Goal: Task Accomplishment & Management: Manage account settings

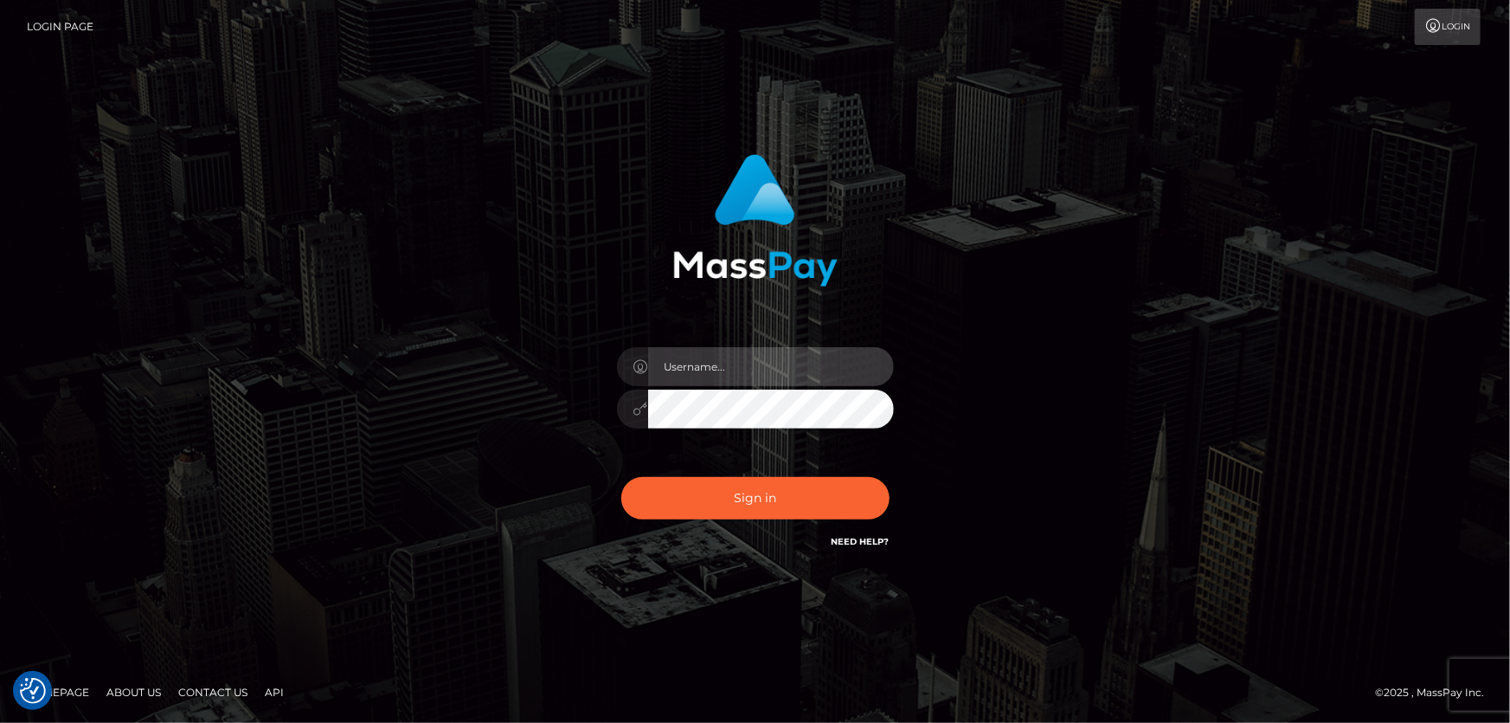
type input "Dan.Cirnat"
click at [299, 241] on div "Dan.Cirnat Sign in" at bounding box center [755, 361] width 987 height 441
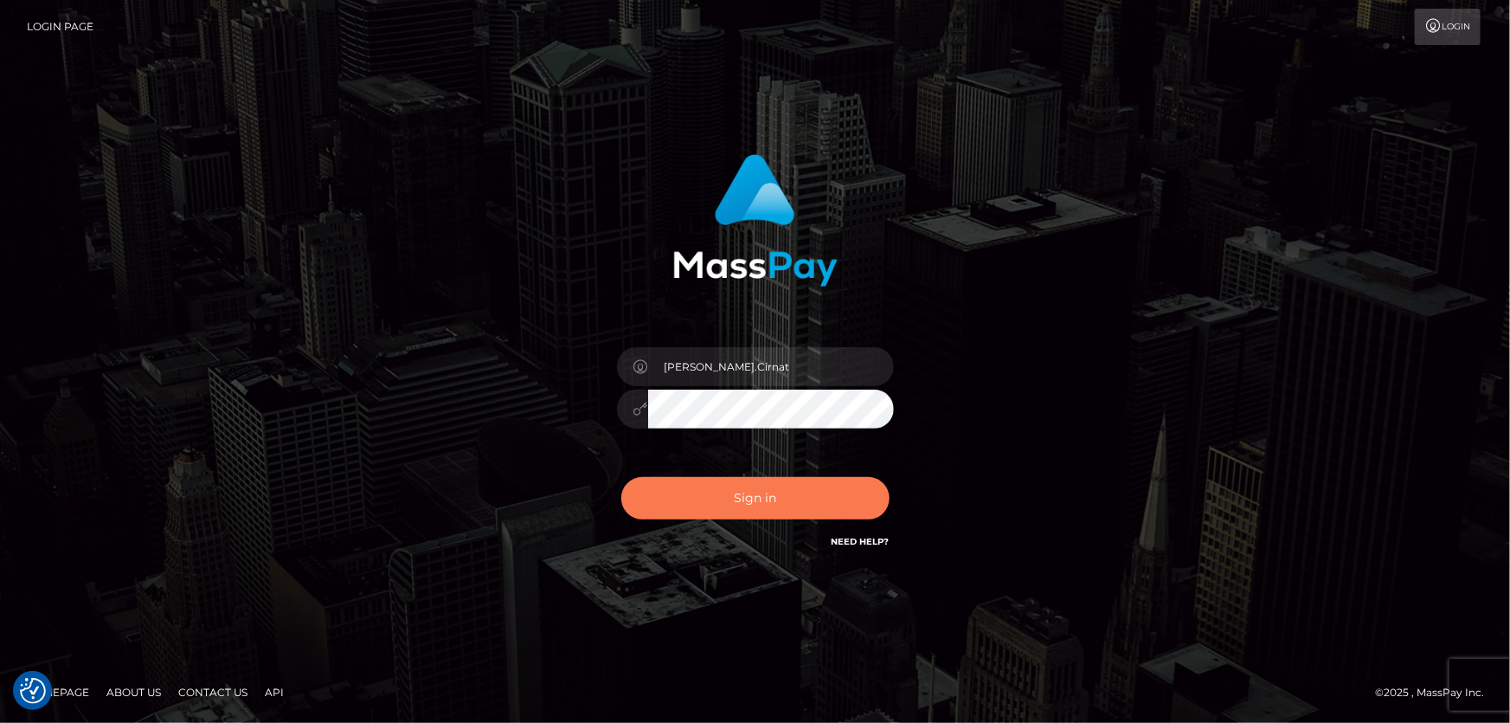
click at [784, 482] on button "Sign in" at bounding box center [755, 498] width 268 height 42
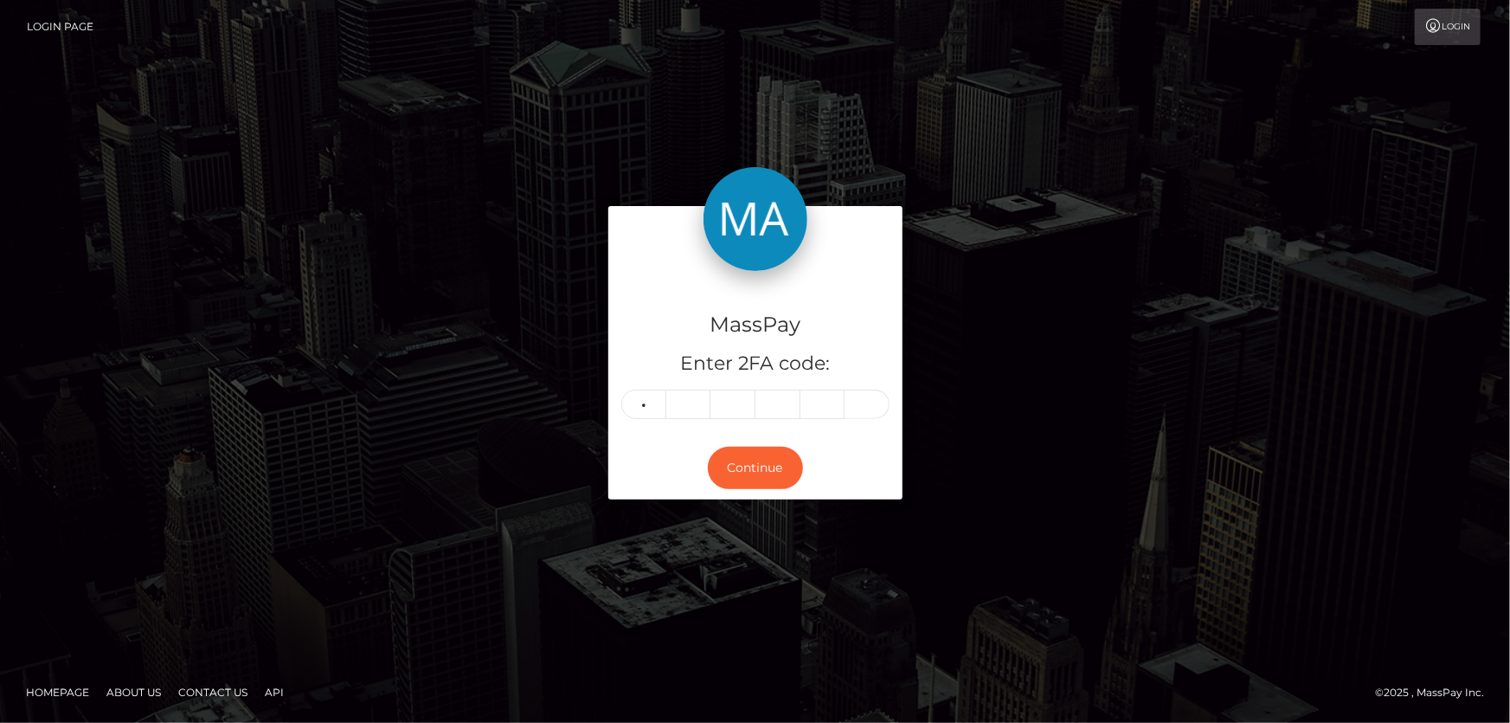
type input "1"
type input "3"
type input "0"
type input "6"
type input "5"
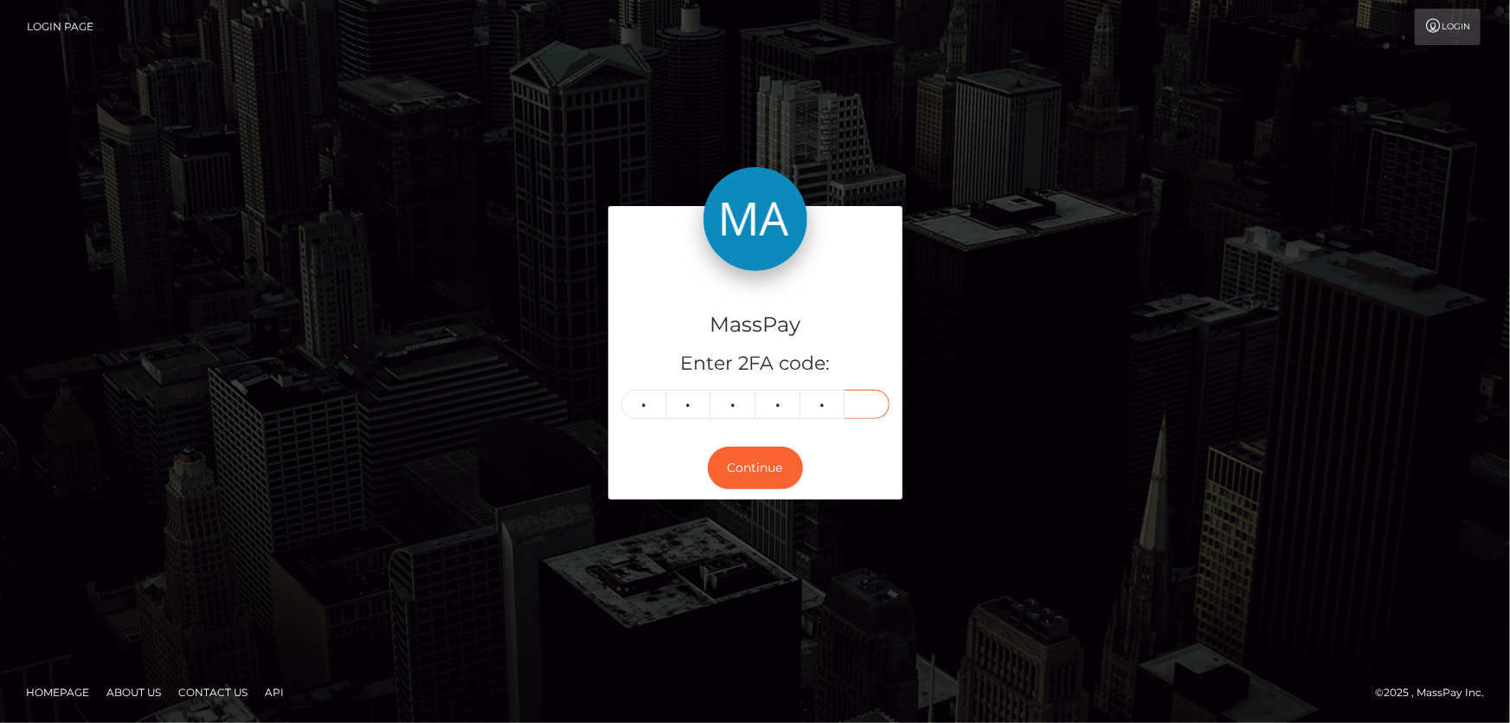
type input "8"
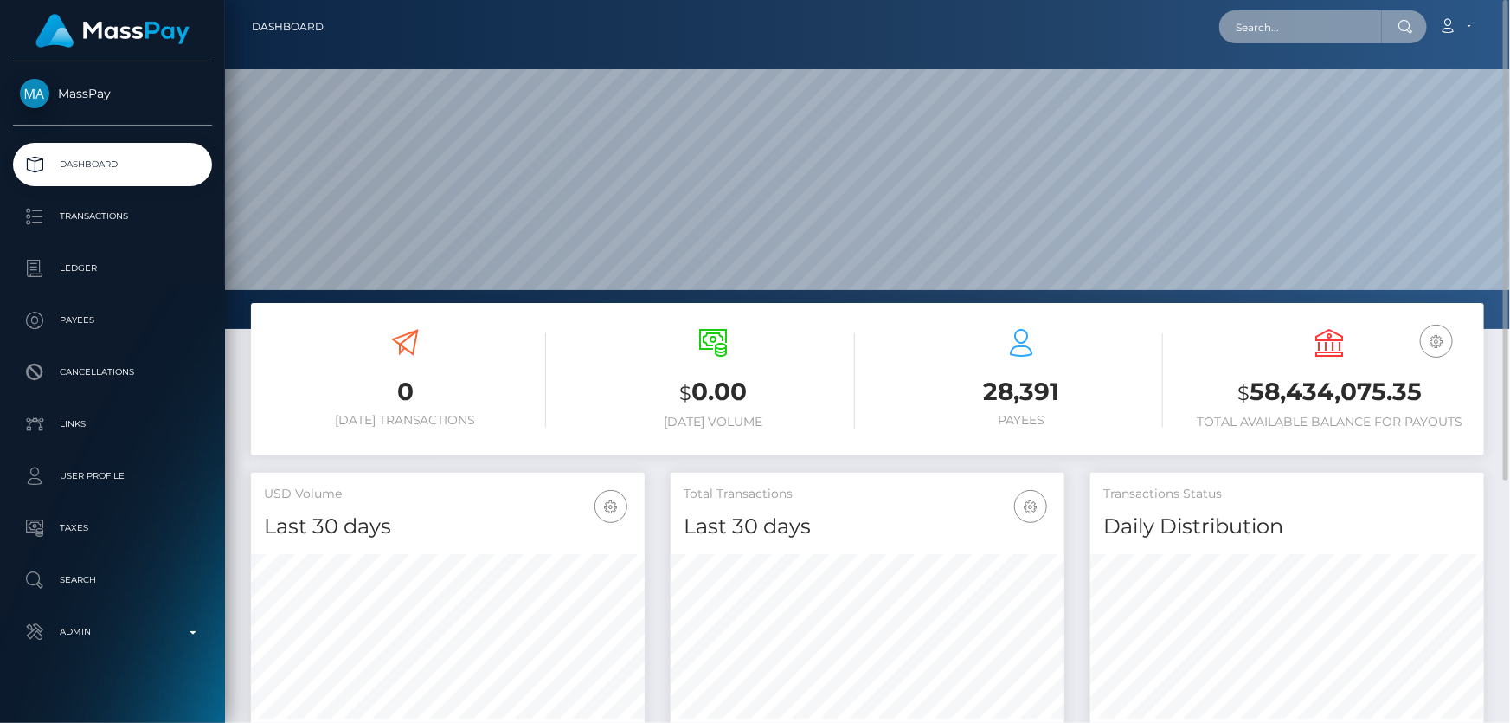
paste input "595829260501917696"
type input "595829260501917696"
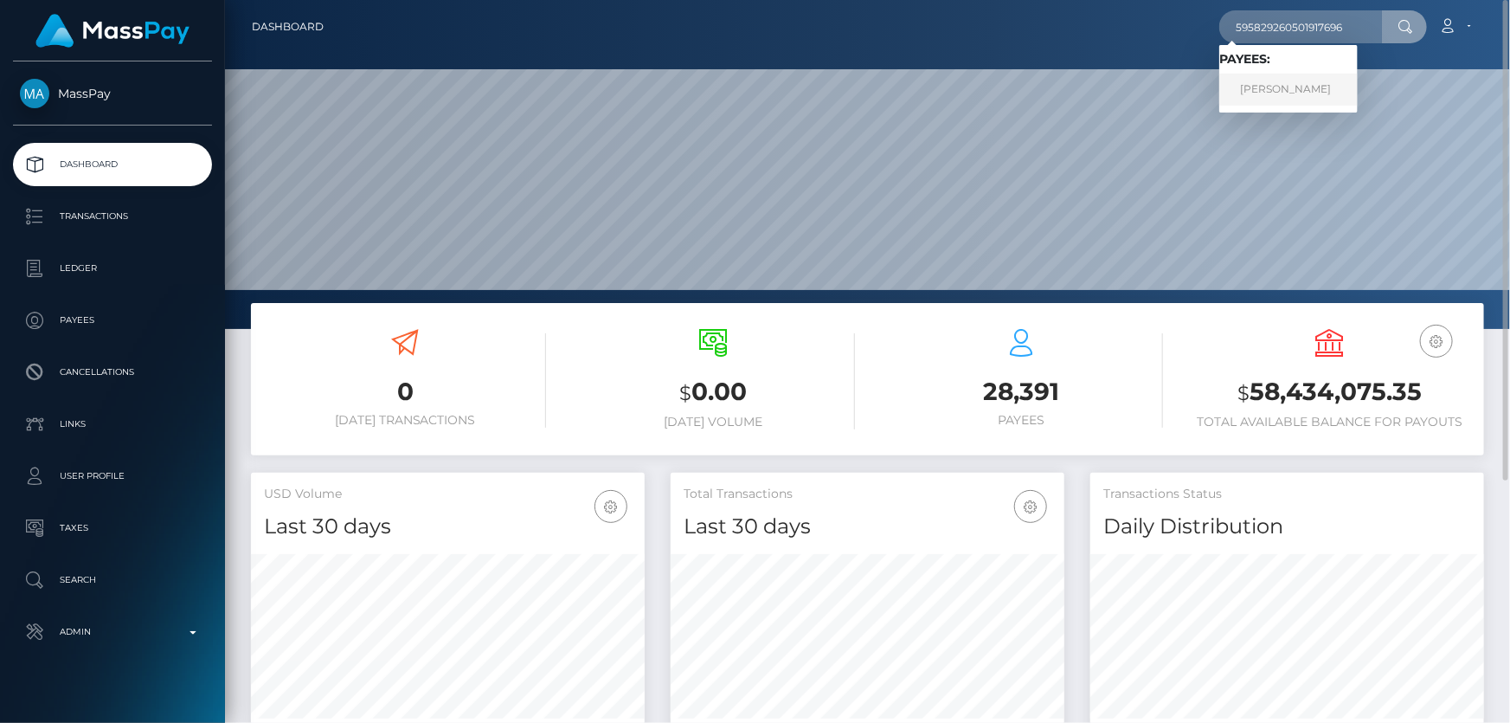
click at [1309, 91] on link "Melissa Ann Jones" at bounding box center [1288, 90] width 138 height 32
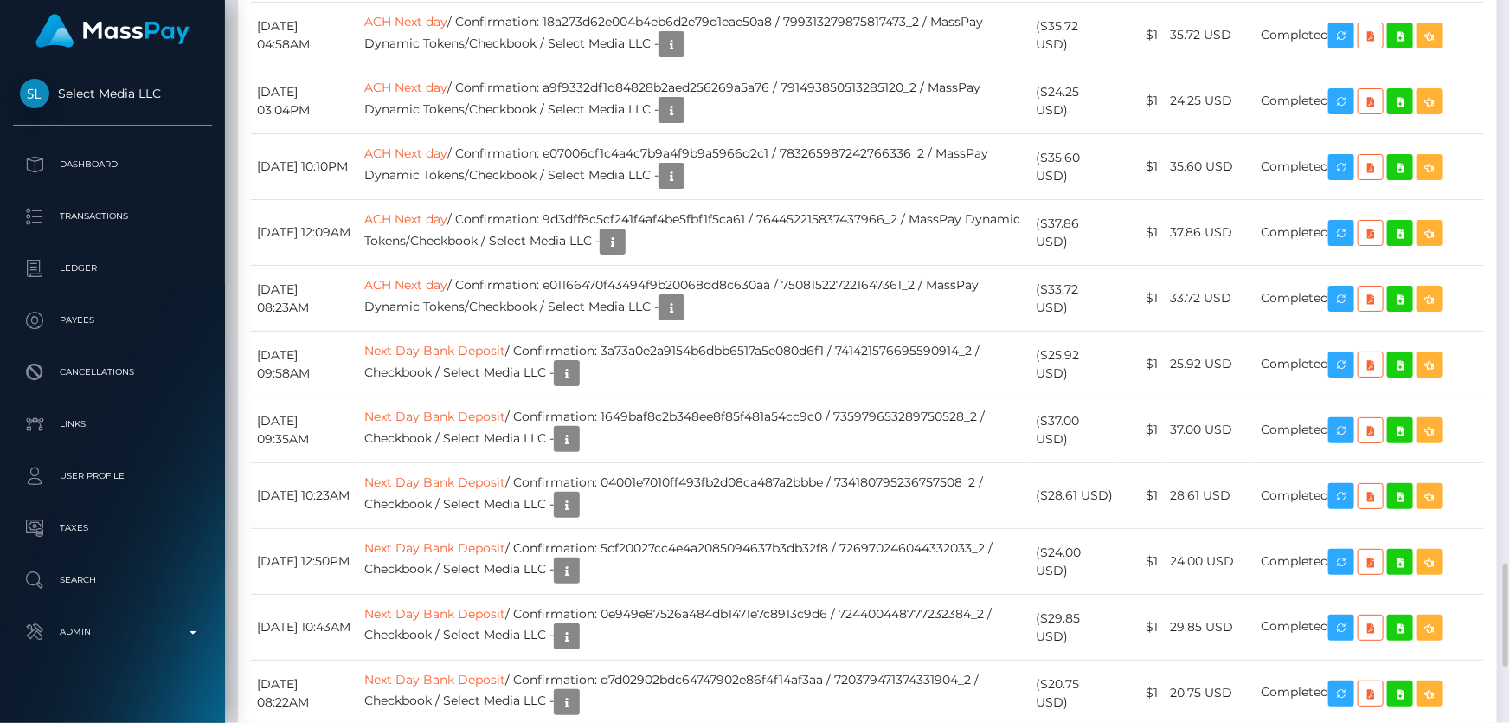
scroll to position [2281, 0]
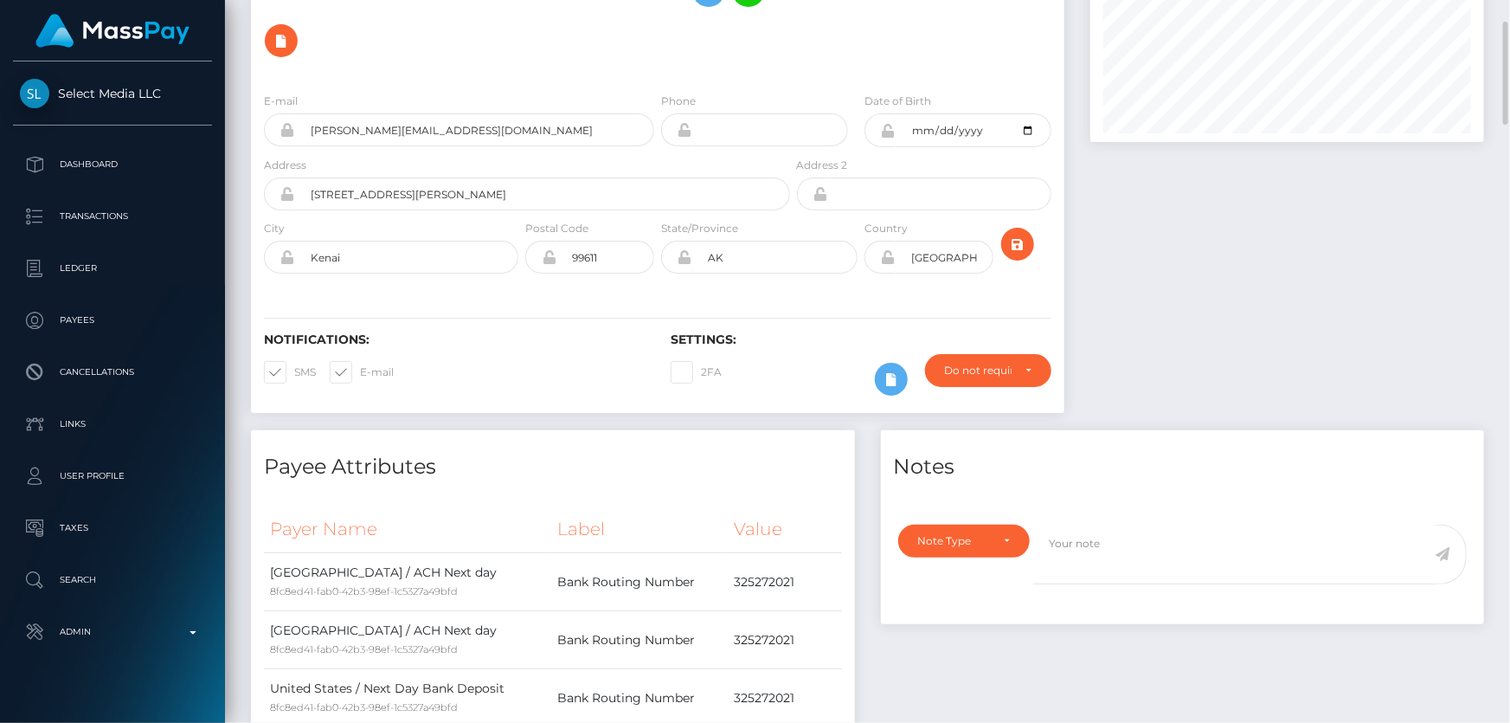
scroll to position [0, 0]
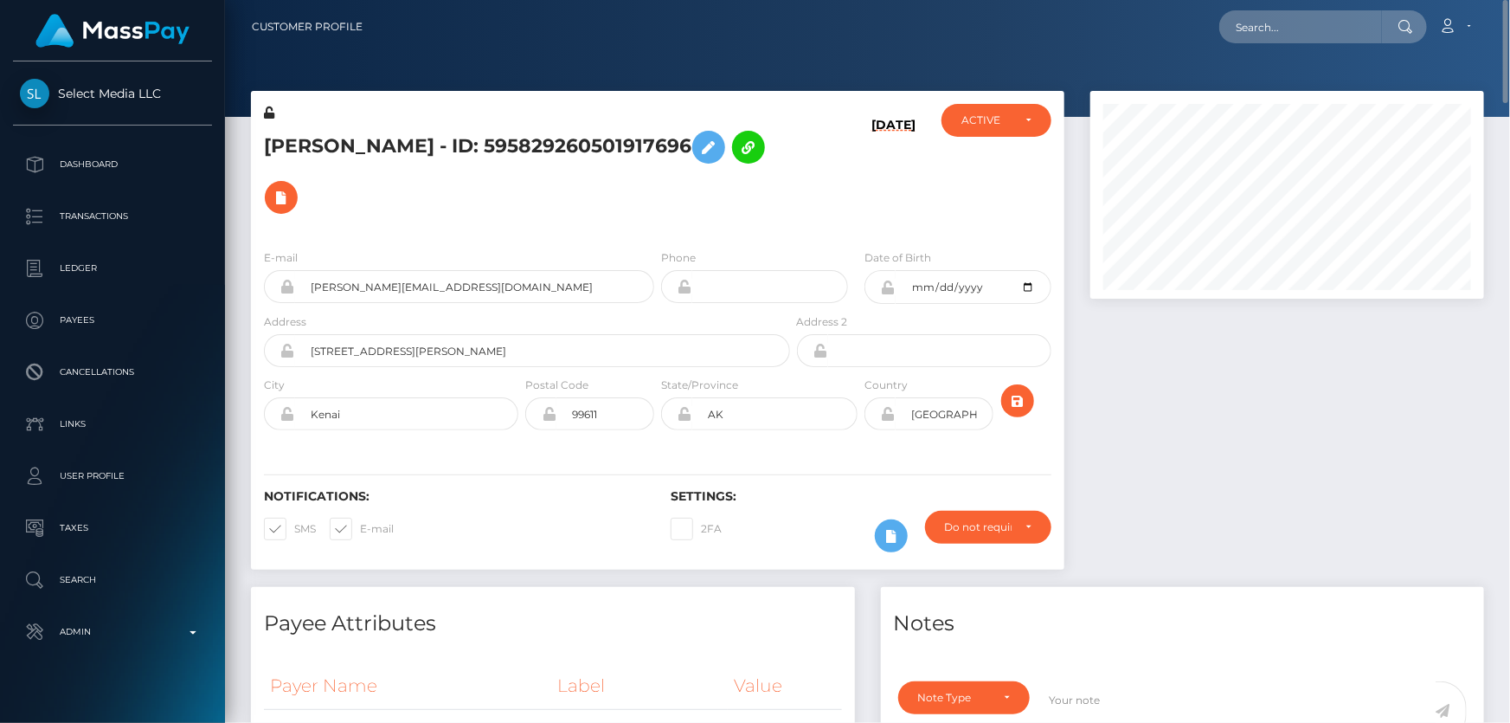
click at [507, 190] on h5 "Melissa Ann Jones - ID: 595829260501917696" at bounding box center [522, 172] width 517 height 100
click at [719, 140] on icon at bounding box center [708, 148] width 21 height 22
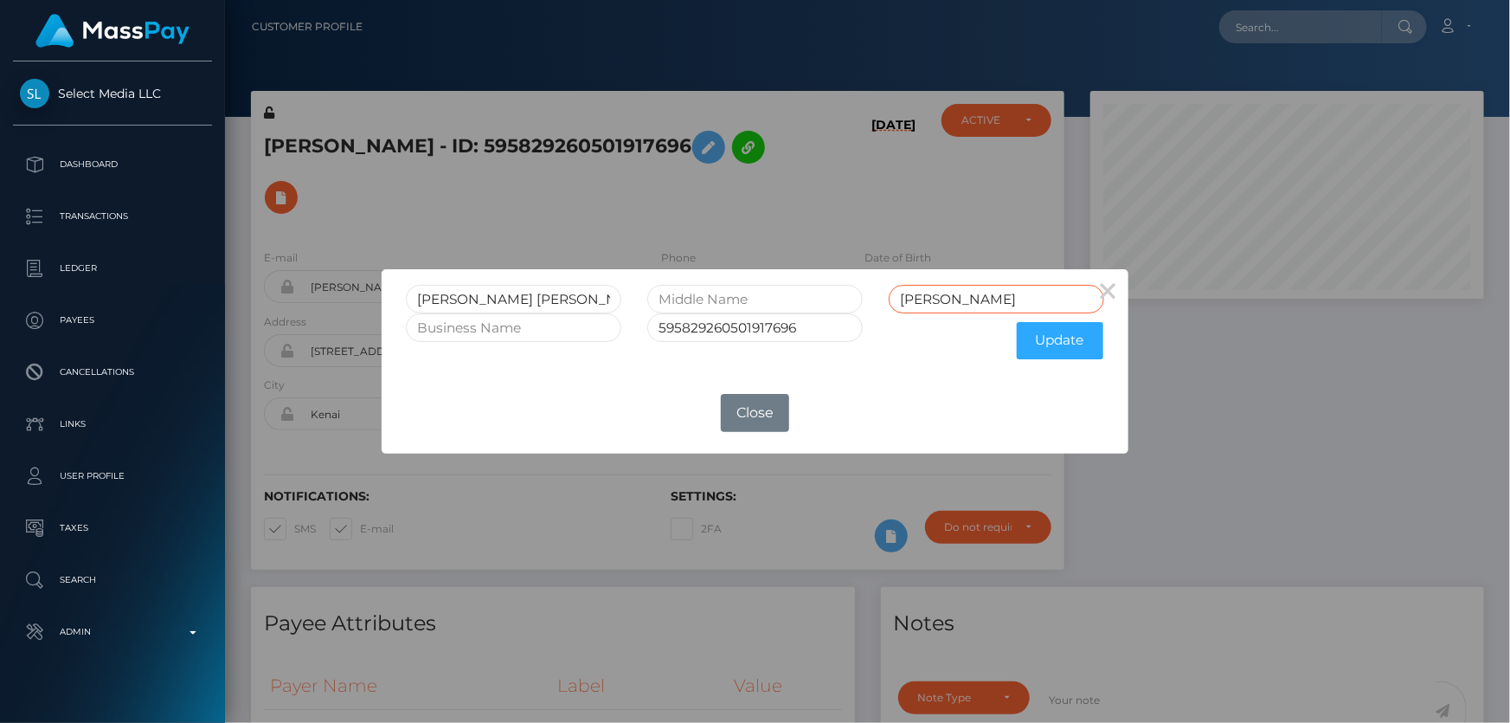
click at [719, 329] on form "Melissa Ann Jones 595829260501917696 Update" at bounding box center [755, 326] width 698 height 83
type input "Valentine"
click at [1065, 332] on button "Update" at bounding box center [1060, 340] width 87 height 37
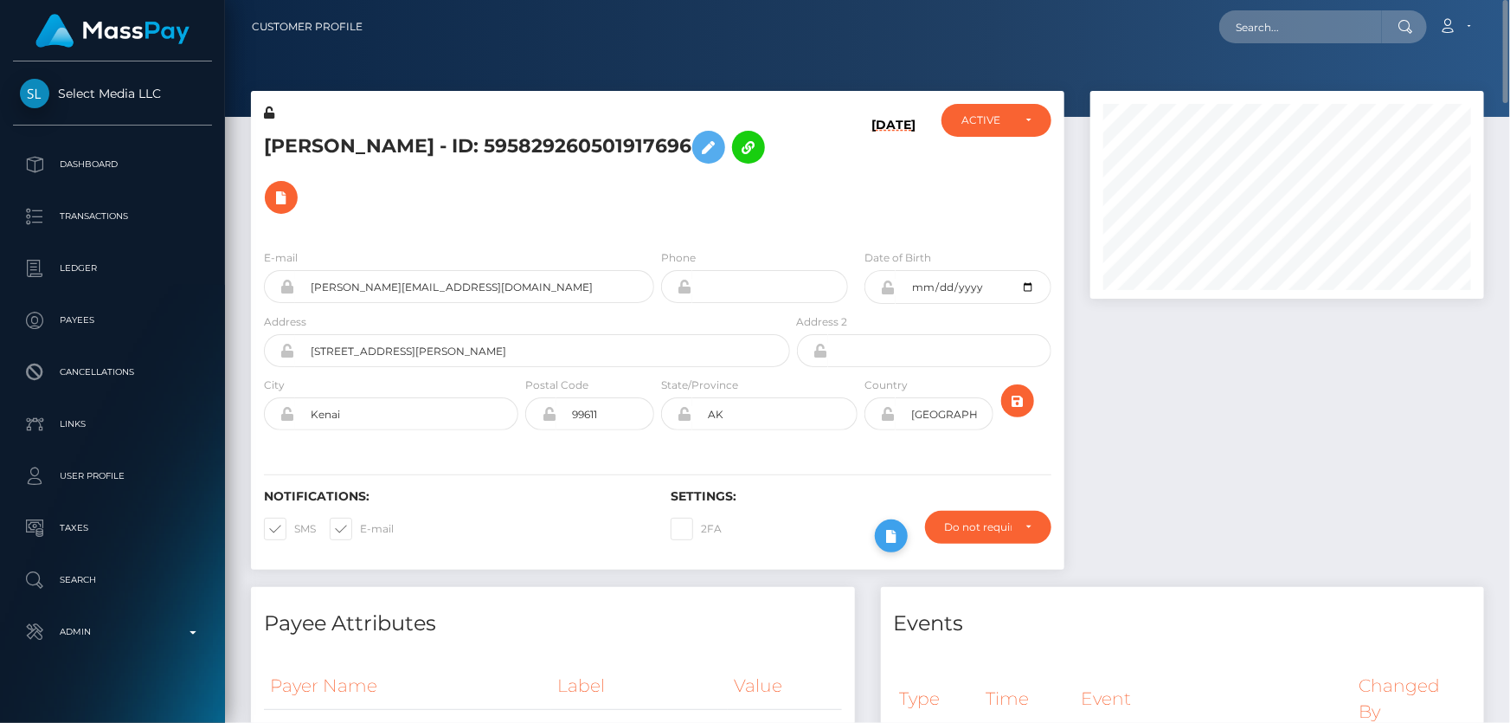
click at [888, 529] on icon at bounding box center [891, 536] width 21 height 22
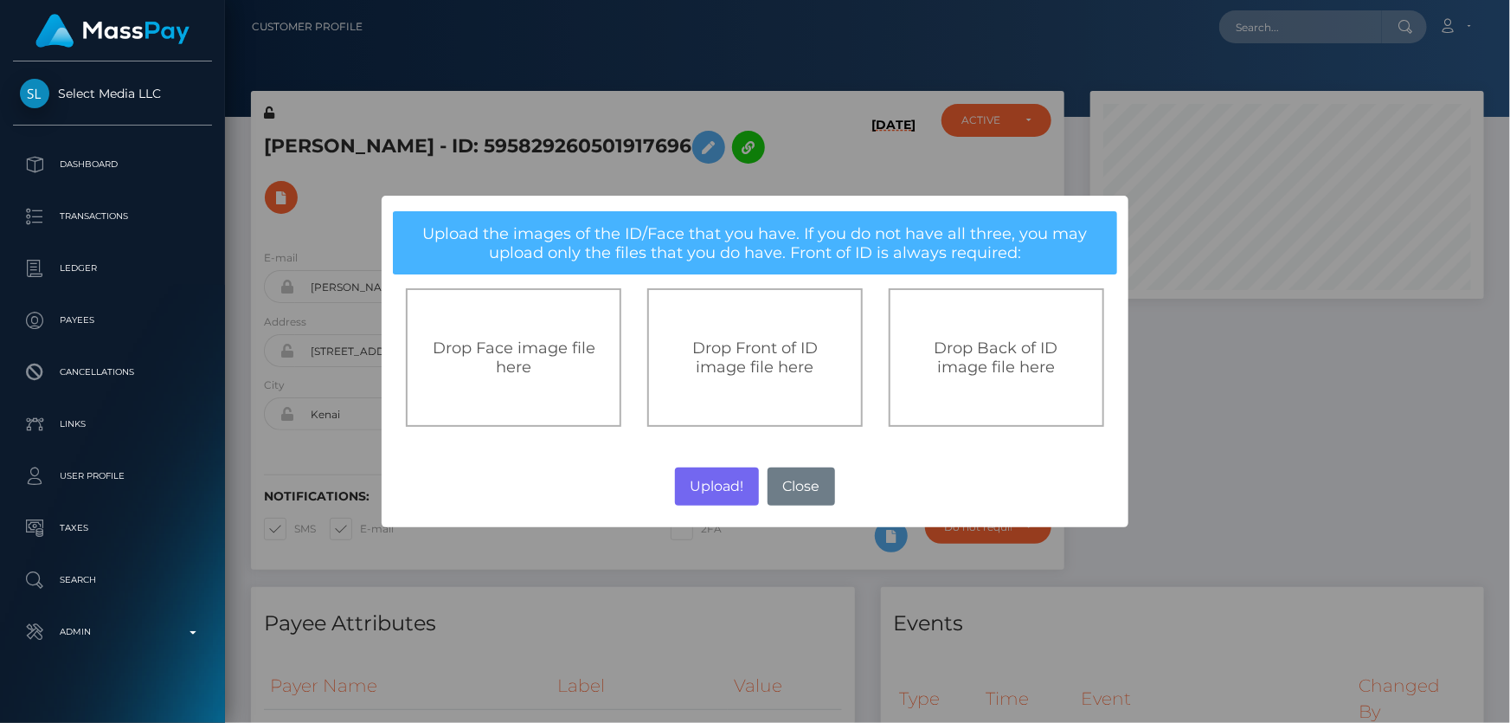
click at [782, 362] on span "Drop Front of ID image file here" at bounding box center [754, 357] width 125 height 38
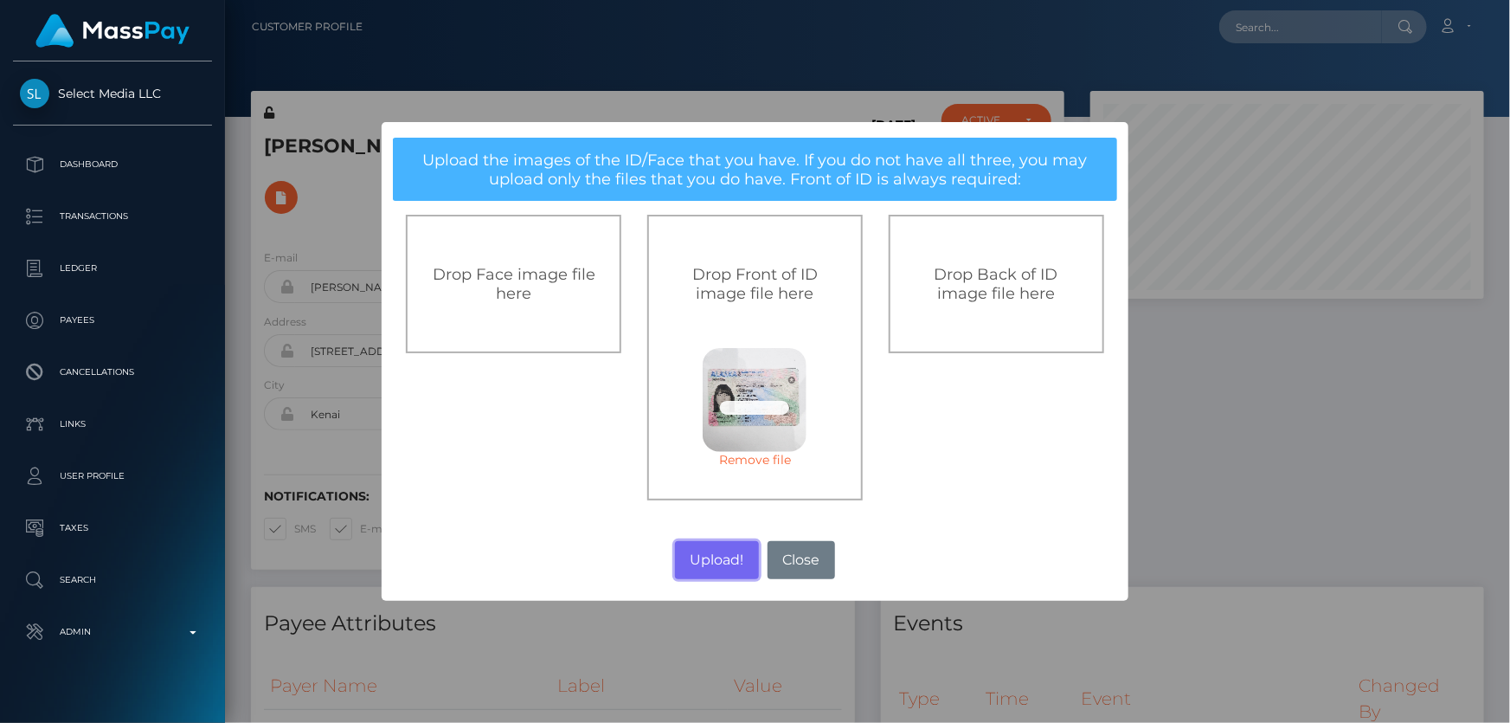
drag, startPoint x: 697, startPoint y: 556, endPoint x: 692, endPoint y: 0, distance: 555.7
click at [698, 557] on button "Upload!" at bounding box center [717, 560] width 84 height 38
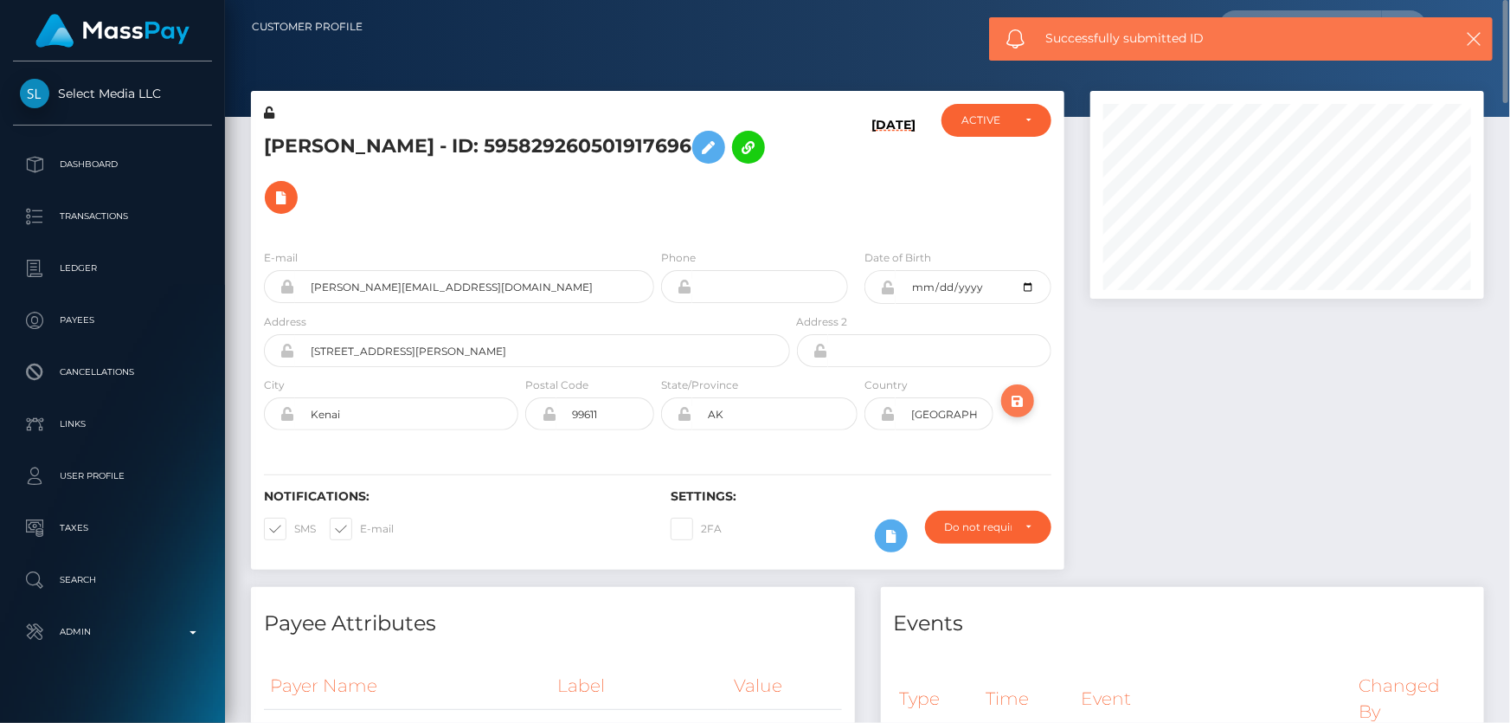
click at [1013, 393] on icon "submit" at bounding box center [1017, 401] width 21 height 22
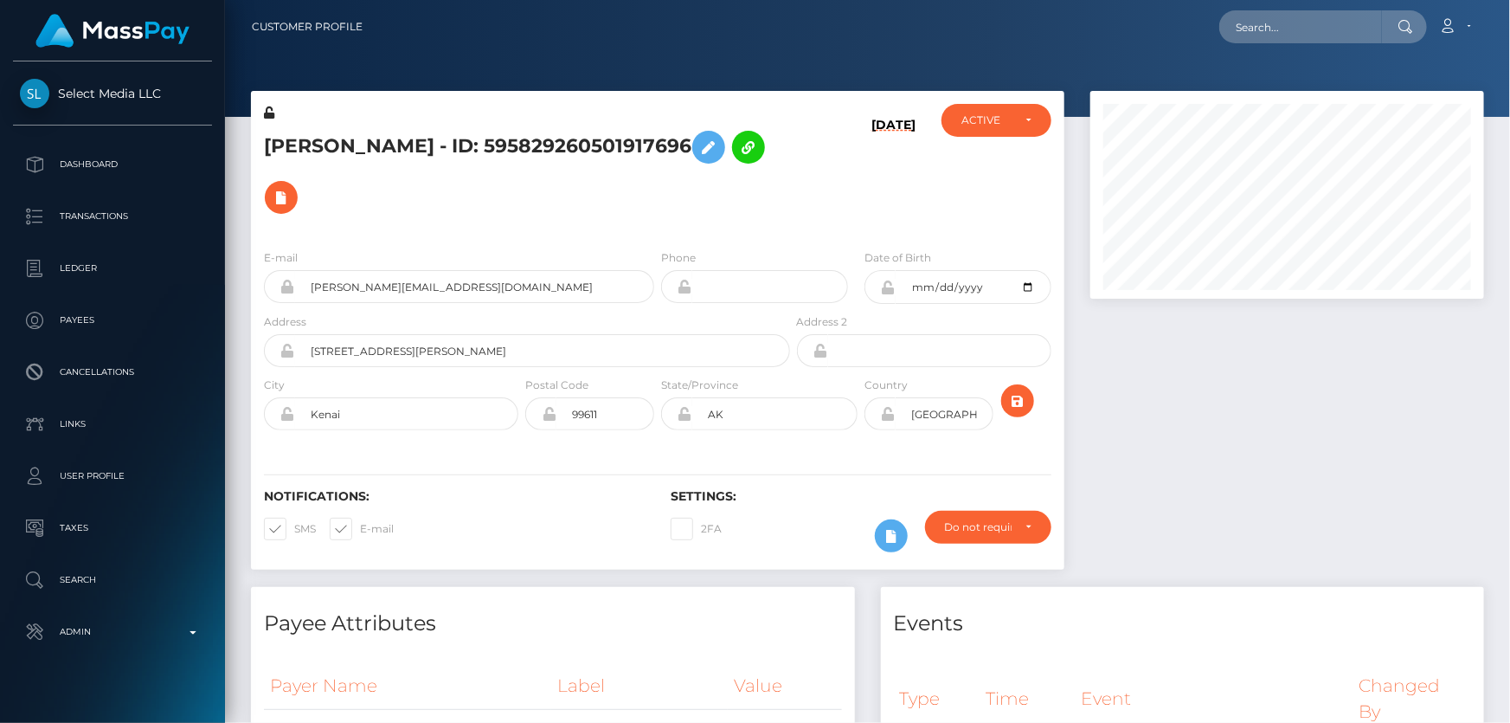
scroll to position [208, 393]
click at [1017, 396] on icon "submit" at bounding box center [1017, 401] width 21 height 22
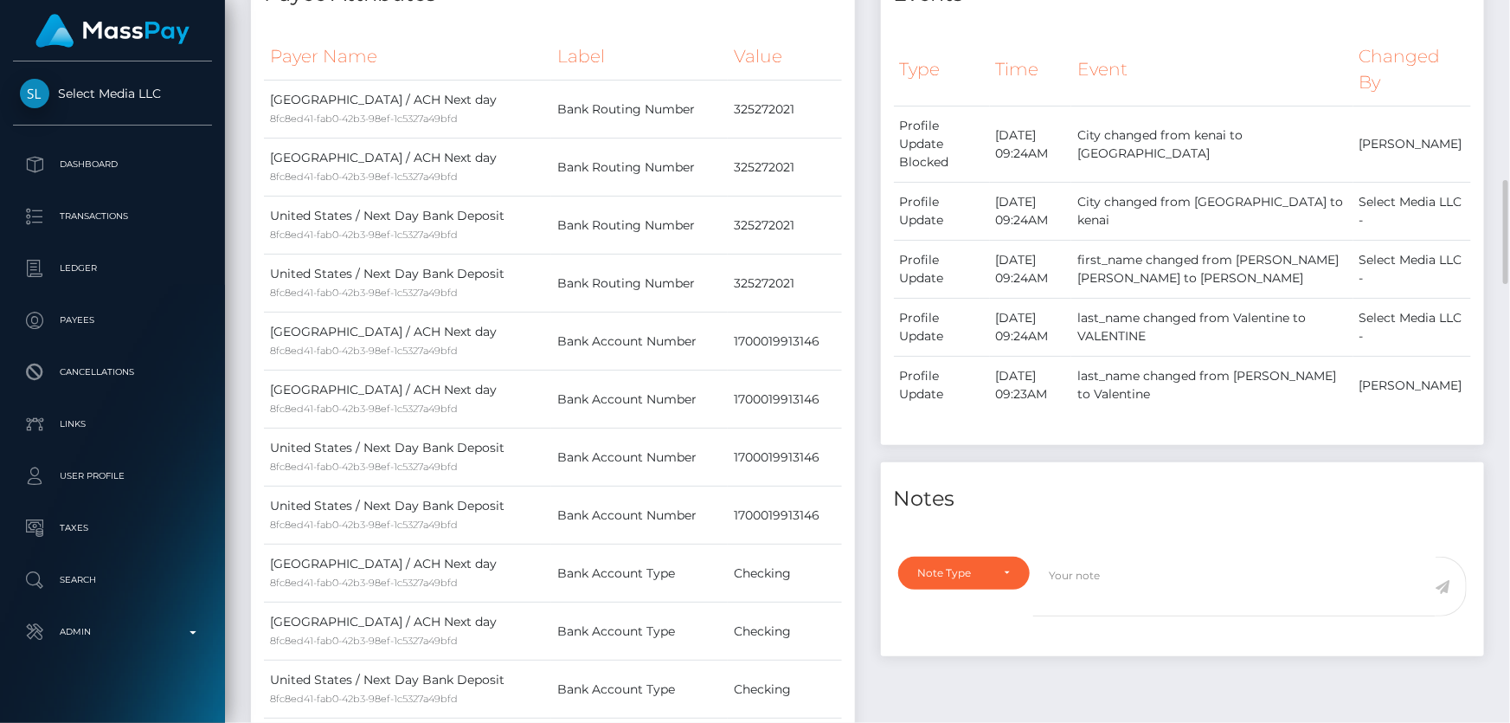
scroll to position [943, 0]
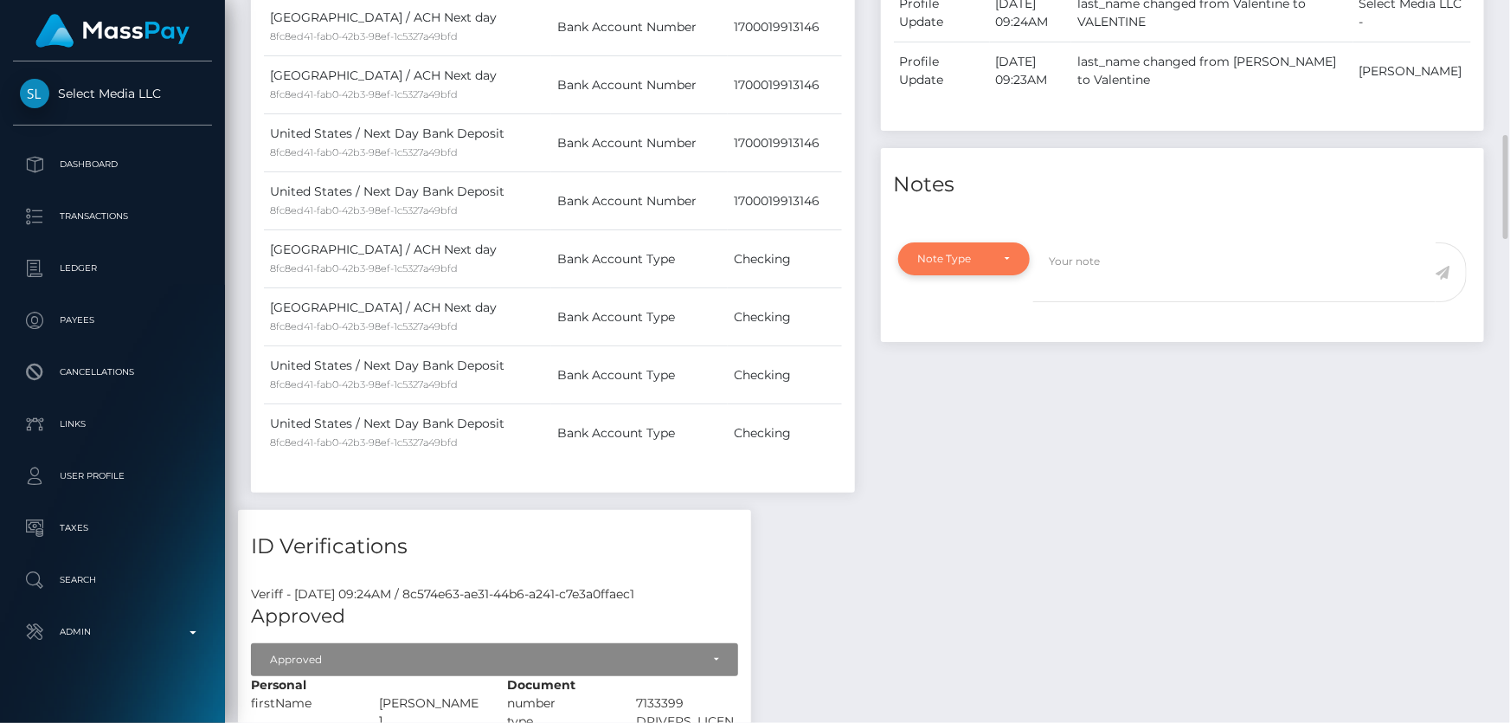
click at [980, 252] on div "Note Type" at bounding box center [954, 259] width 73 height 14
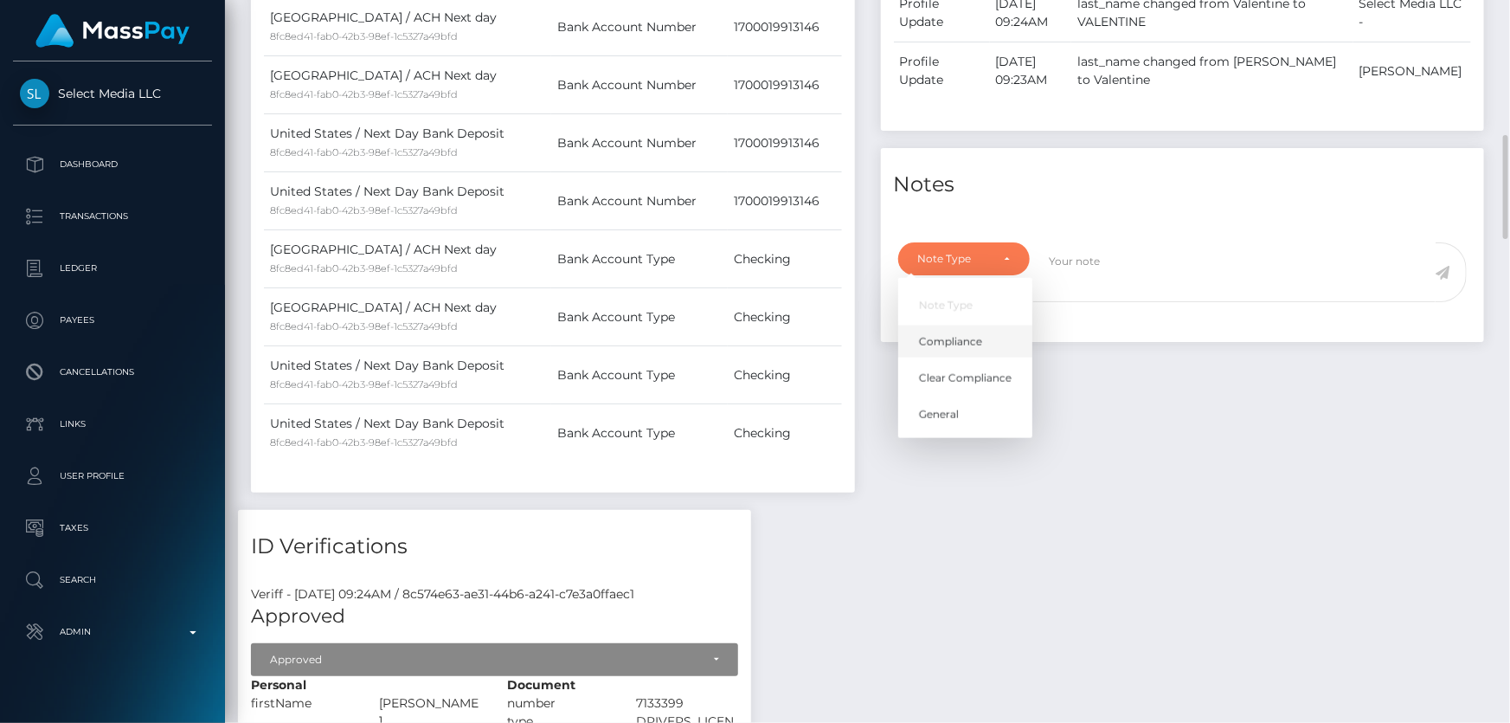
scroll to position [208, 393]
drag, startPoint x: 959, startPoint y: 290, endPoint x: 1052, endPoint y: 258, distance: 98.8
click at [959, 326] on link "Compliance" at bounding box center [965, 342] width 134 height 32
select select "COMPLIANCE"
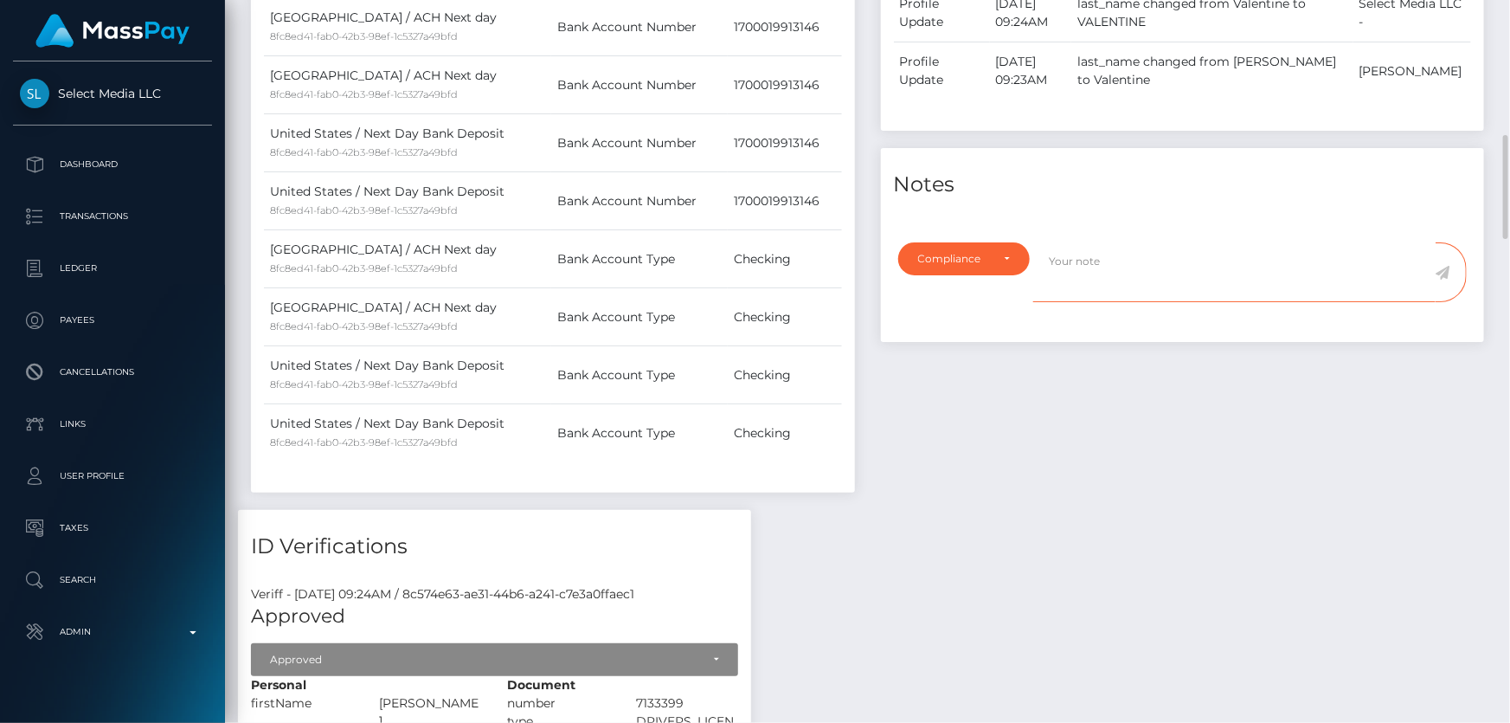
click at [1099, 242] on textarea at bounding box center [1234, 272] width 402 height 60
type textarea "Name changed as per the provided proof."
click at [1443, 266] on icon at bounding box center [1443, 273] width 15 height 14
click at [1344, 365] on div "Events Type Time Event Changed By" at bounding box center [1183, 76] width 630 height 866
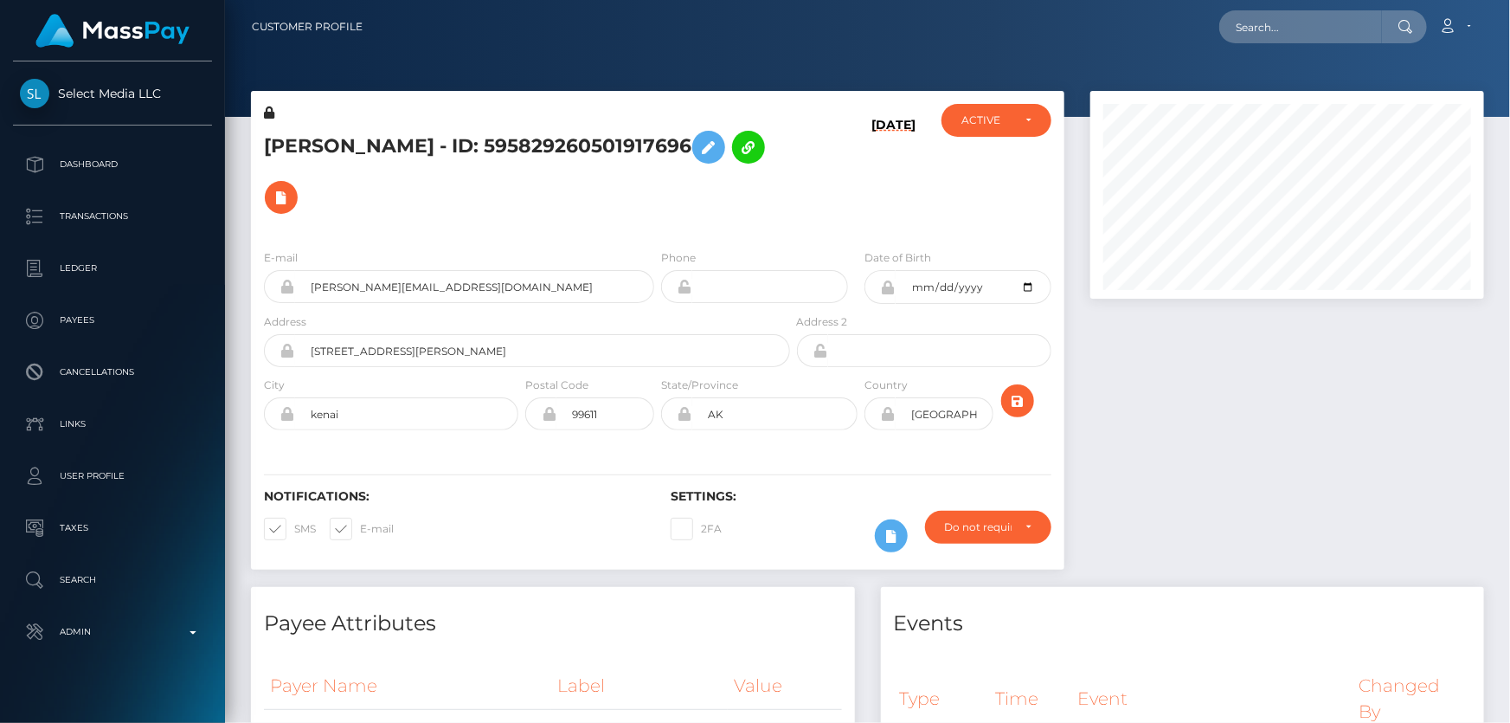
scroll to position [208, 393]
paste input "climaxstudio01@gmail.com"
type input "climaxstudio01@gmail.com"
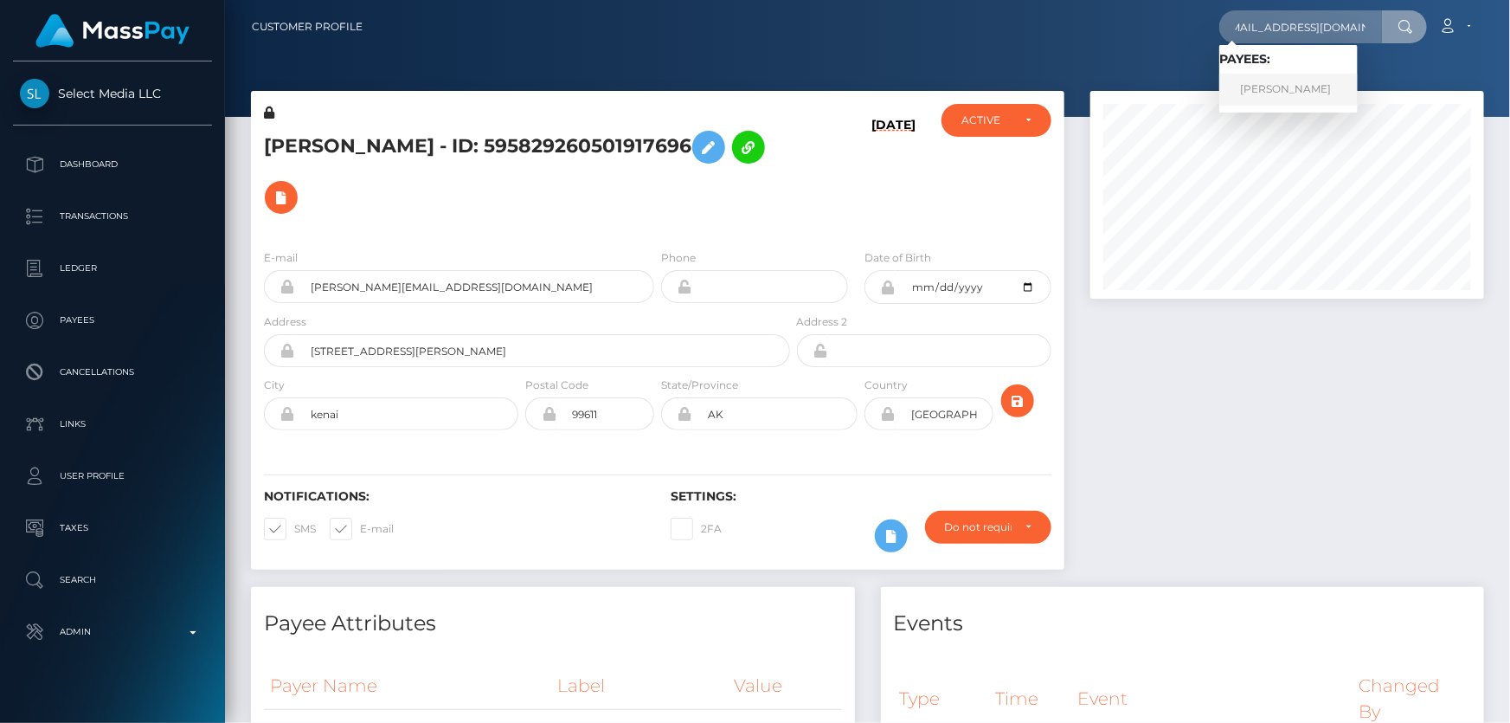
click at [1286, 93] on link "Sebastian Quiceno" at bounding box center [1288, 90] width 138 height 32
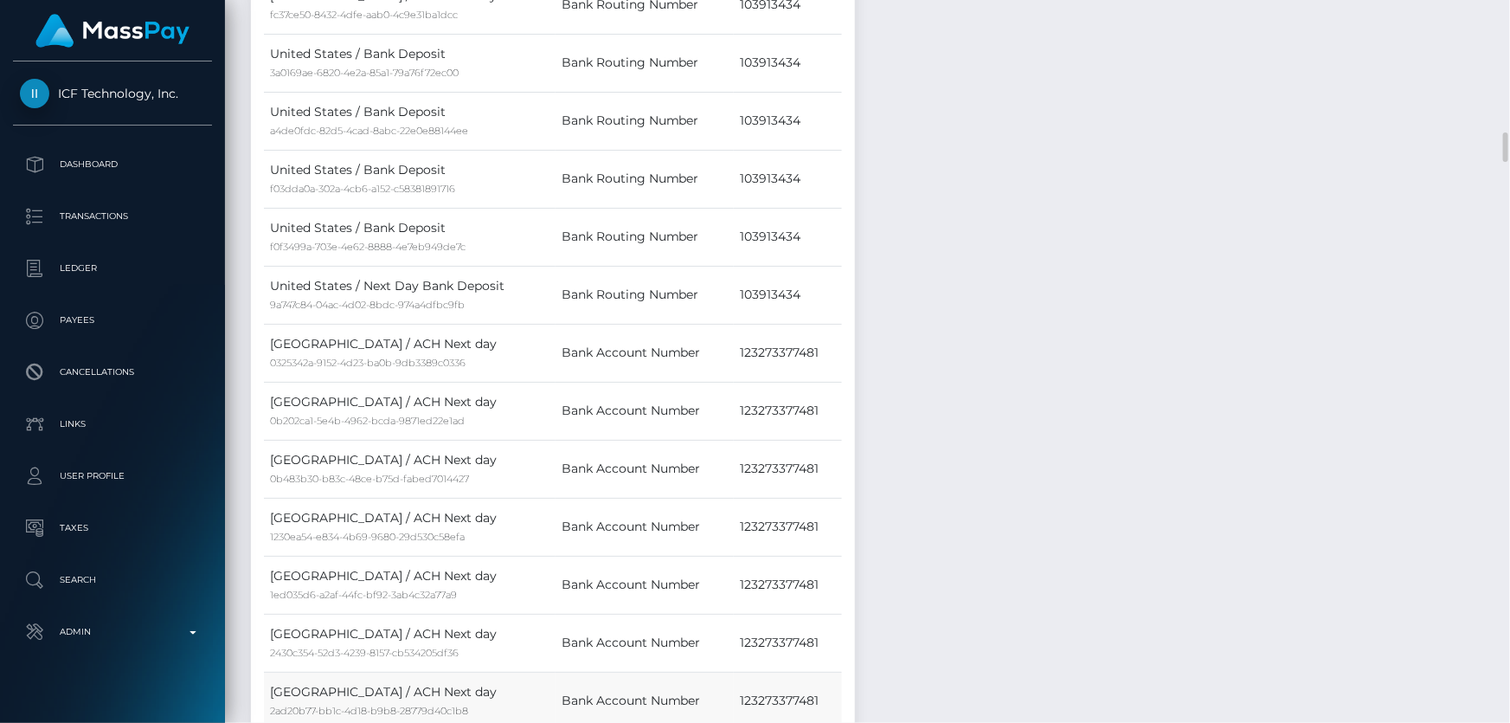
scroll to position [3619, 0]
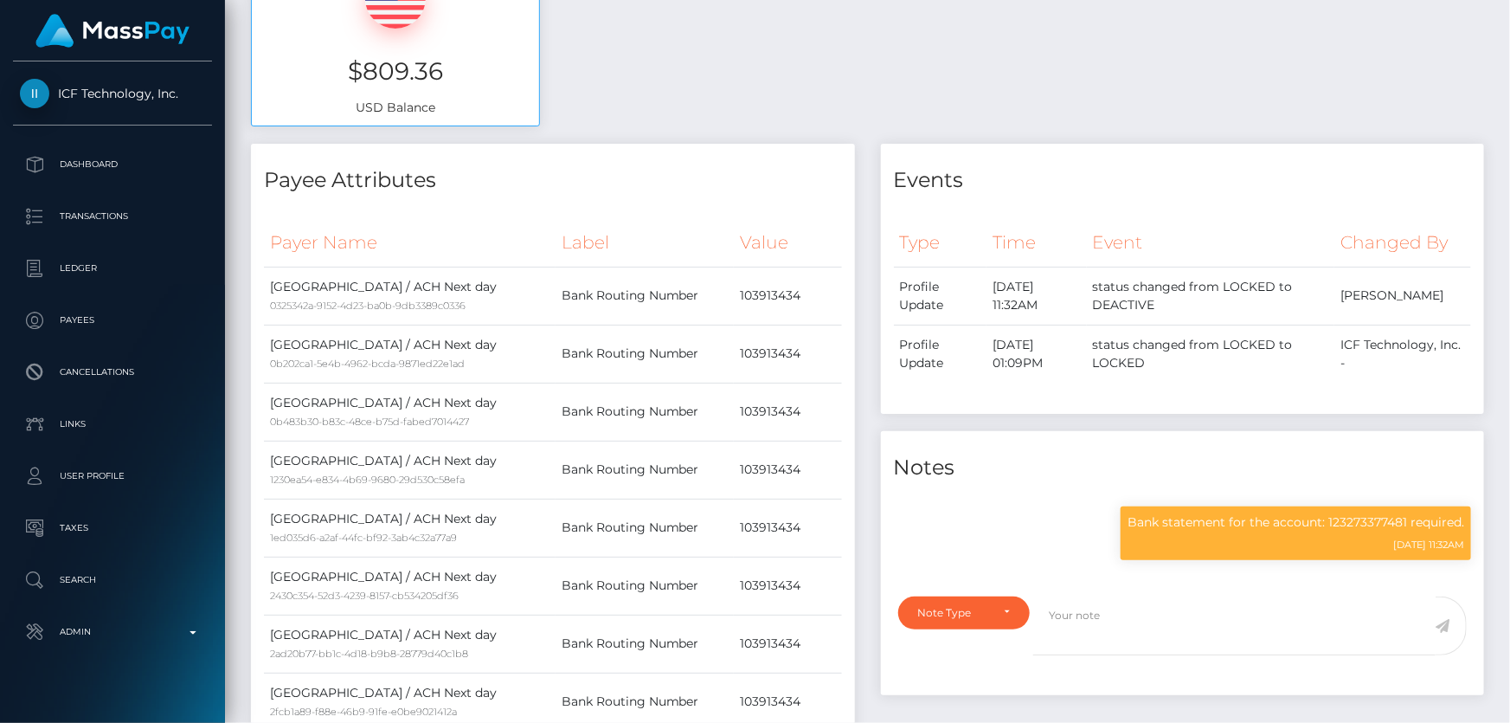
drag, startPoint x: 1501, startPoint y: 164, endPoint x: 1509, endPoint y: 30, distance: 133.6
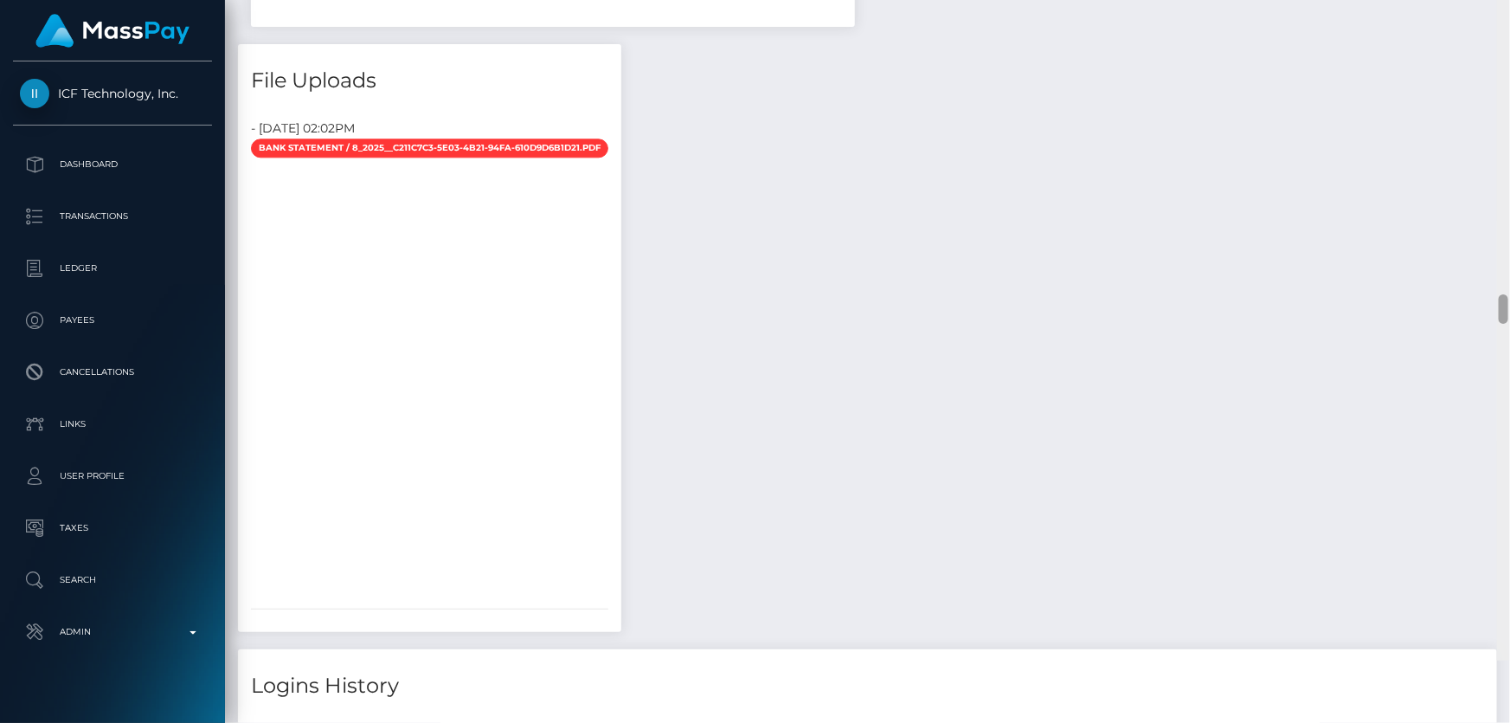
scroll to position [8793, 0]
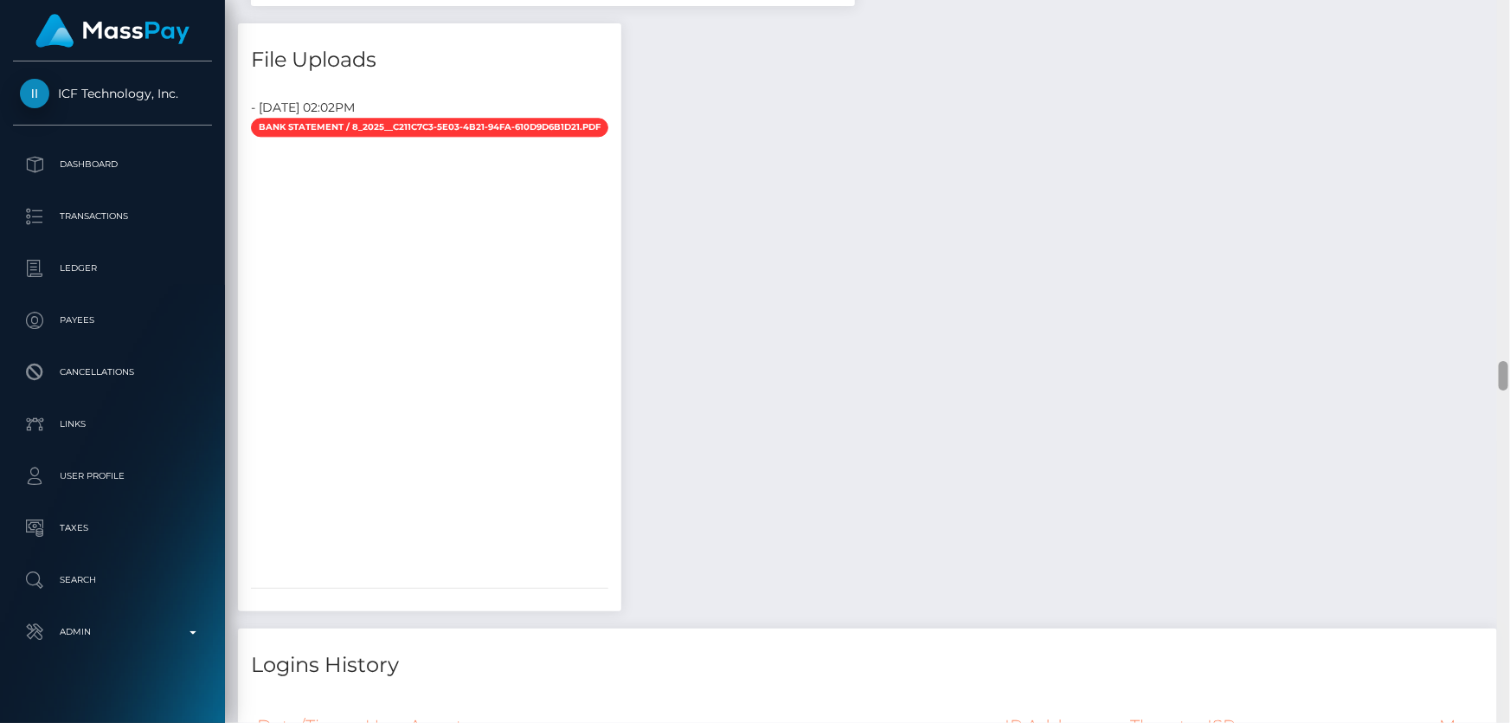
drag, startPoint x: 1504, startPoint y: 145, endPoint x: 1498, endPoint y: 383, distance: 238.1
click at [1499, 383] on div at bounding box center [1504, 375] width 10 height 29
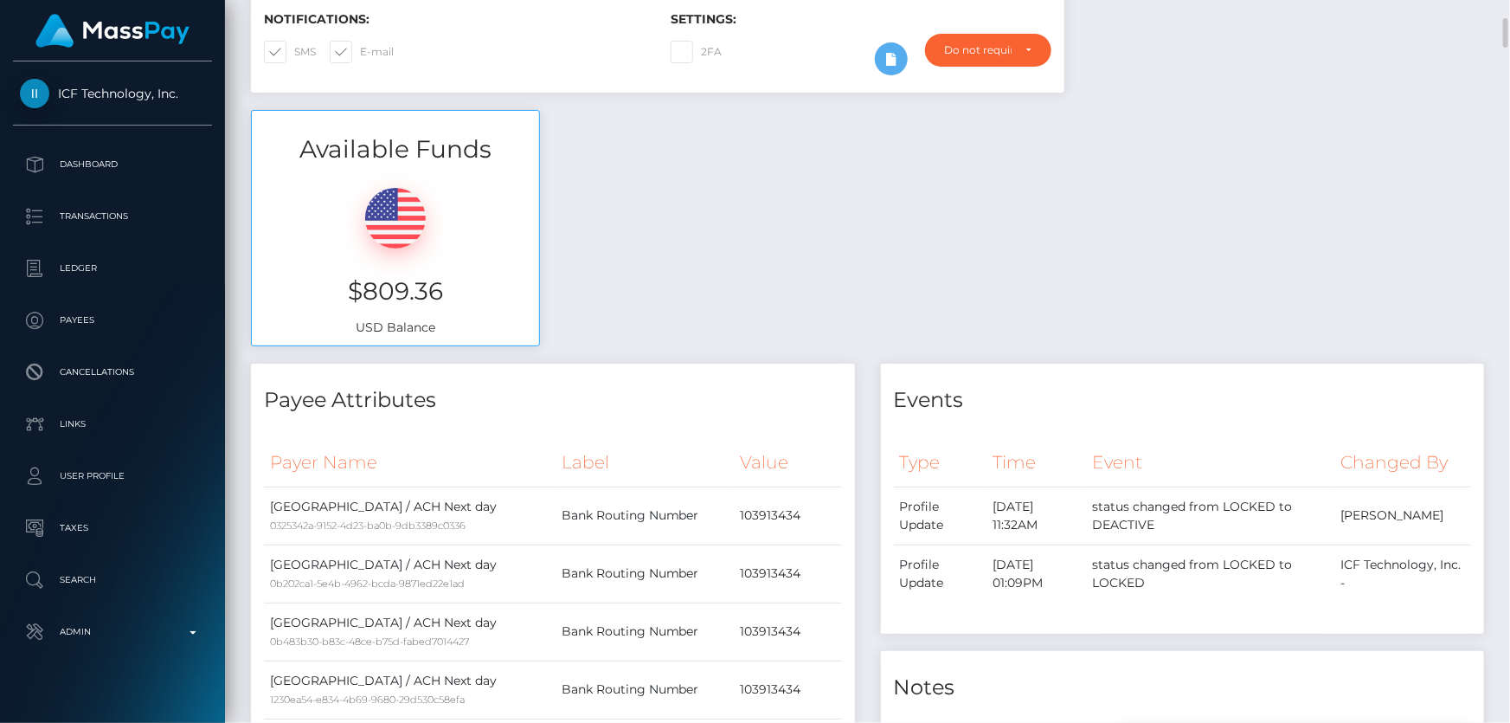
scroll to position [61, 0]
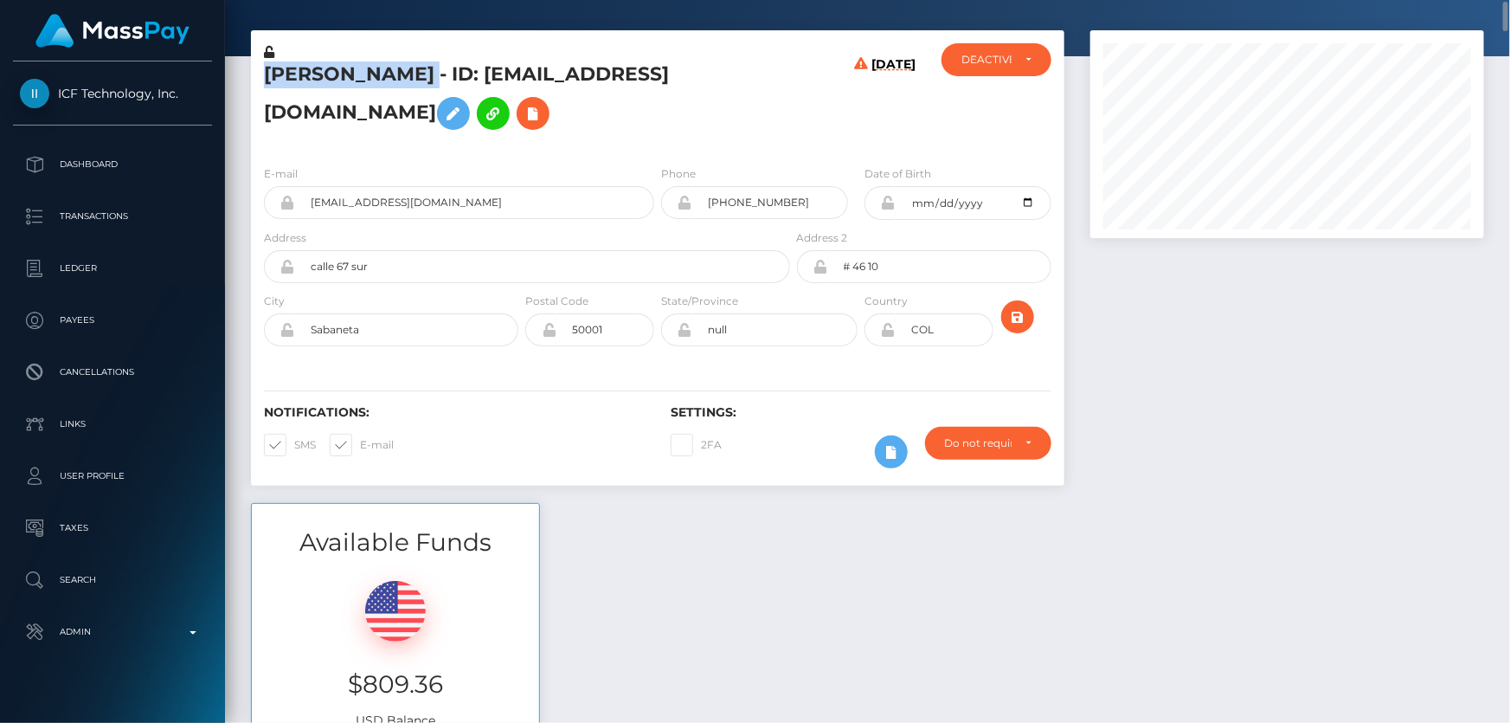
drag, startPoint x: 447, startPoint y: 74, endPoint x: 265, endPoint y: 77, distance: 182.6
click at [265, 77] on h5 "[PERSON_NAME] - ID: [EMAIL_ADDRESS][DOMAIN_NAME]" at bounding box center [522, 99] width 517 height 77
copy h5 "[PERSON_NAME]"
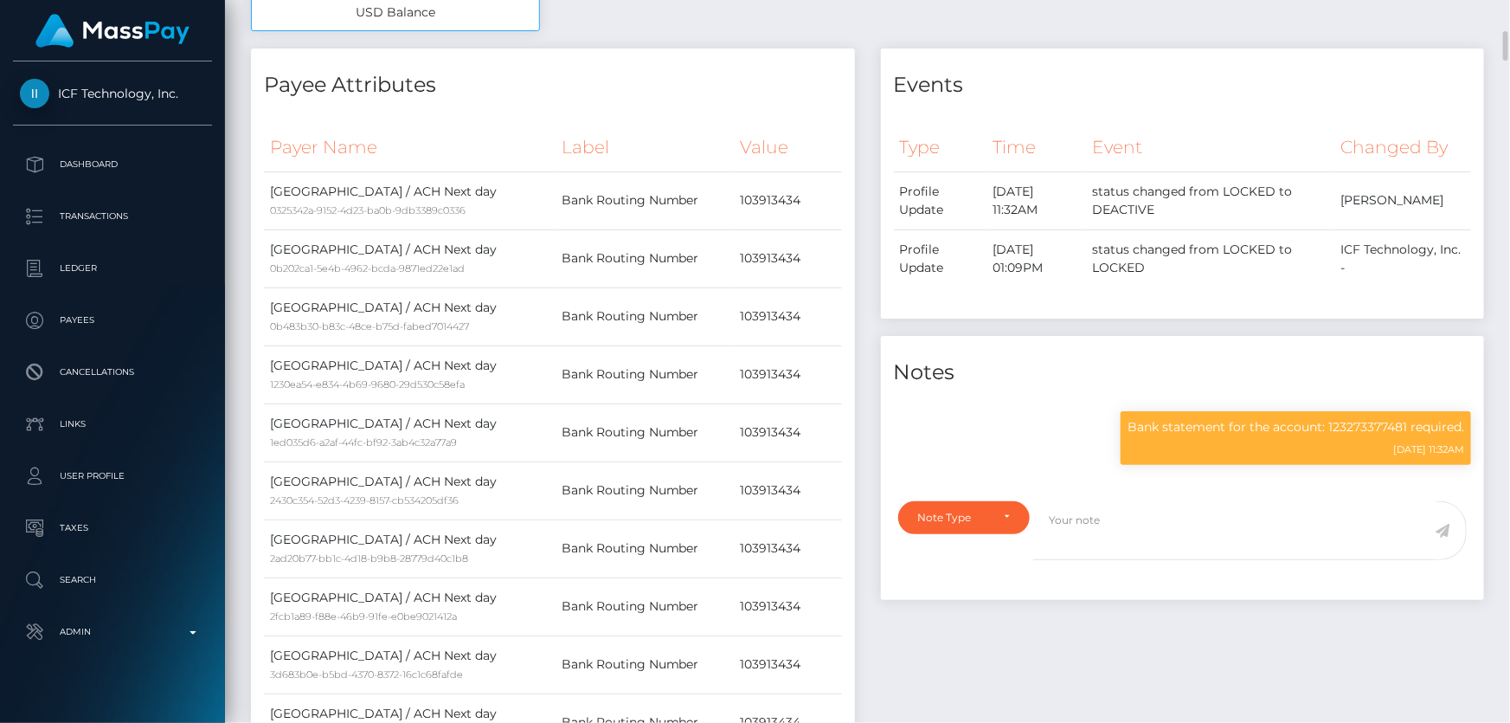
scroll to position [1004, 0]
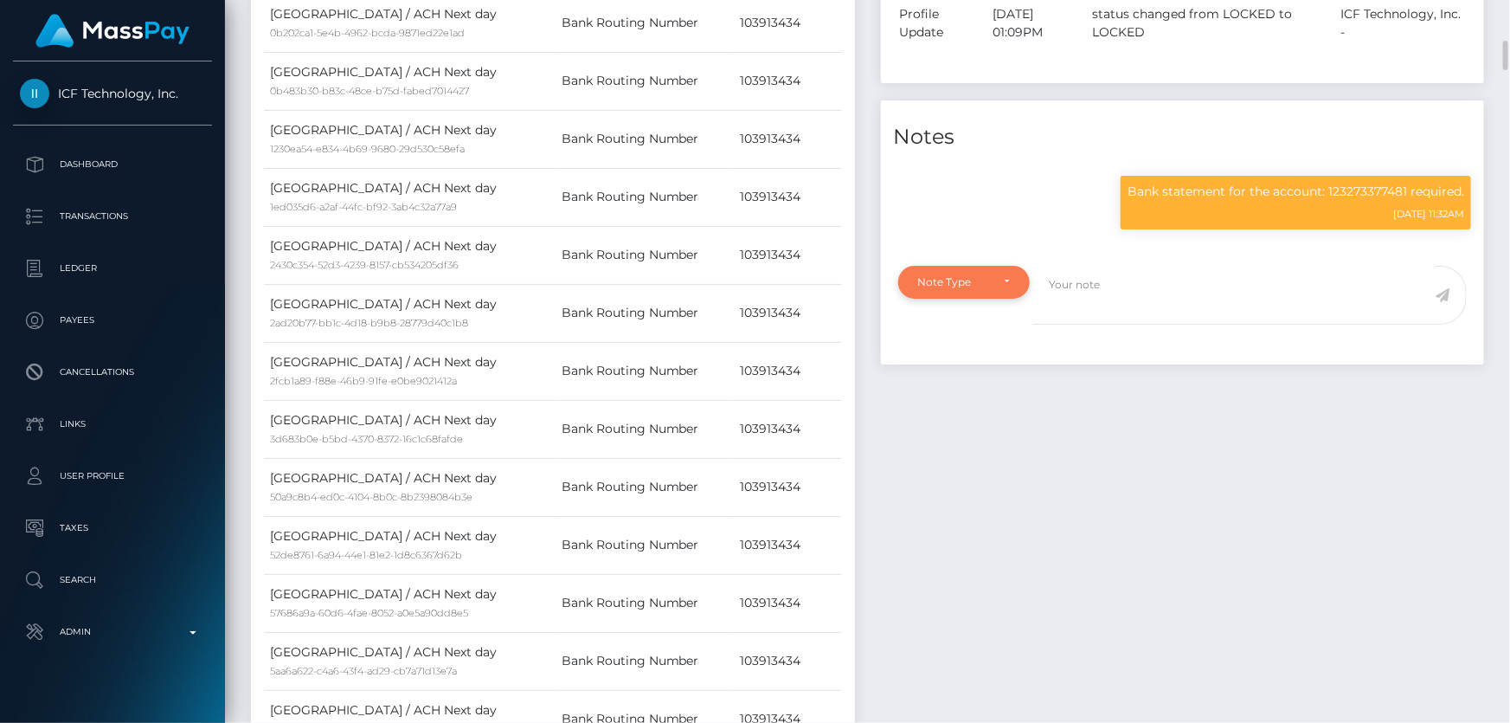
click at [961, 291] on div "Note Type" at bounding box center [964, 282] width 132 height 33
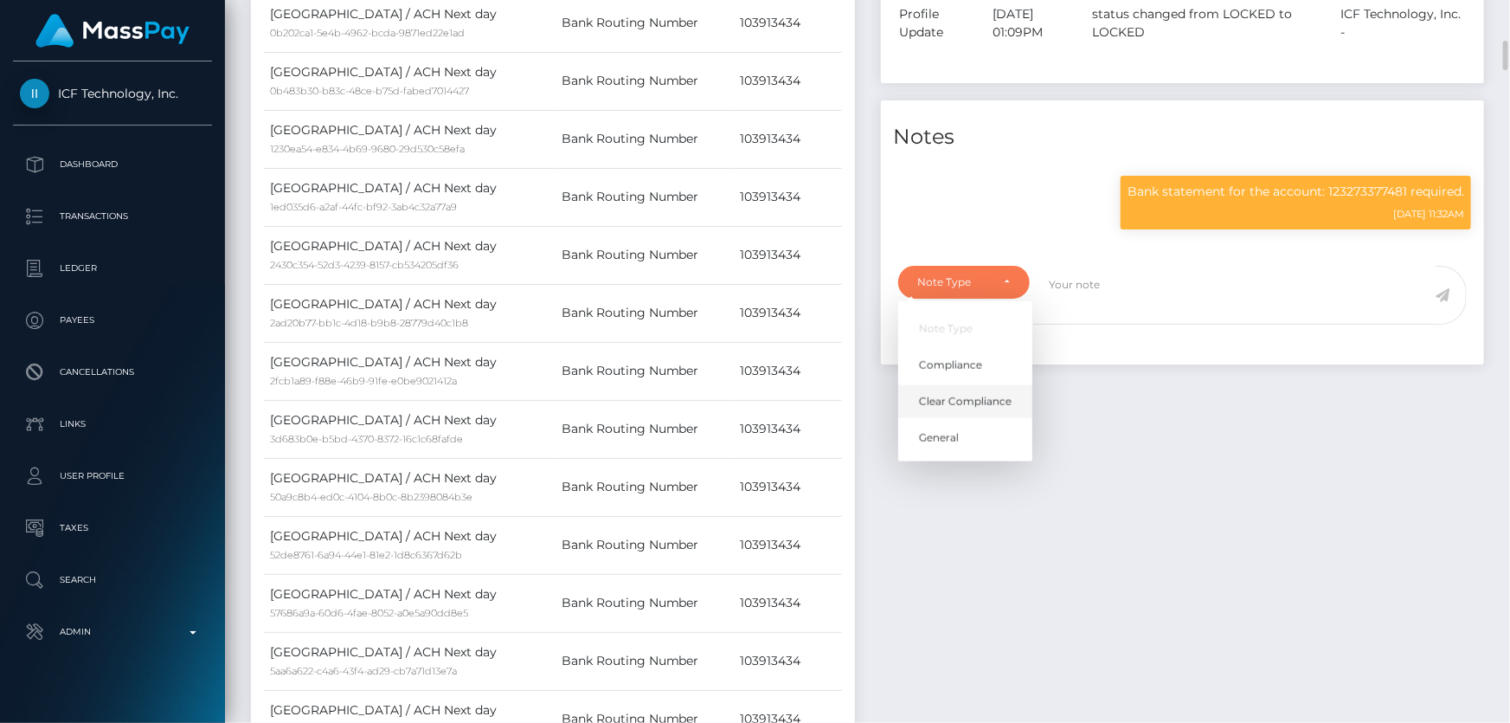
click at [955, 402] on span "Clear Compliance" at bounding box center [965, 402] width 93 height 16
select select "CLEAR_COMPLIANCE"
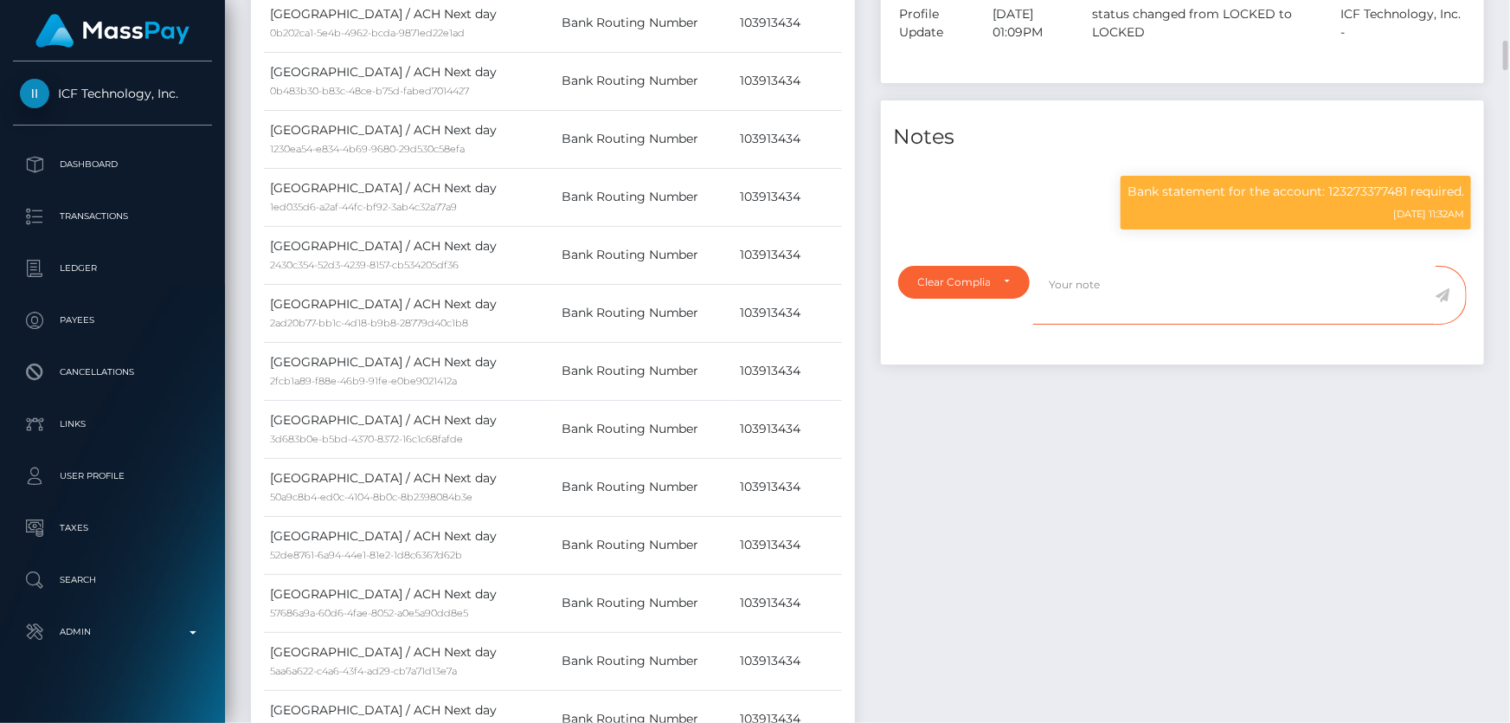
click at [1052, 290] on textarea at bounding box center [1234, 296] width 402 height 60
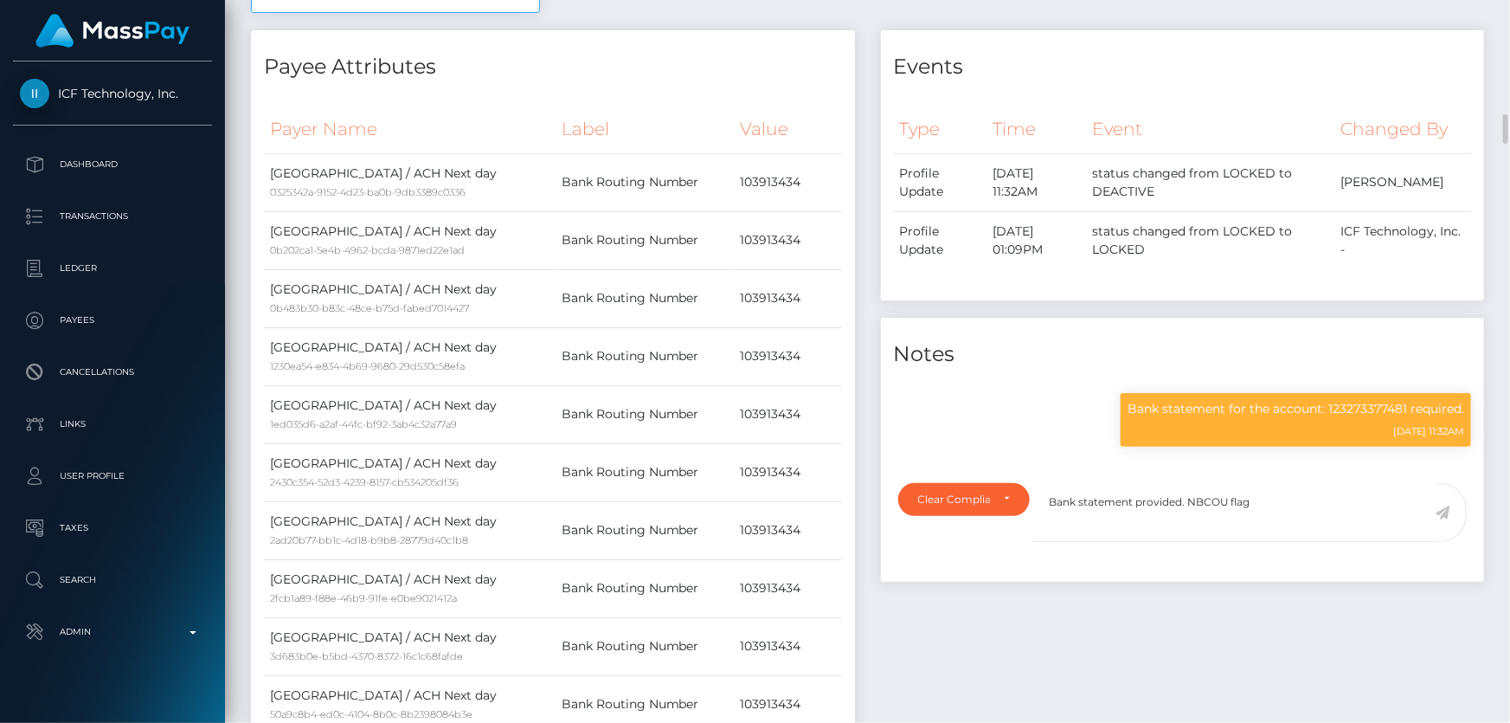
scroll to position [1101, 0]
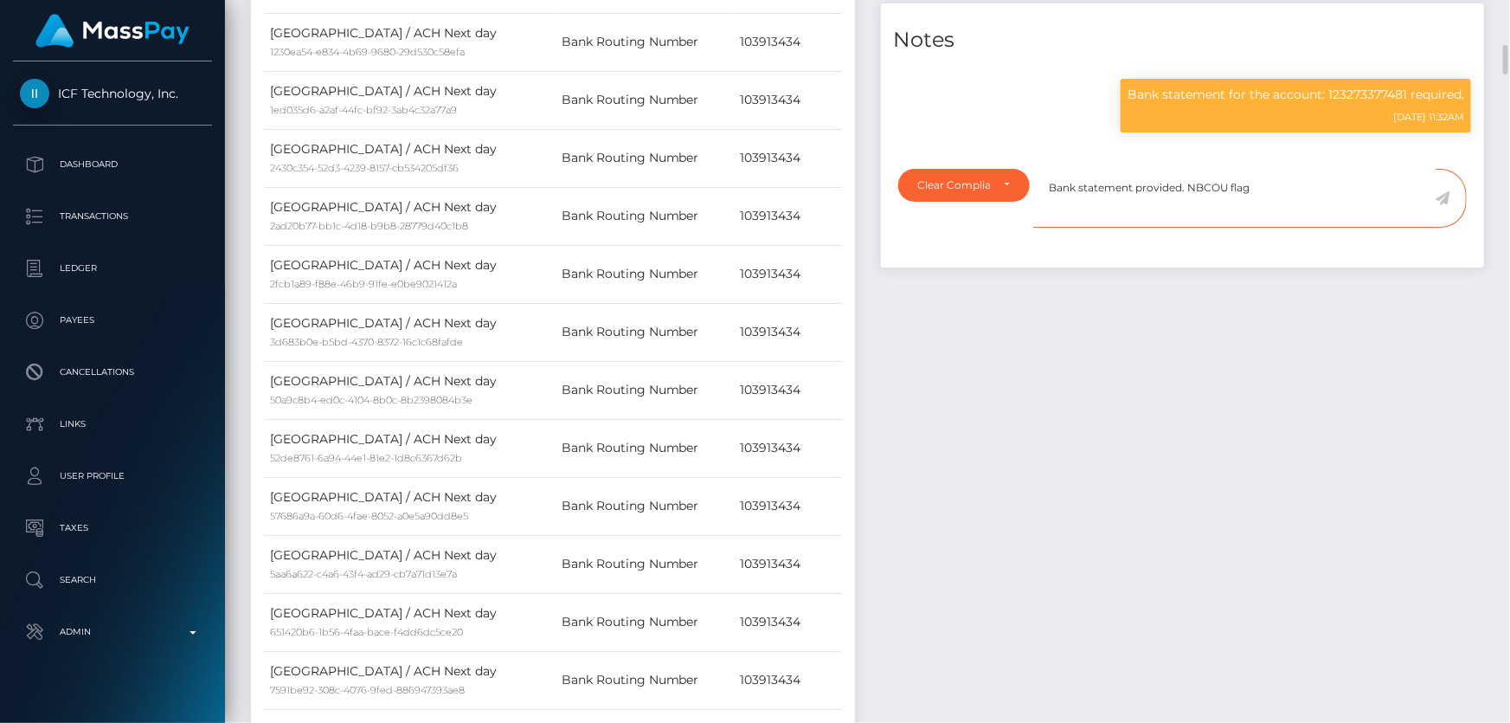
click at [1272, 189] on textarea "Bank statement provided. NBCOU flag" at bounding box center [1234, 199] width 402 height 60
type textarea "Bank statement provided. NBCOU flag cleared."
click at [1444, 203] on icon at bounding box center [1443, 198] width 15 height 14
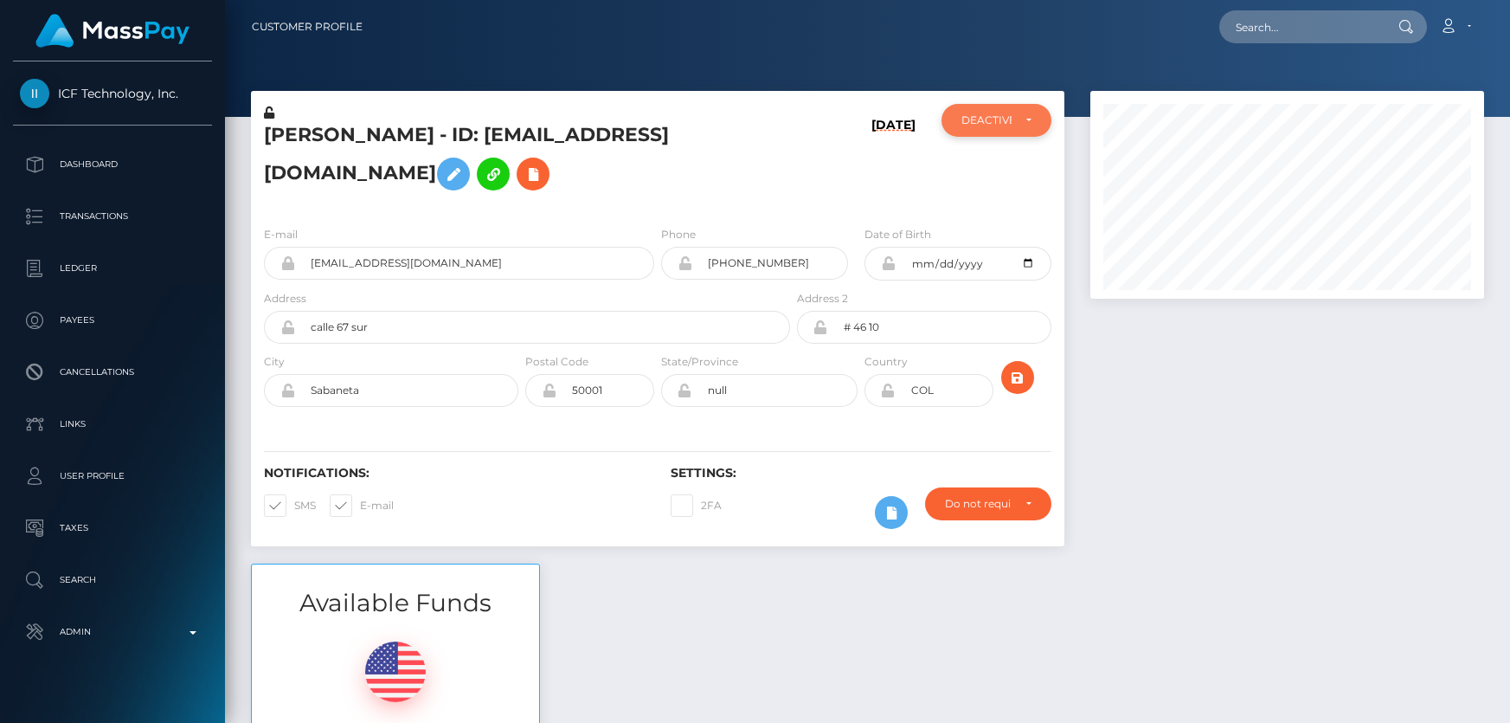
click at [1003, 116] on div "DEACTIVE" at bounding box center [987, 120] width 50 height 14
drag, startPoint x: 1010, startPoint y: 132, endPoint x: 1003, endPoint y: 156, distance: 24.4
click at [1010, 132] on div "DEACTIVE" at bounding box center [997, 120] width 110 height 33
click at [1011, 135] on div "DEACTIVE" at bounding box center [997, 120] width 110 height 33
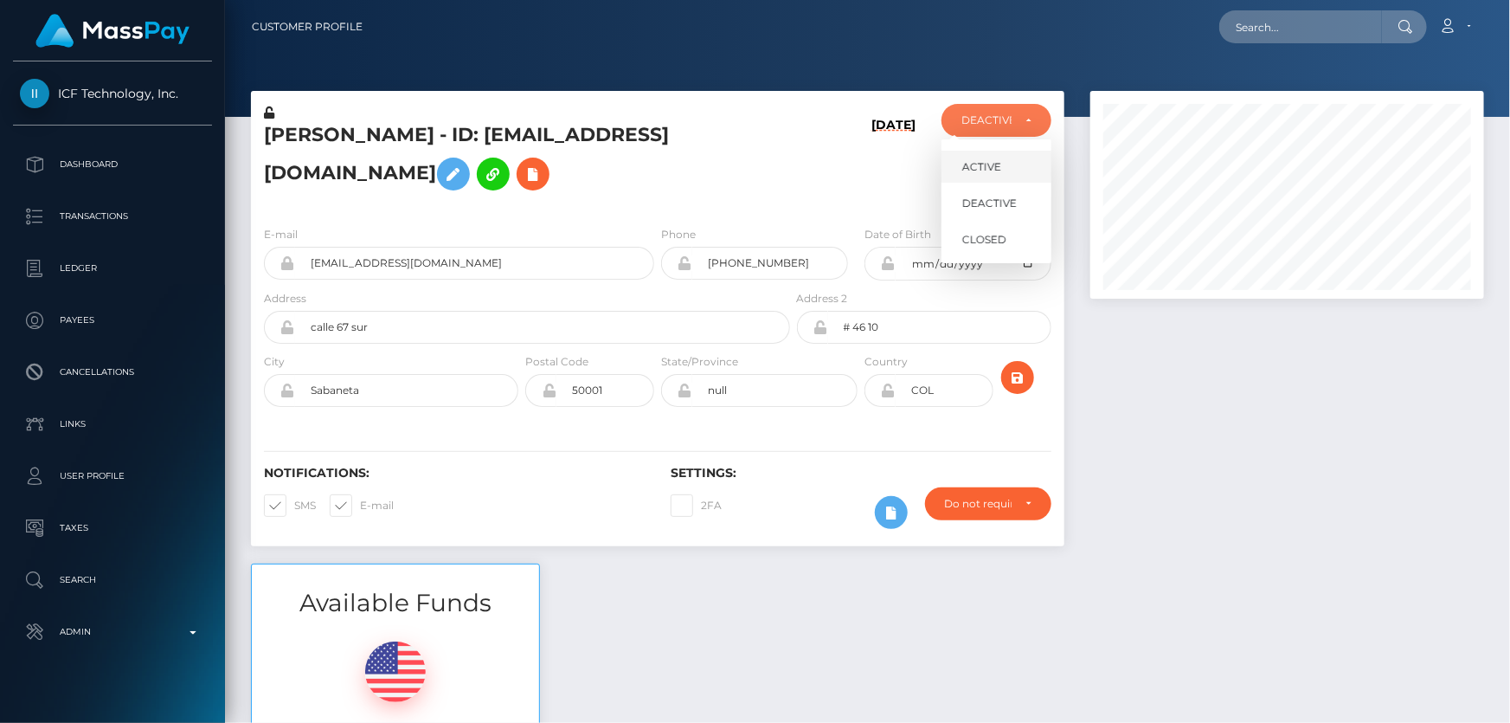
click at [1006, 164] on link "ACTIVE" at bounding box center [997, 167] width 110 height 32
select select "ACTIVE"
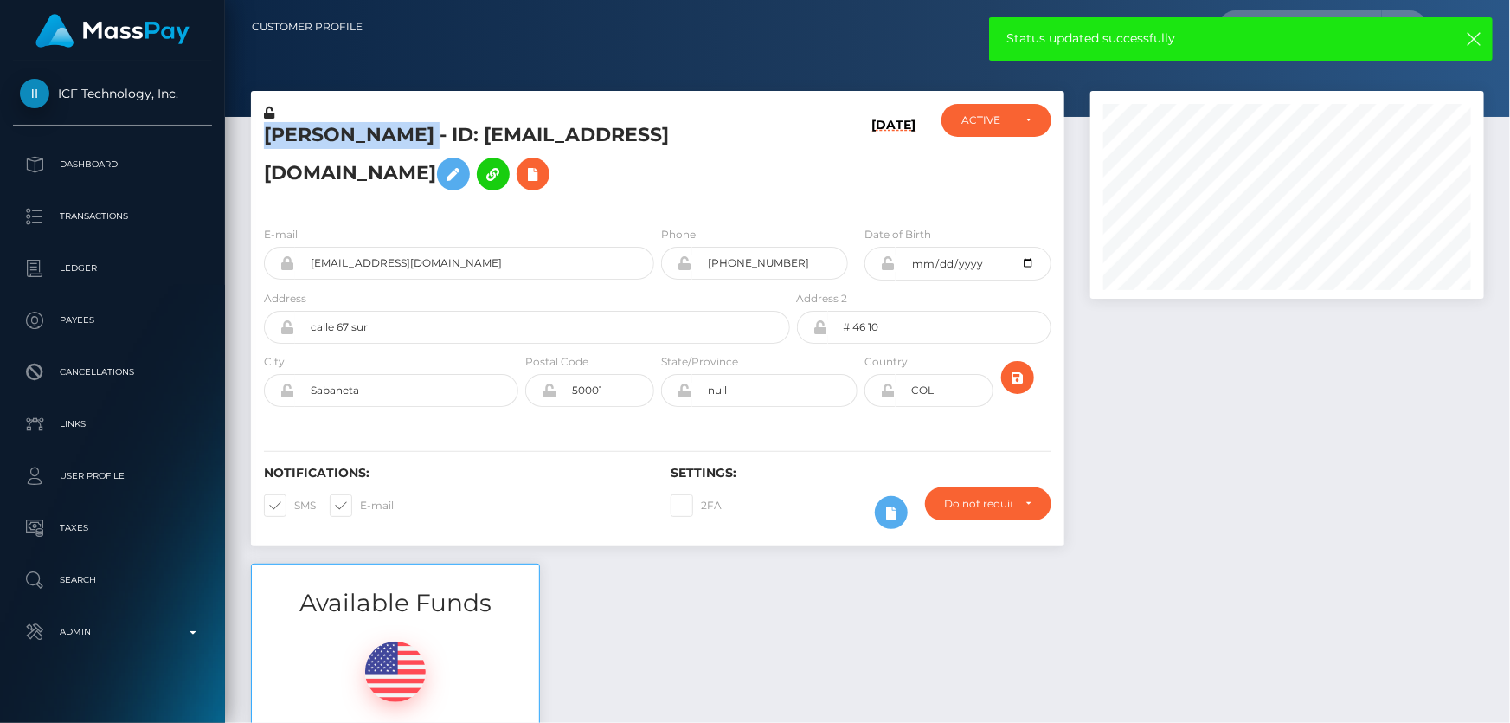
drag, startPoint x: 447, startPoint y: 138, endPoint x: 281, endPoint y: 130, distance: 165.5
click at [273, 130] on h5 "Sebastian Quiceno - ID: climaxstudio01@gmail.com" at bounding box center [522, 160] width 517 height 77
drag, startPoint x: 281, startPoint y: 130, endPoint x: 270, endPoint y: 130, distance: 11.3
click at [270, 130] on h5 "Sebastian Quiceno - ID: climaxstudio01@gmail.com" at bounding box center [522, 160] width 517 height 77
drag, startPoint x: 264, startPoint y: 131, endPoint x: 449, endPoint y: 130, distance: 185.2
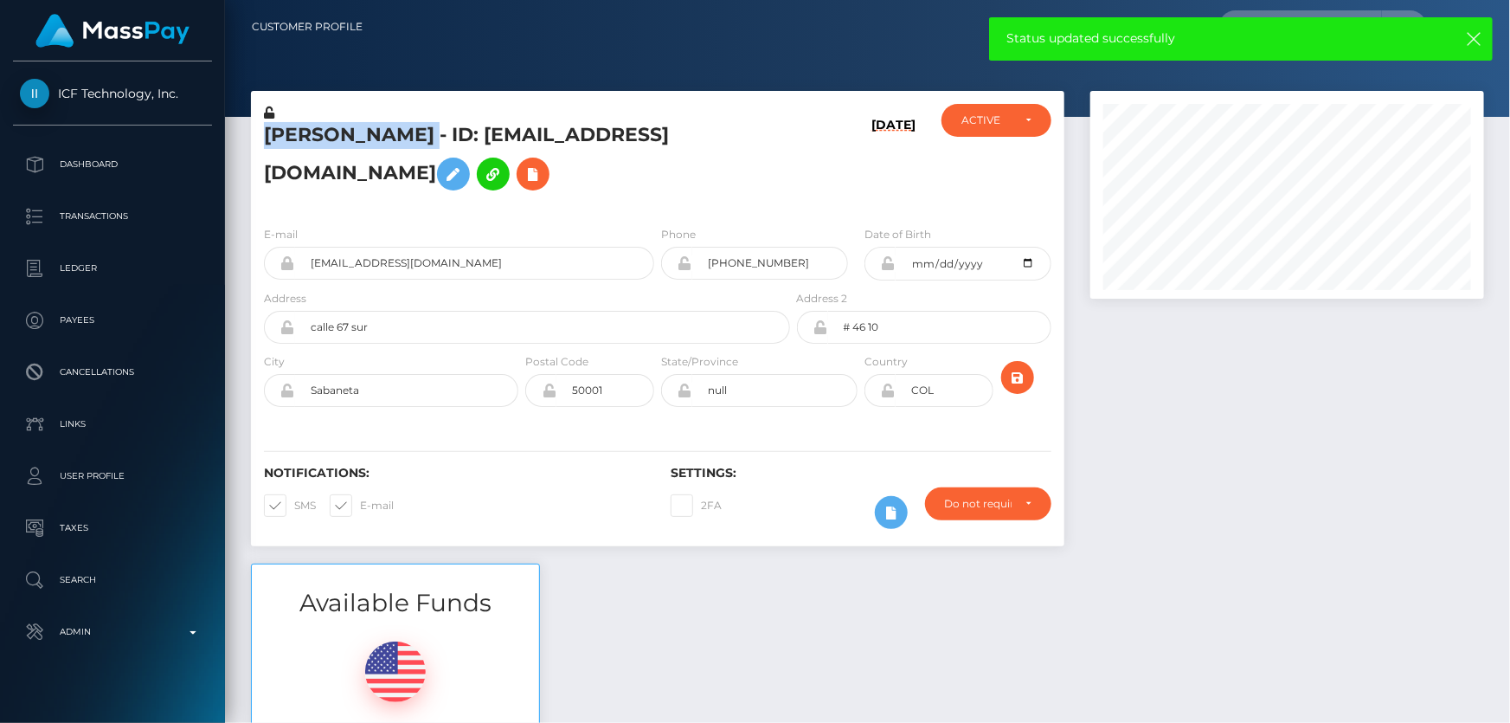
click at [449, 130] on h5 "Sebastian Quiceno - ID: climaxstudio01@gmail.com" at bounding box center [522, 160] width 517 height 77
copy h5 "Sebastian Quiceno"
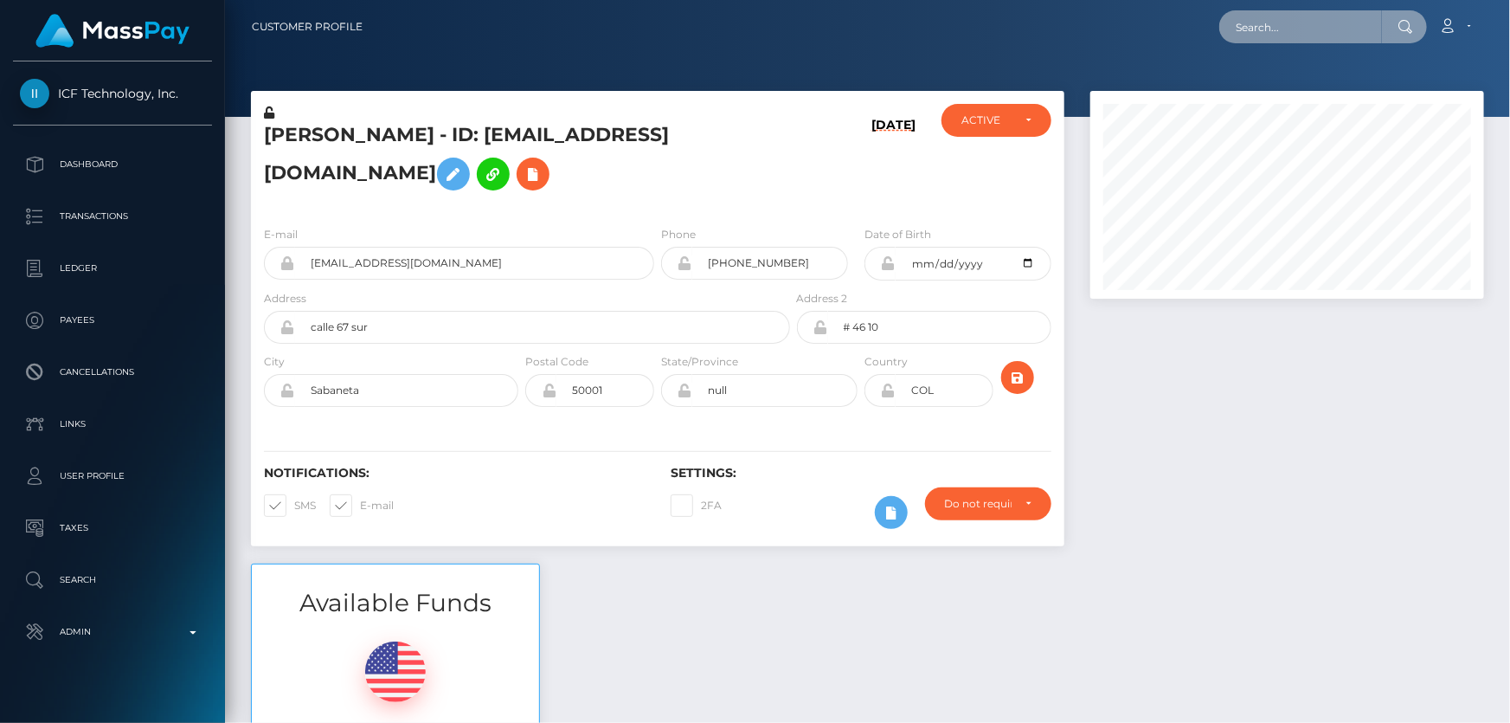
paste input "rednecksargent01@gmail.com"
type input "rednecksargent01@gmail.com"
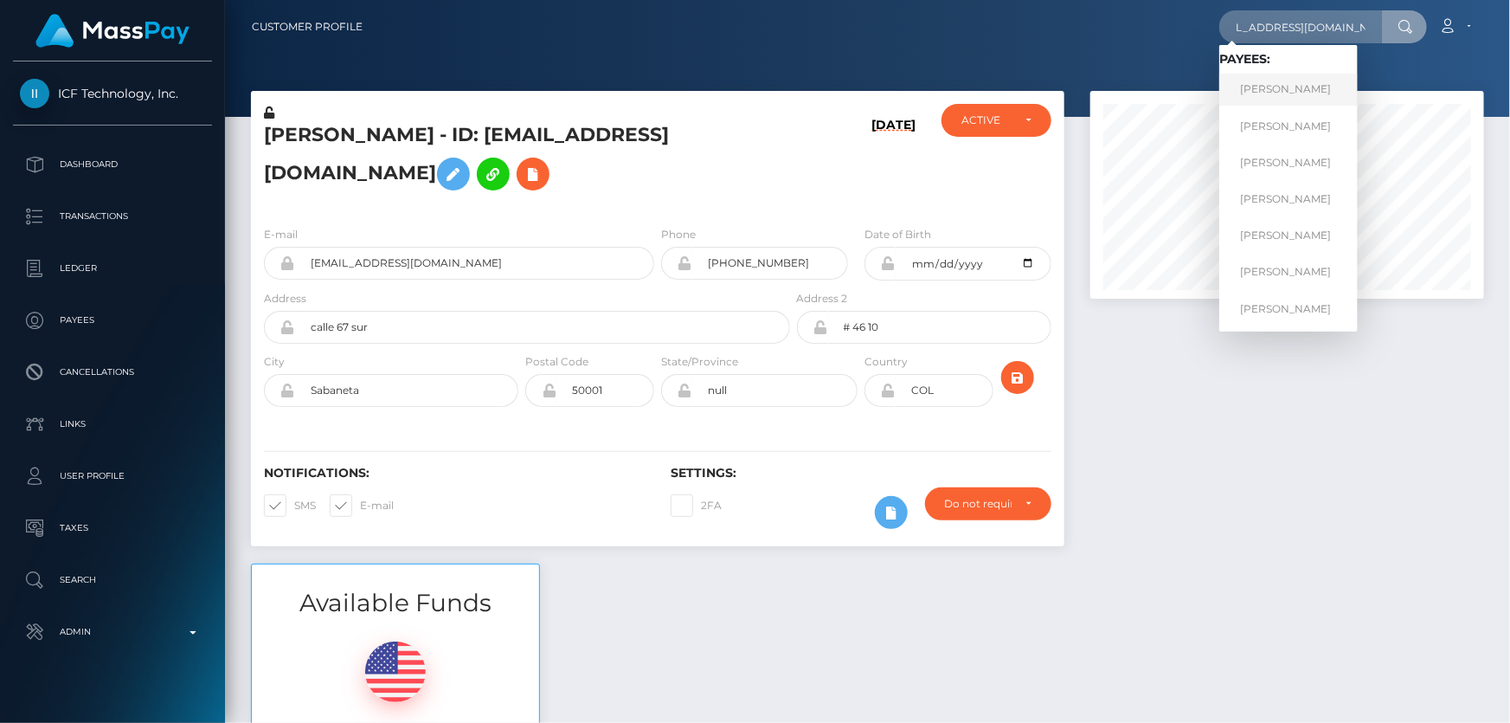
click at [1271, 85] on link "Zebadiah Jaffe" at bounding box center [1288, 90] width 138 height 32
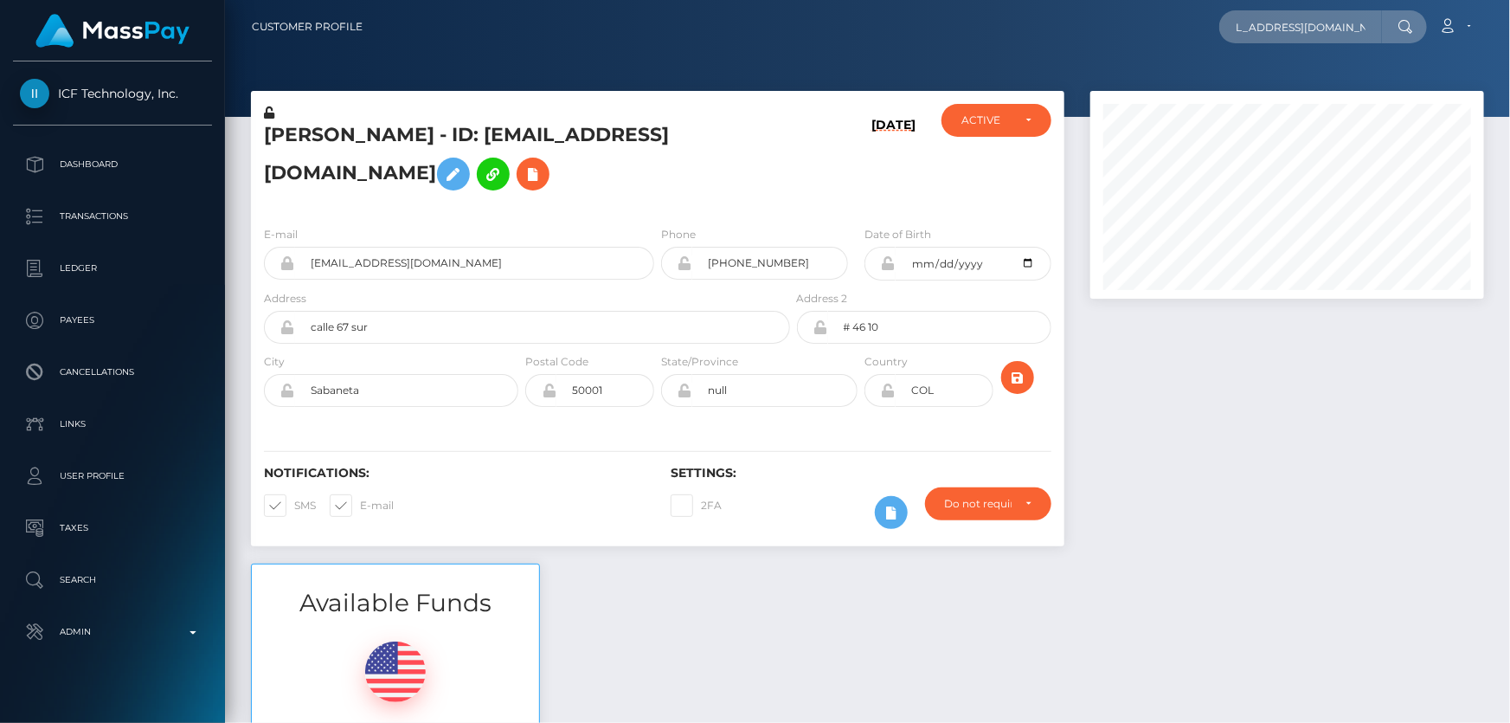
scroll to position [0, 0]
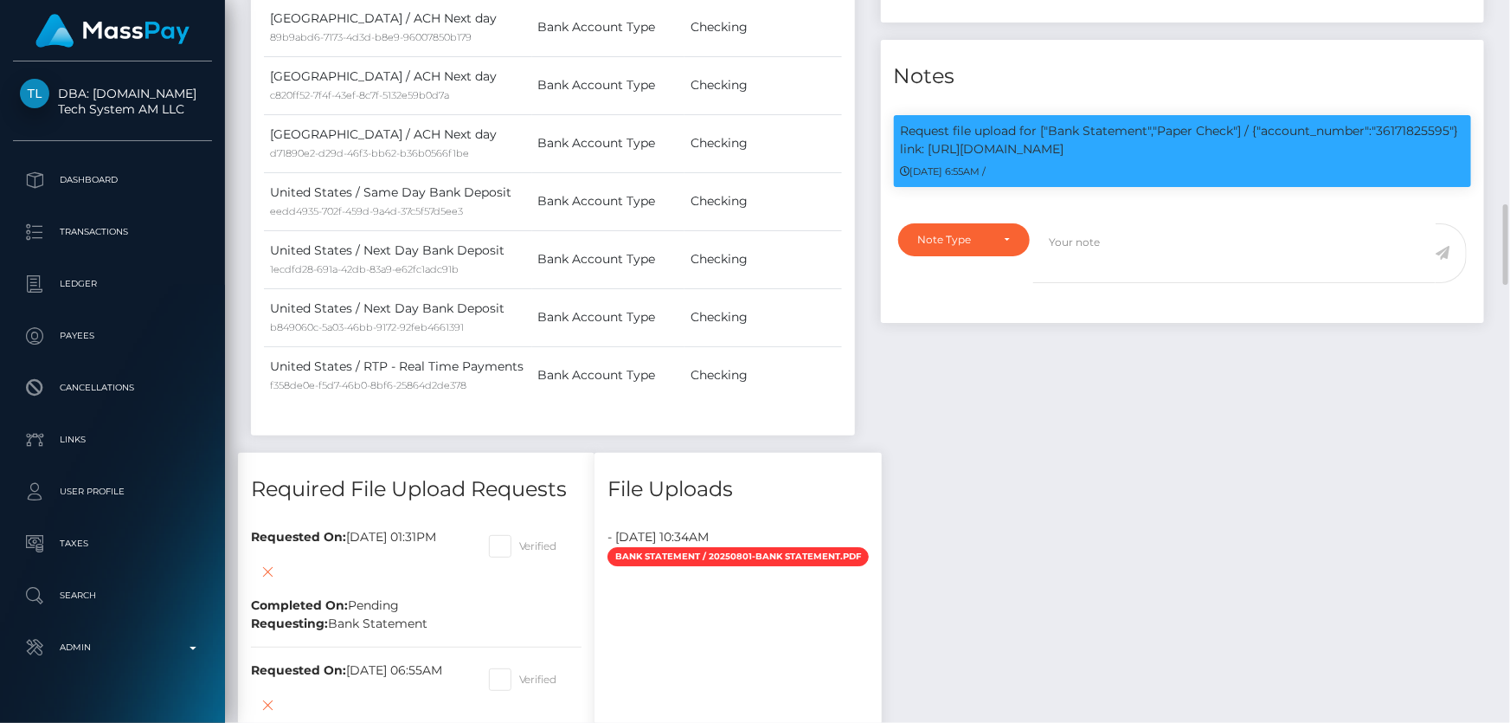
scroll to position [2281, 0]
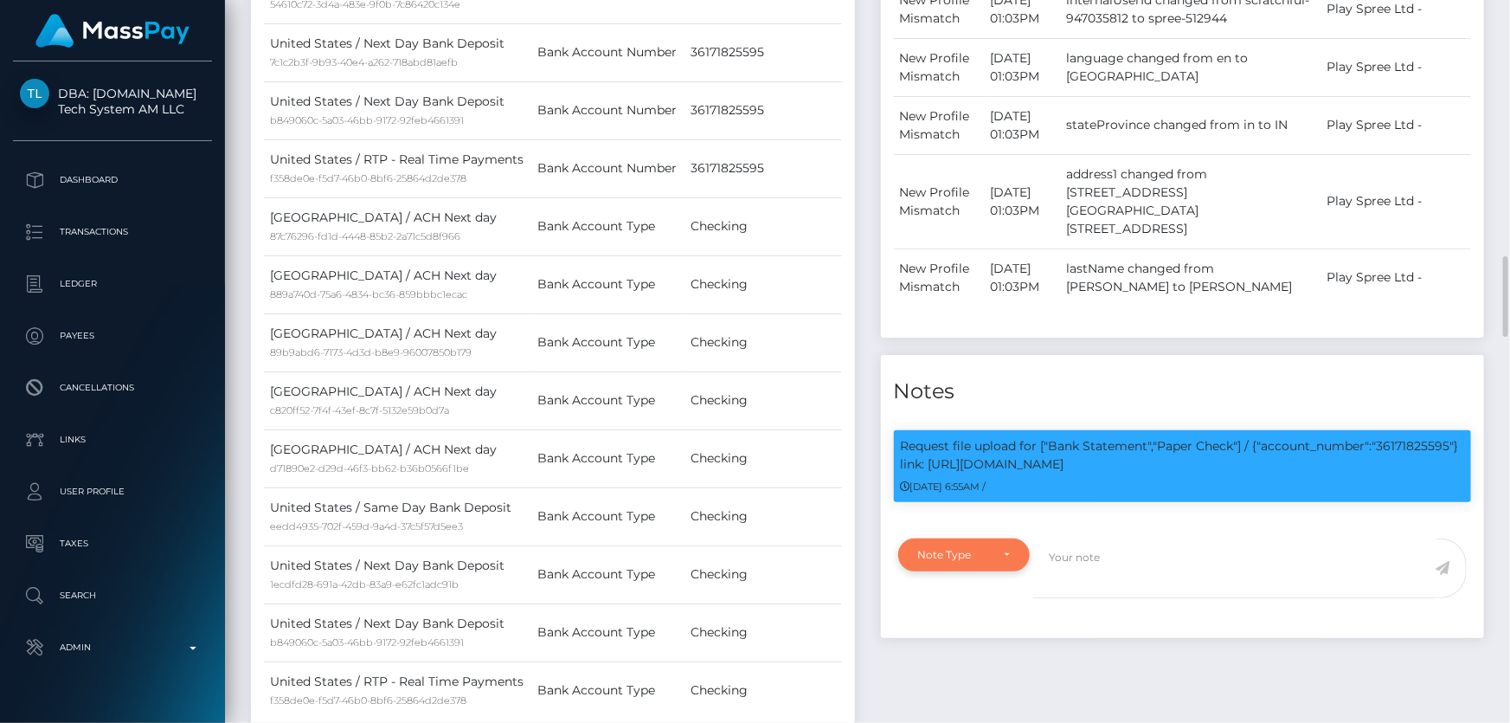
click at [981, 548] on div "Note Type" at bounding box center [954, 555] width 73 height 14
click at [932, 630] on span "Compliance" at bounding box center [950, 638] width 63 height 16
select select "COMPLIANCE"
drag, startPoint x: 1067, startPoint y: 511, endPoint x: 1111, endPoint y: 474, distance: 57.2
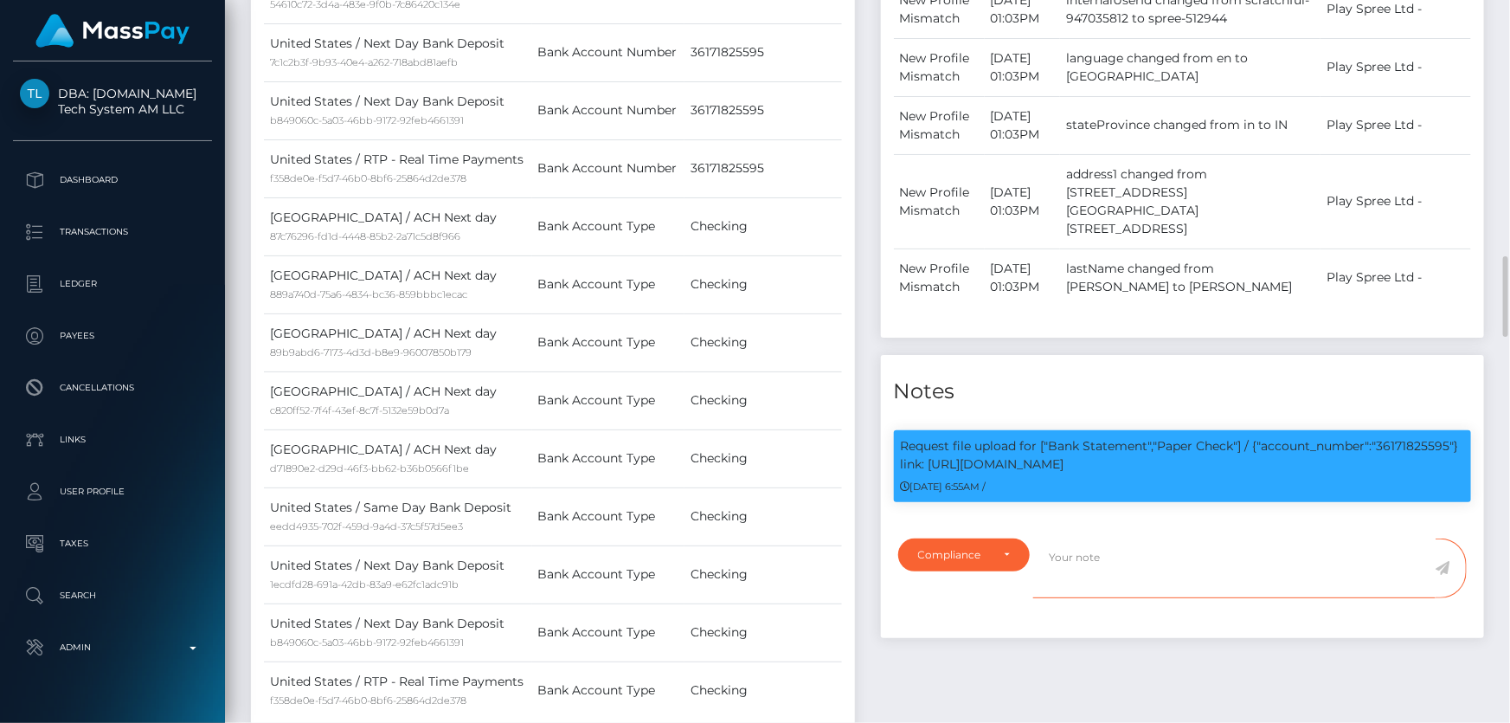
click at [1071, 538] on textarea at bounding box center [1234, 568] width 402 height 60
click at [1400, 437] on p "Request file upload for ["Bank Statement","Paper Check"] / {"account_number":"3…" at bounding box center [1183, 455] width 564 height 36
copy p "36171825595"
click at [1091, 538] on textarea at bounding box center [1234, 568] width 402 height 60
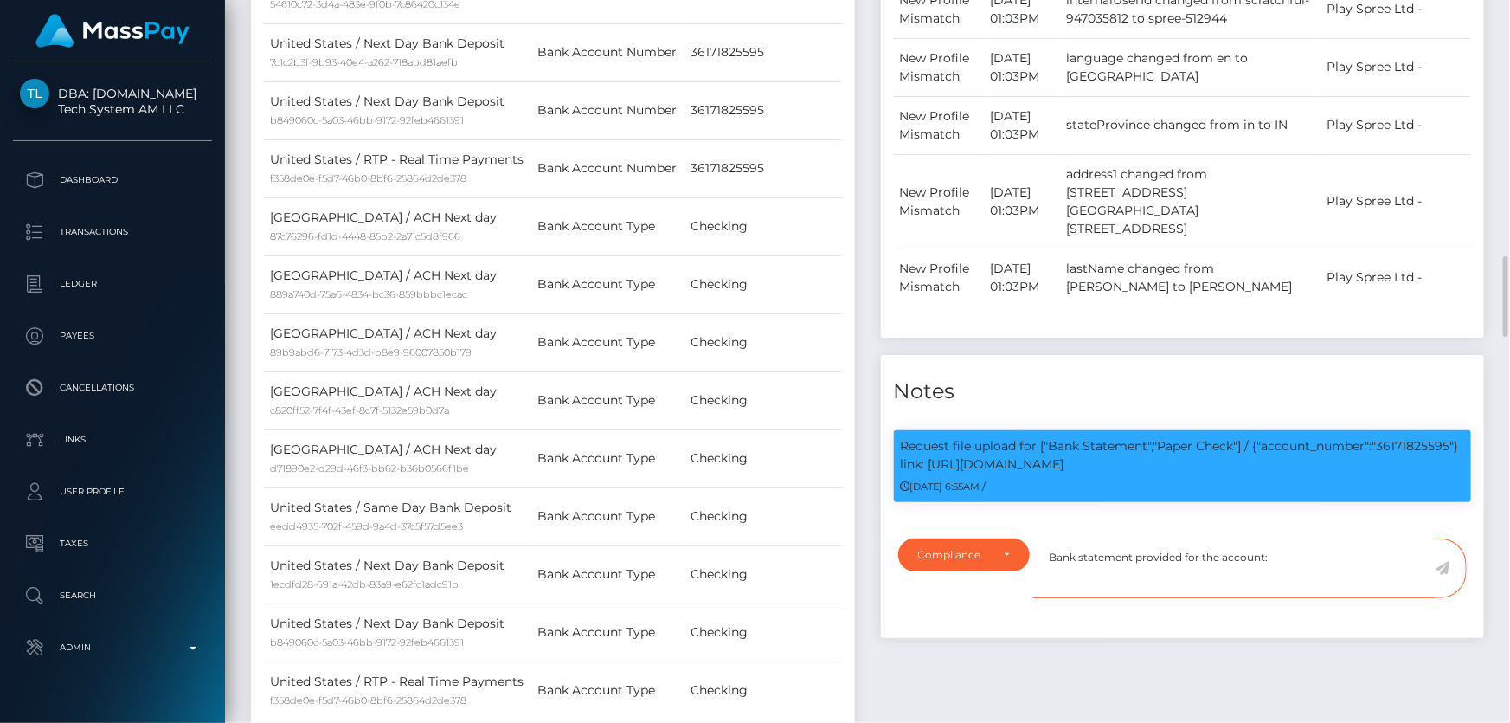
paste textarea "36171825595"
type textarea "Bank statement provided for the account: 36171825595."
click at [1444, 561] on icon at bounding box center [1443, 568] width 15 height 14
click at [1308, 554] on div "Note Type Compliance Clear Compliance General Compliance Note Type Compliance C…" at bounding box center [1183, 583] width 604 height 110
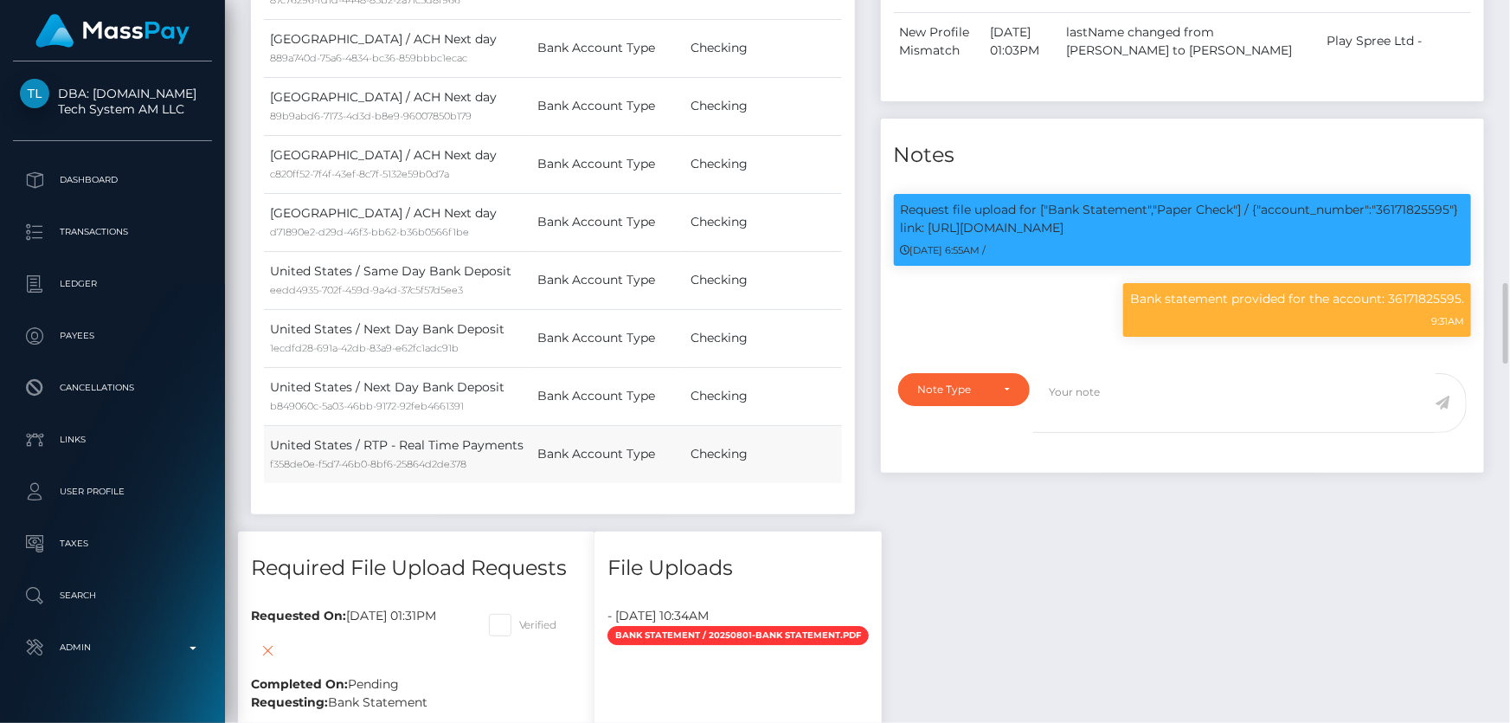
scroll to position [208, 393]
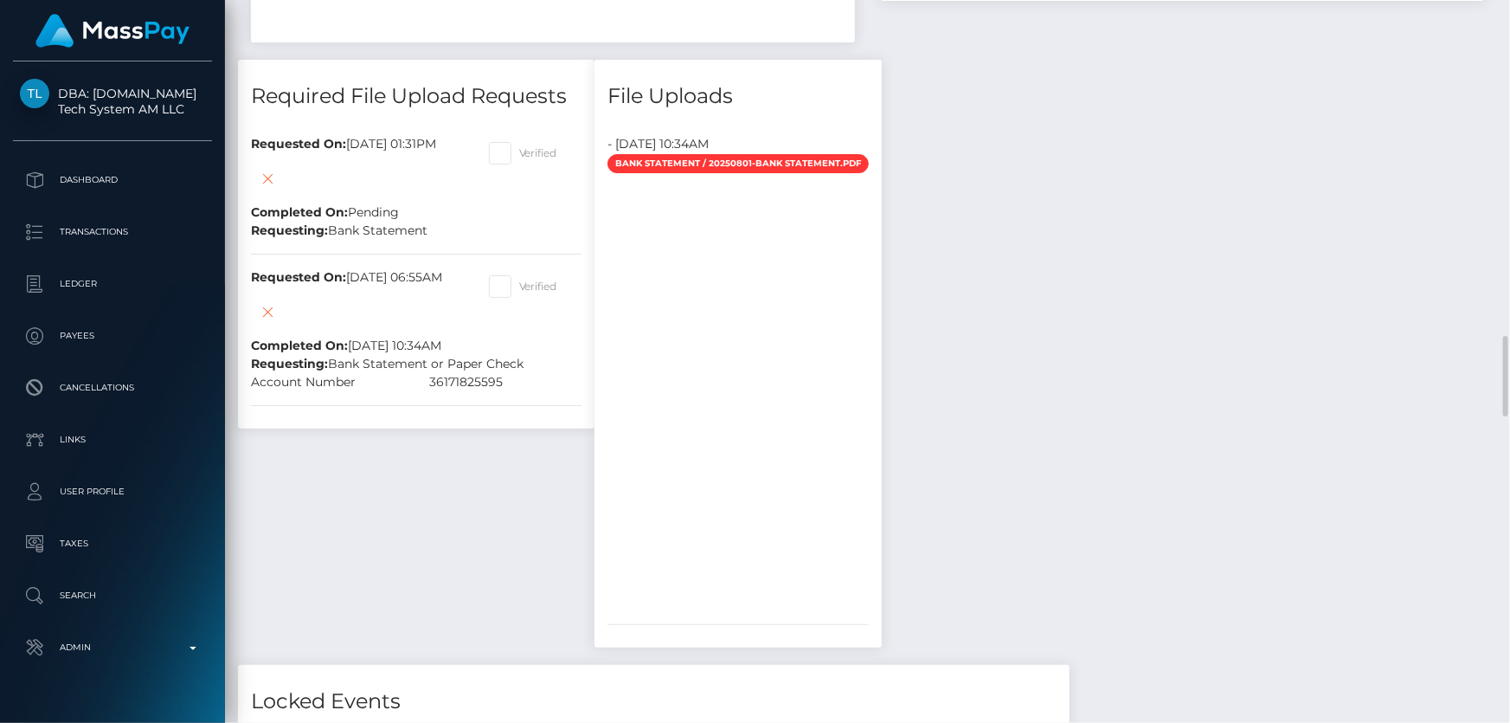
click at [519, 147] on span at bounding box center [519, 152] width 0 height 13
click at [531, 147] on input "Verified" at bounding box center [524, 147] width 11 height 11
checkbox input "true"
click at [268, 180] on icon at bounding box center [268, 179] width 21 height 22
click at [519, 281] on span at bounding box center [519, 286] width 0 height 13
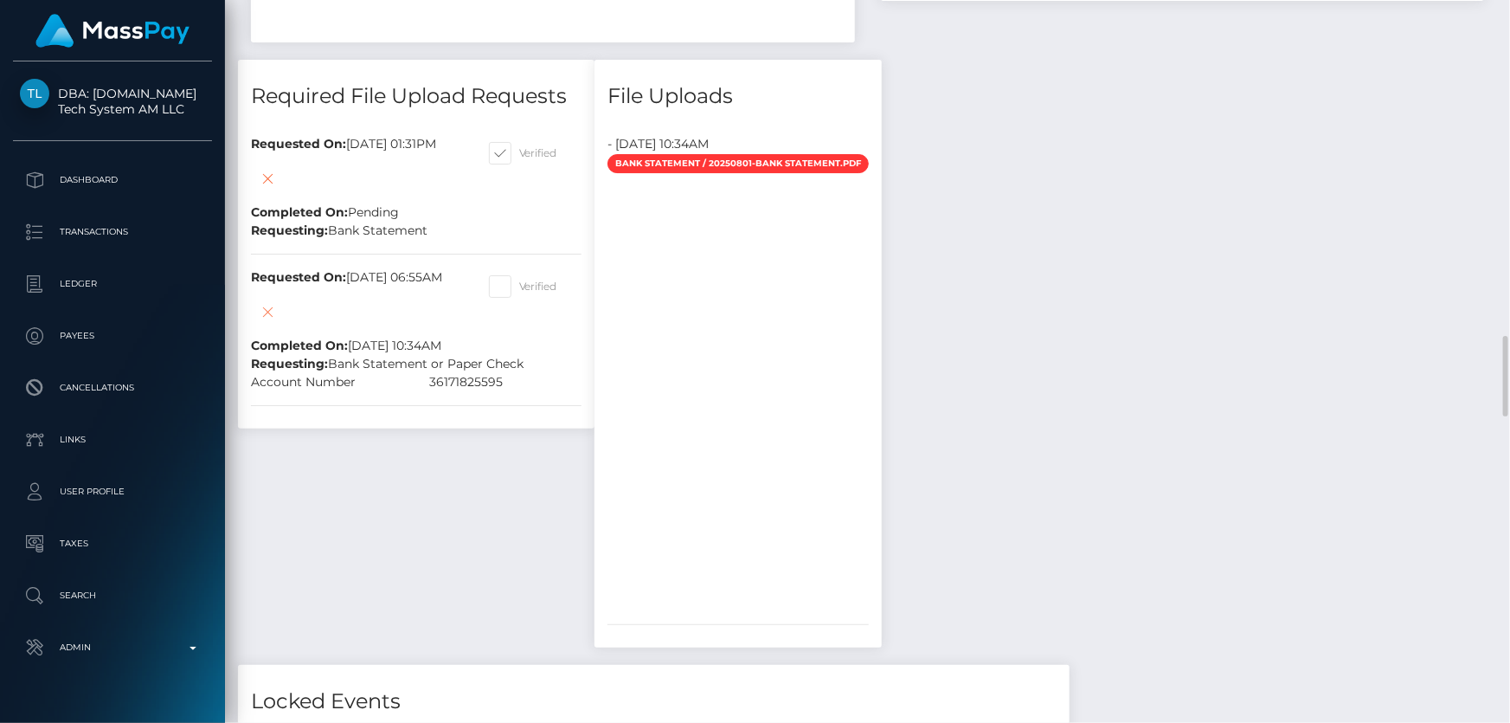
click at [525, 281] on input "Verified" at bounding box center [524, 280] width 11 height 11
checkbox input "true"
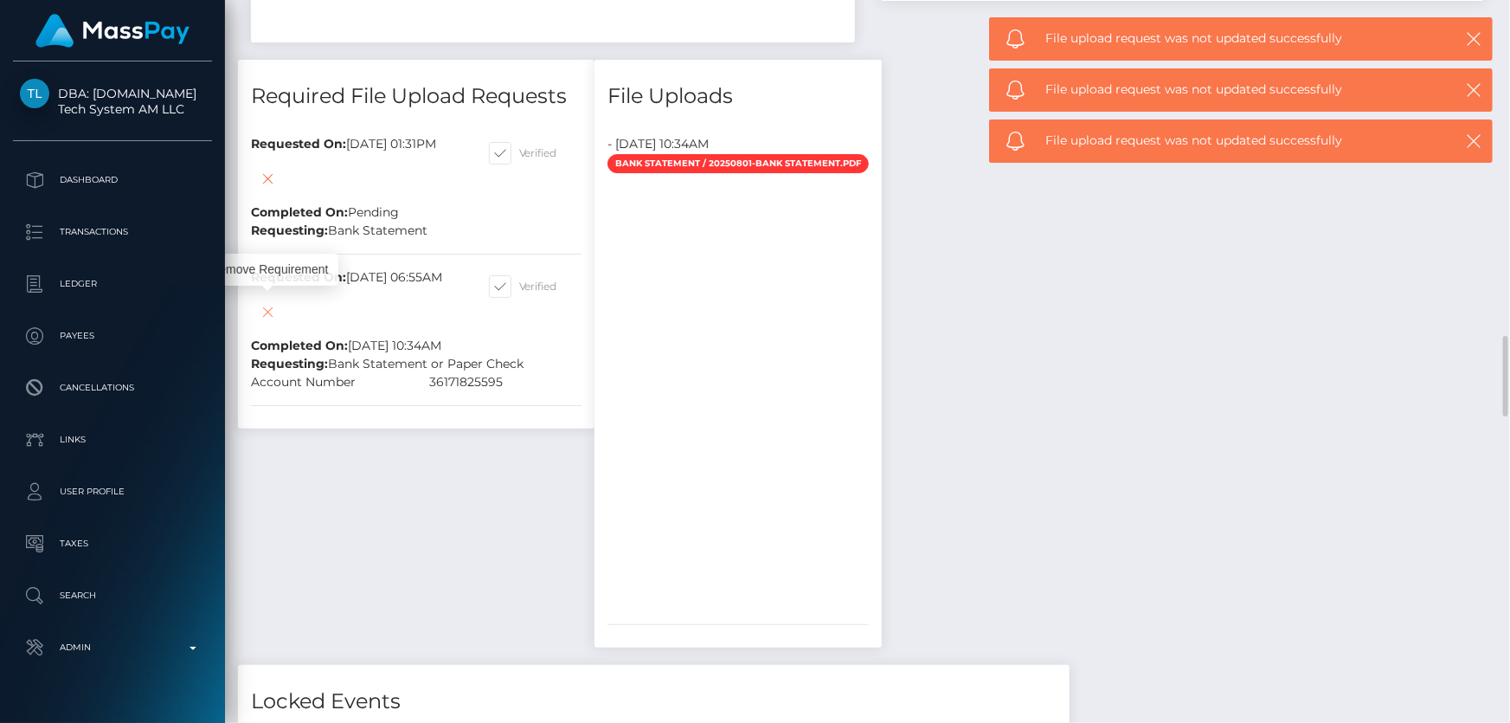
click at [272, 303] on icon at bounding box center [268, 312] width 21 height 22
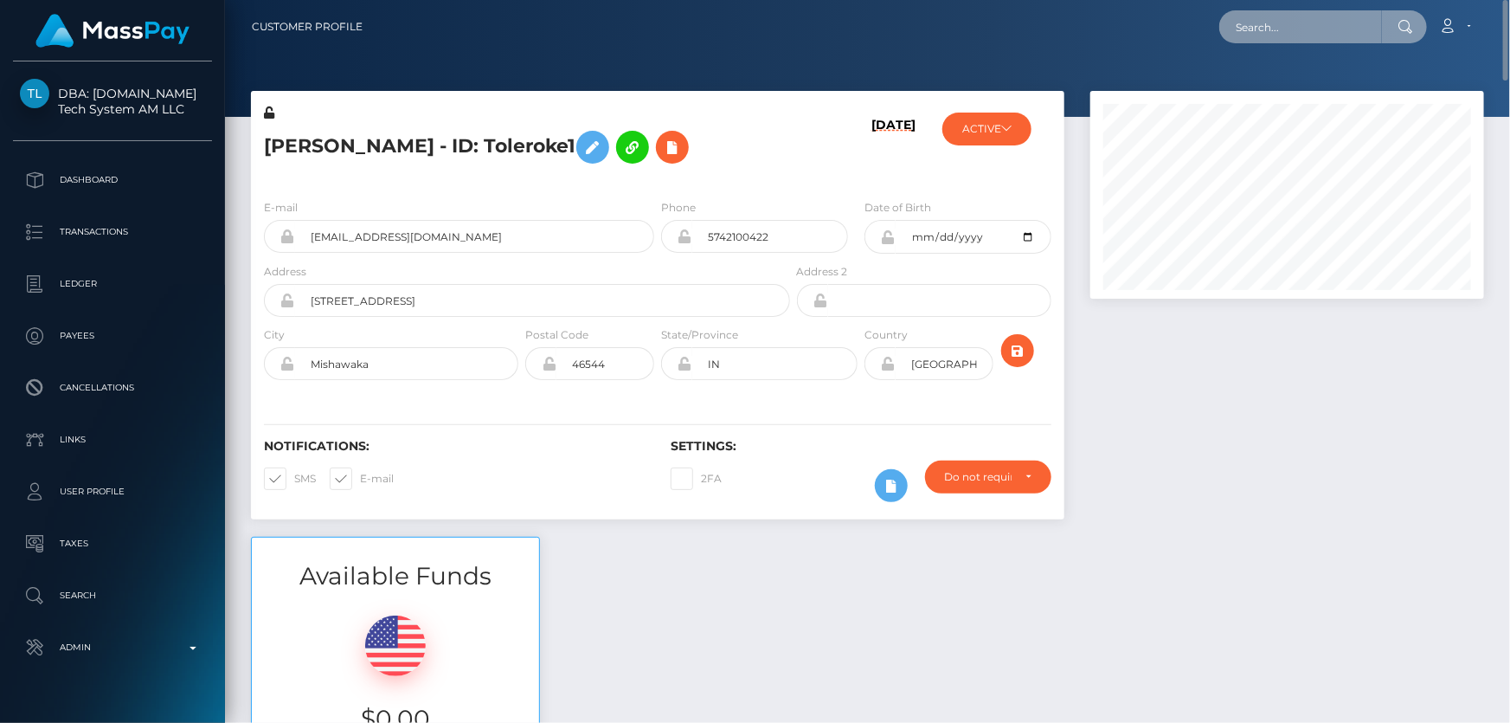
paste input "399195744"
type input "399195744"
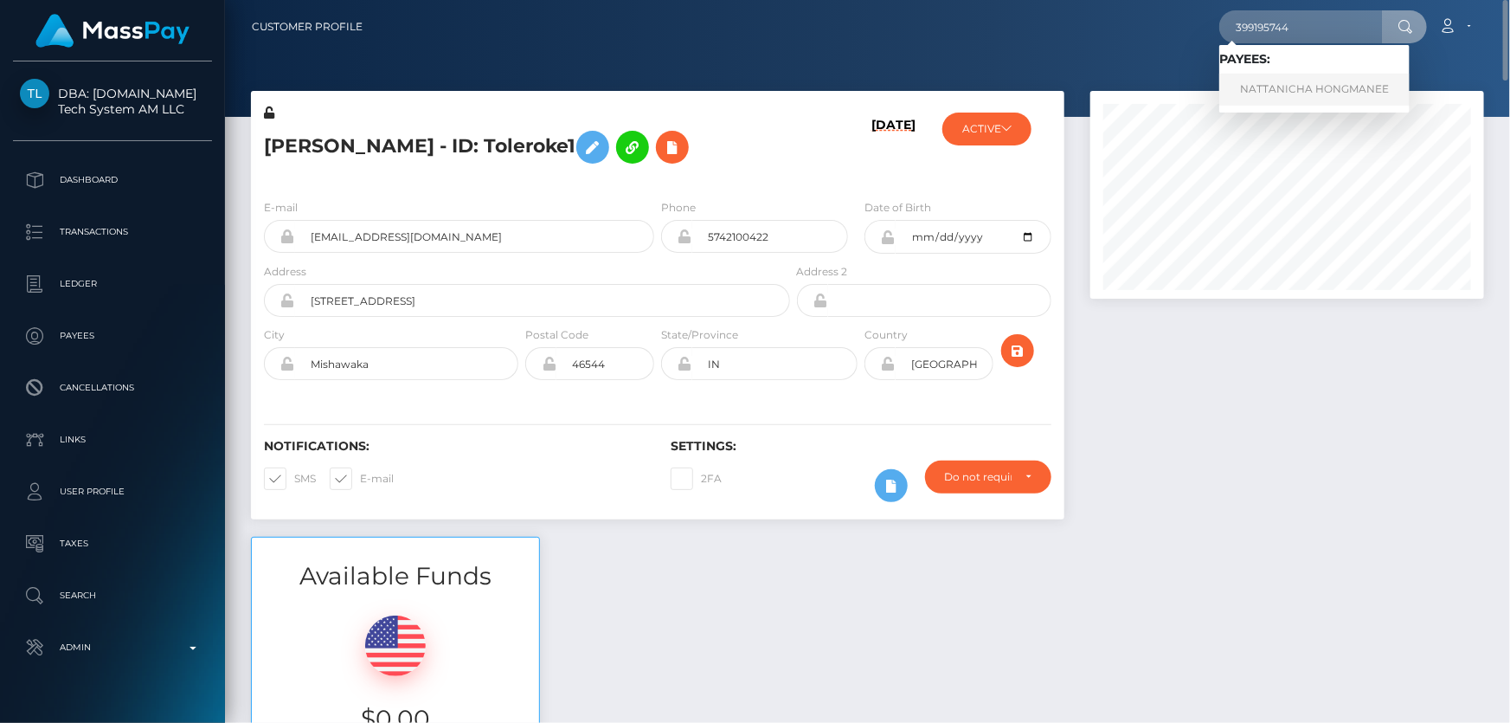
click at [1331, 86] on link "NATTANICHA HONGMANEE" at bounding box center [1314, 90] width 190 height 32
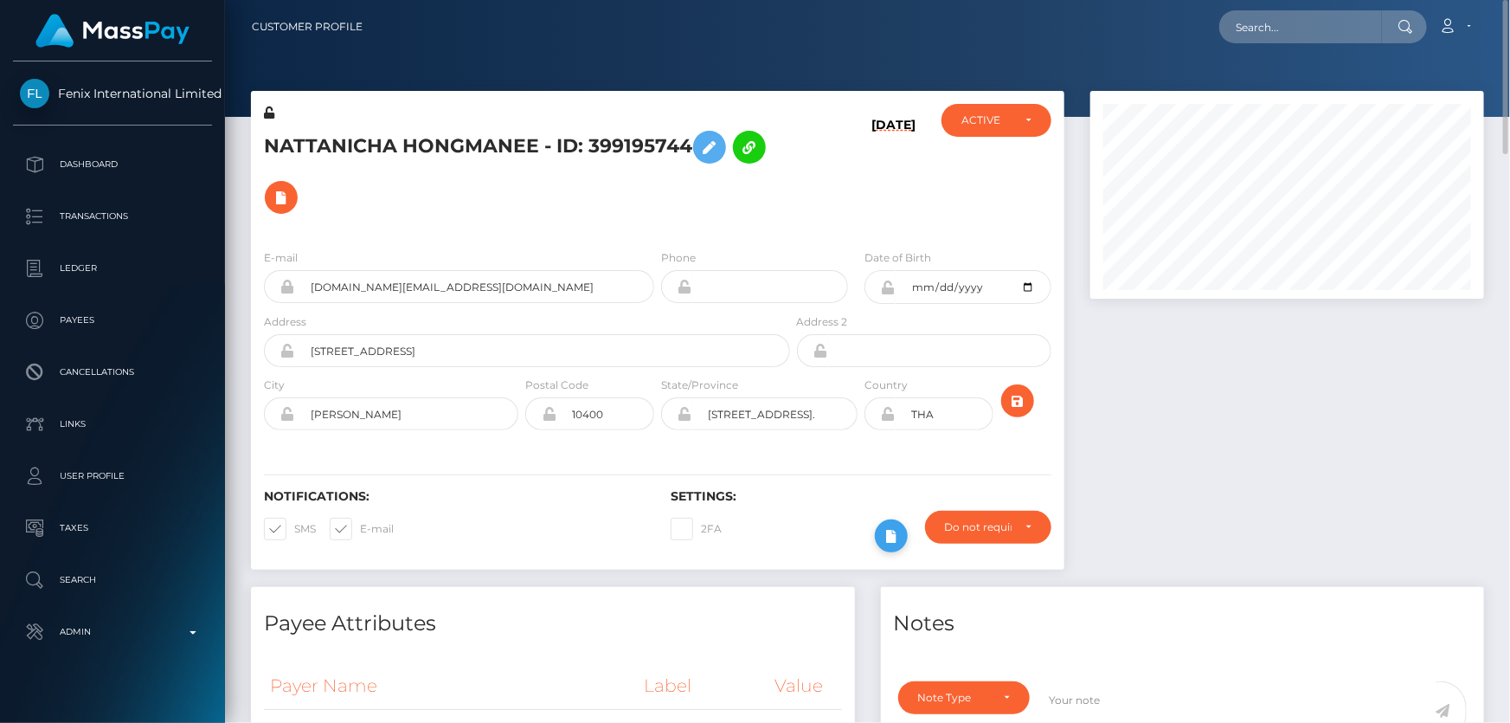
click at [892, 528] on icon at bounding box center [891, 536] width 21 height 22
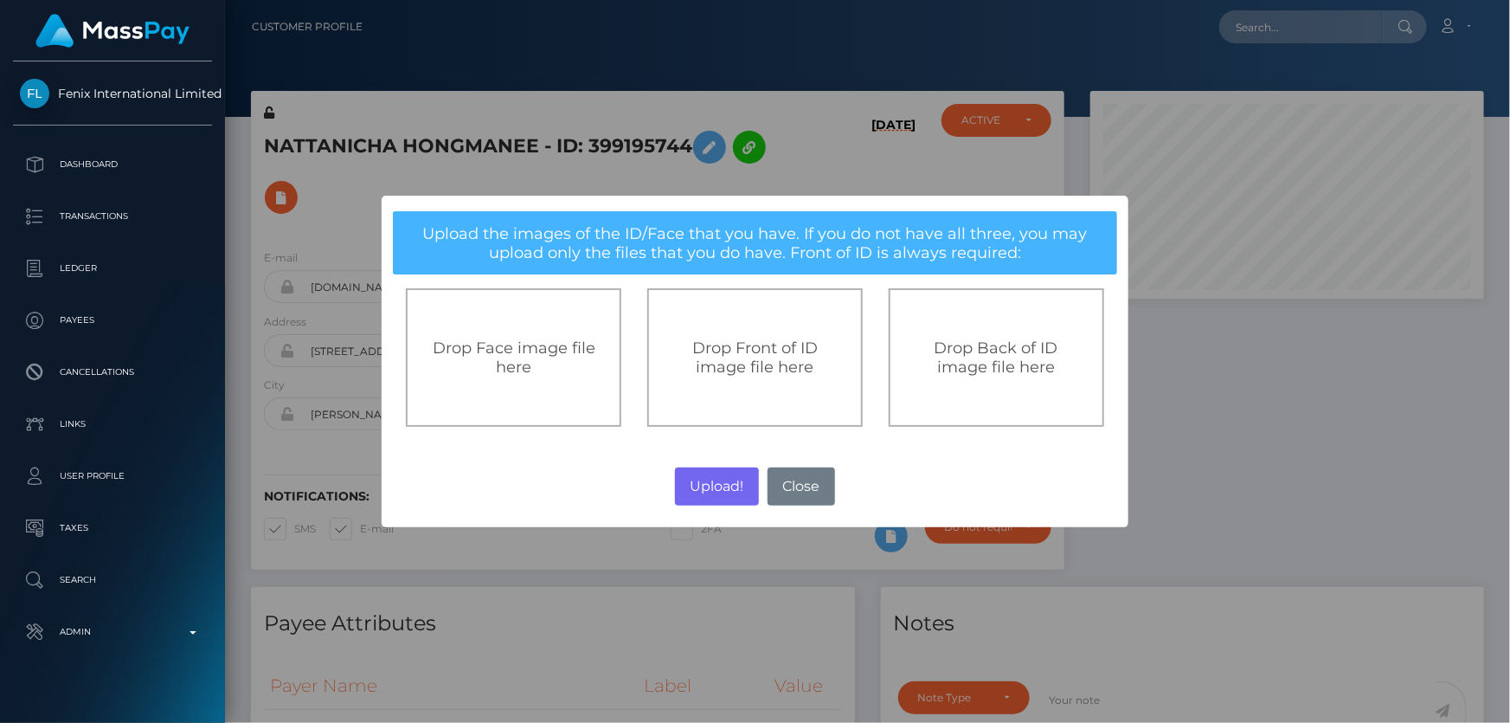
click at [722, 364] on span "Drop Front of ID image file here" at bounding box center [754, 357] width 125 height 38
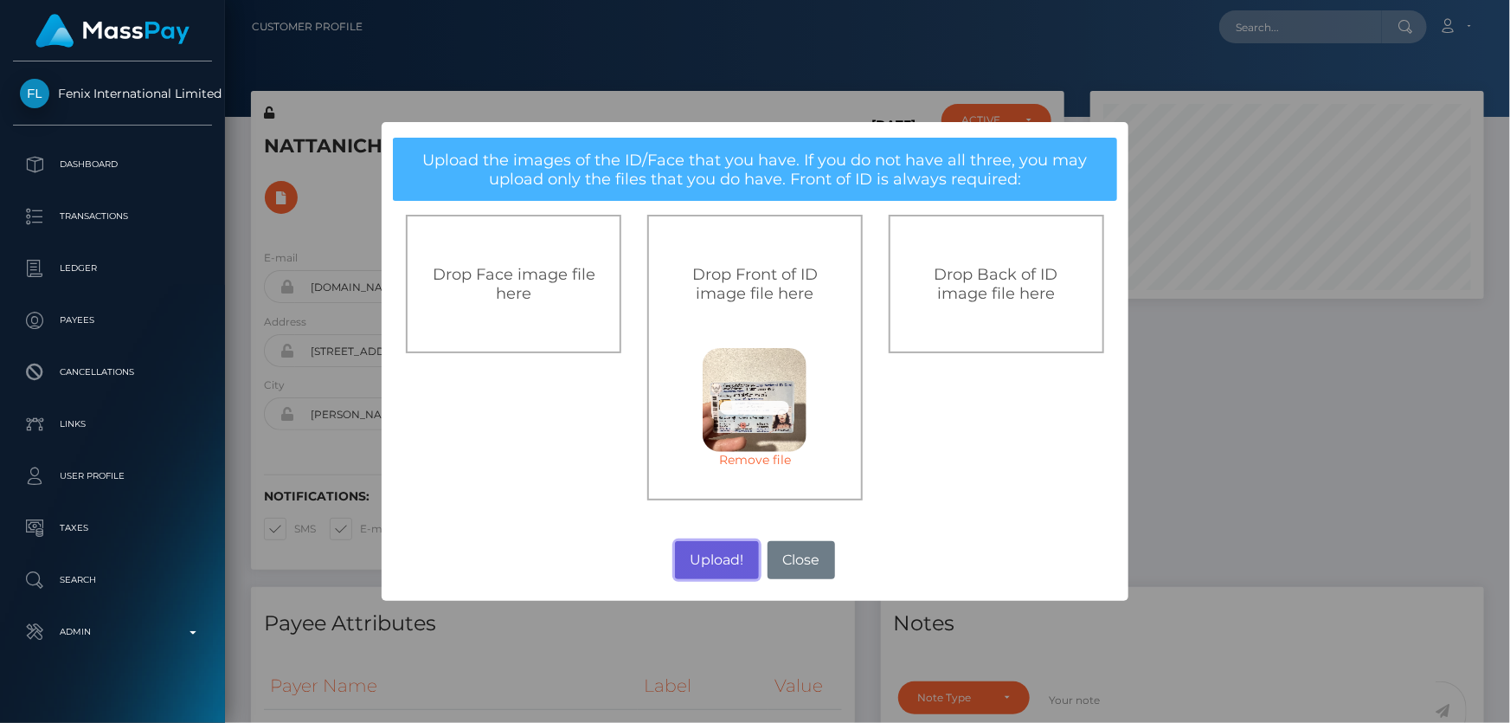
click at [701, 547] on button "Upload!" at bounding box center [717, 560] width 84 height 38
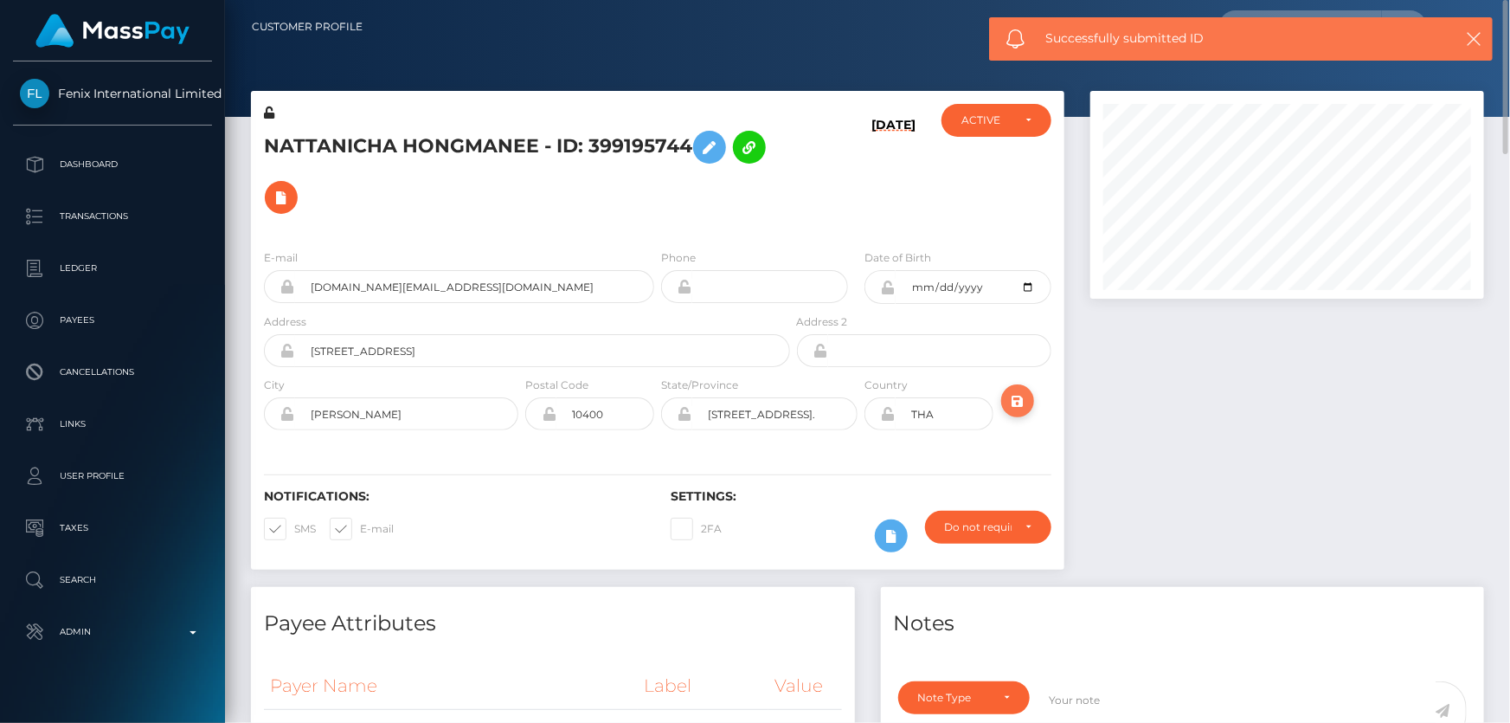
click at [1012, 396] on icon "submit" at bounding box center [1017, 401] width 21 height 22
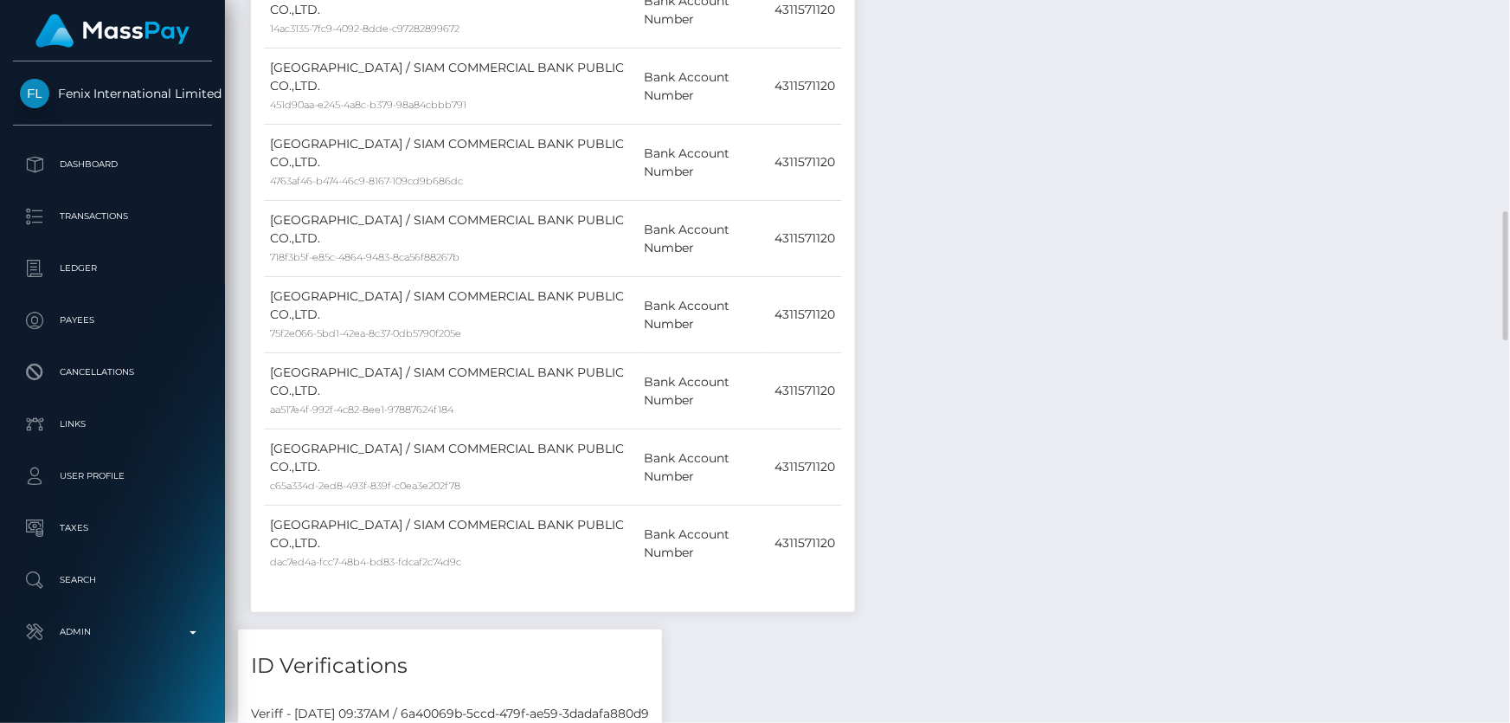
scroll to position [1573, 0]
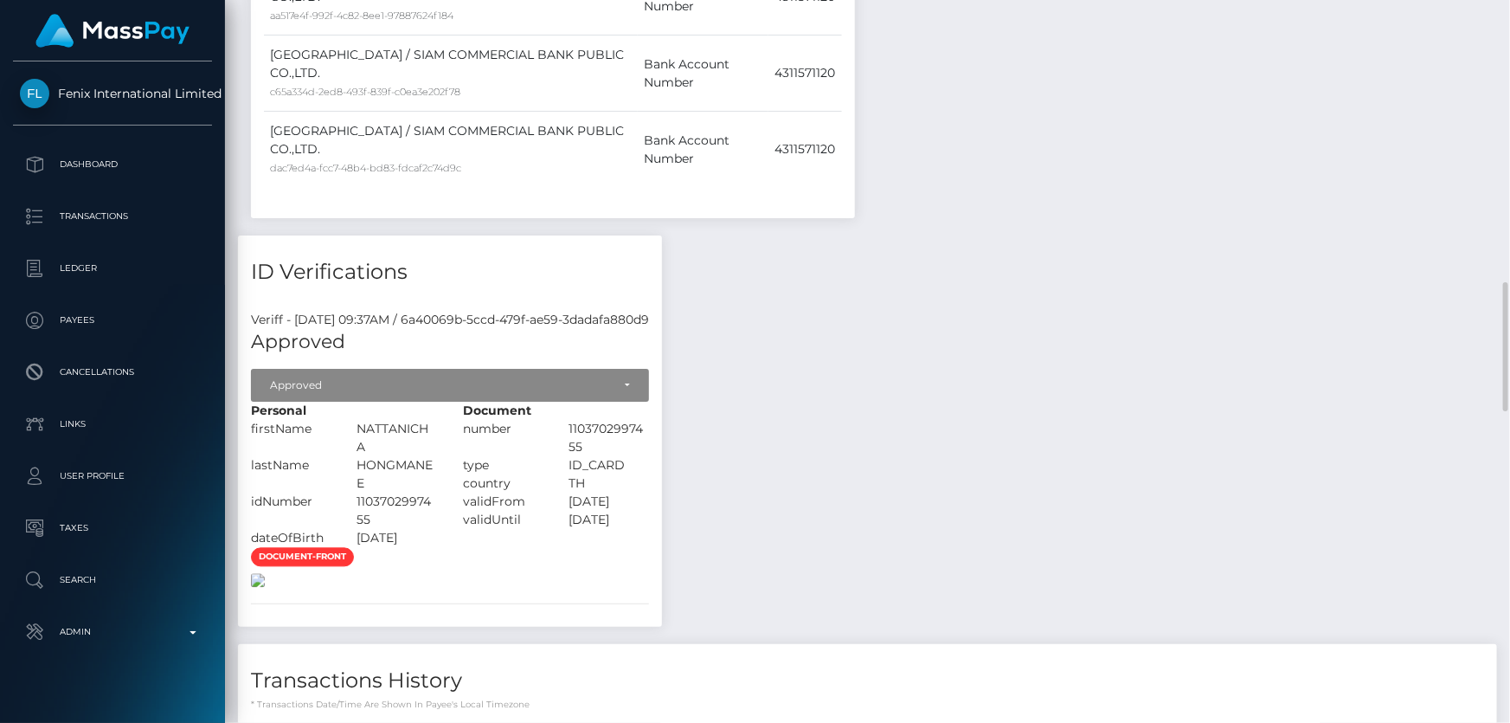
click at [265, 574] on img at bounding box center [258, 581] width 14 height 14
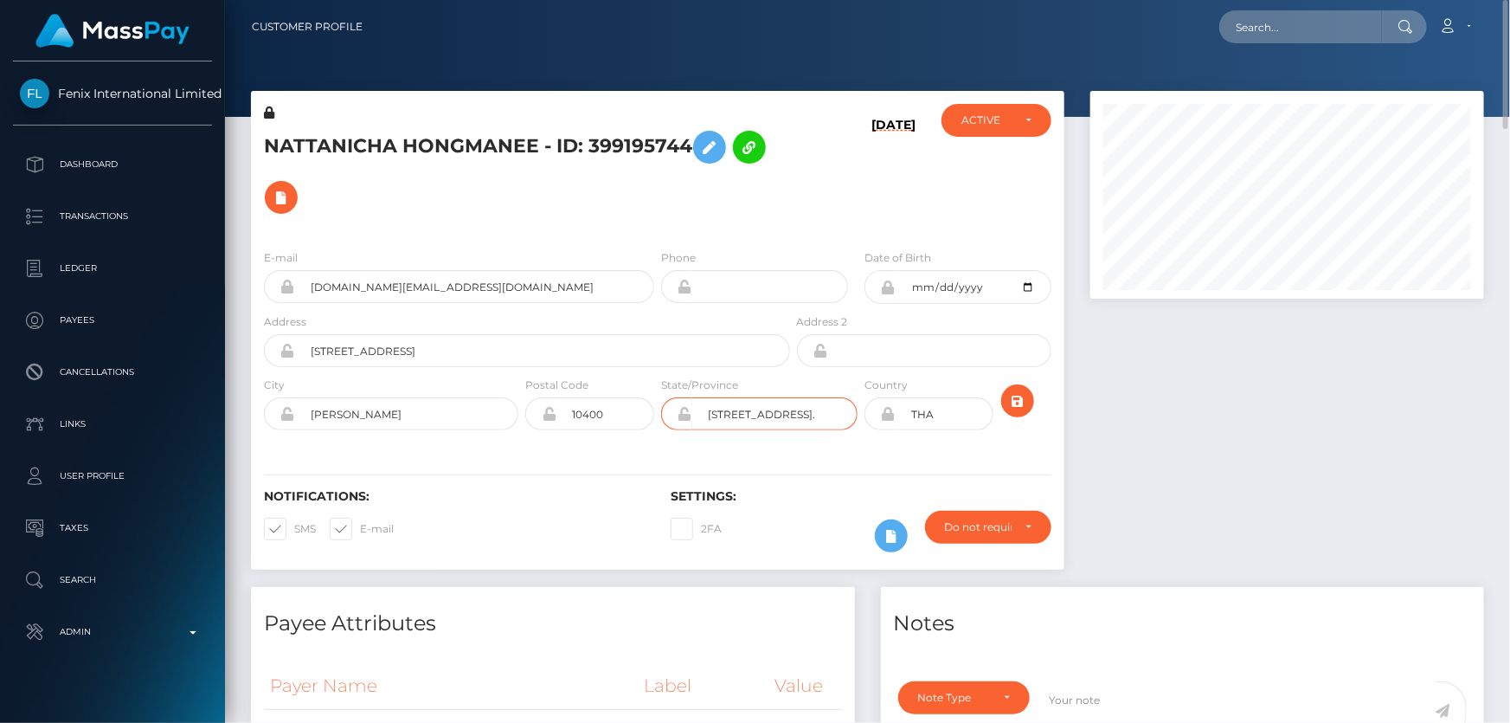
scroll to position [0, 35]
drag, startPoint x: 701, startPoint y: 416, endPoint x: 851, endPoint y: 433, distance: 150.6
click at [851, 433] on div "State/Province Aria8 Building, No.8, Room 2402." at bounding box center [759, 407] width 203 height 63
click at [846, 435] on div "State/Province Aria8 Building, No.8, Room 2402." at bounding box center [759, 407] width 203 height 63
drag, startPoint x: 705, startPoint y: 415, endPoint x: 910, endPoint y: 440, distance: 206.6
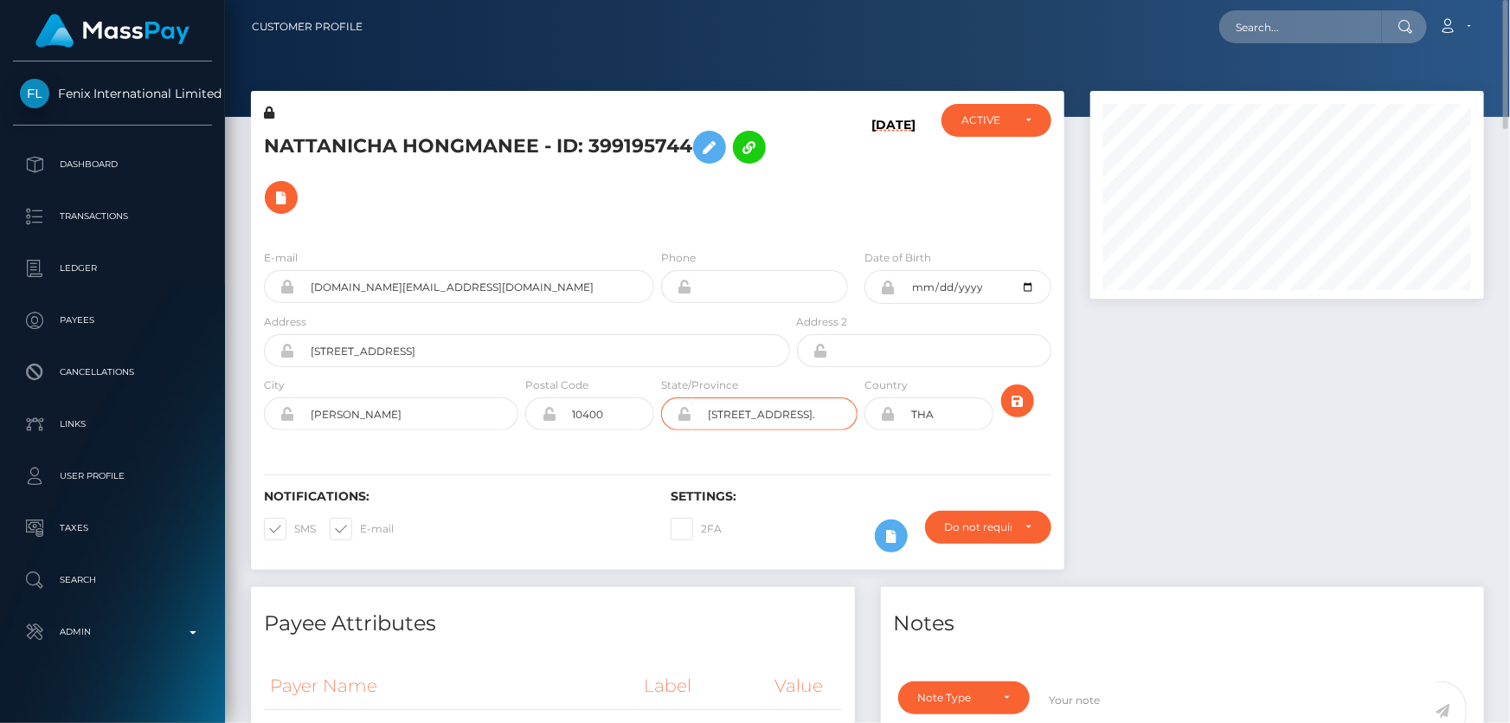
click at [910, 440] on div "E-mail nattanicha.mo@icloud.com Phone 2000-03-24" at bounding box center [658, 341] width 814 height 212
click at [479, 352] on input "8 Din Deng Road" at bounding box center [542, 350] width 495 height 33
drag, startPoint x: 479, startPoint y: 351, endPoint x: 436, endPoint y: 344, distance: 43.8
click at [436, 344] on input "8 Din Deng Road" at bounding box center [542, 350] width 495 height 33
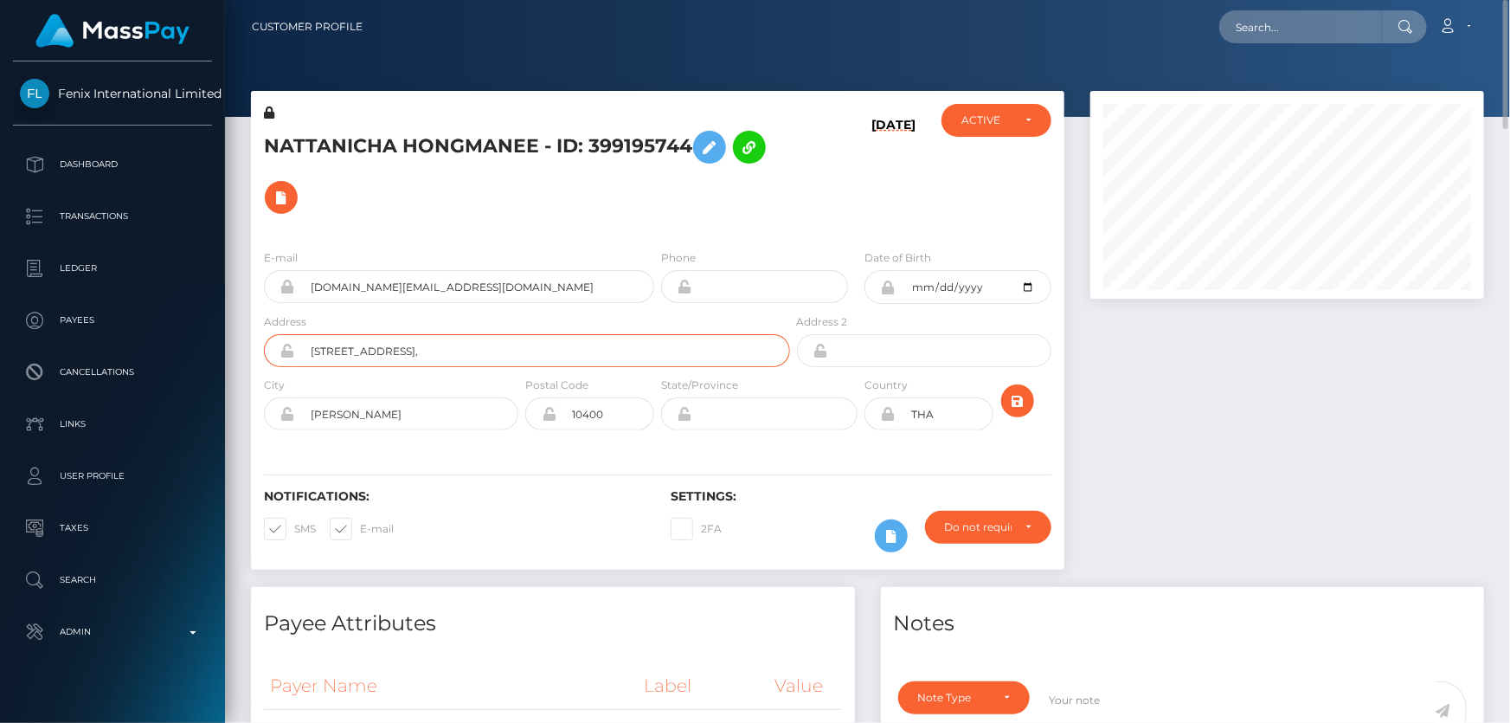
paste input "Aria8 Building, No.8, Room 2402."
type input "8 Din Deng Road, Aria8 Building, No.8, Room 2402."
drag, startPoint x: 316, startPoint y: 415, endPoint x: 280, endPoint y: 415, distance: 35.5
click at [280, 415] on div "Din Daeng" at bounding box center [391, 413] width 254 height 33
paste input "Bangkok"
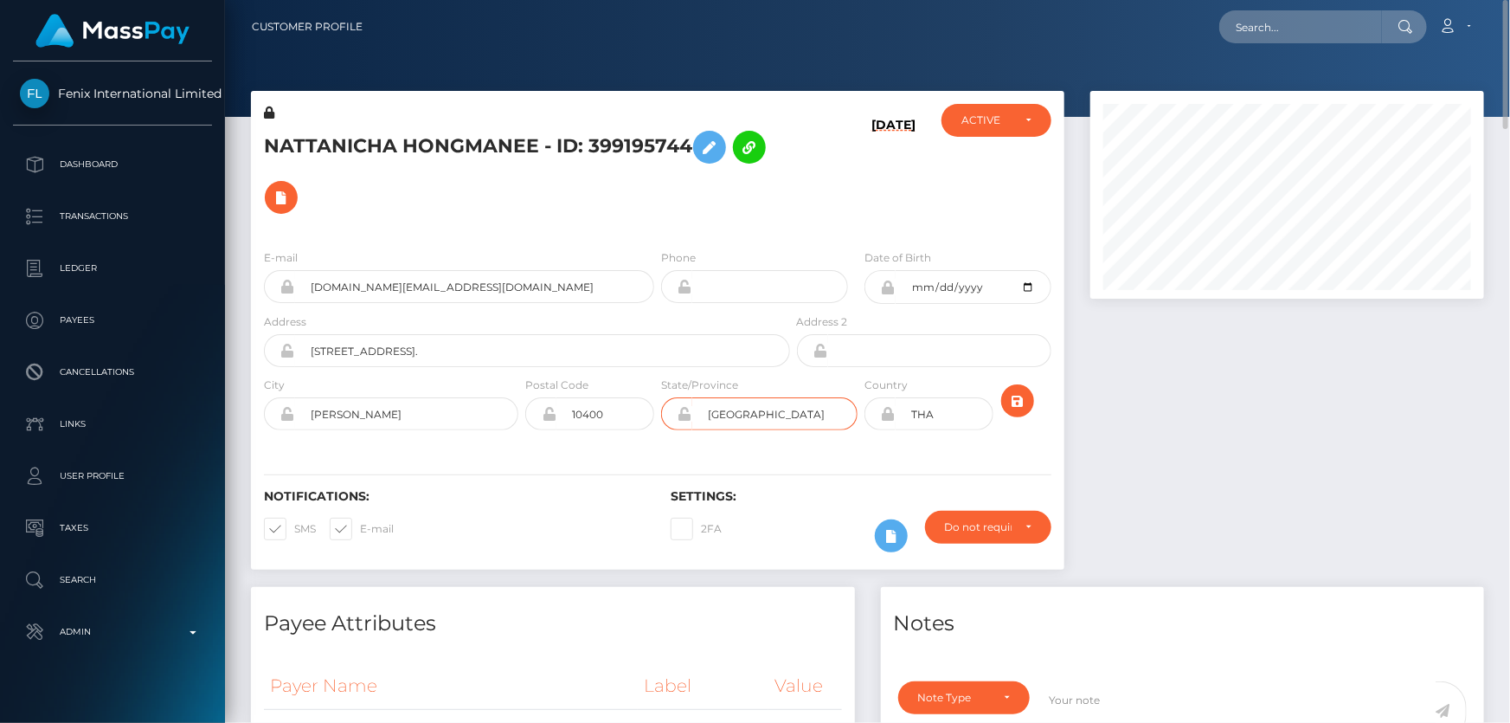
type input "Bangkok"
click at [1186, 509] on div at bounding box center [1288, 339] width 420 height 496
drag, startPoint x: 507, startPoint y: 351, endPoint x: 404, endPoint y: 346, distance: 103.1
click at [404, 346] on input "8 Din Deng Road, Aria8 Building, No.8, Room 2402." at bounding box center [542, 350] width 495 height 33
type input "8 Din Deng Road, Room 2402."
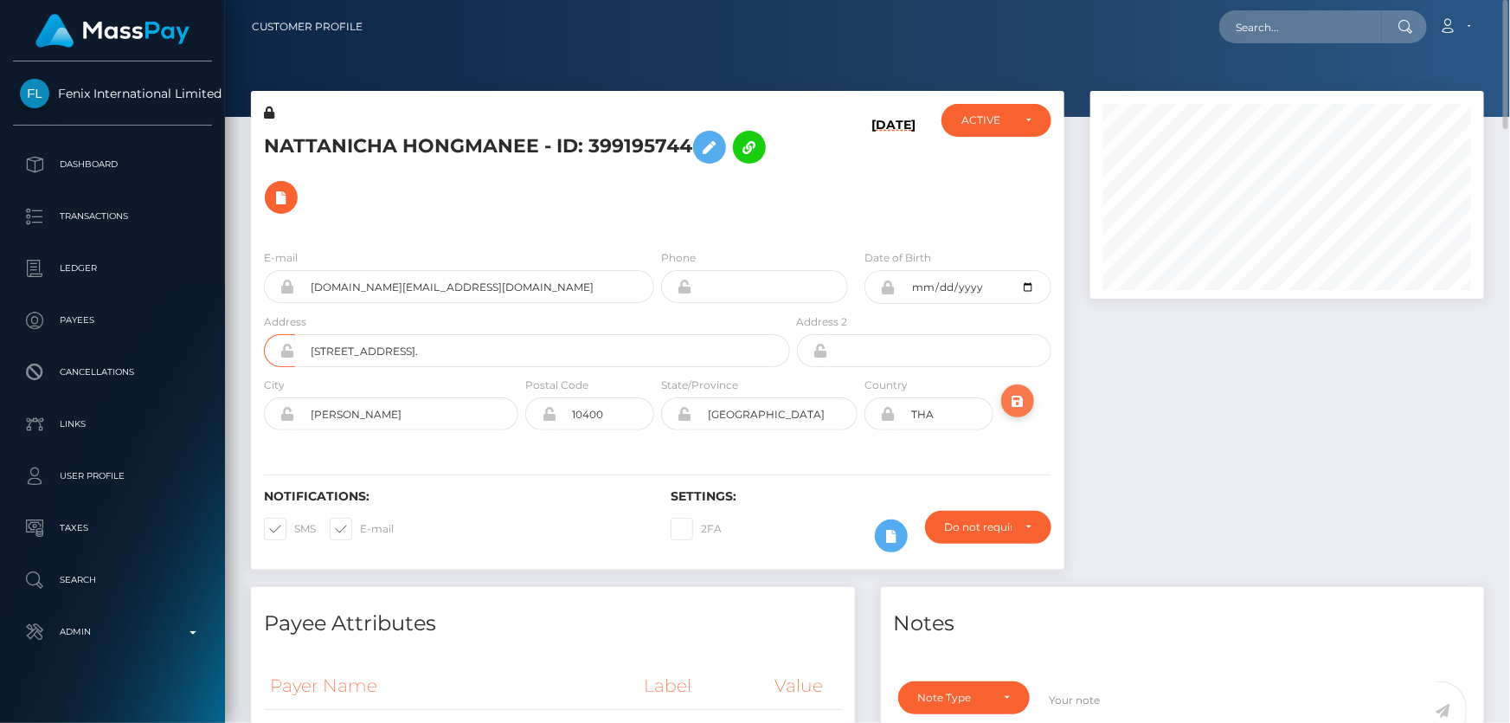
click at [1012, 406] on icon "submit" at bounding box center [1017, 401] width 21 height 22
click at [1187, 457] on div at bounding box center [1288, 339] width 420 height 496
click at [387, 145] on h5 "NATTANICHA HONGMANEE - ID: 399195744" at bounding box center [522, 172] width 517 height 100
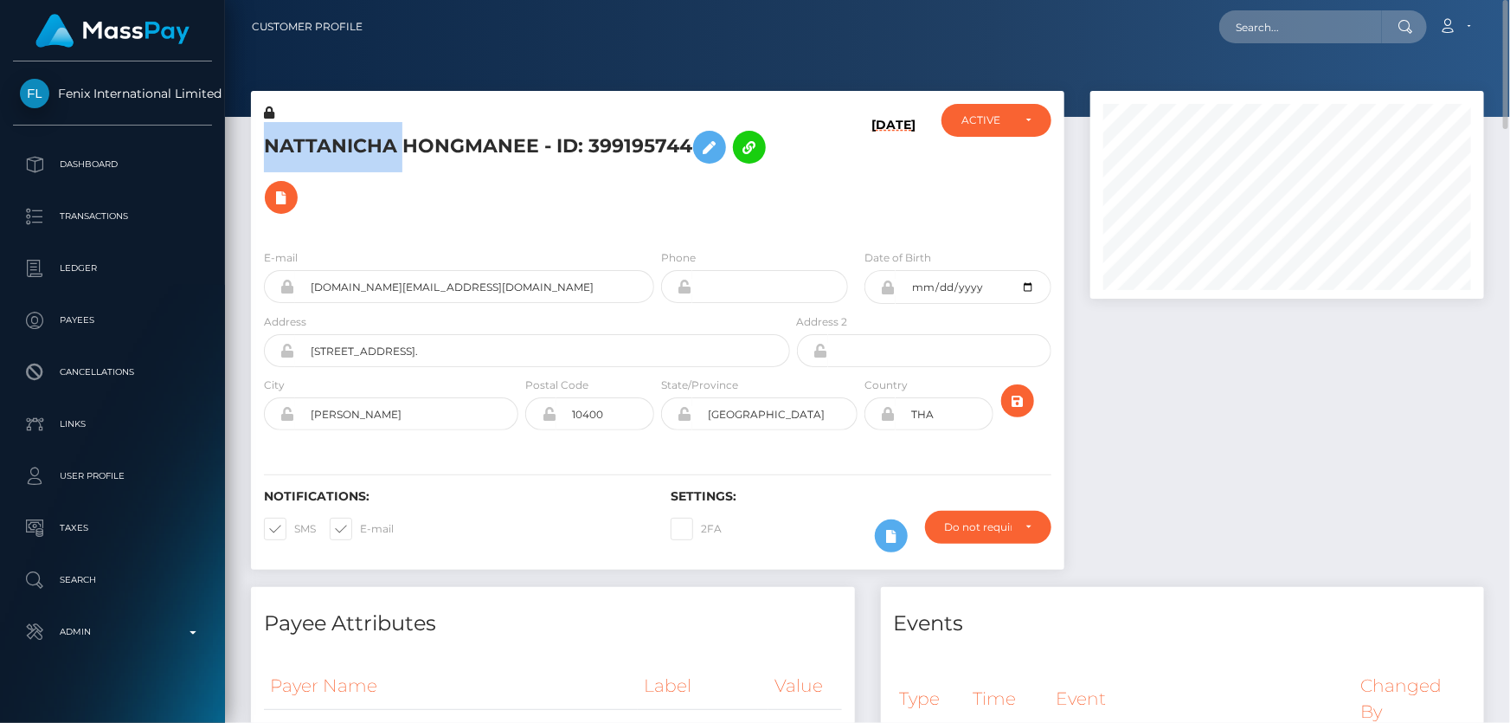
click at [387, 145] on h5 "NATTANICHA HONGMANEE - ID: 399195744" at bounding box center [522, 172] width 517 height 100
copy h5 "NATTANICHA HONGMANEE - ID: 399195744"
click at [499, 197] on h5 "NATTANICHA HONGMANEE - ID: 399195744" at bounding box center [522, 172] width 517 height 100
click at [465, 224] on div "NATTANICHA HONGMANEE - ID: 399195744" at bounding box center [522, 170] width 543 height 132
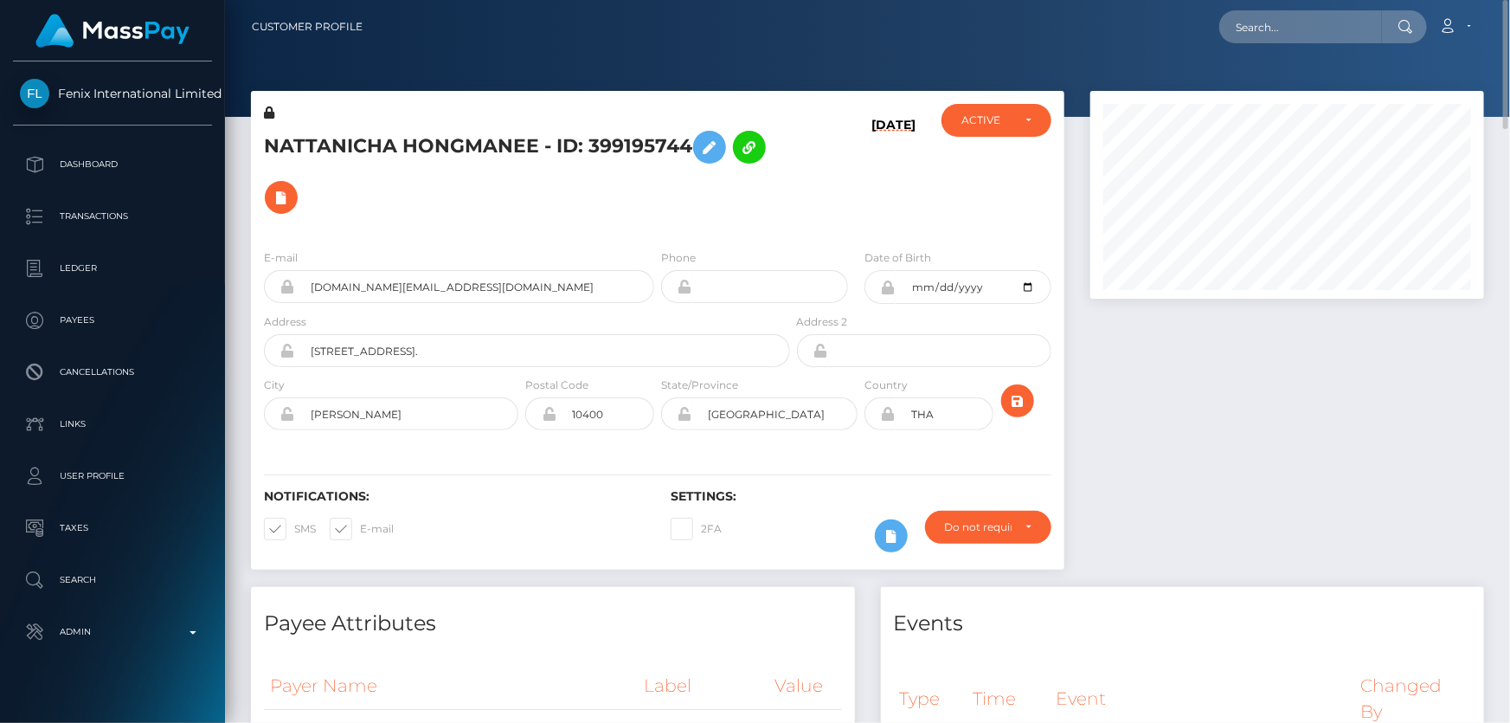
click at [448, 226] on div "NATTANICHA HONGMANEE - ID: 399195744" at bounding box center [522, 170] width 543 height 132
paste input "415052672190652416"
type input "415052672190652416"
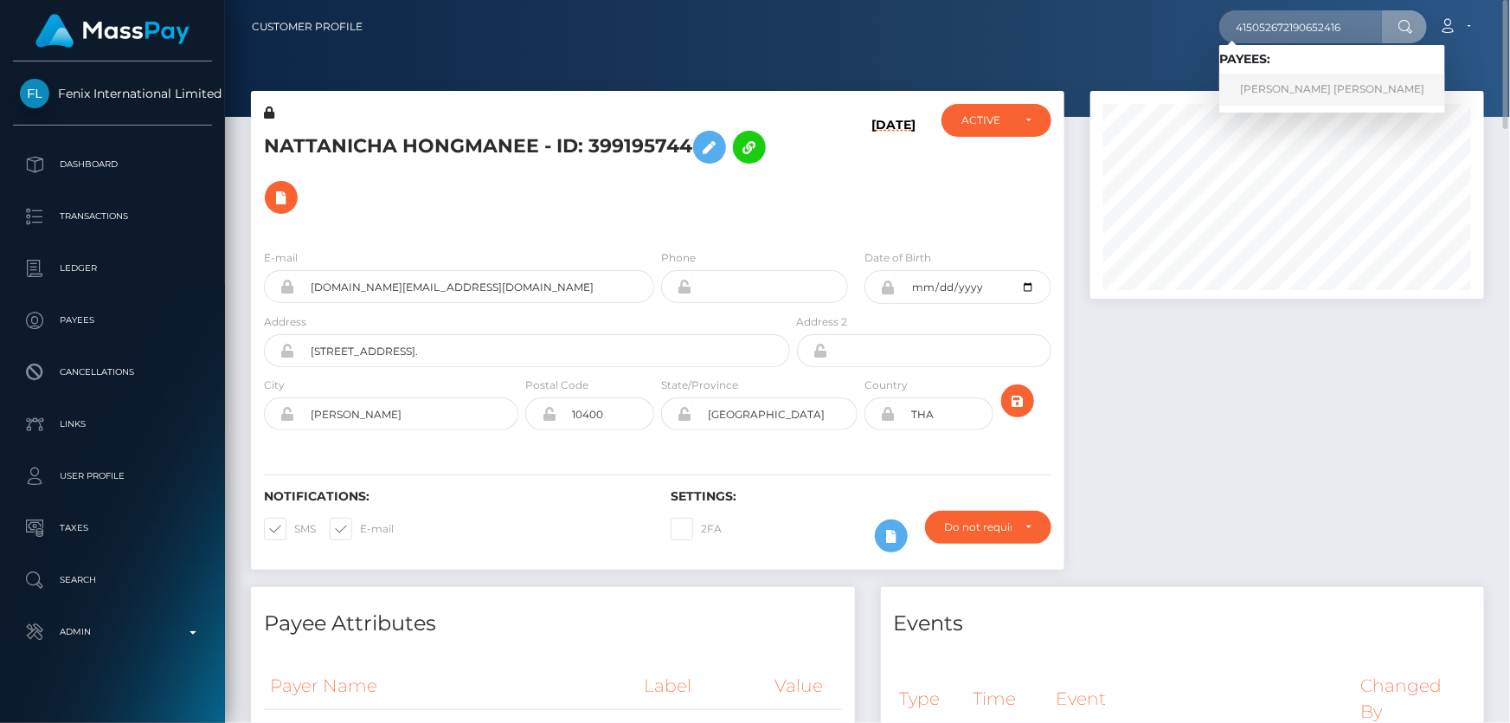
click at [1256, 91] on link "[PERSON_NAME] [PERSON_NAME]" at bounding box center [1332, 90] width 226 height 32
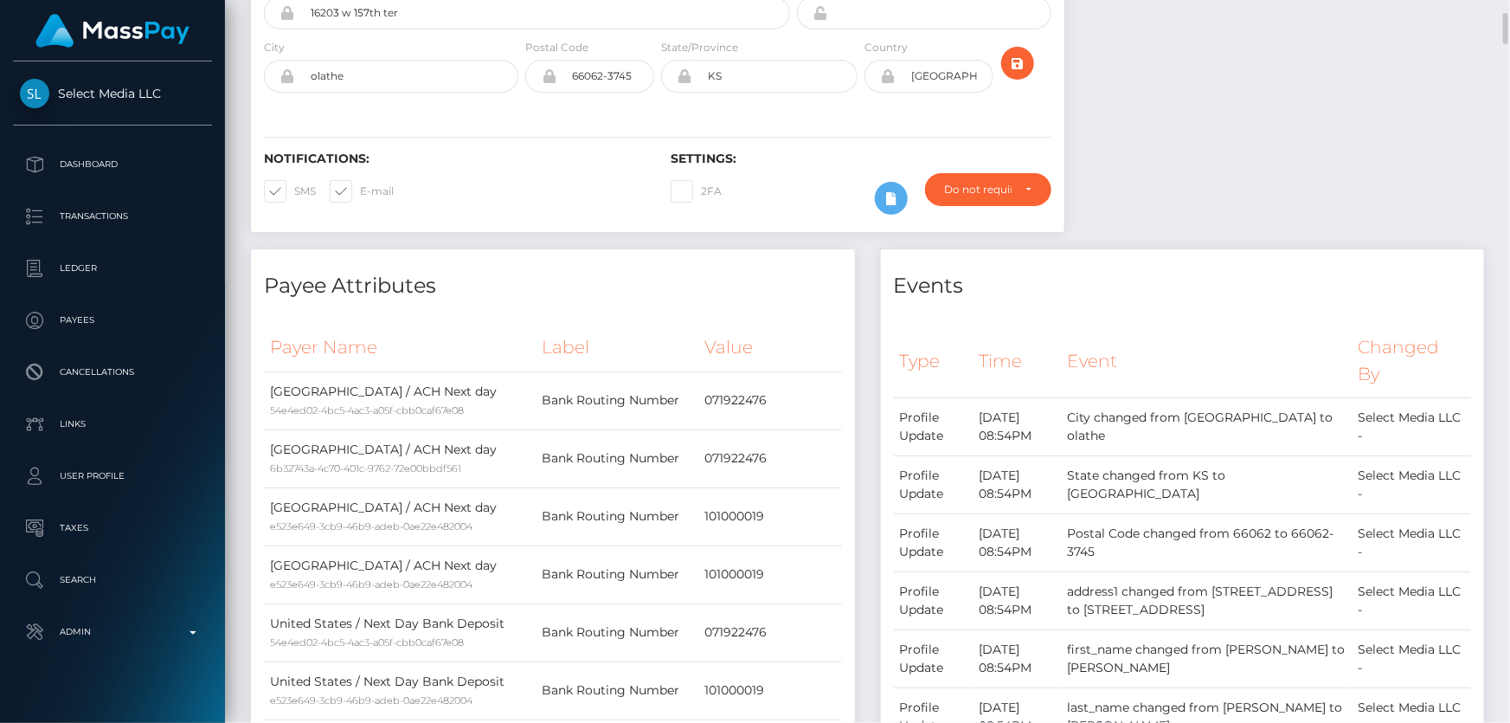
scroll to position [78, 0]
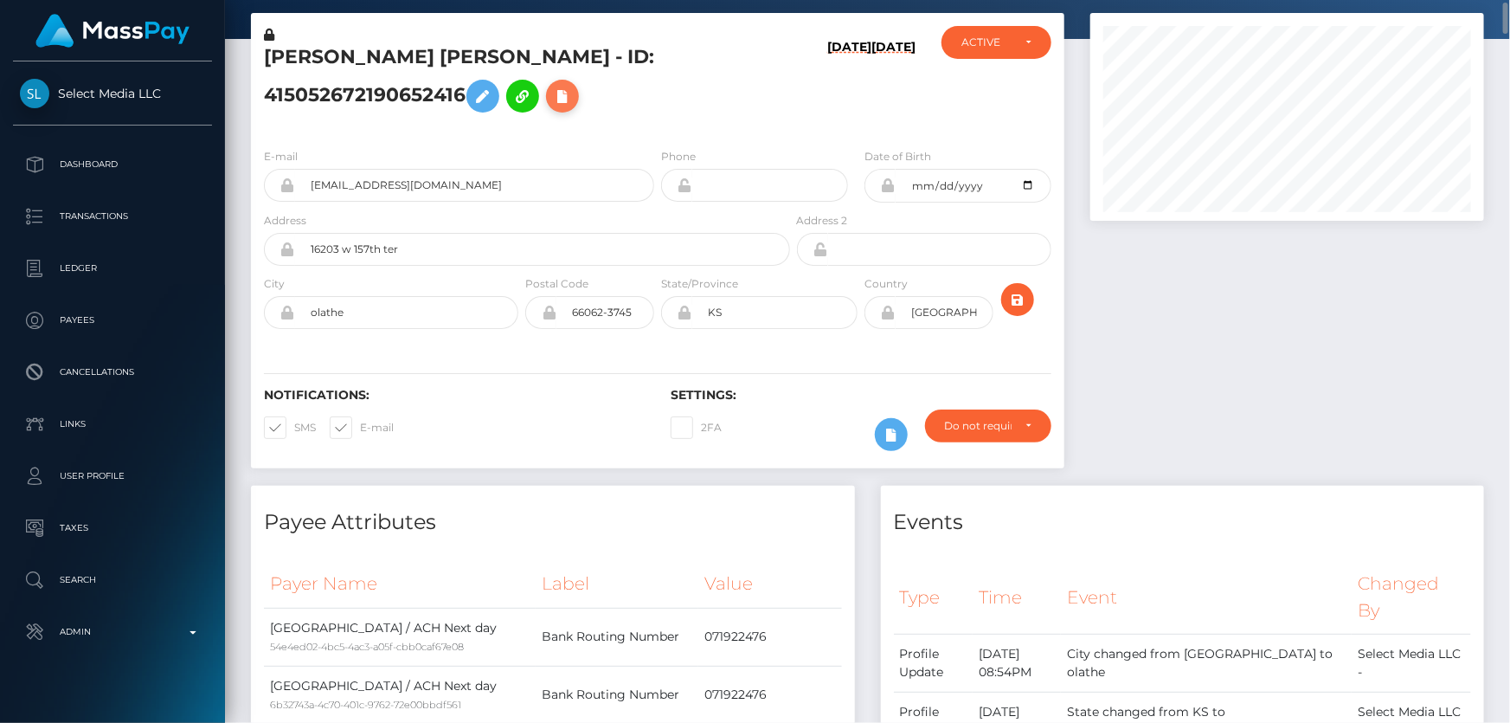
click at [573, 94] on icon at bounding box center [562, 97] width 21 height 22
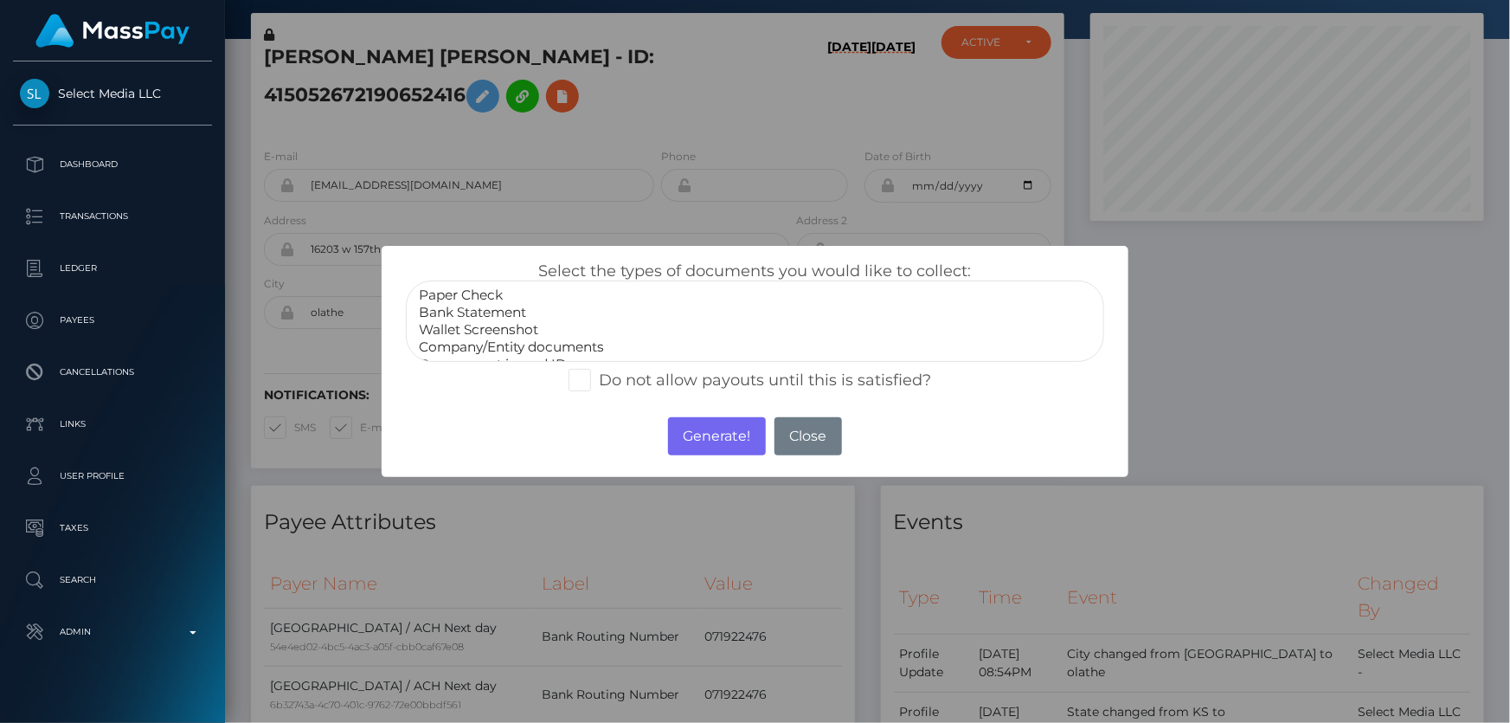
select select "Bank Statement"
click at [500, 308] on option "Bank Statement" at bounding box center [754, 312] width 675 height 17
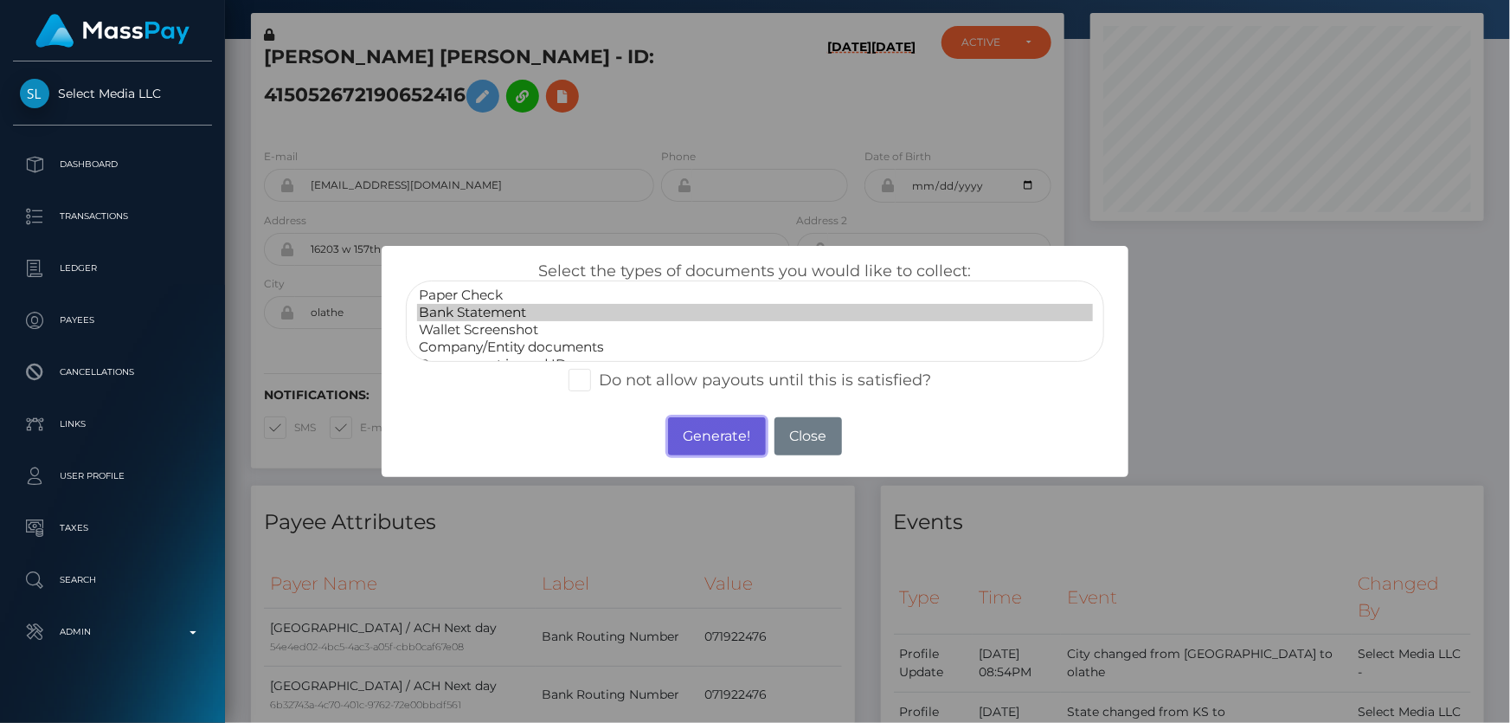
click at [703, 433] on button "Generate!" at bounding box center [717, 436] width 98 height 38
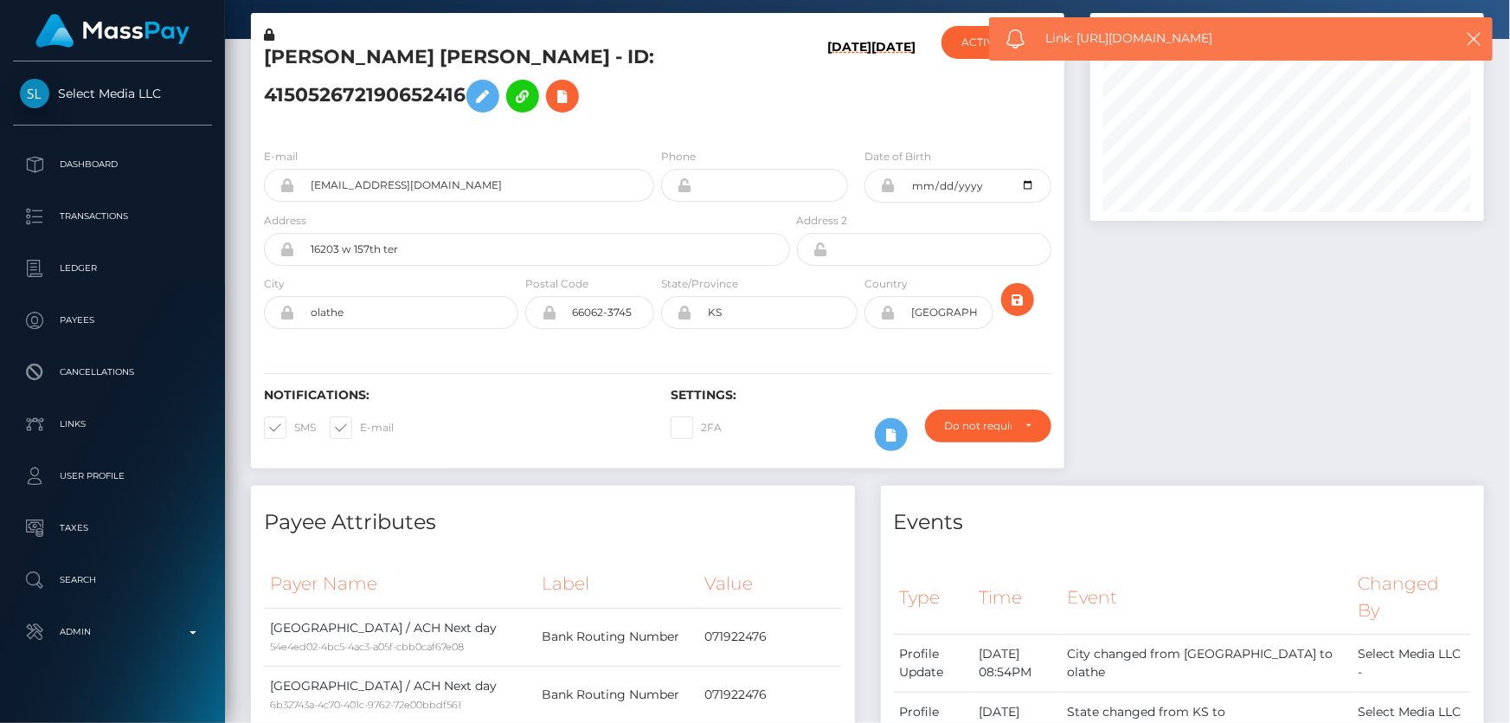
drag, startPoint x: 1240, startPoint y: 35, endPoint x: 1079, endPoint y: 30, distance: 161.1
click at [1079, 30] on span "Link: [URL][DOMAIN_NAME]" at bounding box center [1237, 38] width 383 height 18
copy span "[URL][DOMAIN_NAME]"
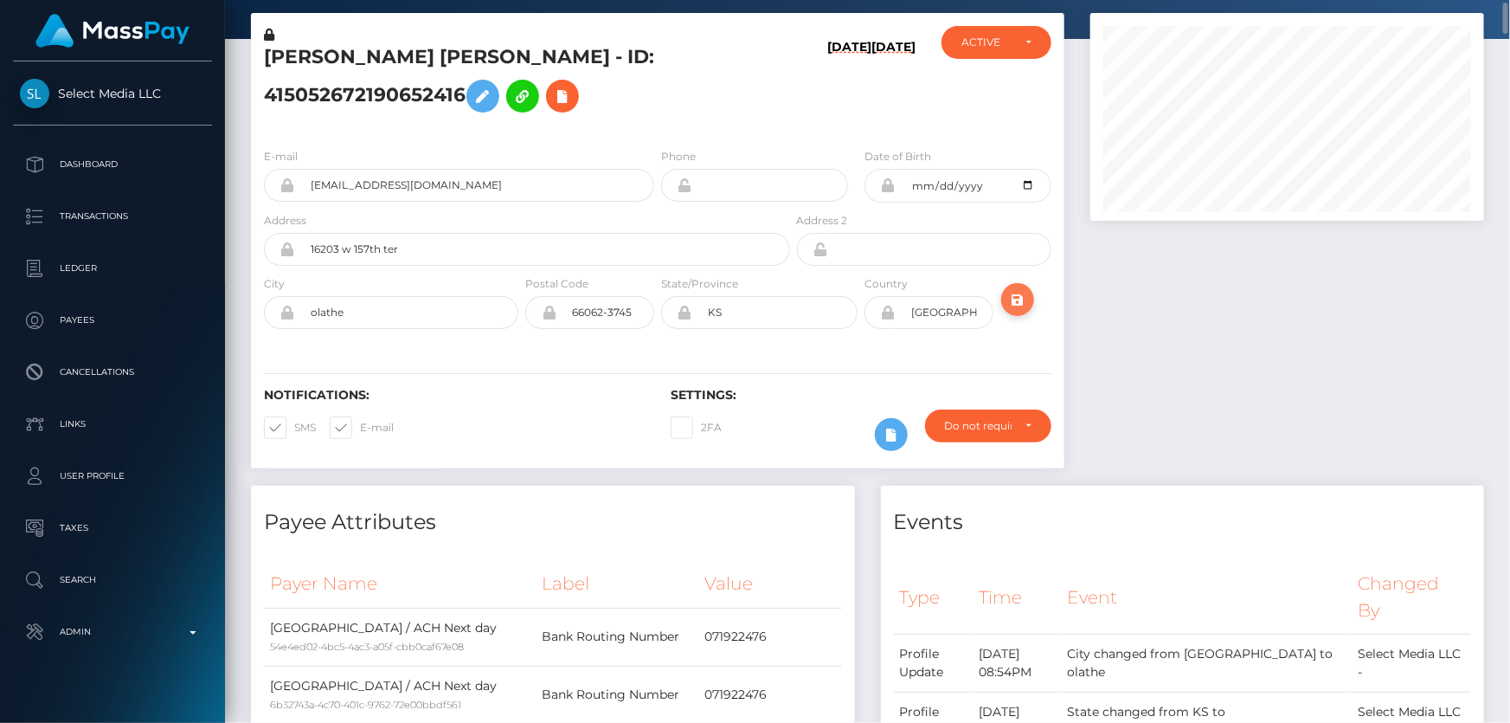
click at [1021, 292] on icon "submit" at bounding box center [1017, 300] width 21 height 22
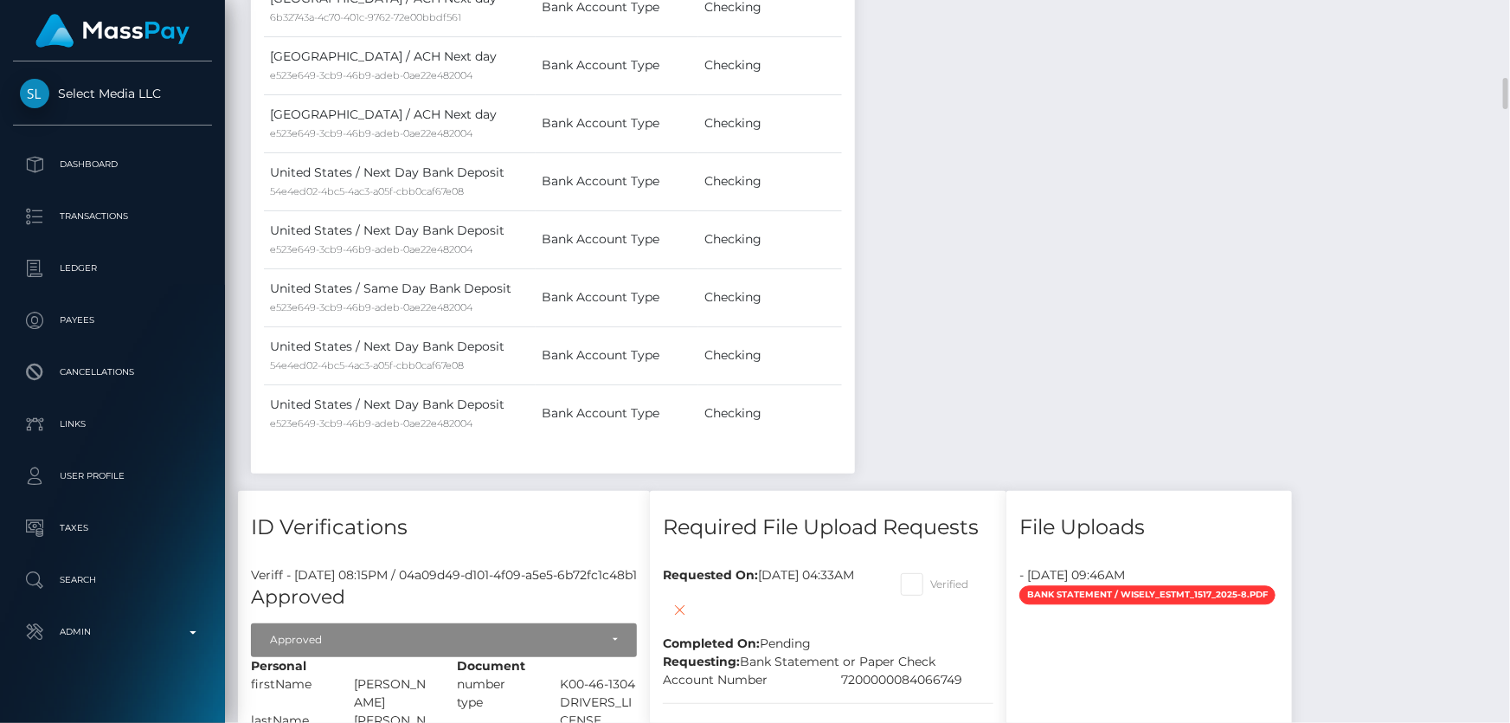
scroll to position [2203, 0]
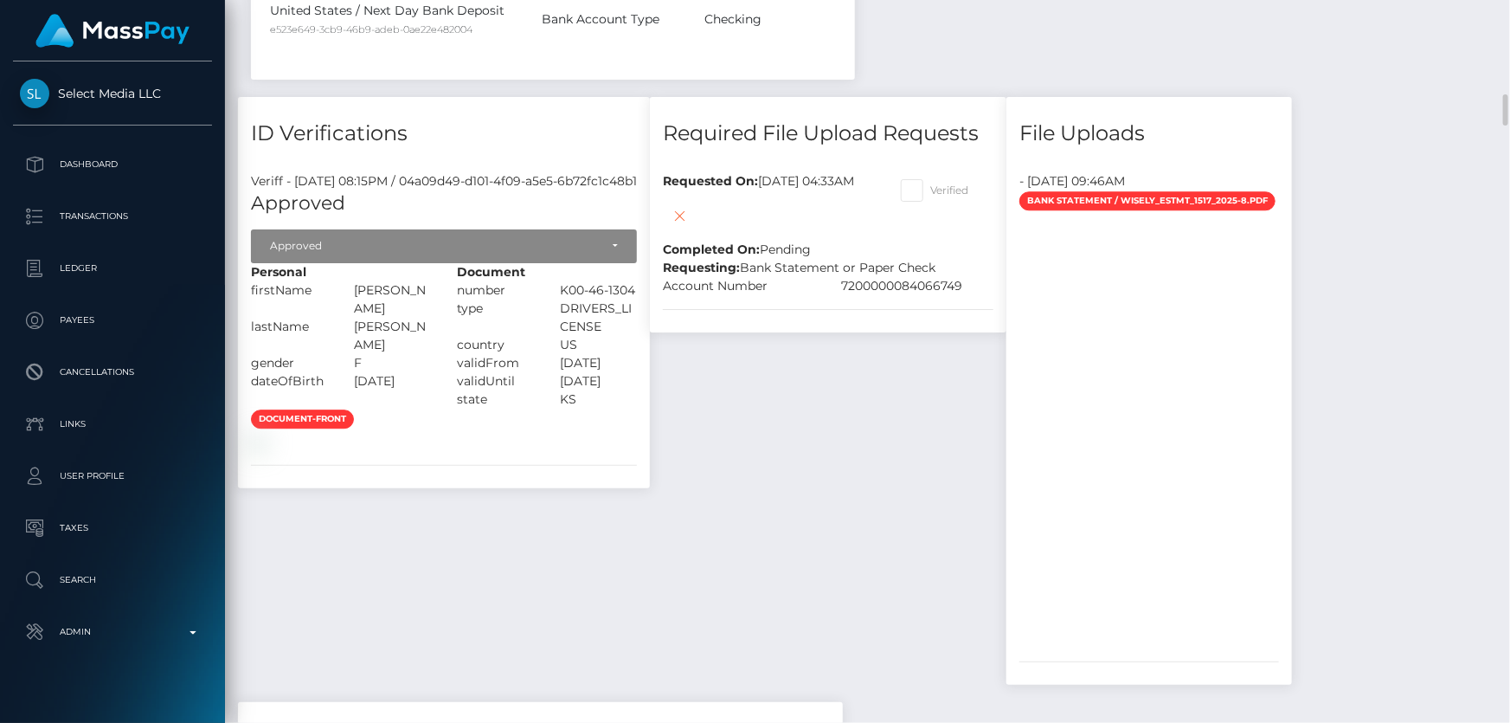
click at [983, 465] on div "Required File Upload Requests Requested On: [DATE] 04:33AM Completed On: Pendin…" at bounding box center [828, 399] width 383 height 605
click at [931, 190] on span at bounding box center [931, 189] width 0 height 13
click at [943, 190] on input "Verified" at bounding box center [936, 184] width 11 height 11
checkbox input "true"
click at [691, 212] on icon at bounding box center [680, 216] width 21 height 22
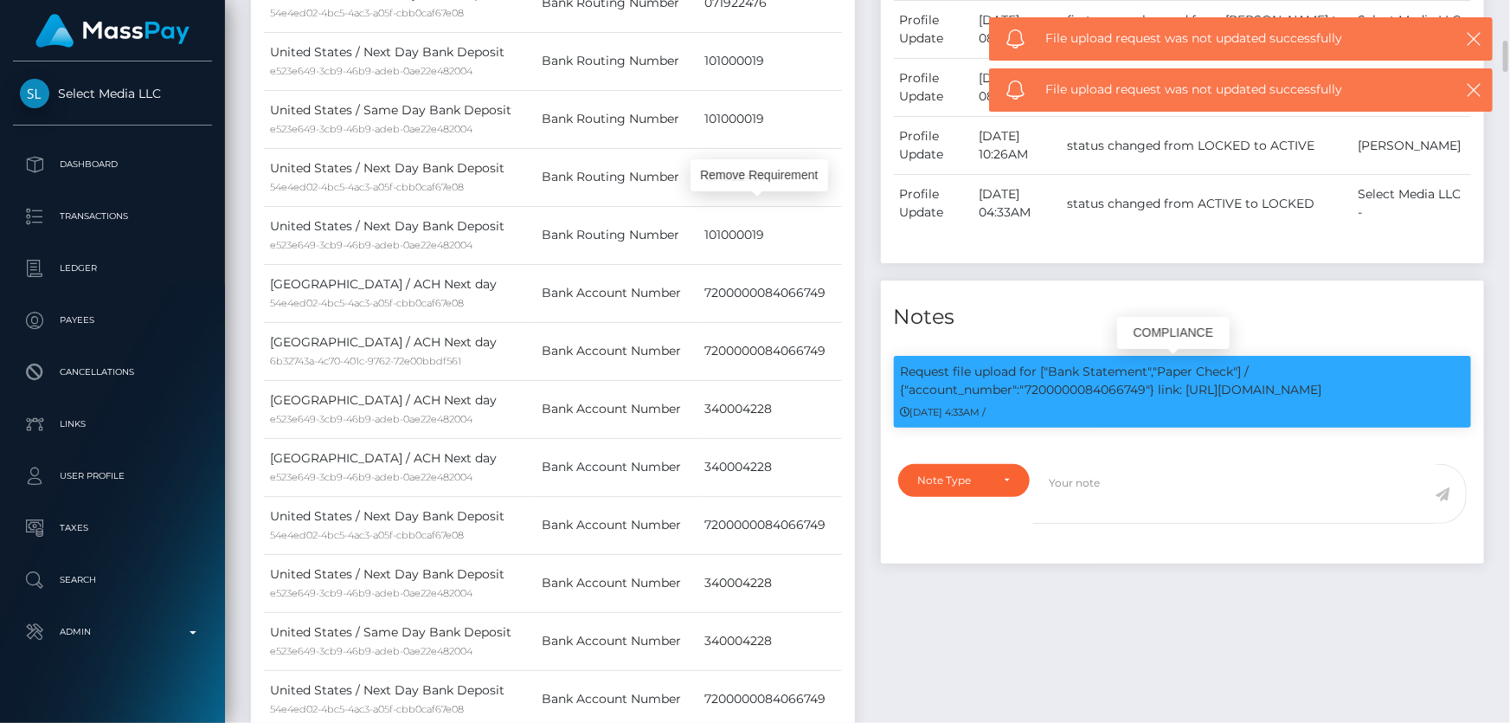
scroll to position [208, 393]
click at [1089, 389] on p "Request file upload for ["Bank Statement","Paper Check"] / {"account_number":"7…" at bounding box center [1183, 381] width 564 height 36
copy p "7200000084066749"
click at [986, 490] on div "Note Type" at bounding box center [964, 480] width 132 height 33
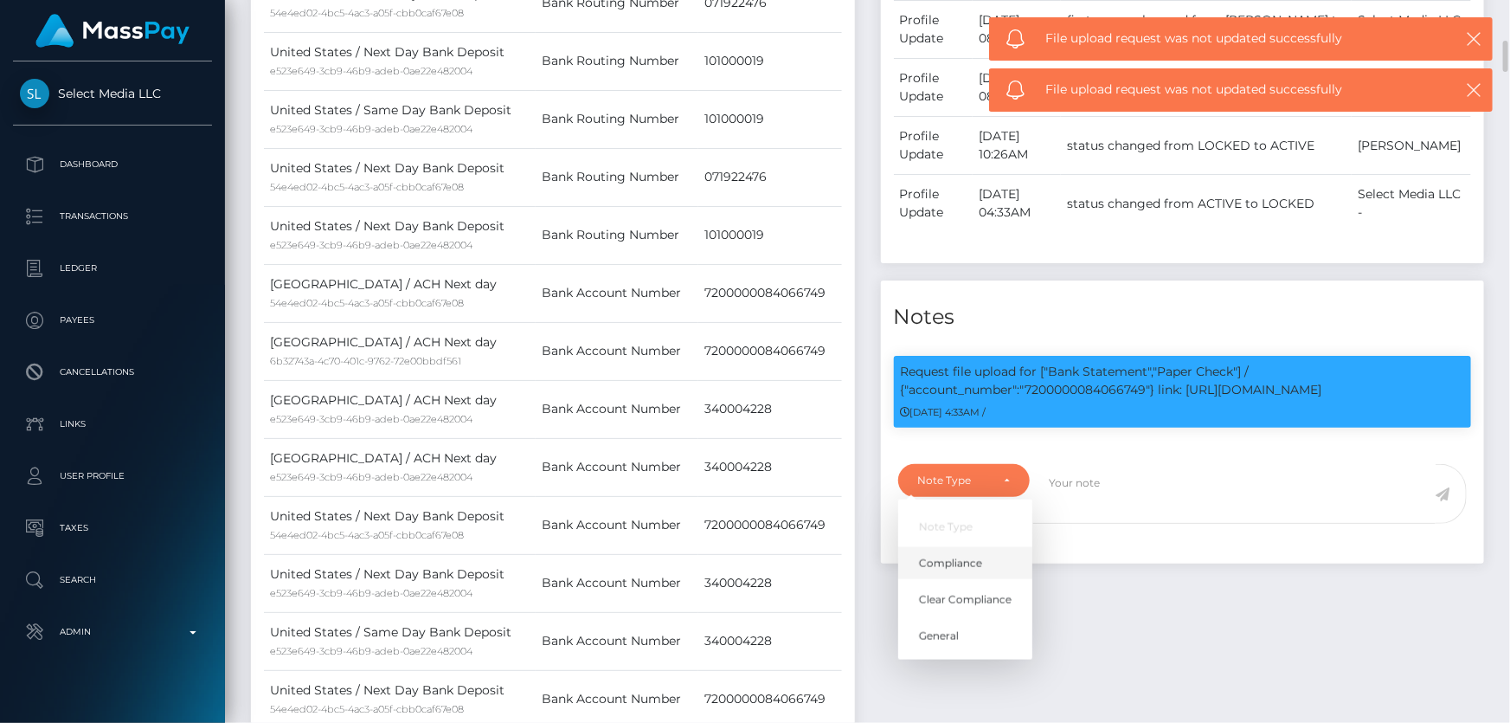
click at [949, 554] on link "Compliance" at bounding box center [965, 563] width 134 height 32
select select "COMPLIANCE"
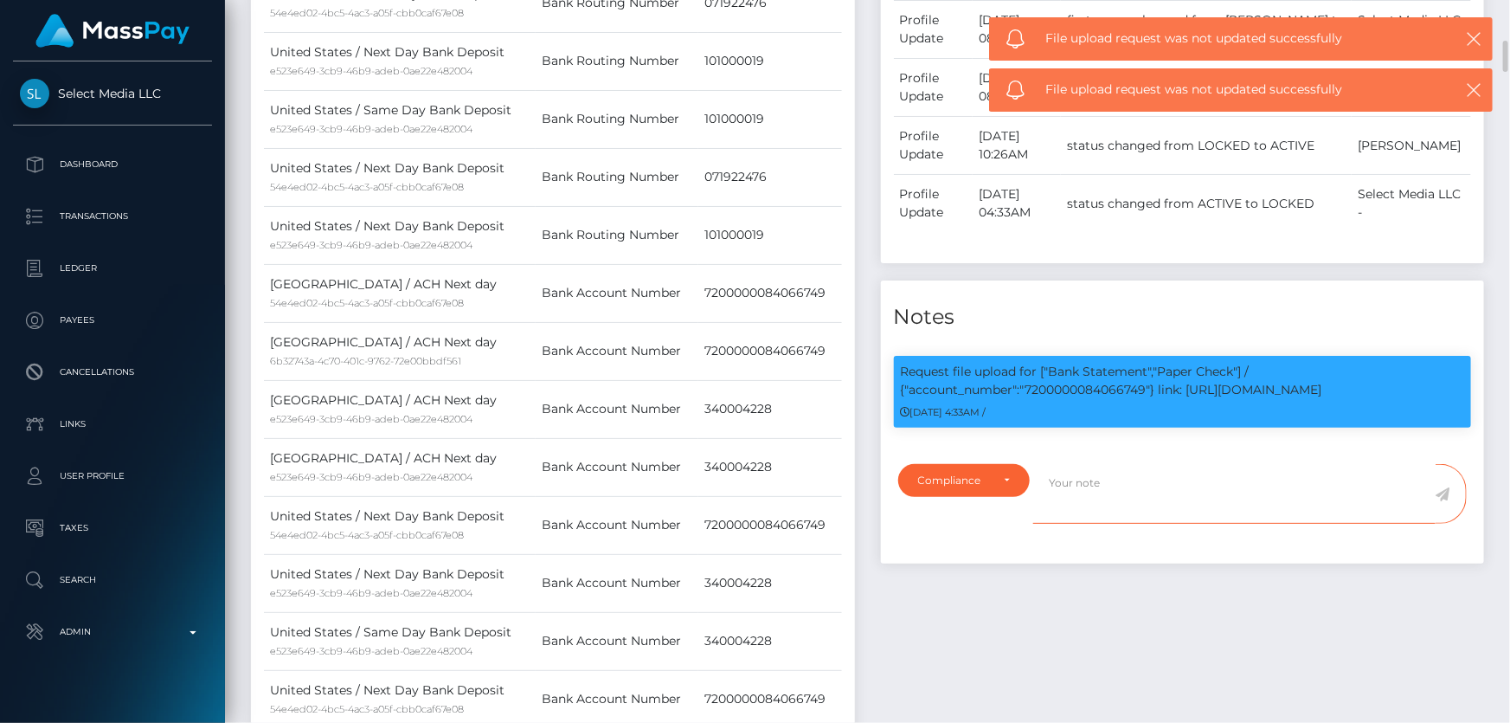
click at [1073, 478] on textarea at bounding box center [1234, 494] width 402 height 60
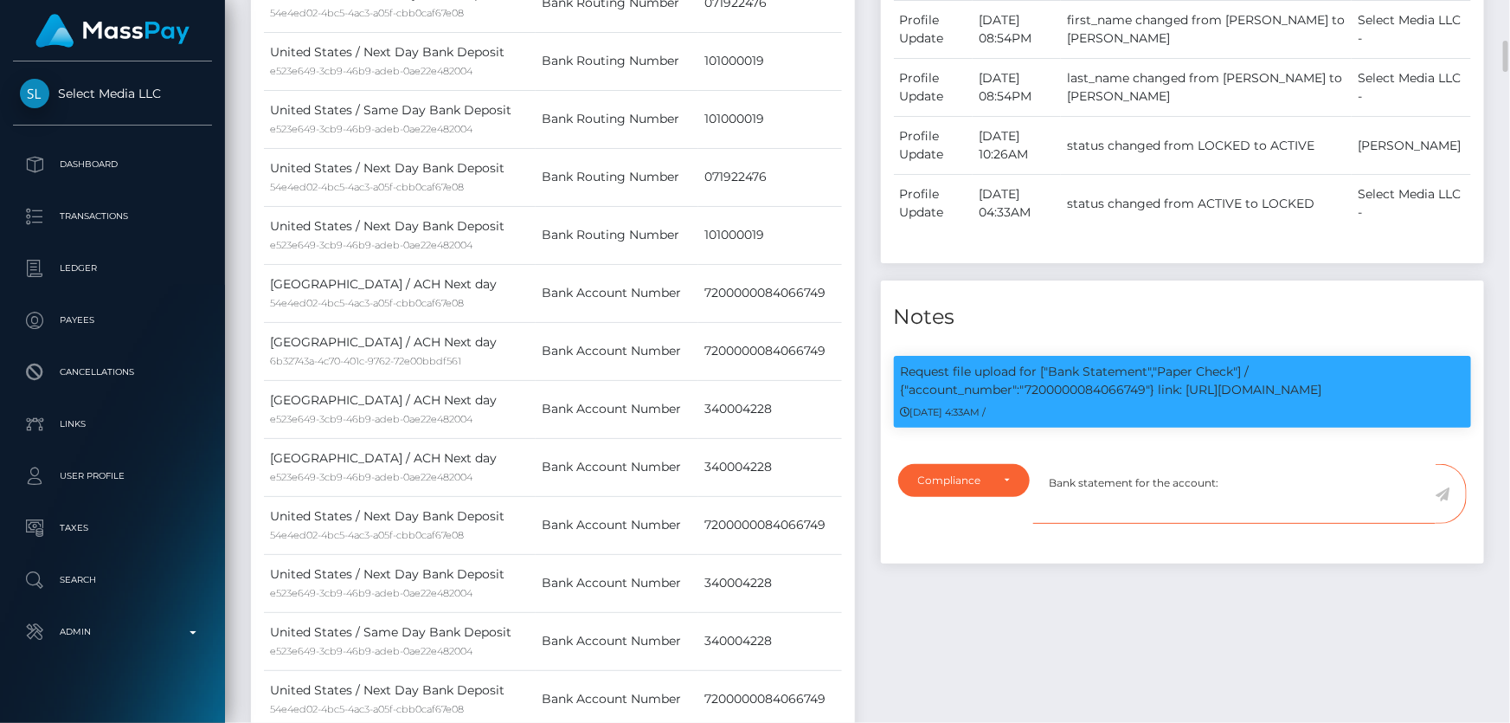
paste textarea "7200000084066749"
type textarea "Bank statement for the account: 7200000084066749 provided."
click at [1444, 492] on icon at bounding box center [1443, 494] width 15 height 14
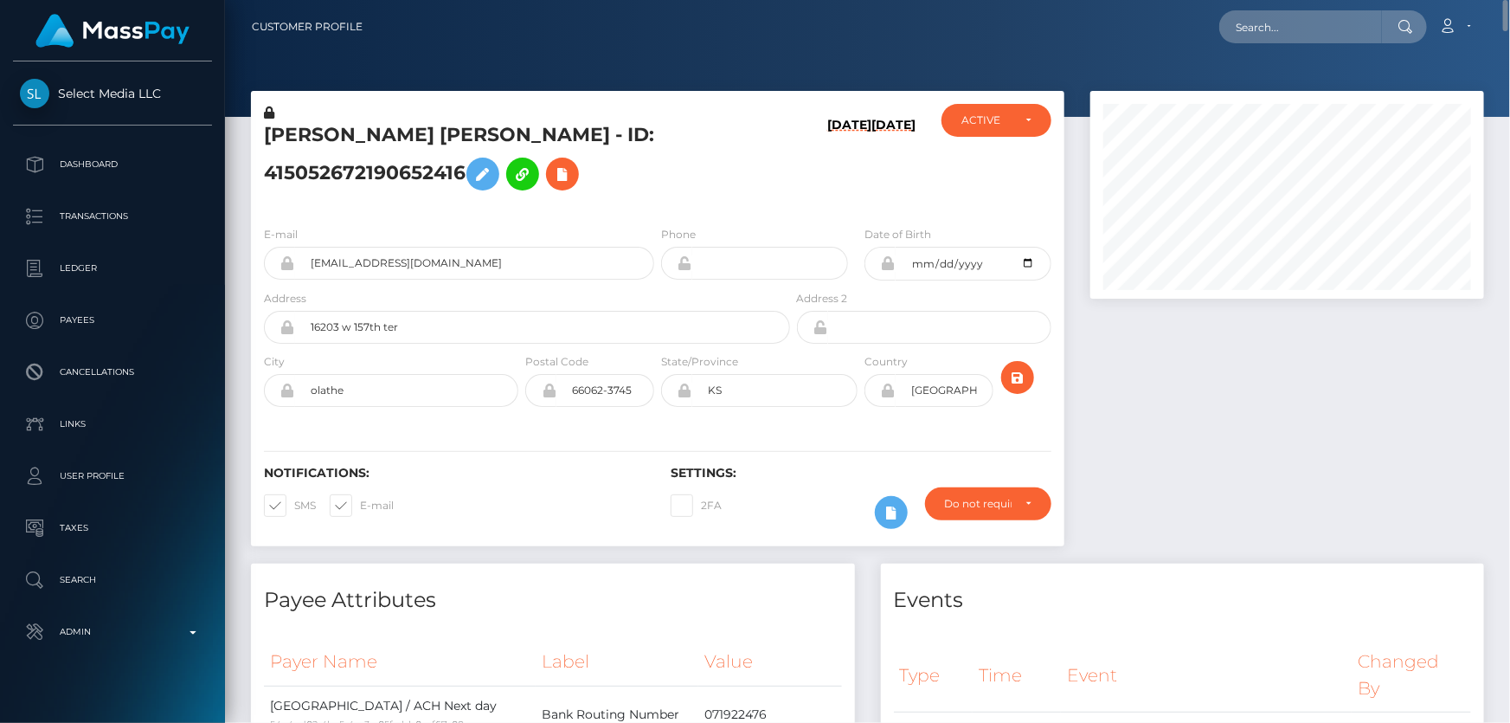
click at [383, 173] on h5 "[PERSON_NAME] [PERSON_NAME] - ID: 415052672190652416" at bounding box center [522, 160] width 517 height 77
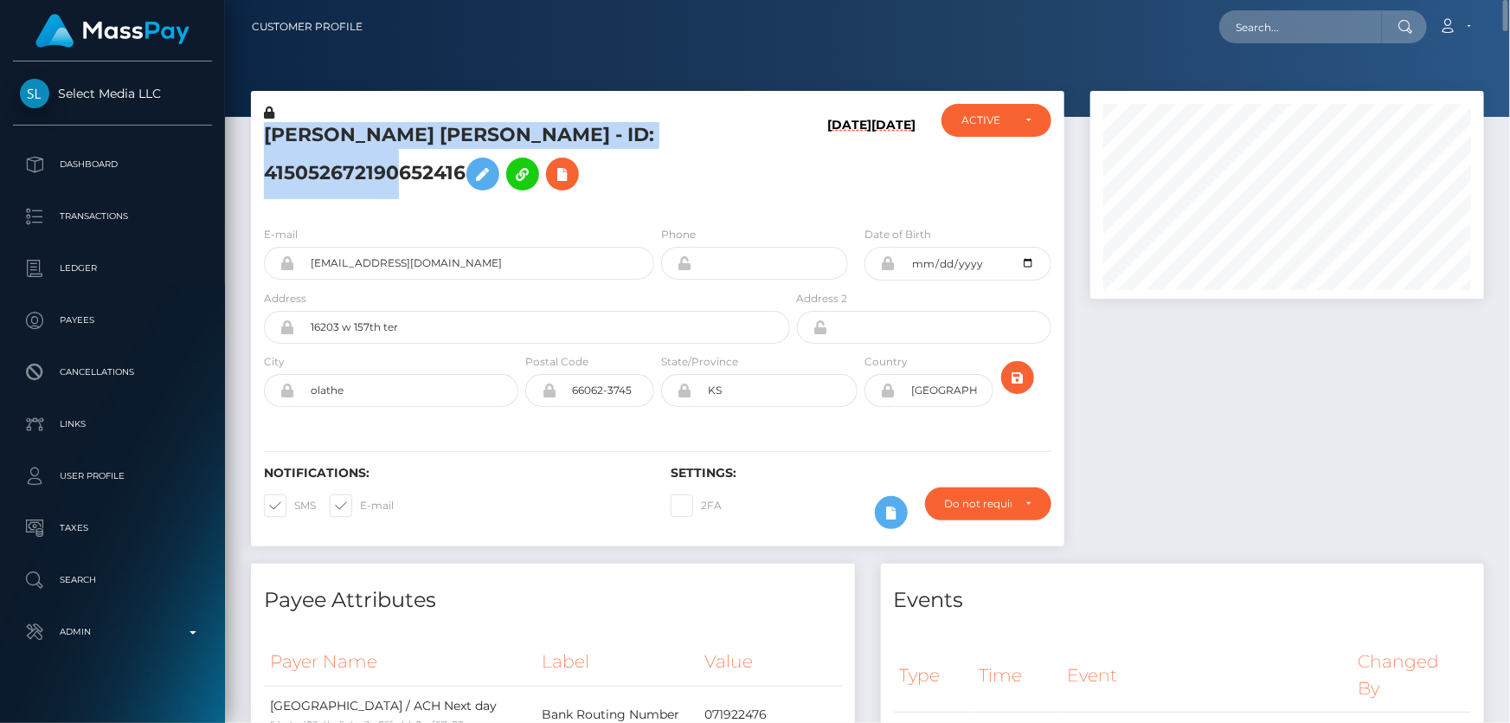
click at [383, 173] on h5 "MALLORY ANN CAVENDER - ID: 415052672190652416" at bounding box center [522, 160] width 517 height 77
copy h5 "MALLORY ANN CAVENDER - ID: 415052672190652416"
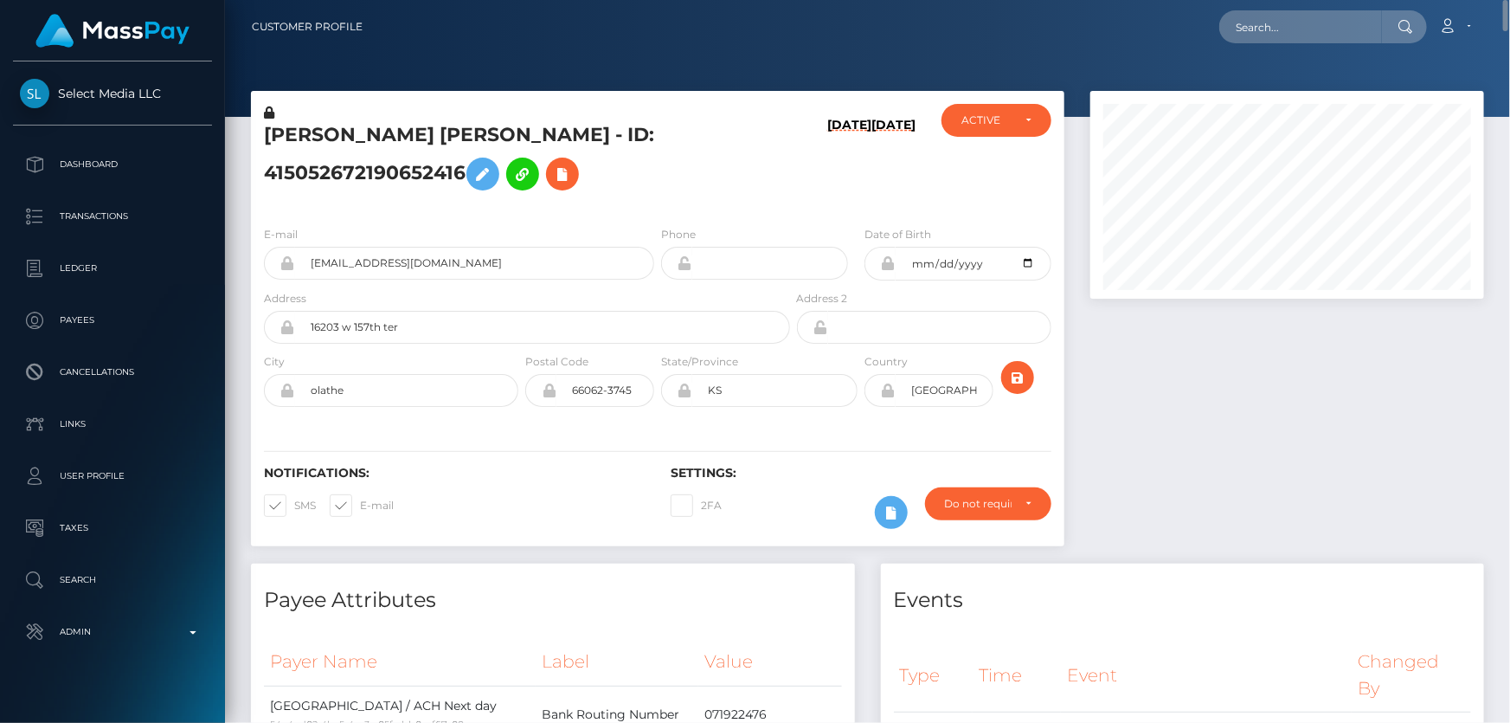
drag, startPoint x: 1298, startPoint y: 9, endPoint x: 1294, endPoint y: 21, distance: 12.9
drag, startPoint x: 1294, startPoint y: 21, endPoint x: 1330, endPoint y: 26, distance: 36.7
paste input "[EMAIL_ADDRESS][DOMAIN_NAME]"
type input "[EMAIL_ADDRESS][DOMAIN_NAME]"
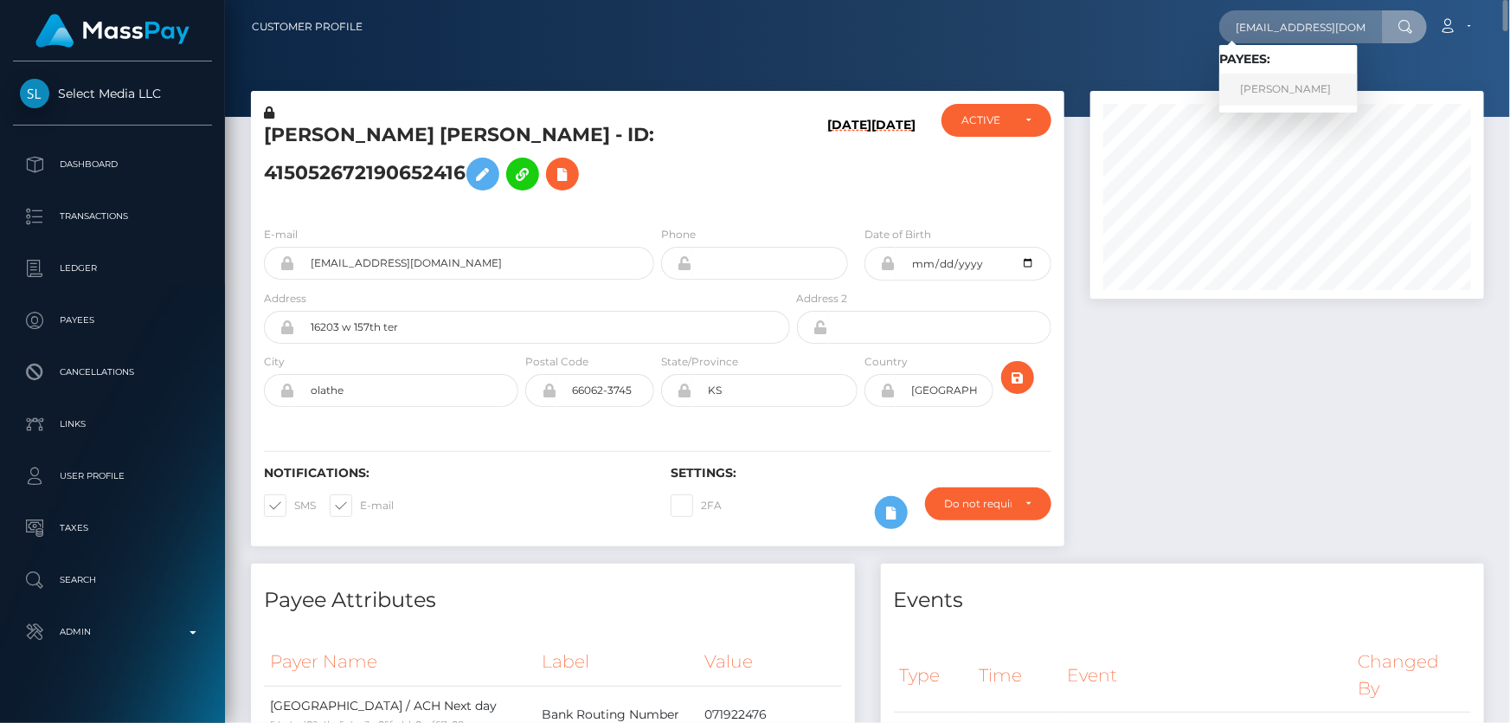
click at [1281, 92] on link "EMANUELE MELIS" at bounding box center [1288, 90] width 138 height 32
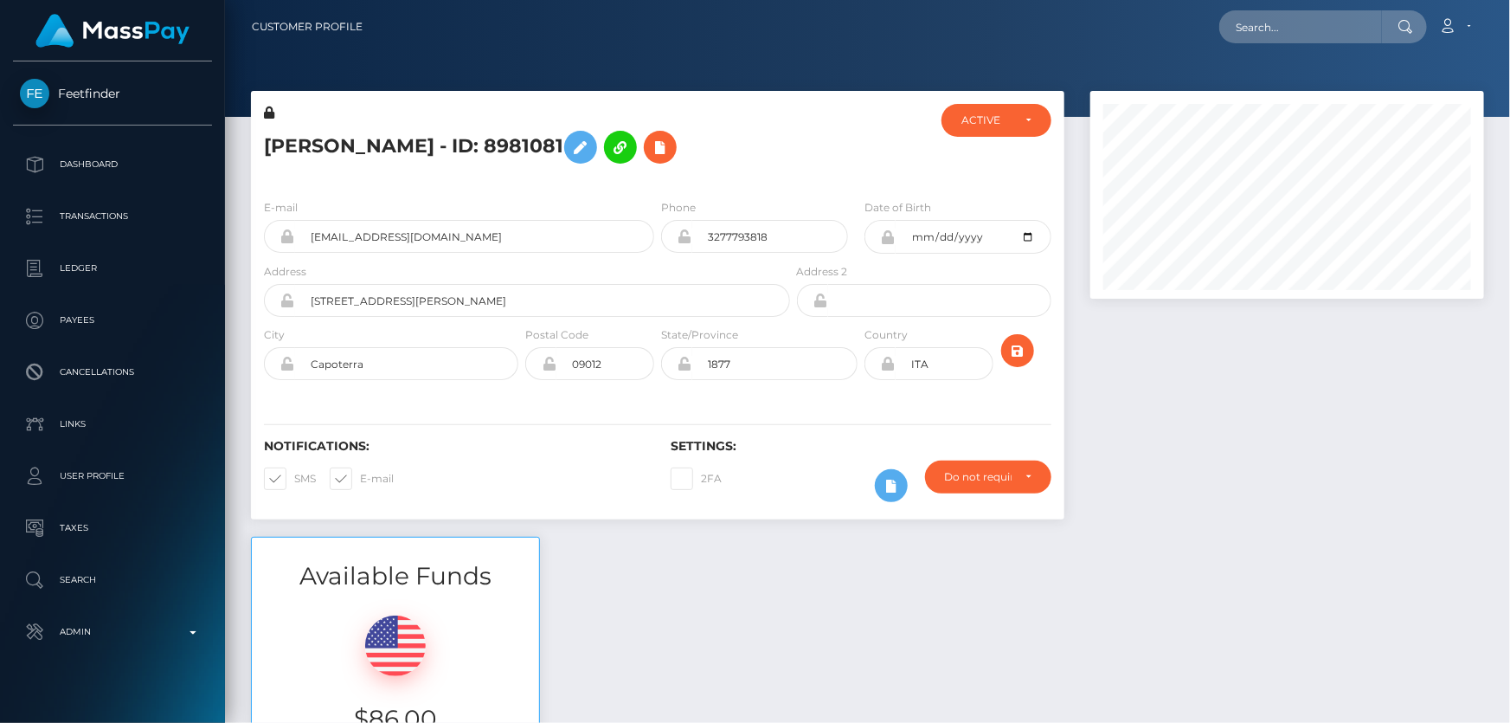
scroll to position [208, 393]
click at [1308, 515] on div at bounding box center [1288, 314] width 420 height 446
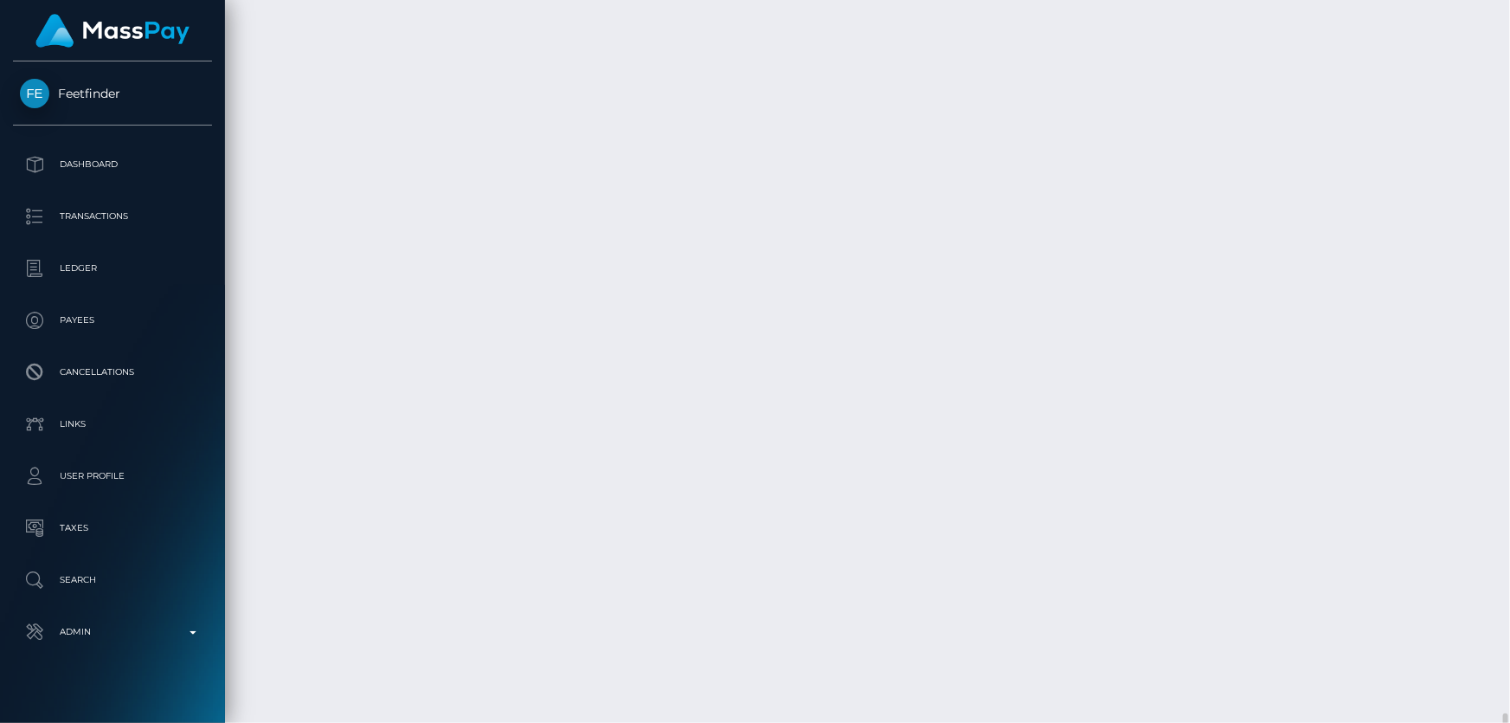
scroll to position [5035, 0]
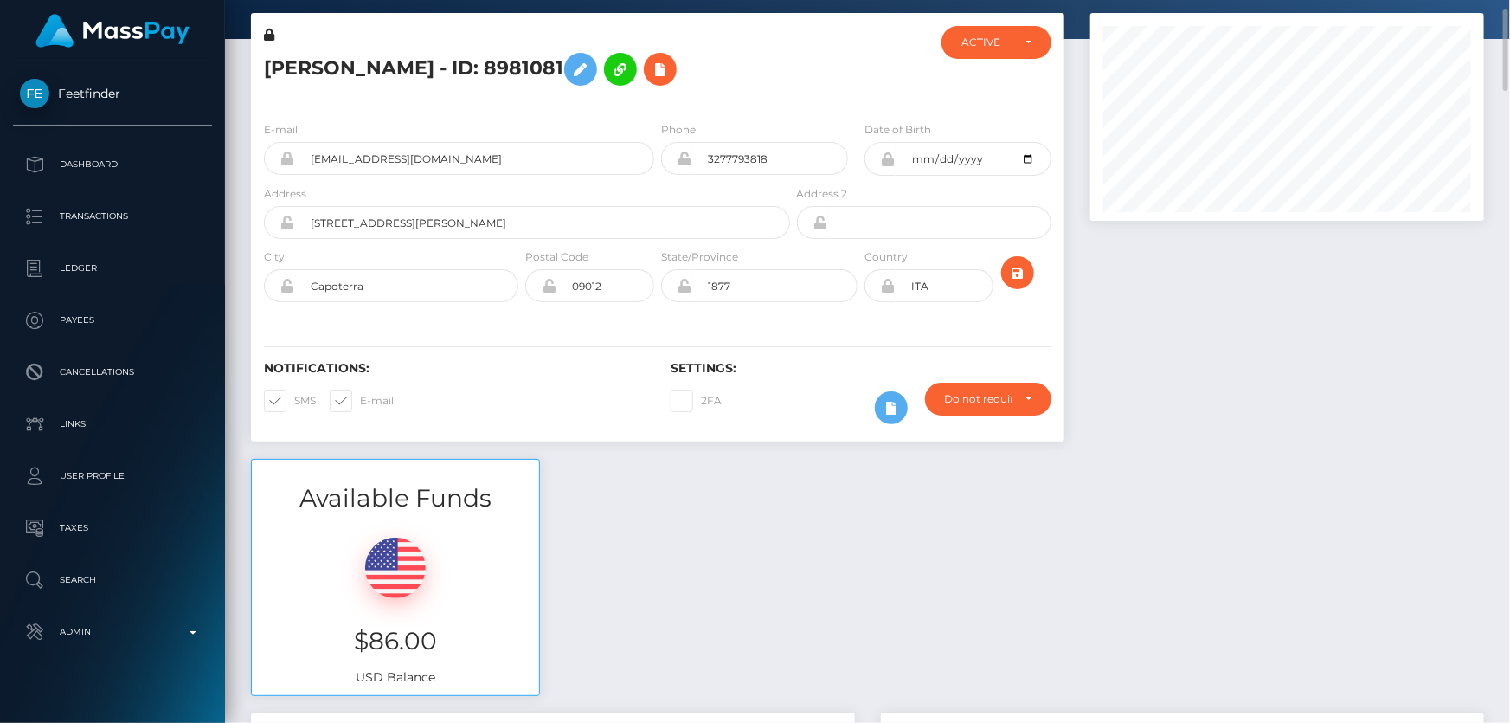
scroll to position [0, 0]
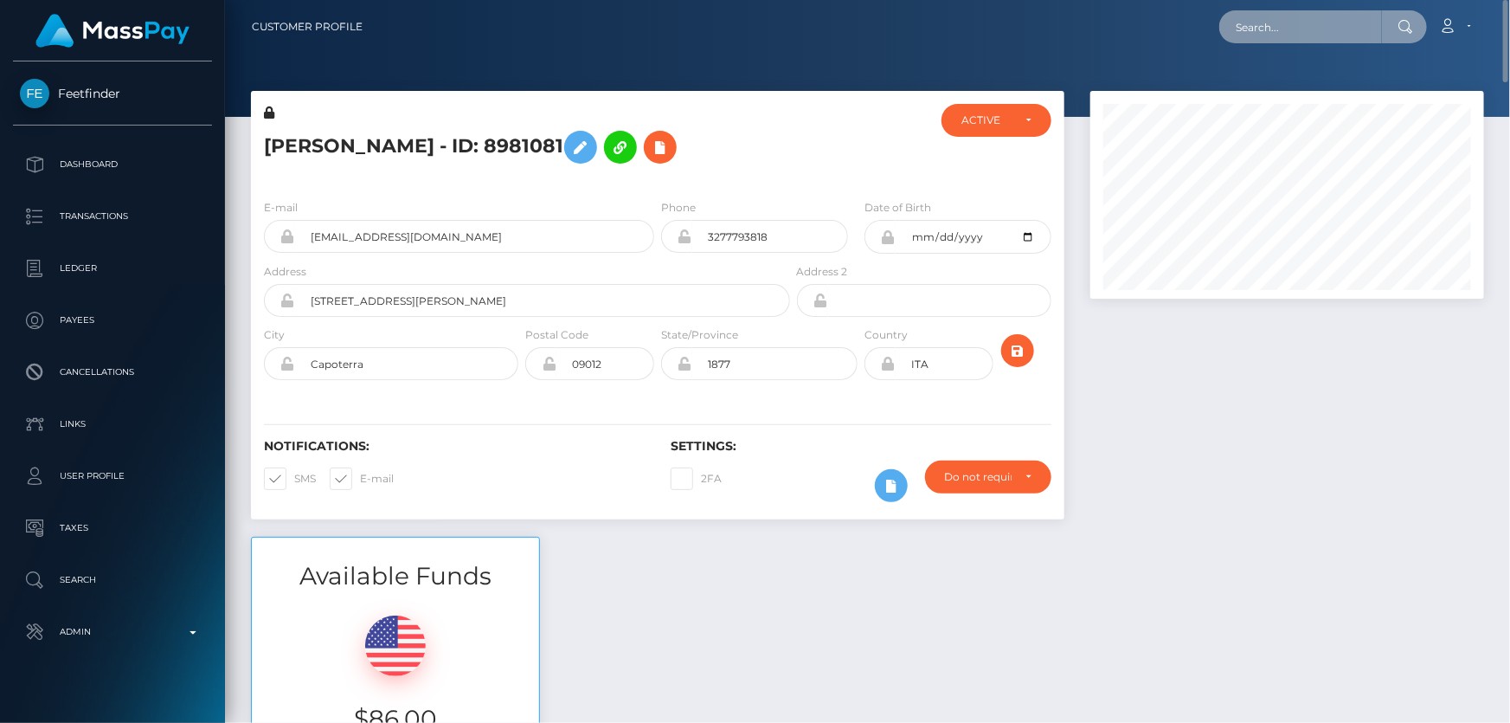
paste input "820489622646697984"
type input "820489622646697984"
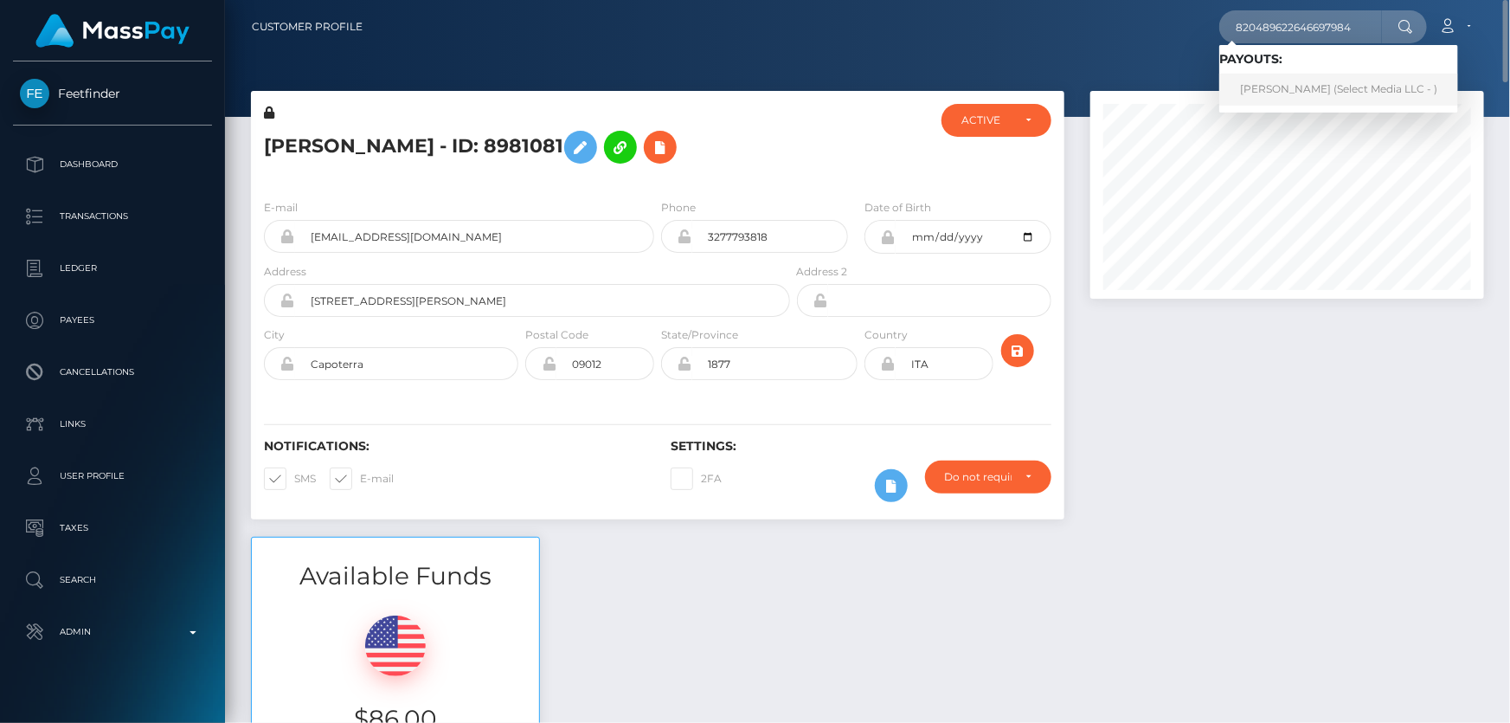
click at [1332, 91] on link "[PERSON_NAME] (Select Media LLC - )" at bounding box center [1338, 90] width 239 height 32
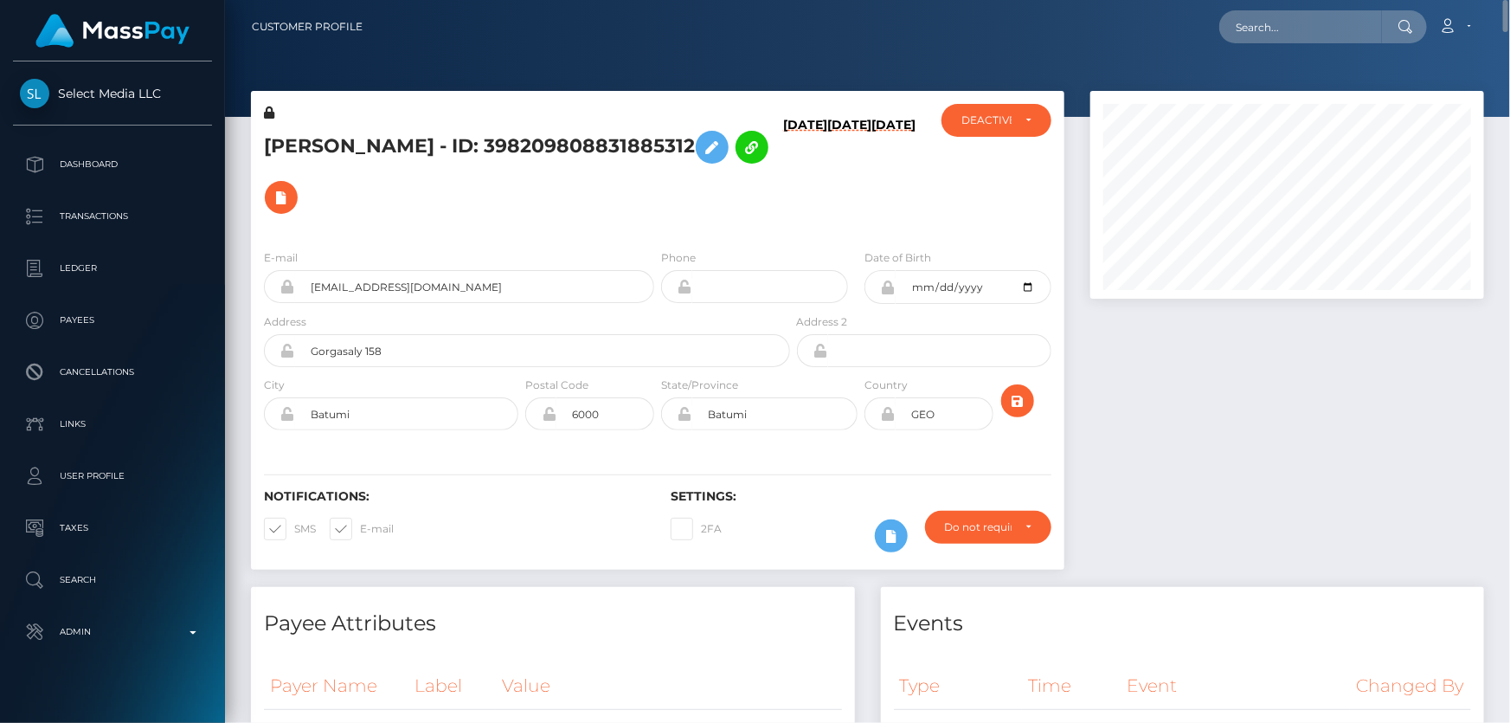
click at [556, 182] on h5 "[PERSON_NAME] - ID: 398209808831885312" at bounding box center [522, 172] width 517 height 100
click at [292, 187] on icon at bounding box center [281, 198] width 21 height 22
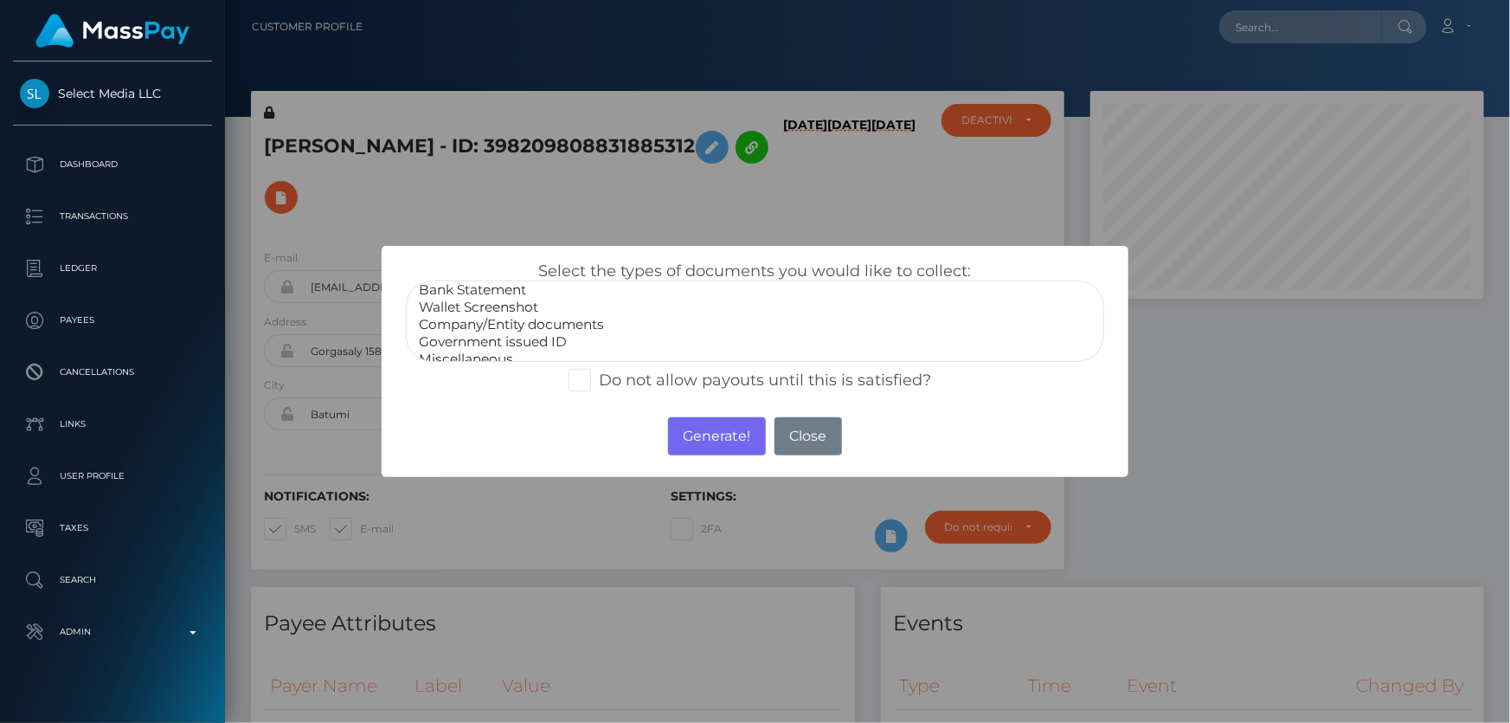
scroll to position [33, 0]
select select "Miscellaneous"
click at [479, 345] on option "Miscellaneous" at bounding box center [754, 348] width 675 height 17
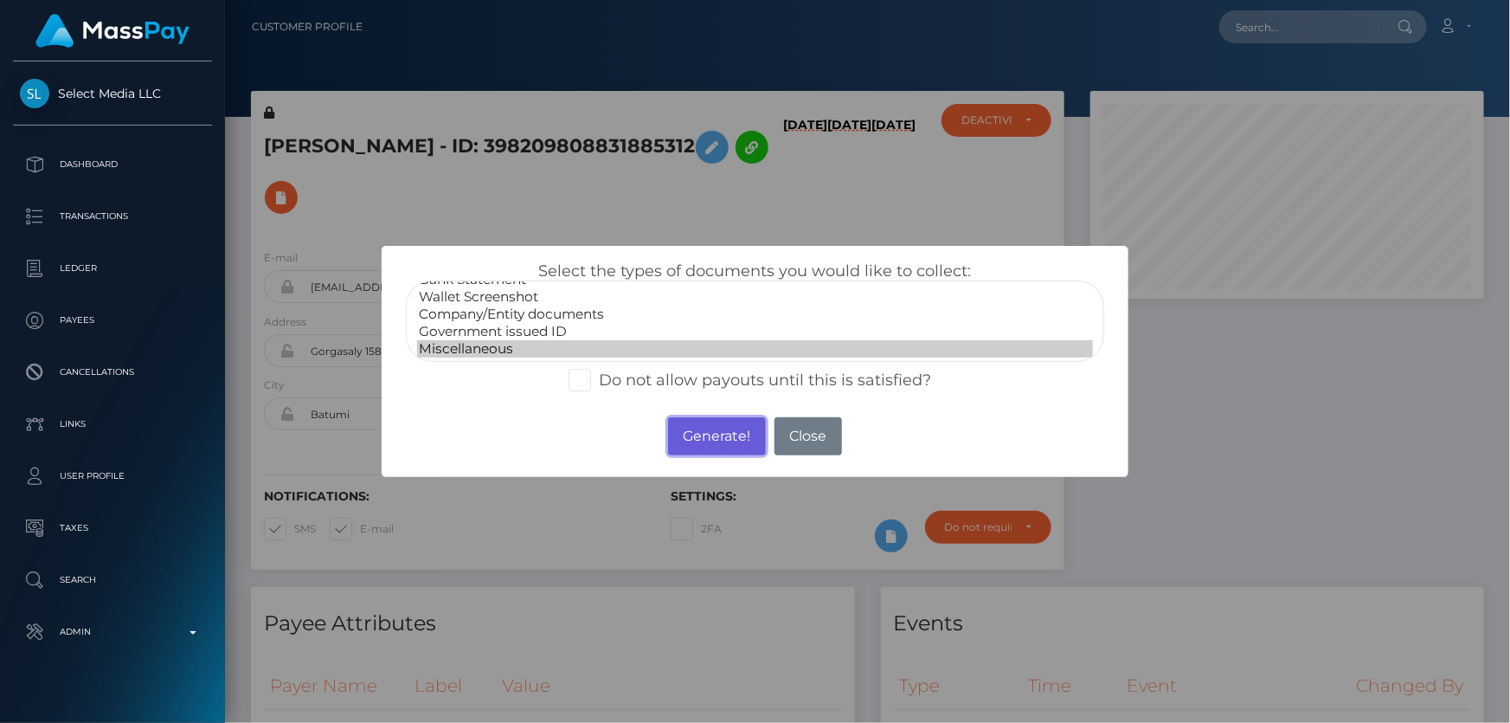
click at [716, 436] on button "Generate!" at bounding box center [717, 436] width 98 height 38
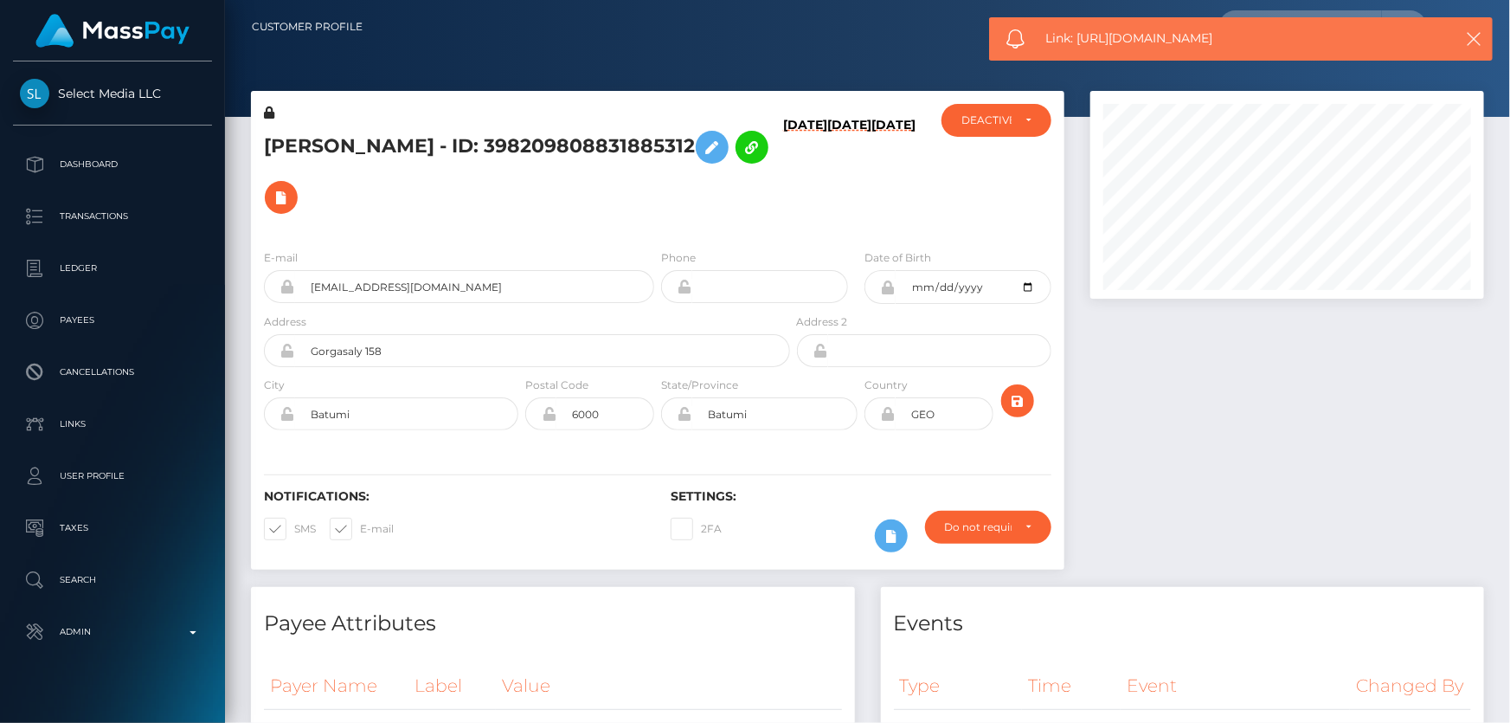
drag, startPoint x: 1220, startPoint y: 41, endPoint x: 1081, endPoint y: 42, distance: 139.3
click at [1081, 42] on span "Link: https://l.maspay.io/lkglB" at bounding box center [1237, 38] width 383 height 18
copy span "https://l.maspay.io/lkglB"
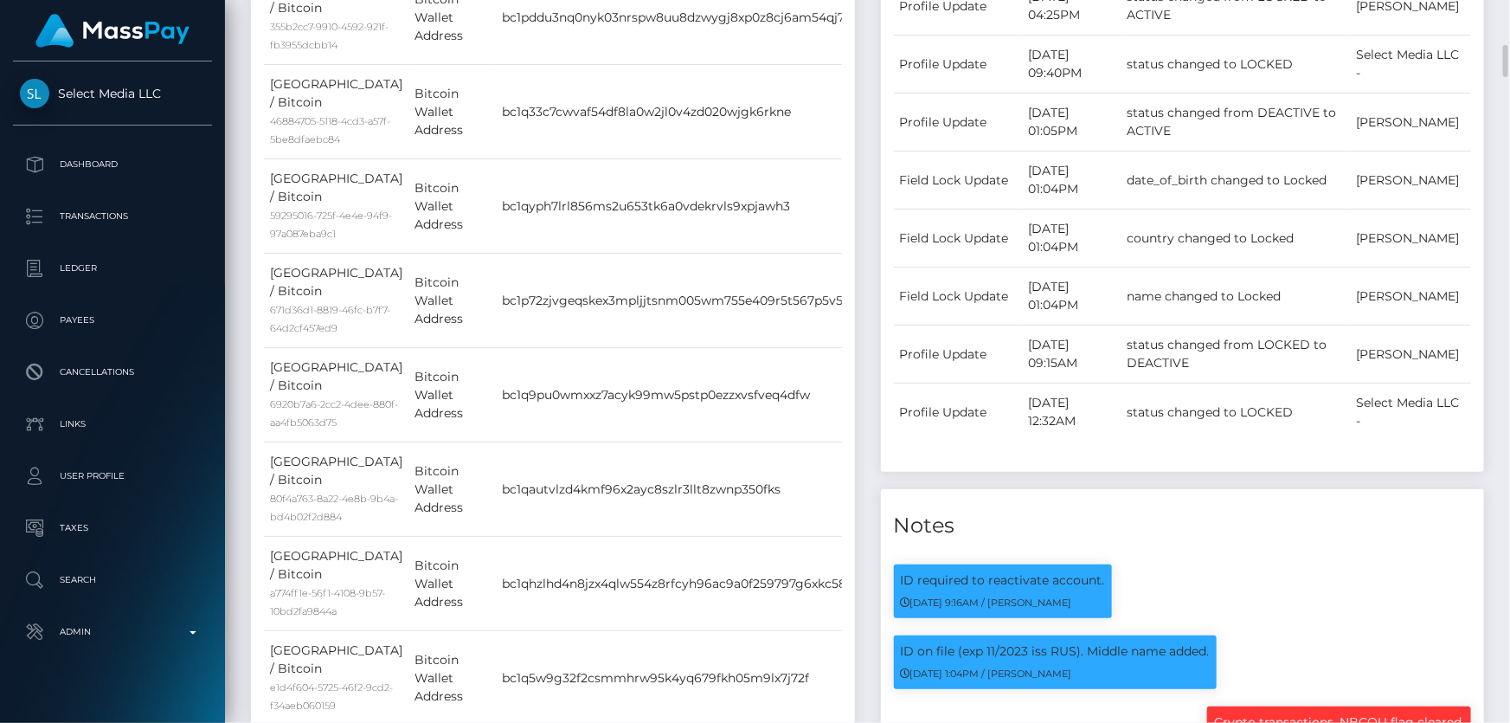
scroll to position [1258, 0]
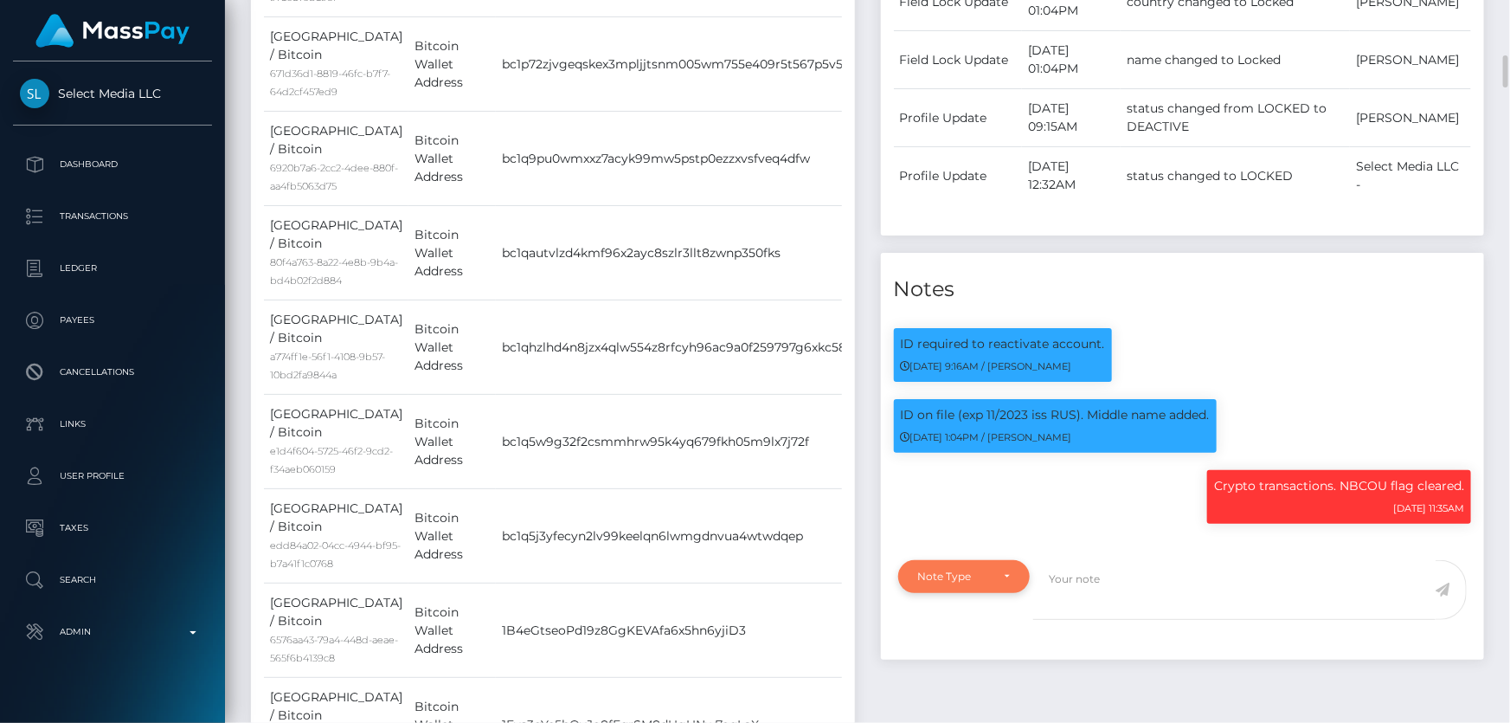
click at [991, 589] on div "Note Type" at bounding box center [964, 576] width 132 height 33
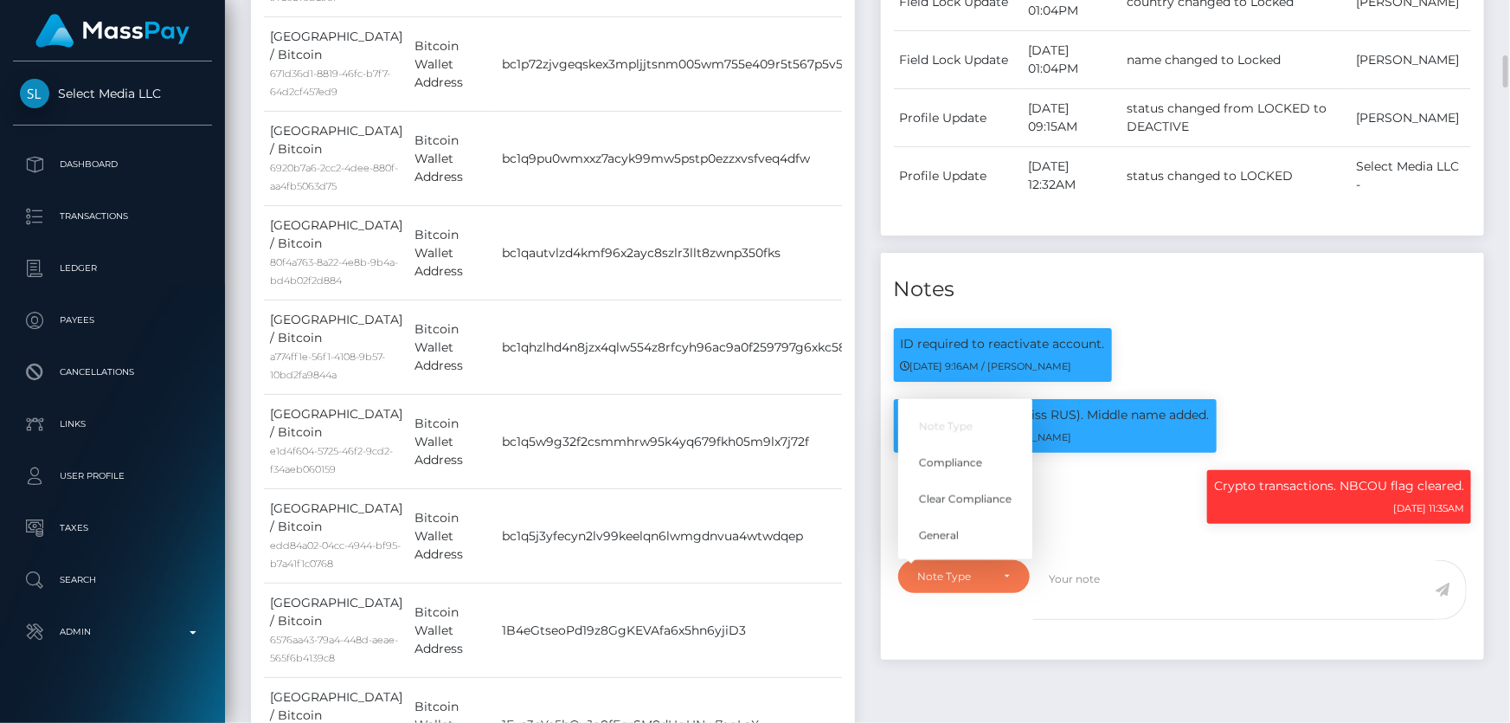
scroll to position [208, 393]
click at [963, 466] on span "Compliance" at bounding box center [950, 463] width 63 height 16
select select "COMPLIANCE"
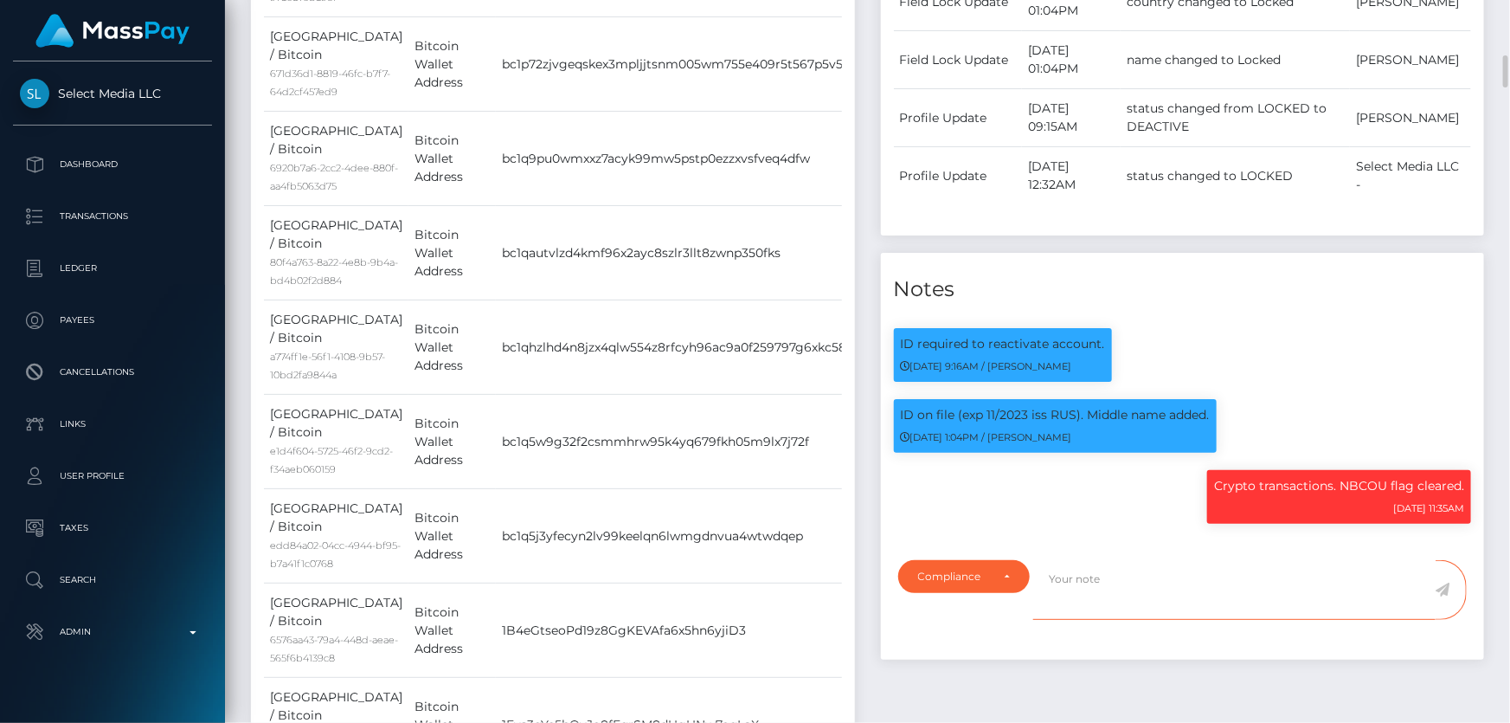
click at [1075, 585] on textarea at bounding box center [1234, 590] width 402 height 60
paste textarea "UTR - due to source of funds. No further action required."
type textarea "UTR - due to source of funds. No further action required."
click at [1442, 586] on icon at bounding box center [1443, 589] width 15 height 14
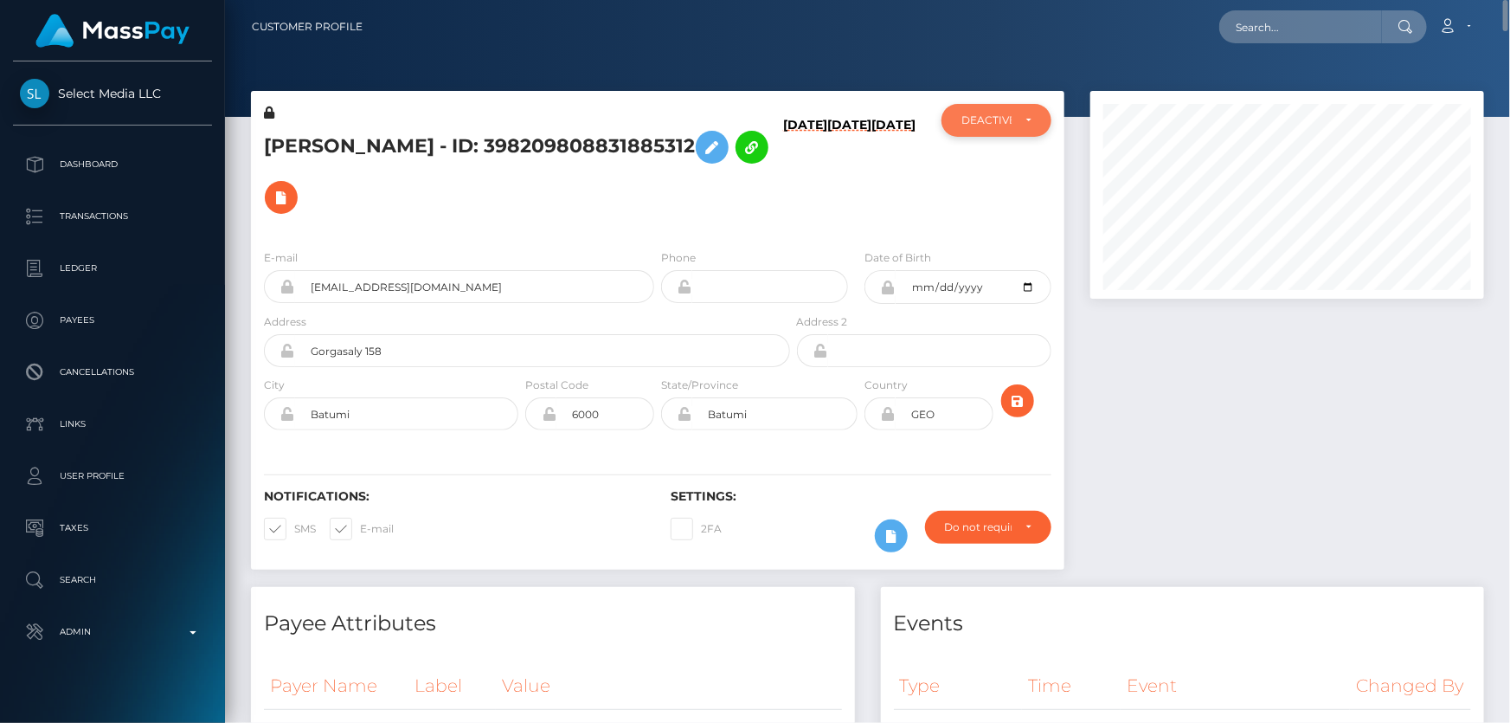
click at [1013, 132] on div "DEACTIVE" at bounding box center [997, 120] width 110 height 33
click at [1007, 170] on link "ACTIVE" at bounding box center [997, 167] width 110 height 32
select select "ACTIVE"
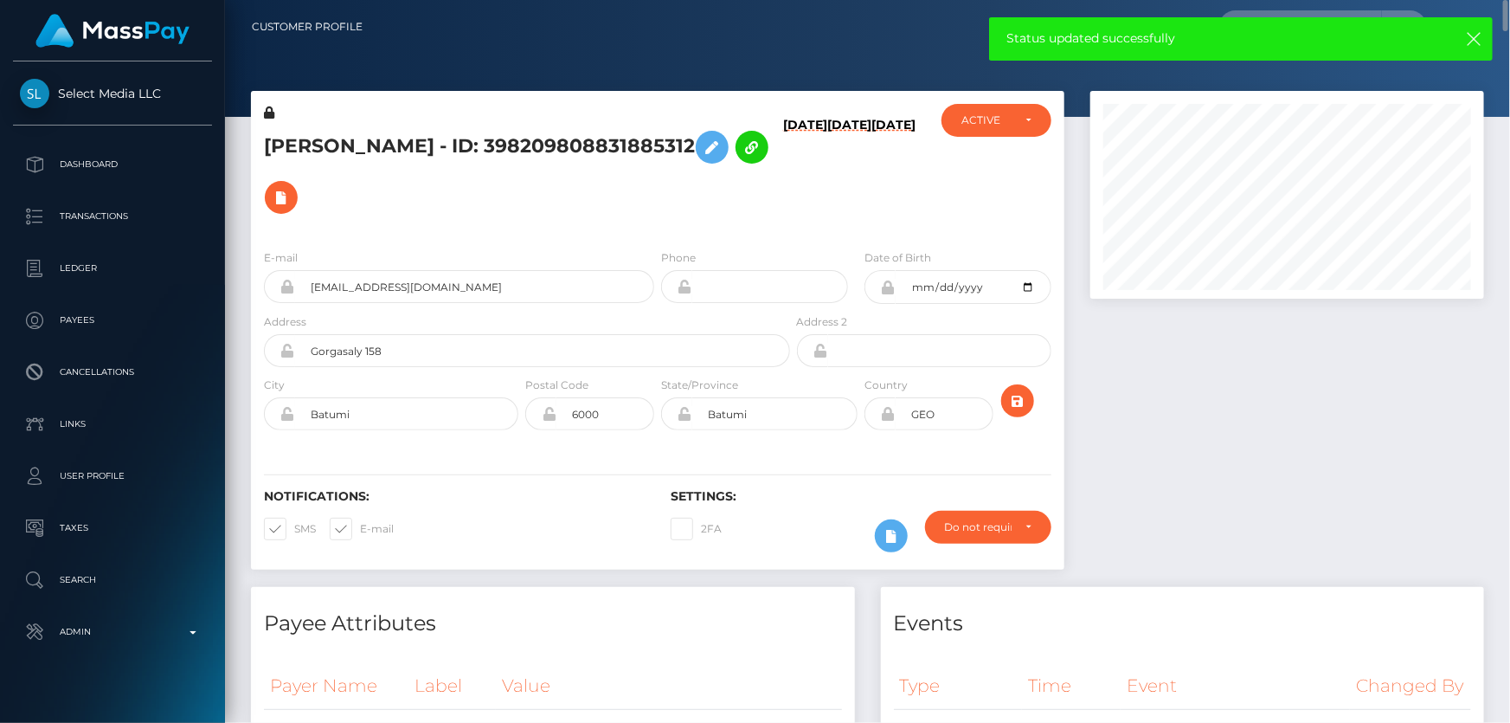
click at [476, 132] on h5 "Azat Ravilevich Khabirov - ID: 398209808831885312" at bounding box center [522, 172] width 517 height 100
copy h5 "Azat Ravilevich Khabirov - ID: 398209808831885312"
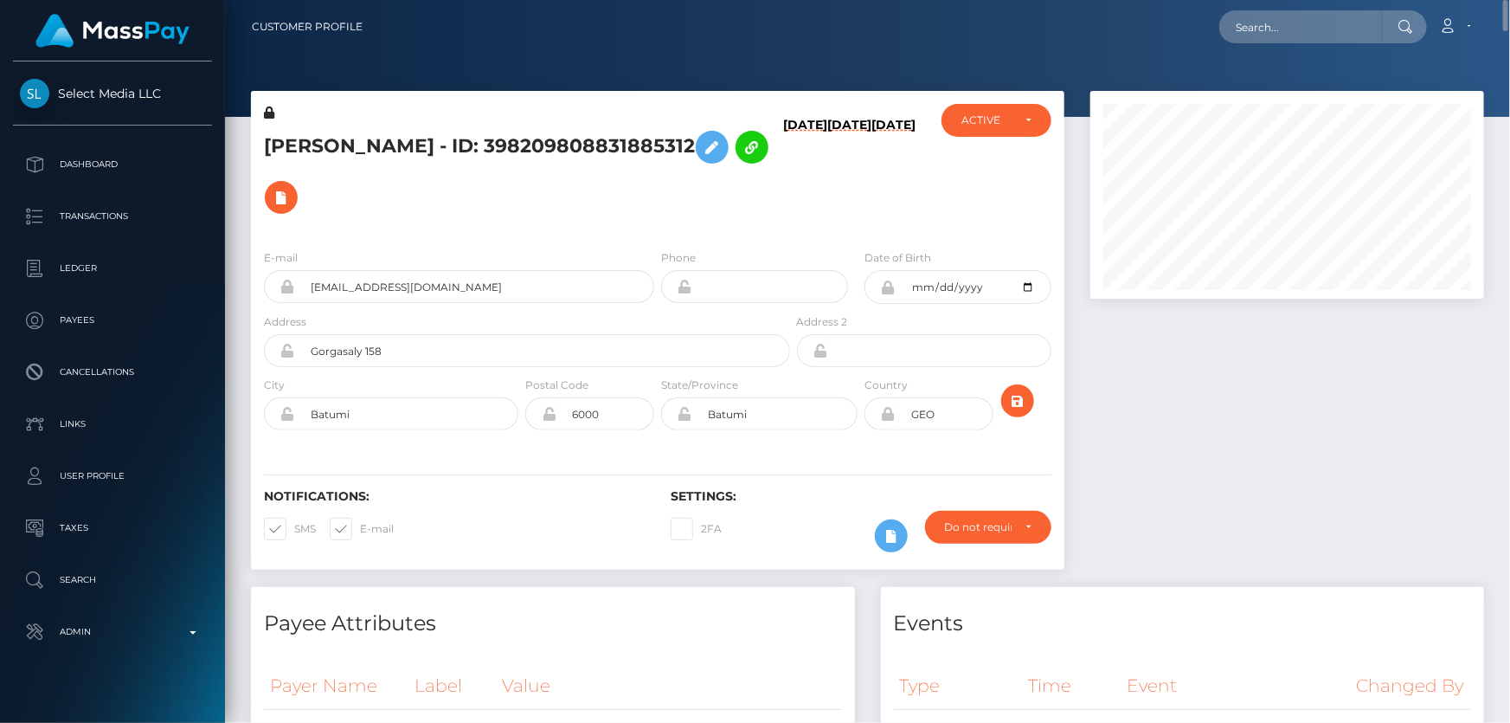
drag, startPoint x: 1307, startPoint y: 34, endPoint x: 1169, endPoint y: 552, distance: 536.4
click at [1169, 552] on div at bounding box center [1288, 339] width 420 height 496
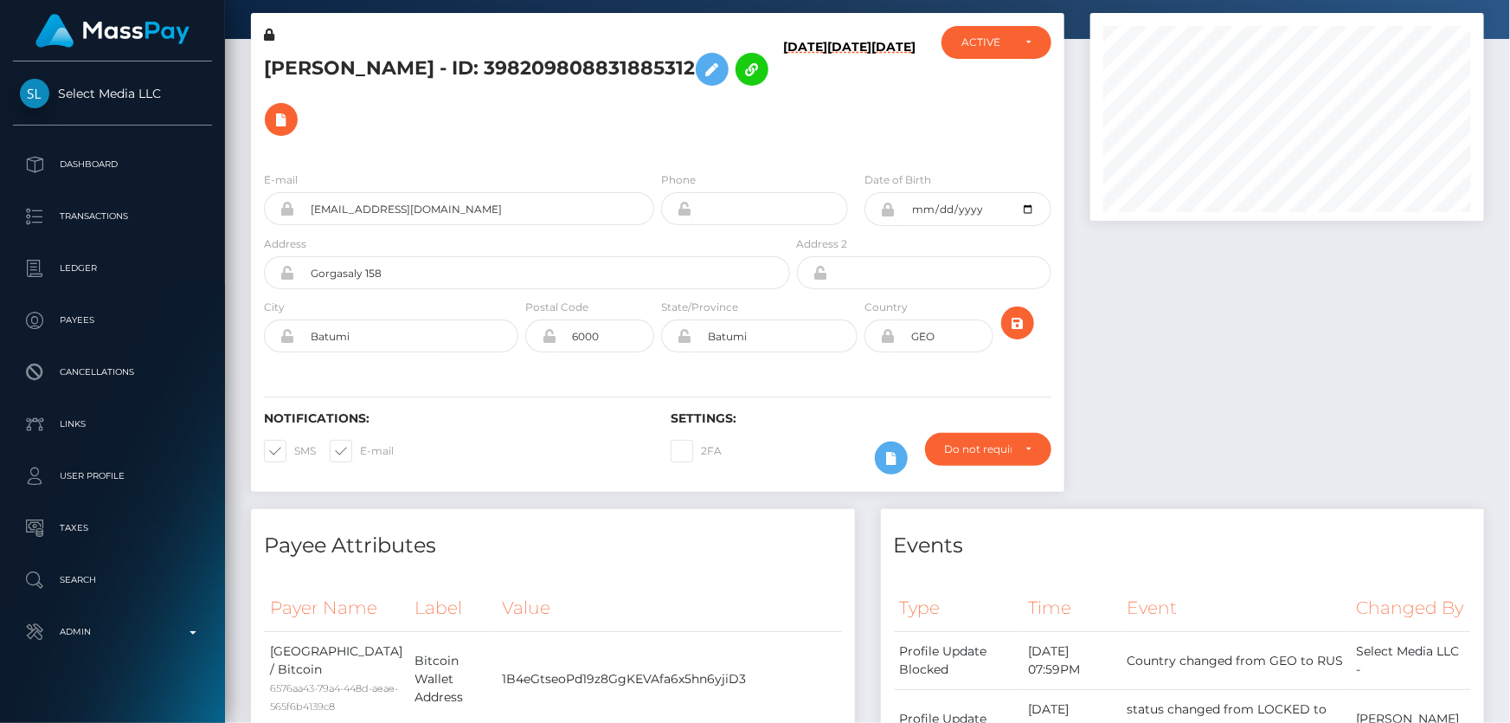
scroll to position [0, 0]
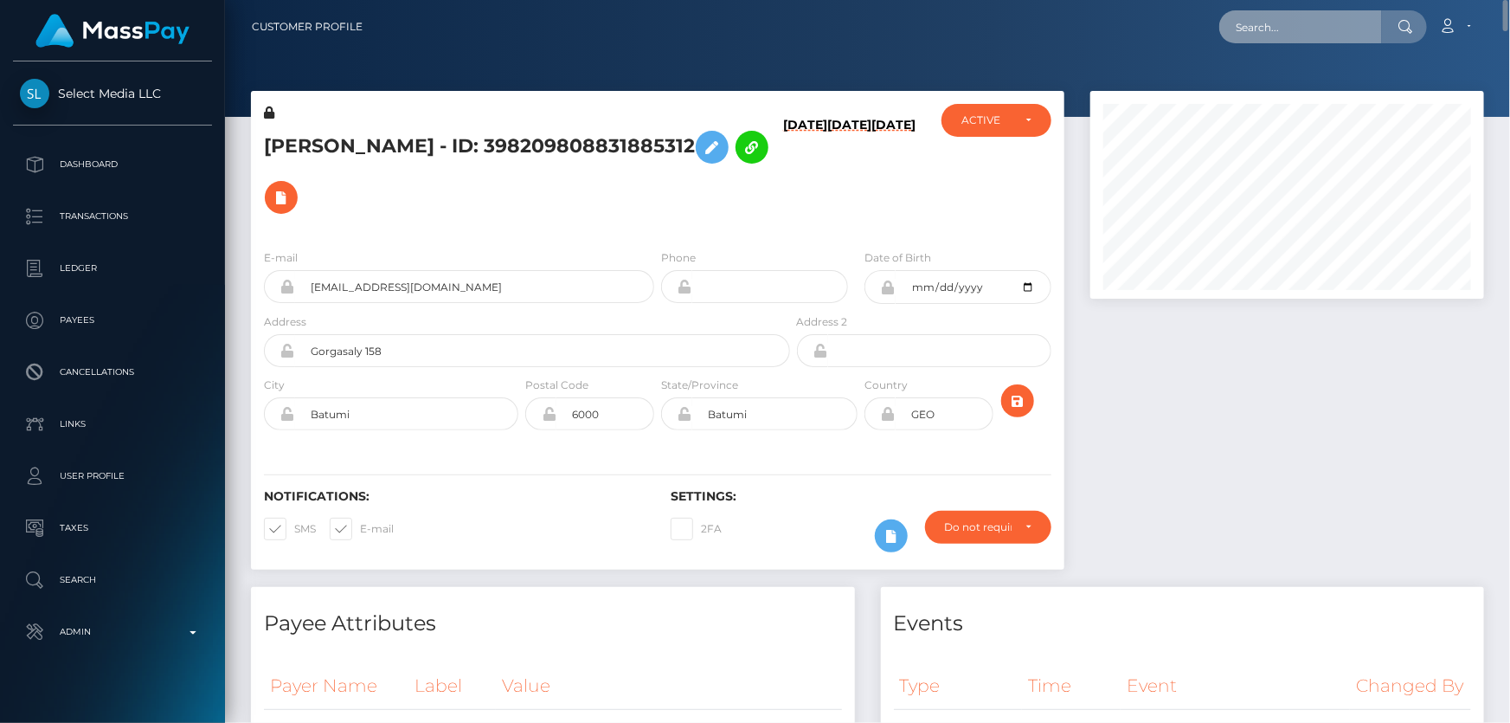
drag, startPoint x: 1262, startPoint y: 45, endPoint x: 1269, endPoint y: 28, distance: 18.6
paste input "dinapoison2023@gmail.com"
type input "dinapoison2023@gmail.com"
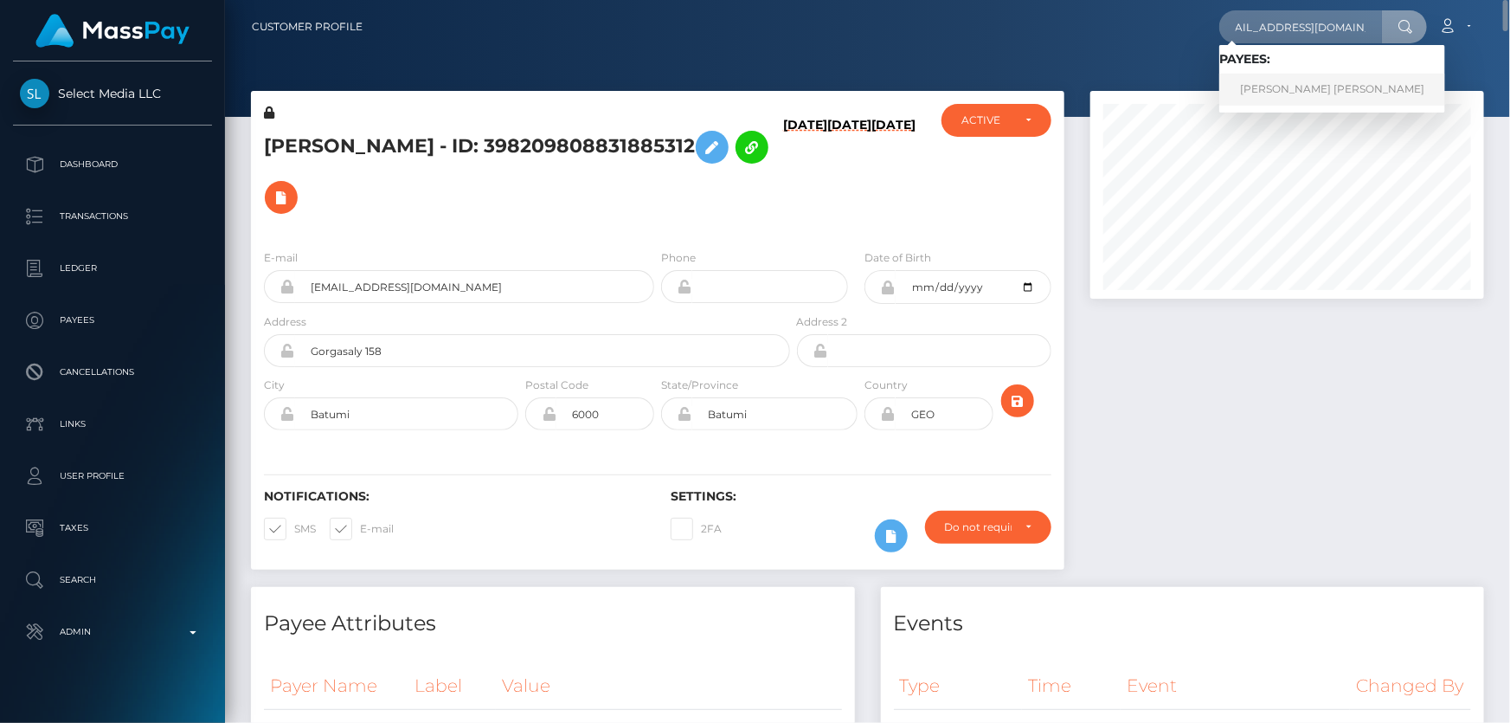
click at [1323, 90] on link "DINA GENNADIEVNA PROKOPETS" at bounding box center [1332, 90] width 226 height 32
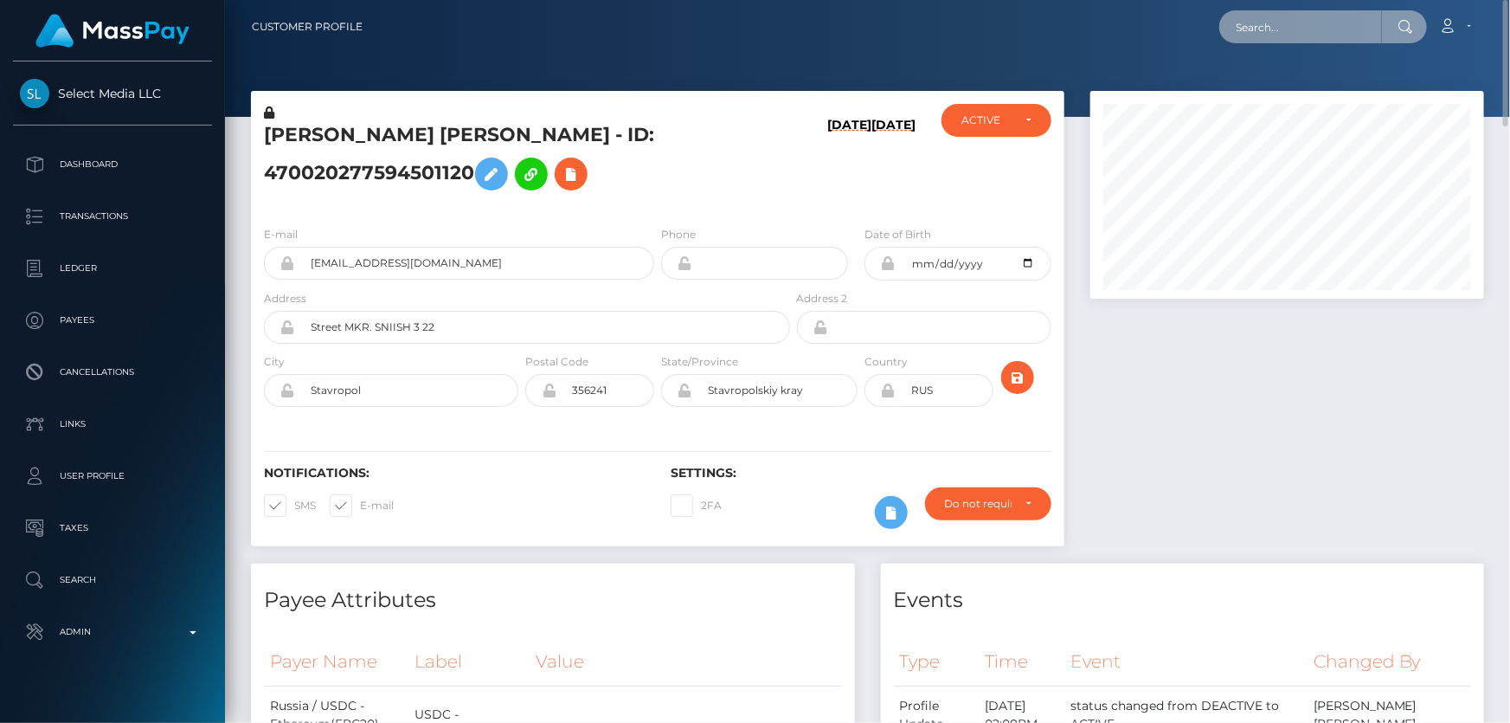
paste input "812176713227198464"
type input "812176713227198464"
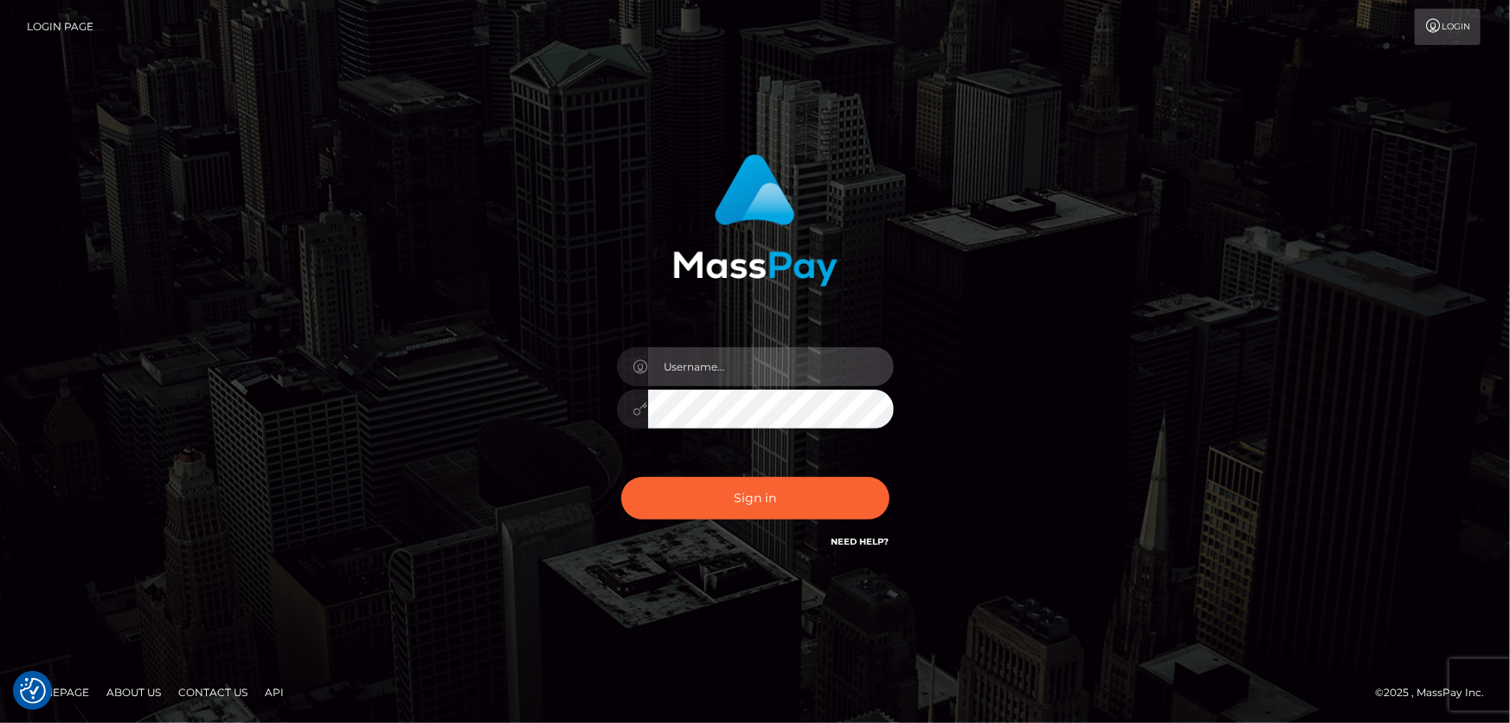
type input "[PERSON_NAME].Cirnat"
click at [883, 477] on div at bounding box center [734, 526] width 355 height 197
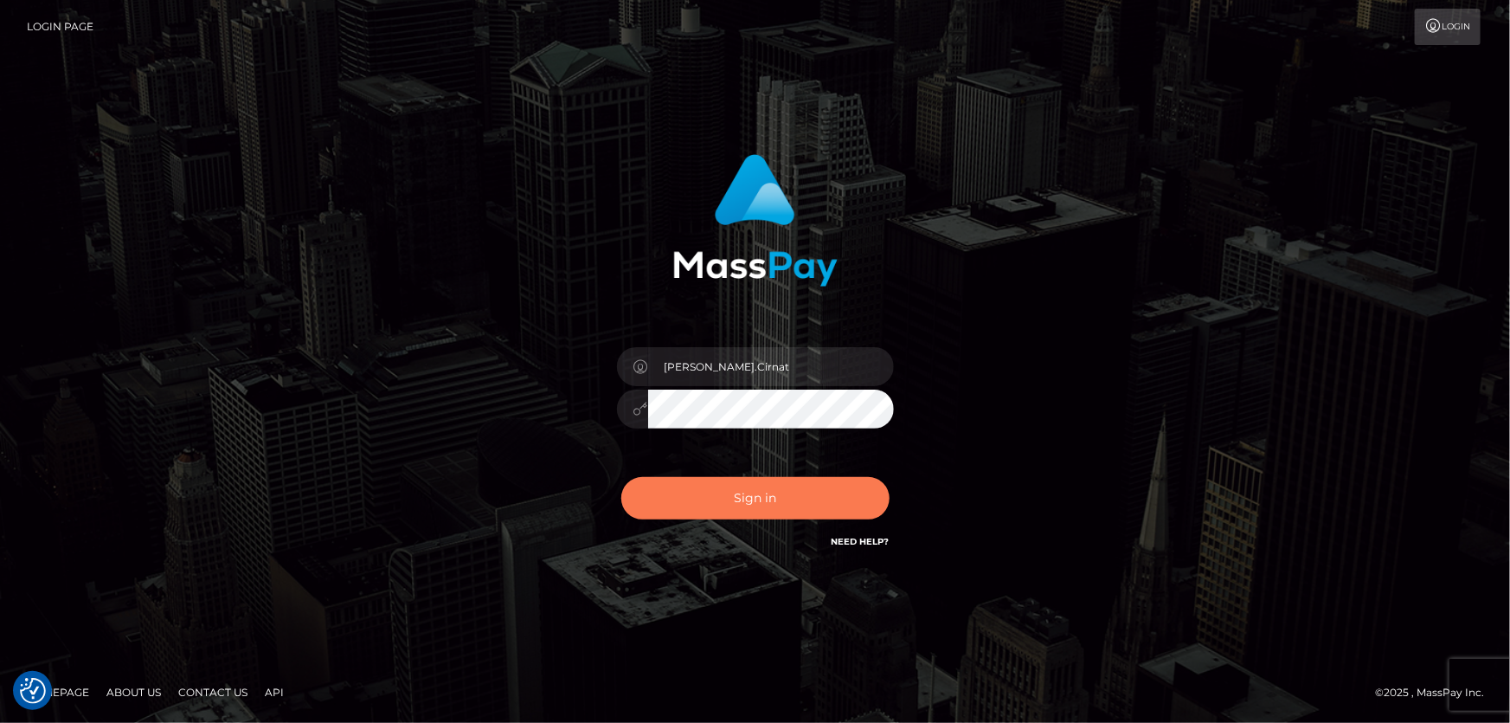
click at [685, 482] on button "Sign in" at bounding box center [755, 498] width 268 height 42
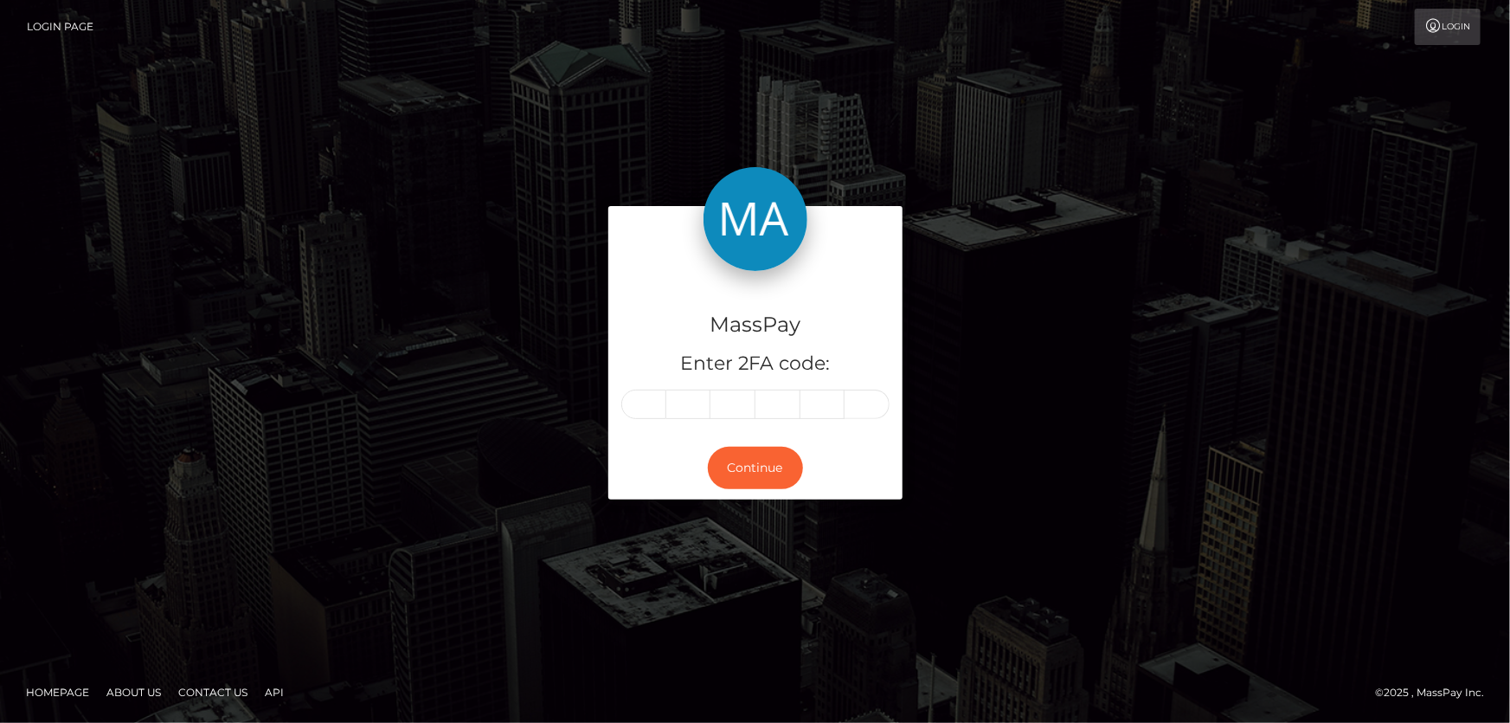
click at [640, 405] on input "text" at bounding box center [643, 403] width 45 height 29
type input "8"
type input "9"
type input "0"
type input "7"
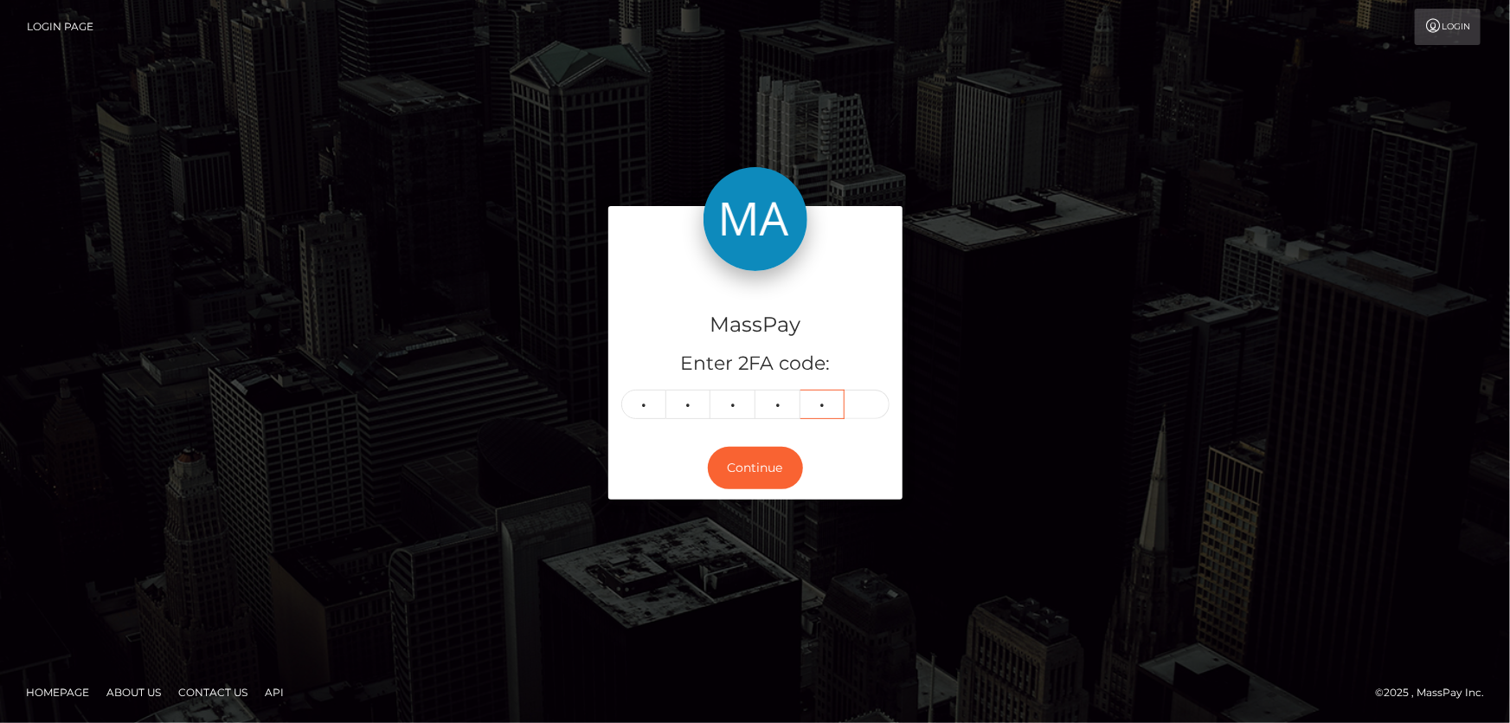
type input "0"
type input "4"
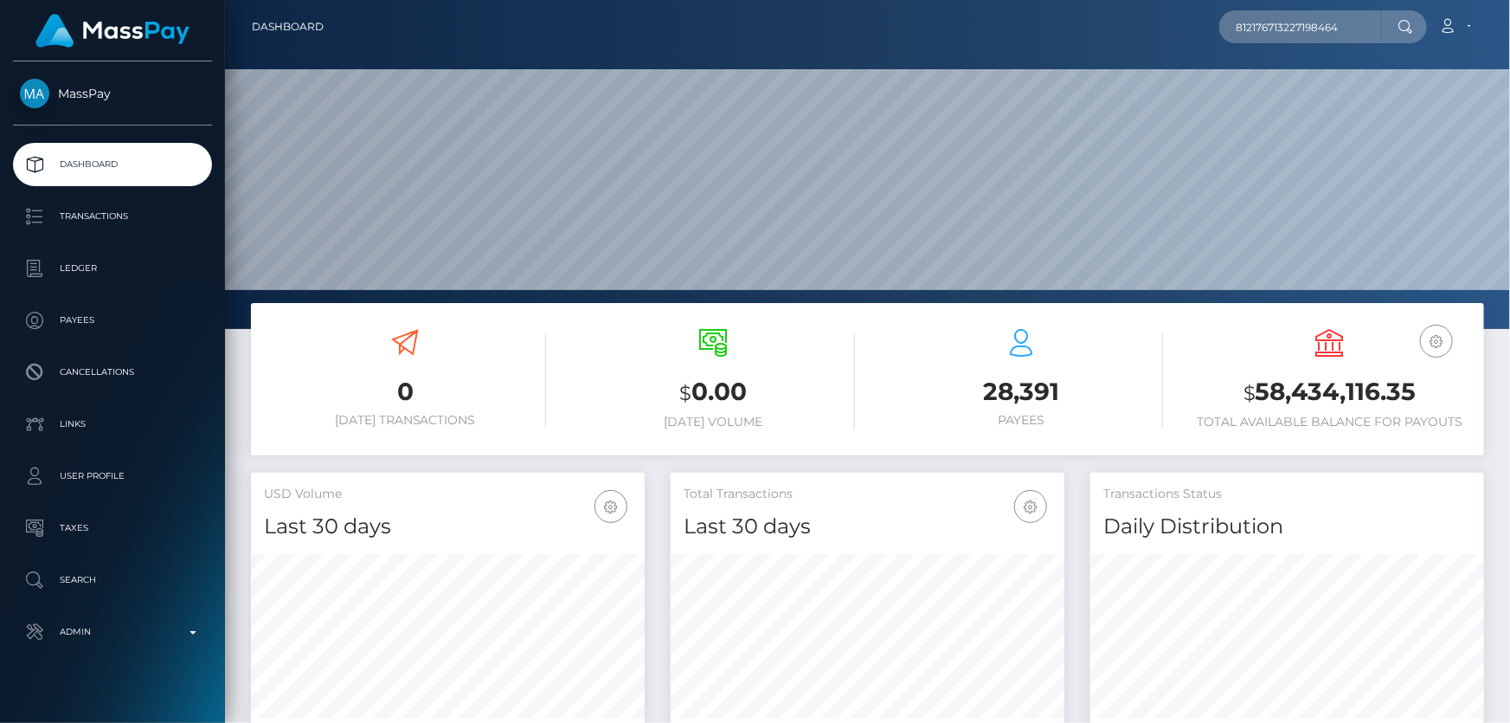
scroll to position [306, 393]
type input "812176713227198464"
click at [1277, 94] on link "YANINA ORTIZ" at bounding box center [1288, 90] width 138 height 32
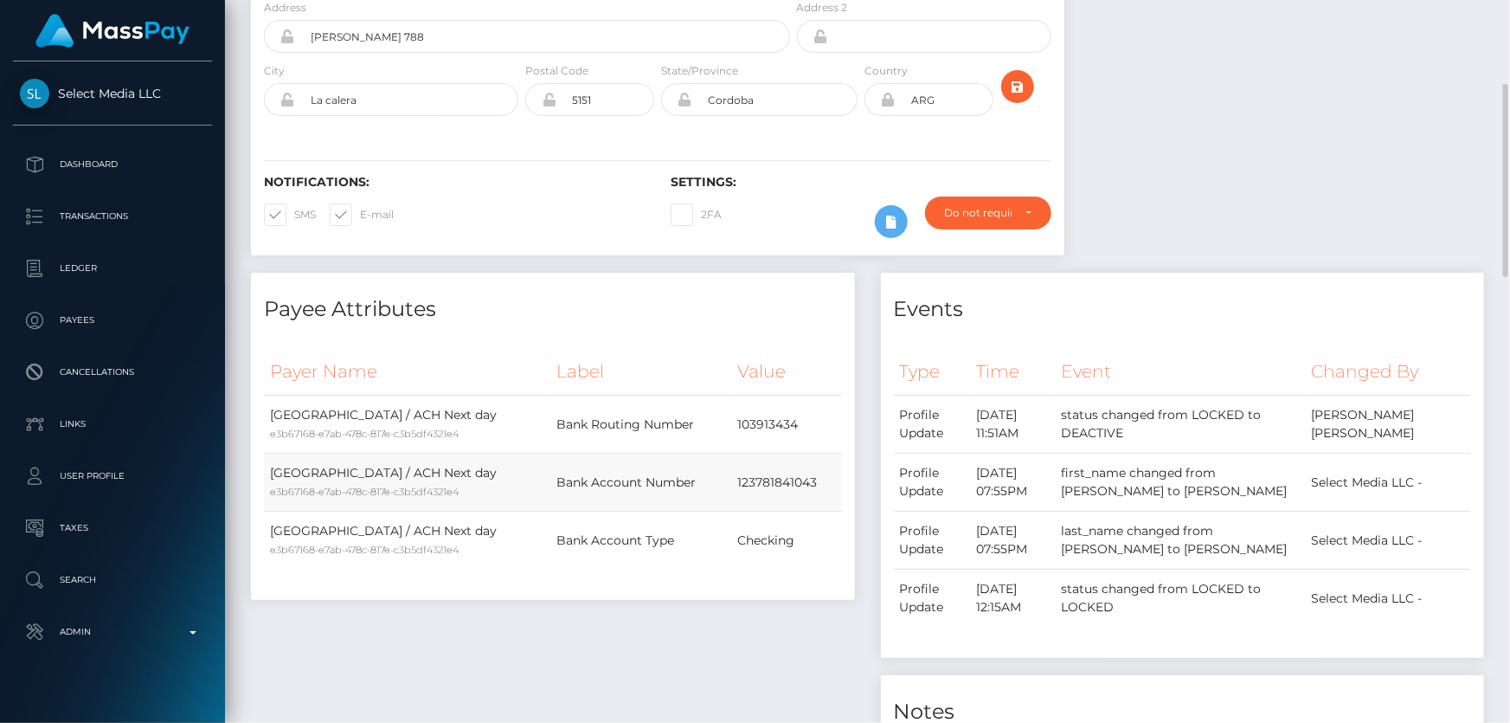
scroll to position [78, 0]
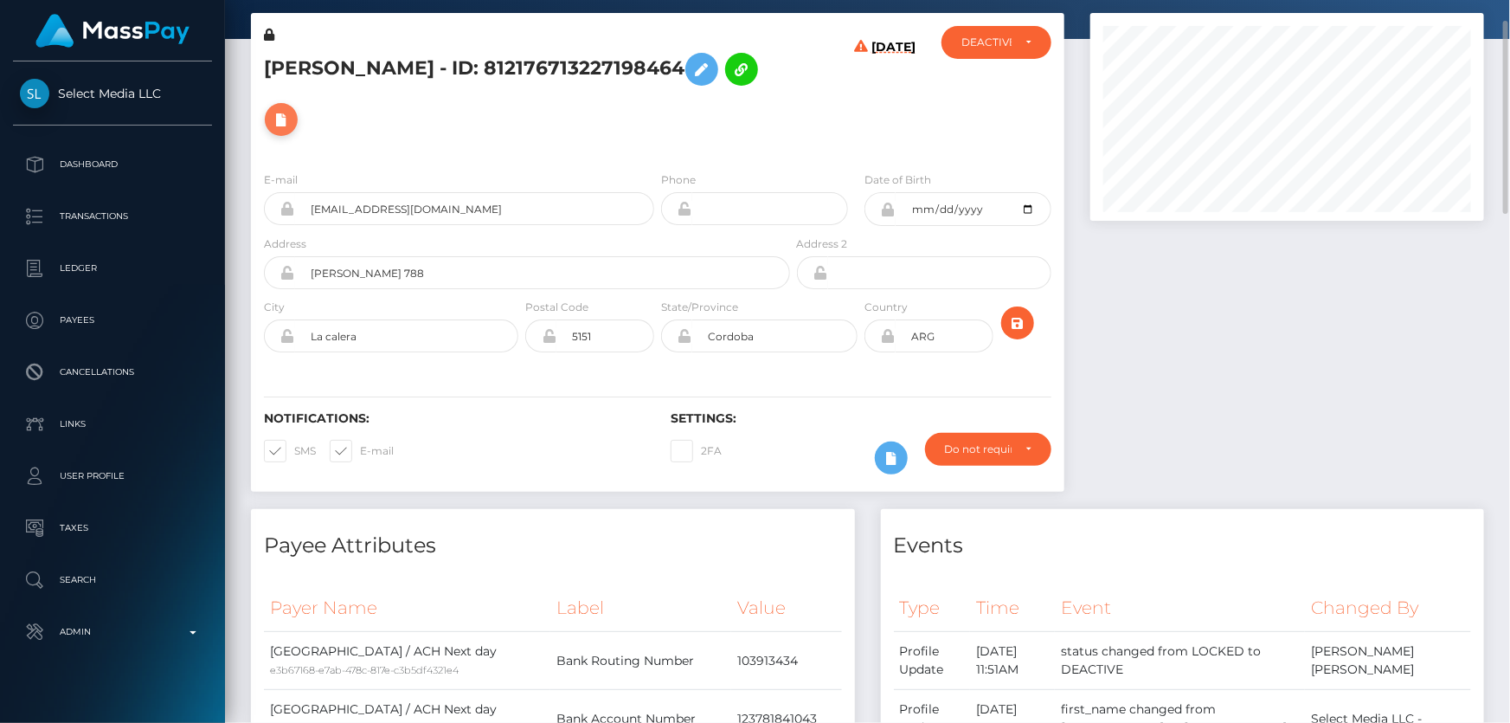
click at [292, 109] on icon at bounding box center [281, 120] width 21 height 22
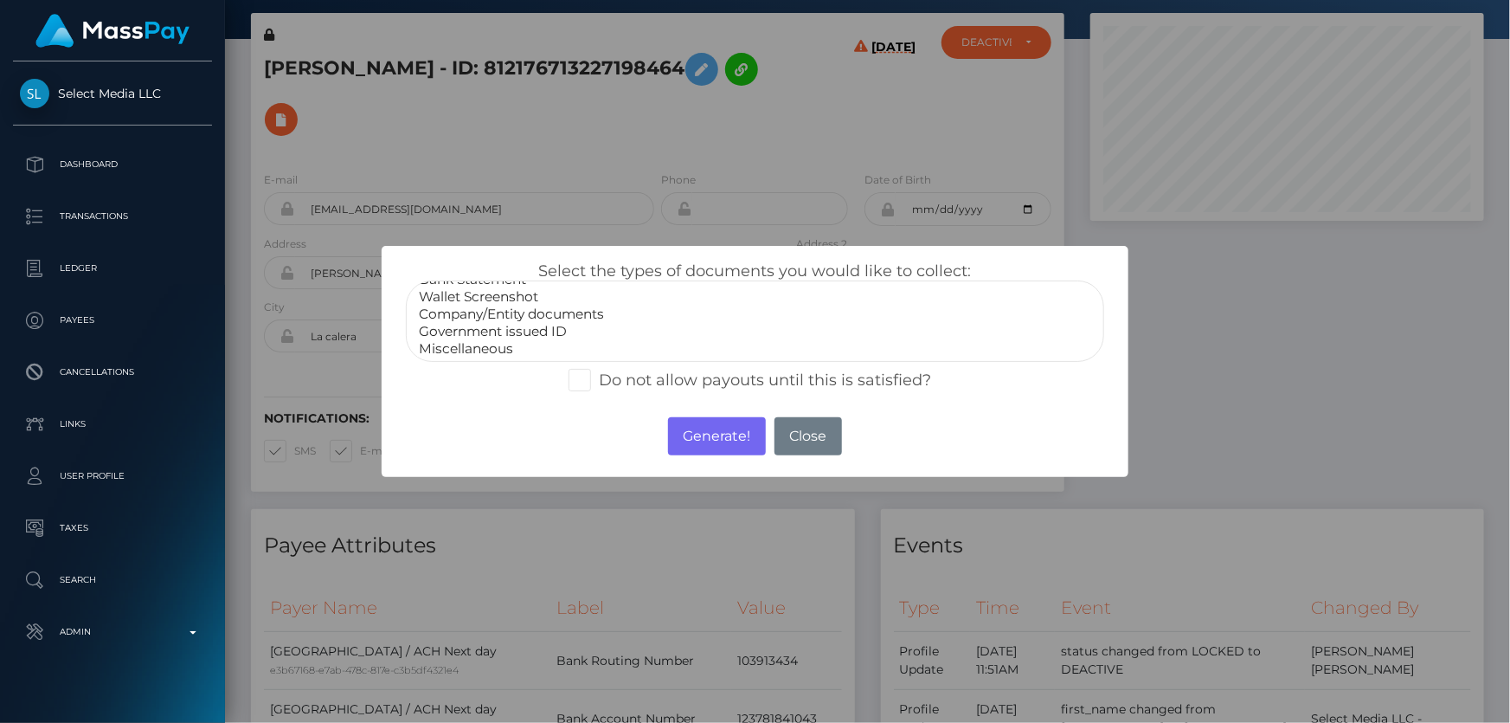
scroll to position [0, 0]
select select "Bank Statement"
click at [518, 307] on option "Bank Statement" at bounding box center [754, 312] width 675 height 17
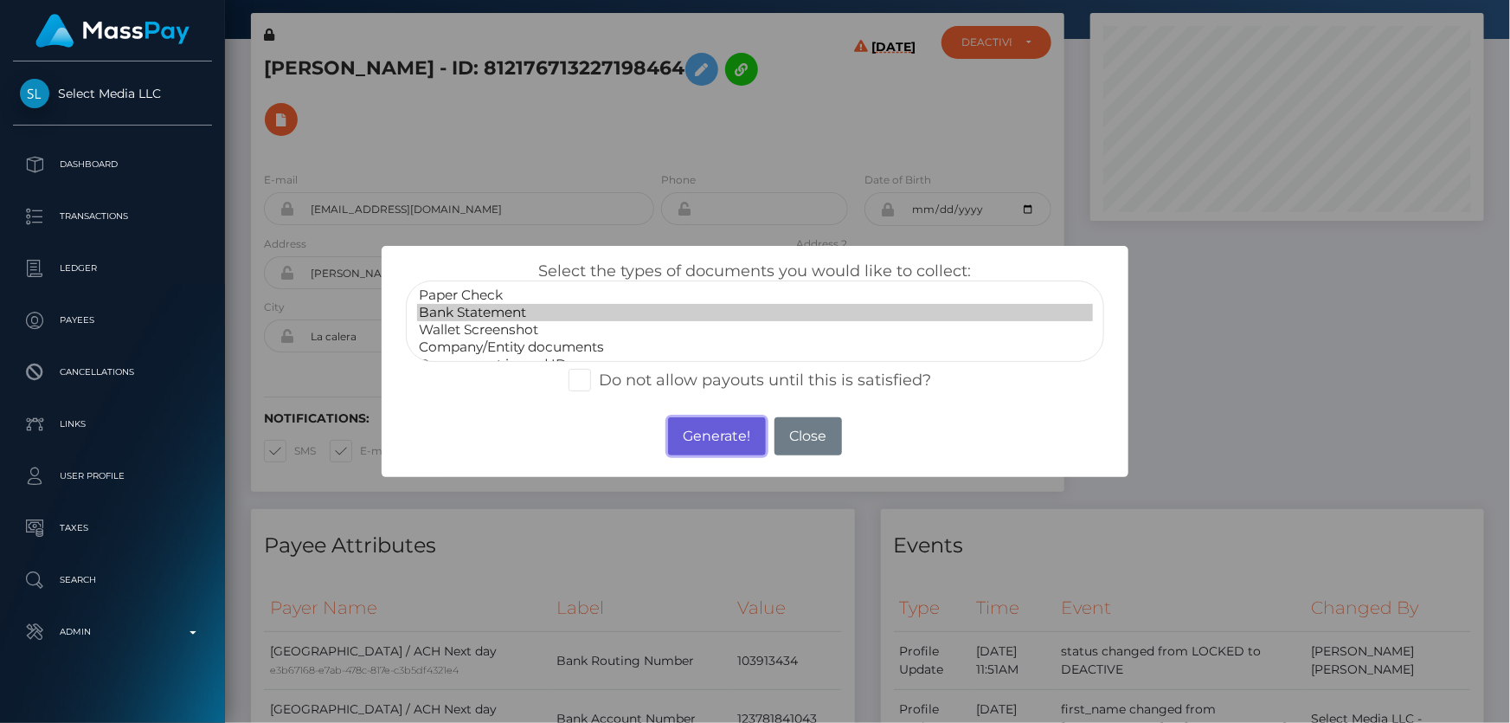
click at [702, 439] on button "Generate!" at bounding box center [717, 436] width 98 height 38
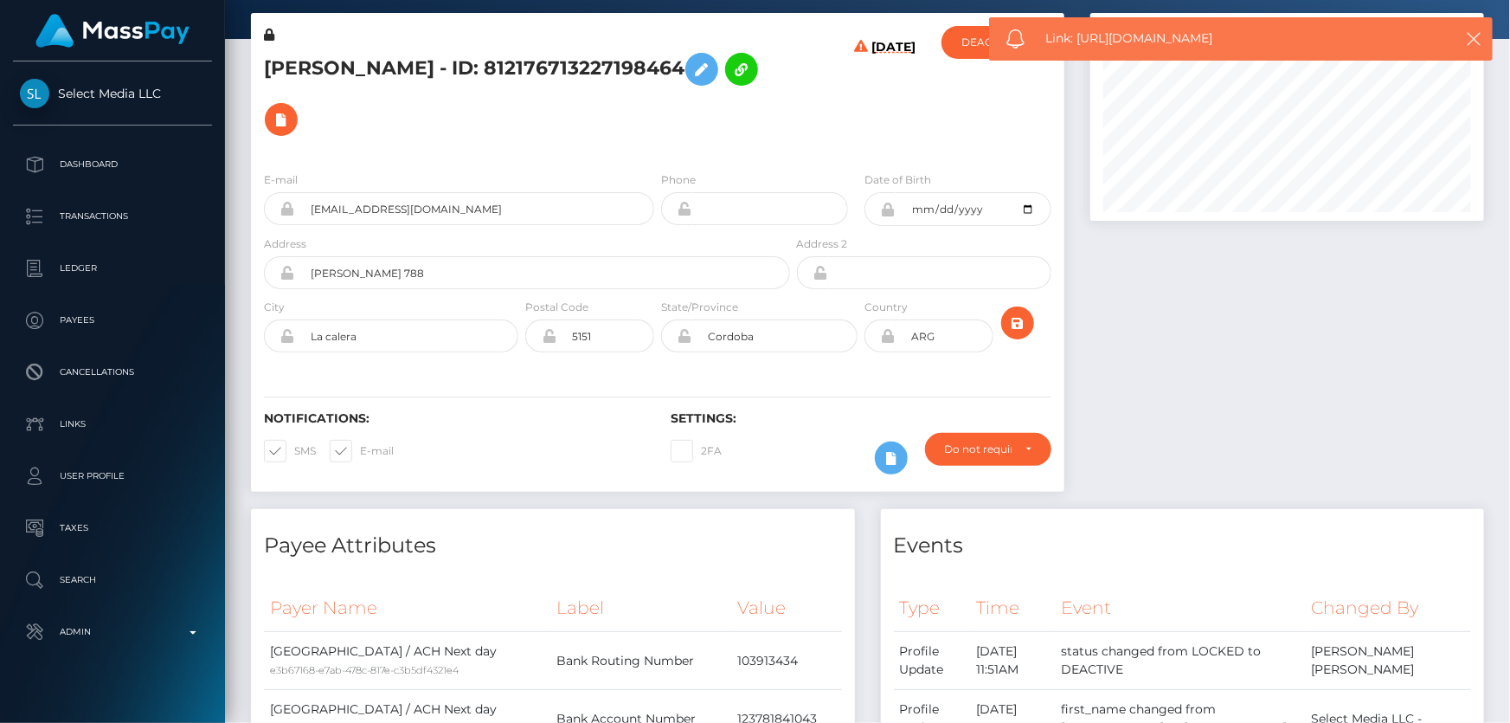
drag, startPoint x: 1229, startPoint y: 42, endPoint x: 1078, endPoint y: 38, distance: 150.6
click at [1078, 38] on span "Link: https://l.maspay.io/Xkgzk" at bounding box center [1237, 38] width 383 height 18
copy span "https://l.maspay.io/Xkgzk"
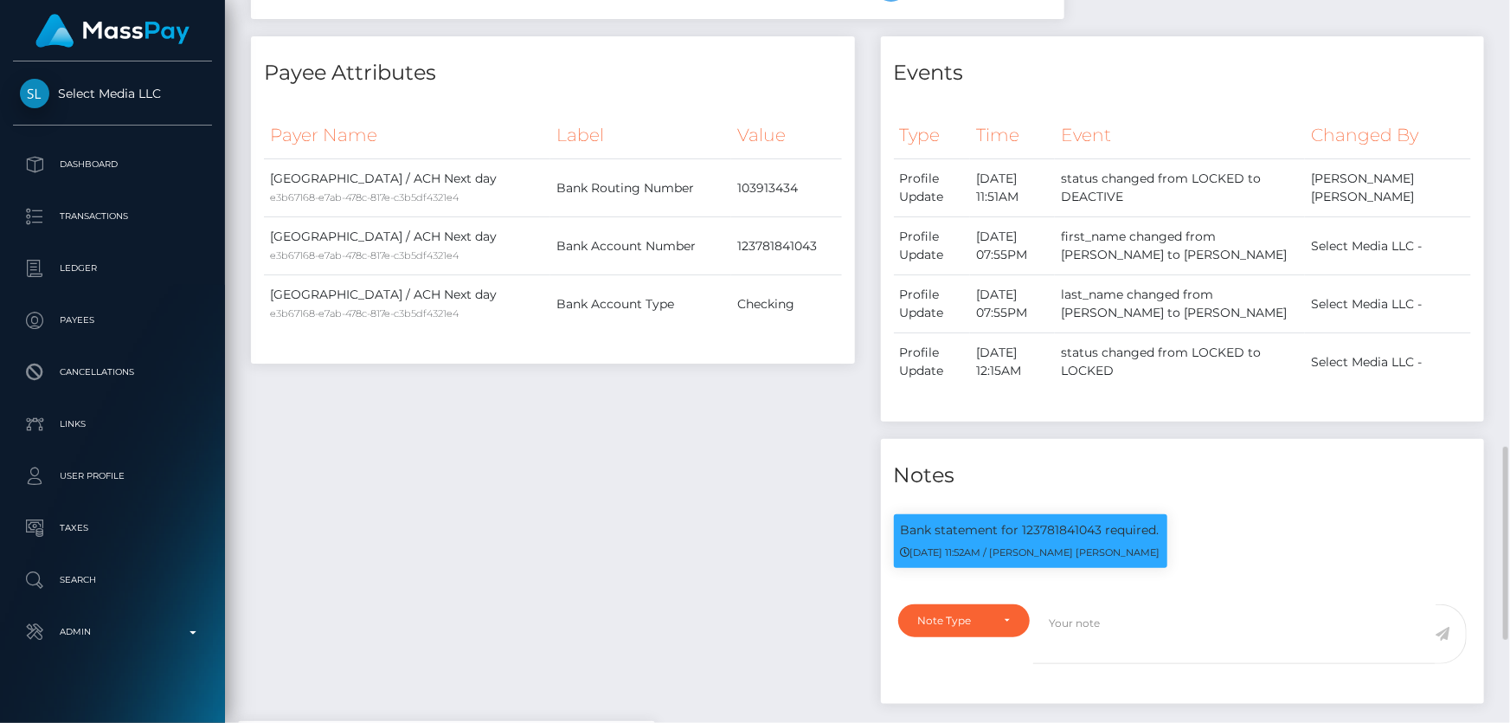
scroll to position [787, 0]
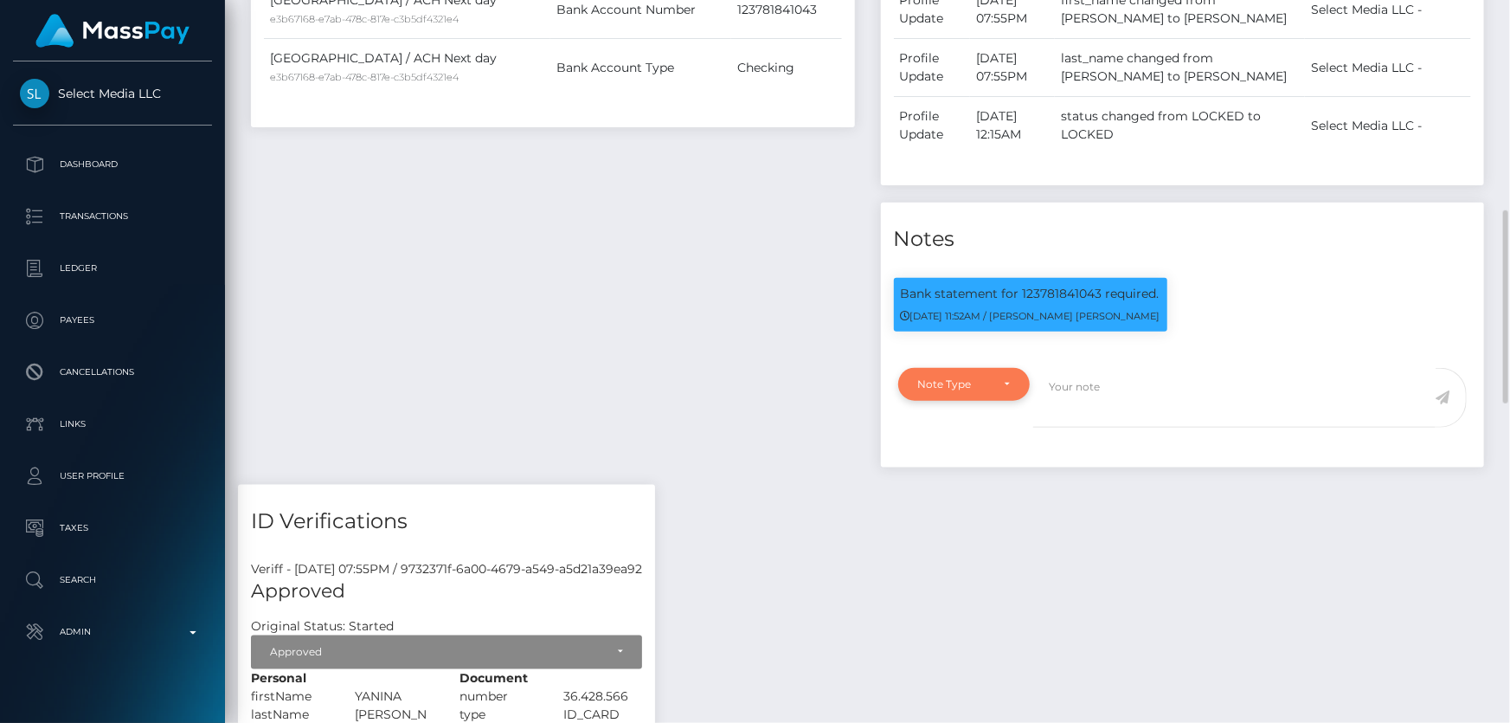
click at [943, 374] on div "Note Type" at bounding box center [964, 384] width 132 height 33
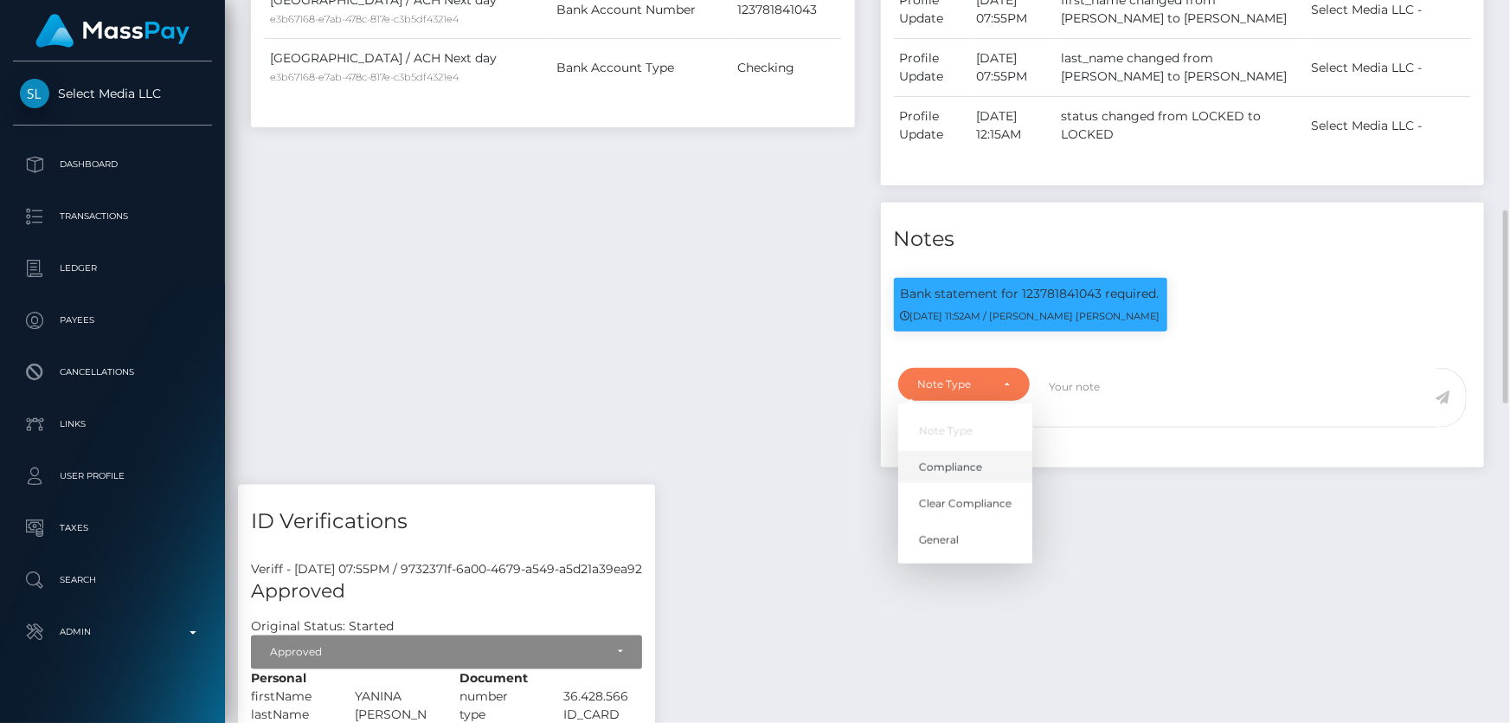
click at [975, 460] on span "Compliance" at bounding box center [950, 468] width 63 height 16
select select "COMPLIANCE"
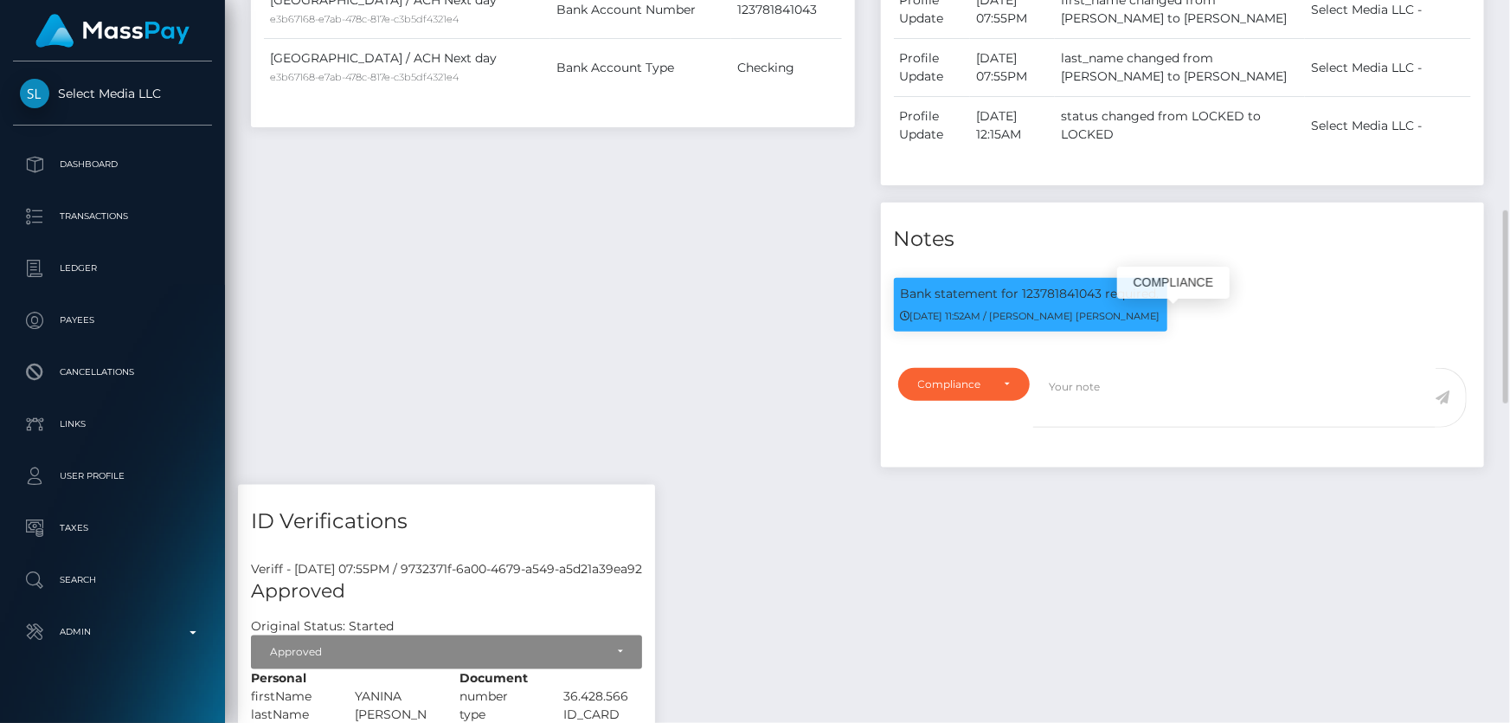
click at [1065, 285] on p "Bank statement for 123781841043 required." at bounding box center [1031, 294] width 260 height 18
copy p "123781841043"
click at [1092, 368] on textarea at bounding box center [1234, 398] width 402 height 60
paste textarea "123781841043"
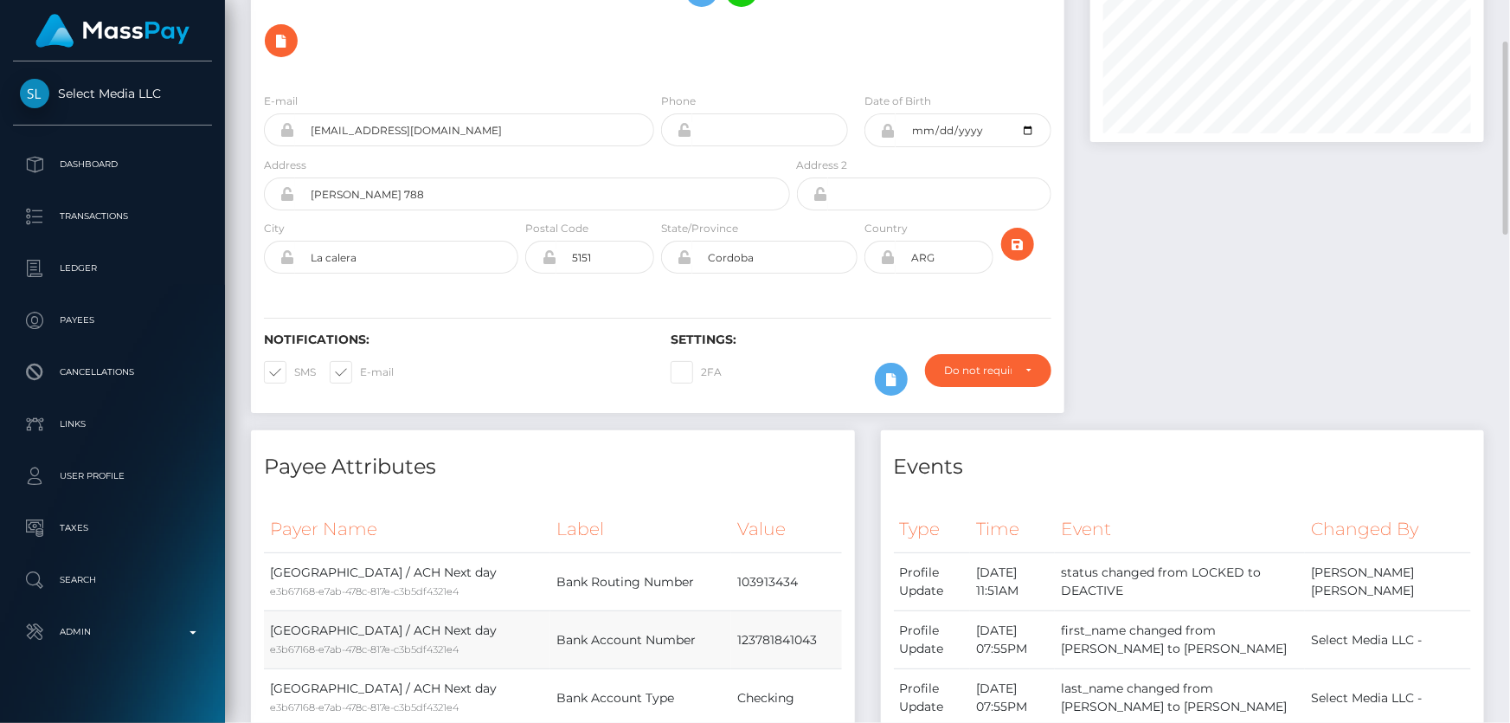
scroll to position [0, 0]
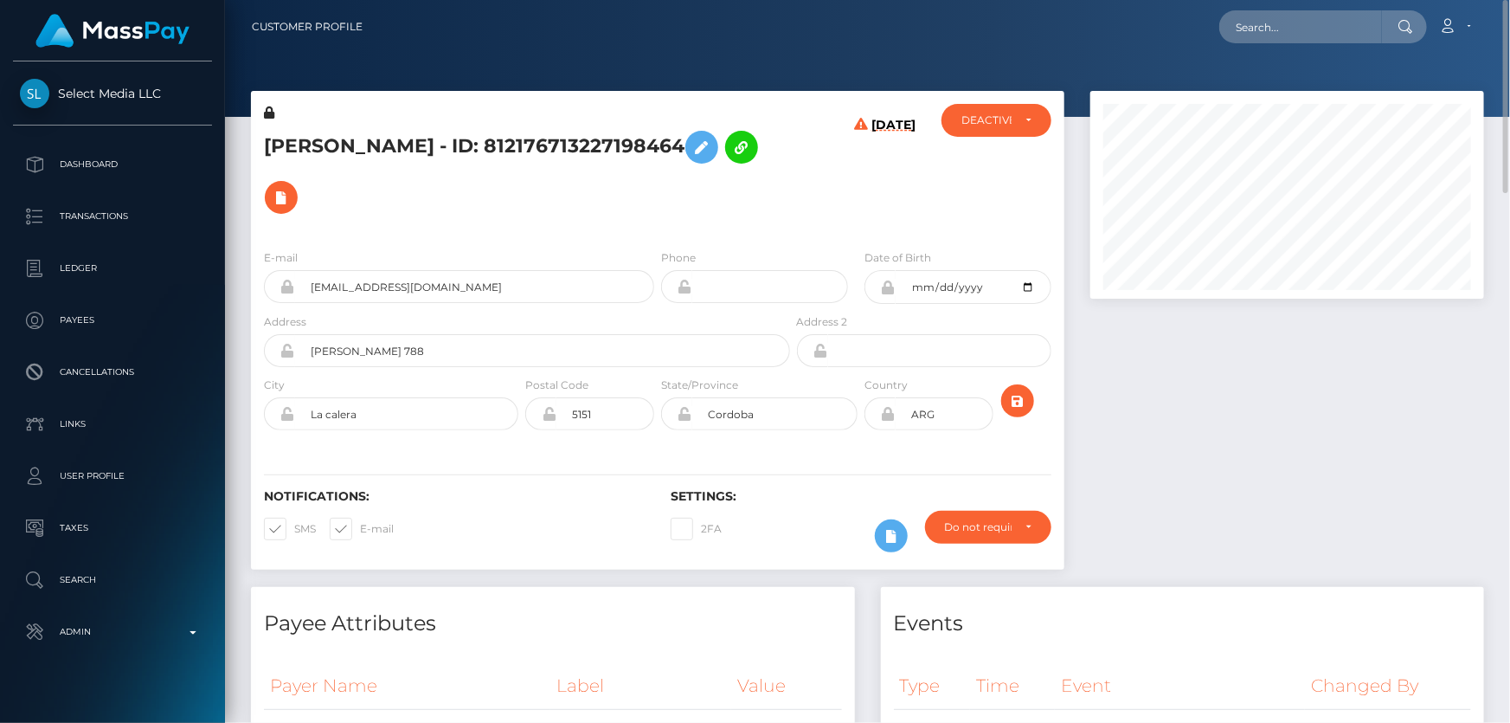
type textarea "Bank statement for the account: 123781841043 provided. NBCOU flag cleared."
drag, startPoint x: 410, startPoint y: 150, endPoint x: 263, endPoint y: 151, distance: 147.1
click at [264, 151] on h5 "YANINA ORTIZ - ID: 812176713227198464" at bounding box center [522, 172] width 517 height 100
copy h5 "YANINA ORTIZ"
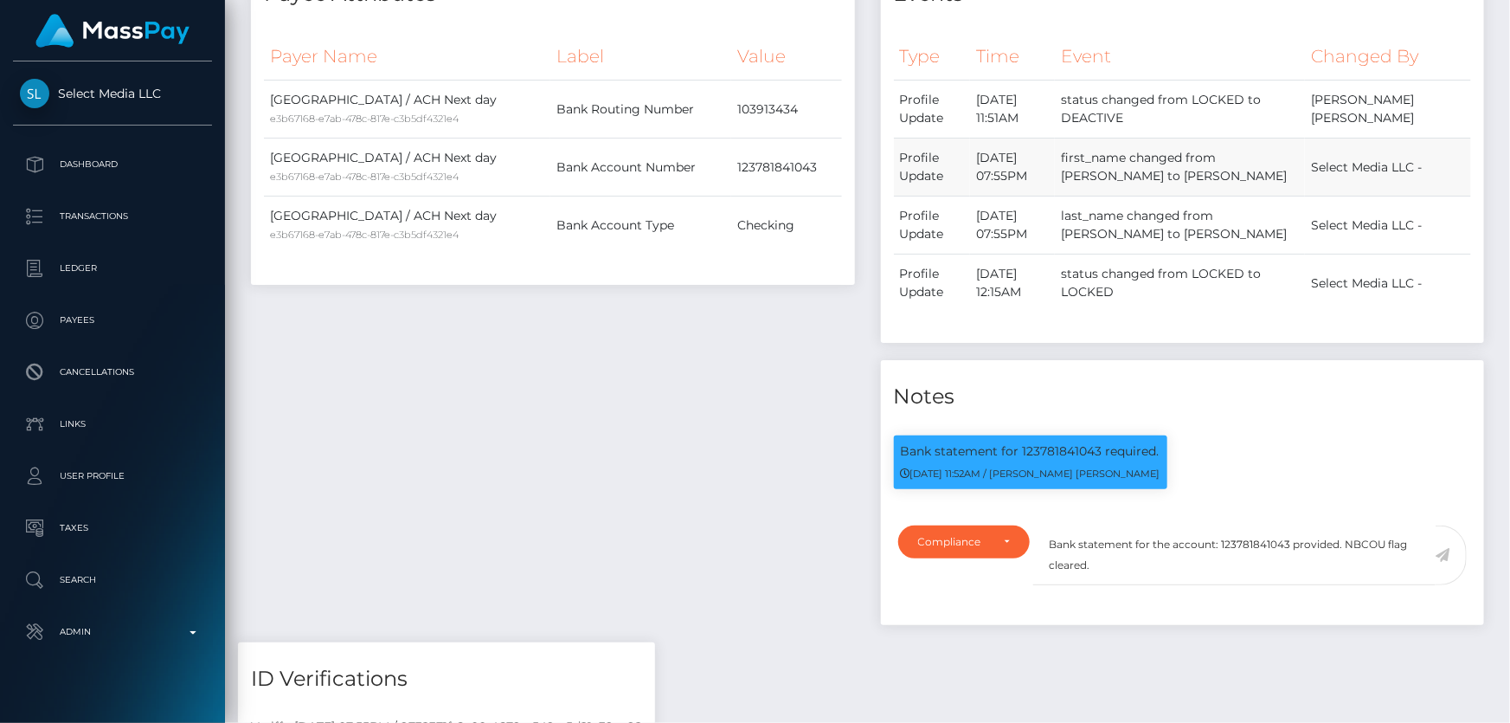
scroll to position [208, 393]
click at [1086, 534] on textarea "Bank statement for the account: 123781841043 provided. NBCOU flag cleared." at bounding box center [1234, 555] width 402 height 60
click at [1087, 536] on textarea "Bank statement for the account: 123781841043 provided. NBCOU flag cleared." at bounding box center [1234, 555] width 402 height 60
click at [982, 525] on div "Compliance" at bounding box center [964, 541] width 132 height 33
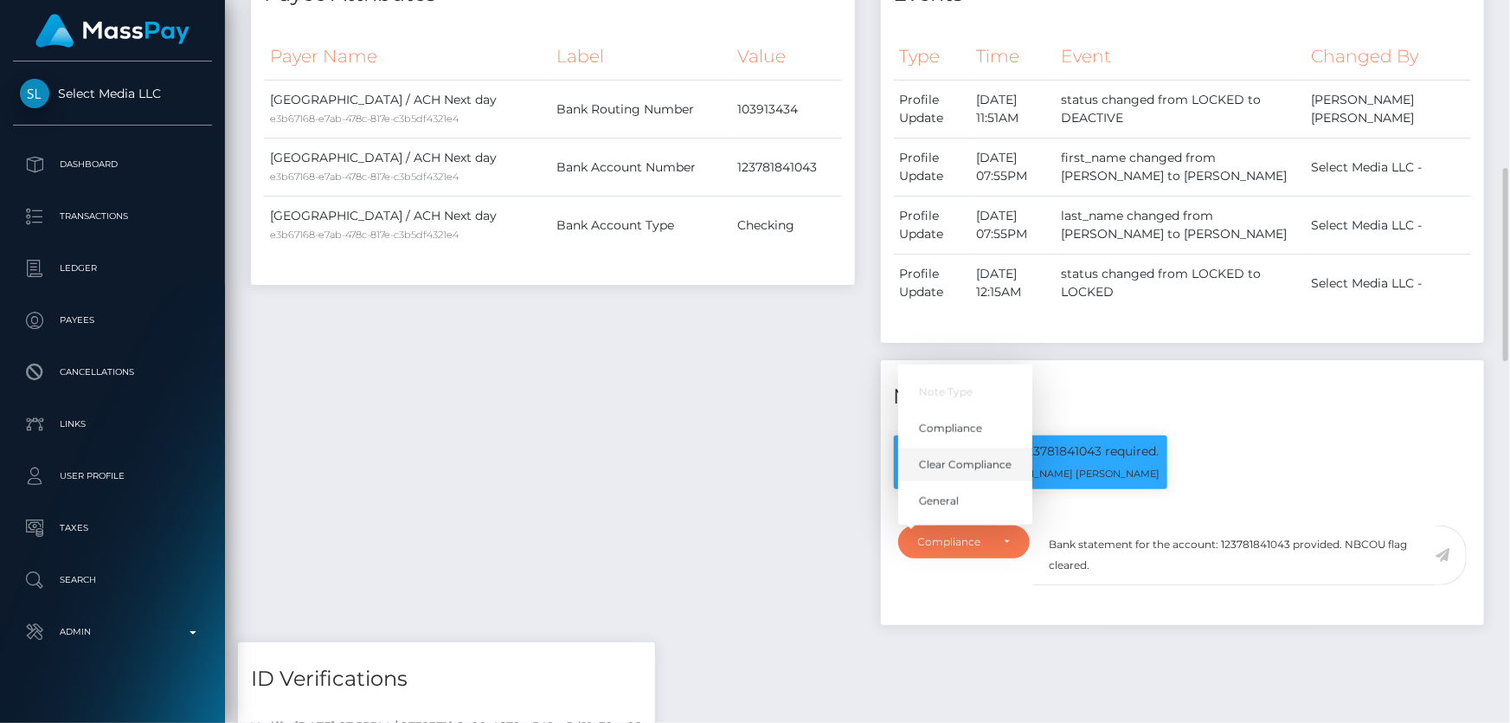
click at [979, 457] on span "Clear Compliance" at bounding box center [965, 465] width 93 height 16
select select "CLEAR_COMPLIANCE"
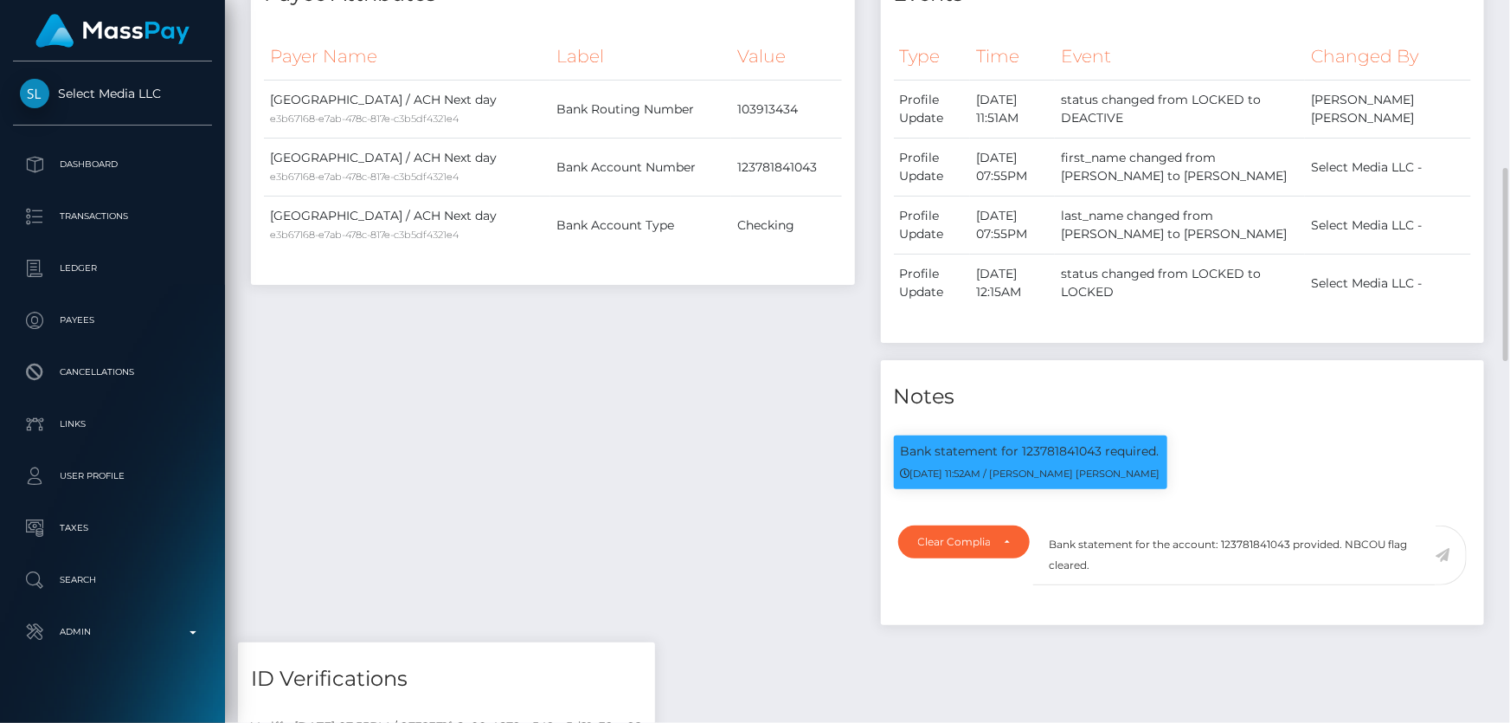
click at [1444, 548] on icon at bounding box center [1443, 555] width 15 height 14
click at [682, 432] on div "Payee Attributes Payer Name Label Value United States / ACH Next day e3b67168-e…" at bounding box center [553, 300] width 630 height 685
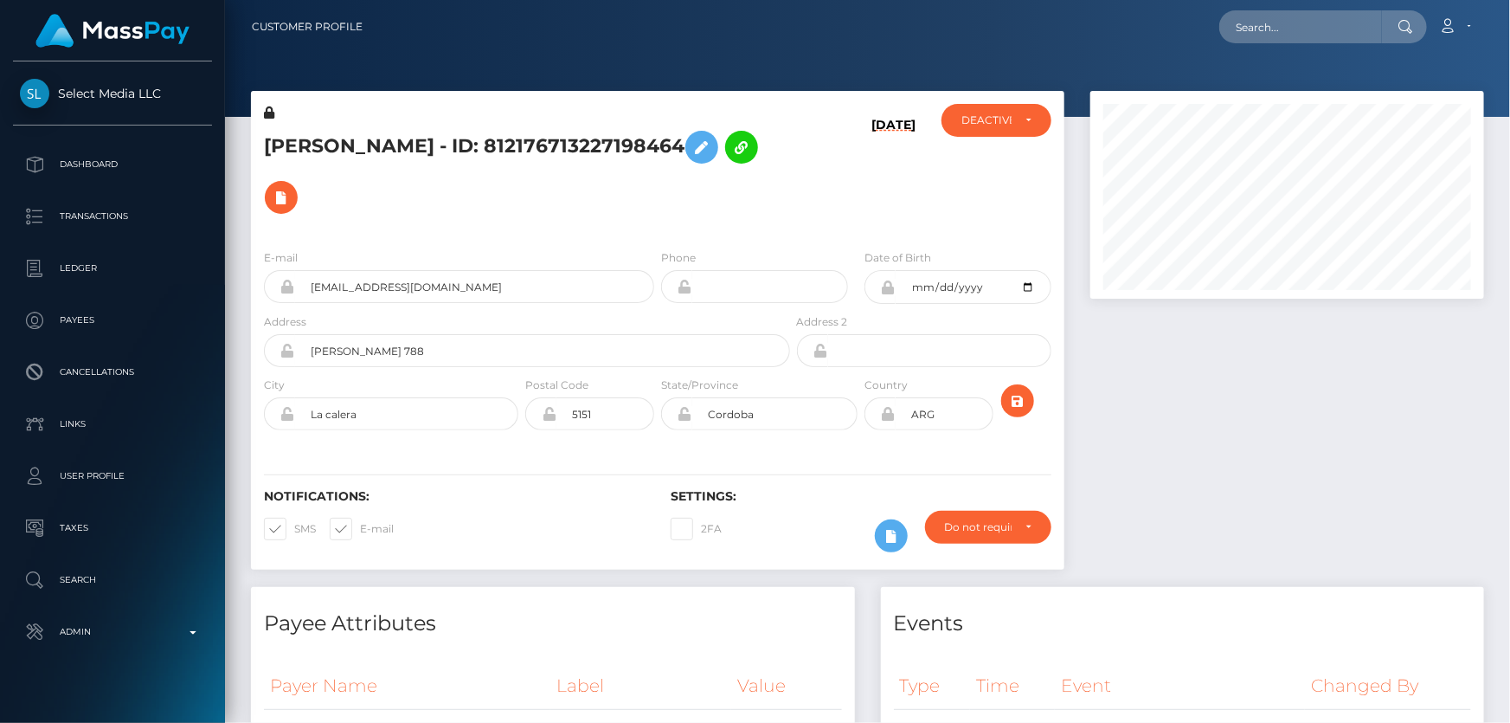
scroll to position [865276, 865089]
click at [996, 127] on div "DEACTIVE" at bounding box center [997, 120] width 110 height 33
click at [988, 164] on span "ACTIVE" at bounding box center [981, 167] width 39 height 16
select select "ACTIVE"
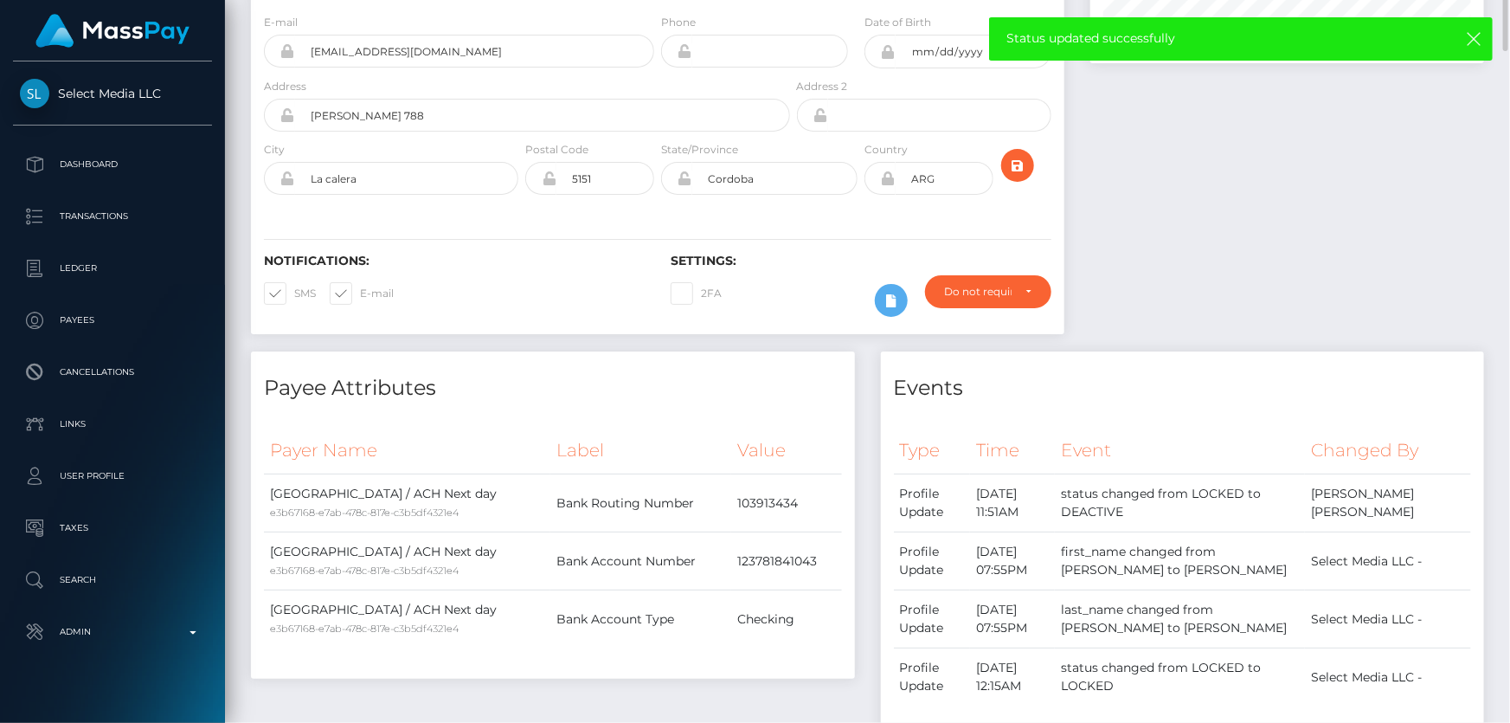
scroll to position [0, 0]
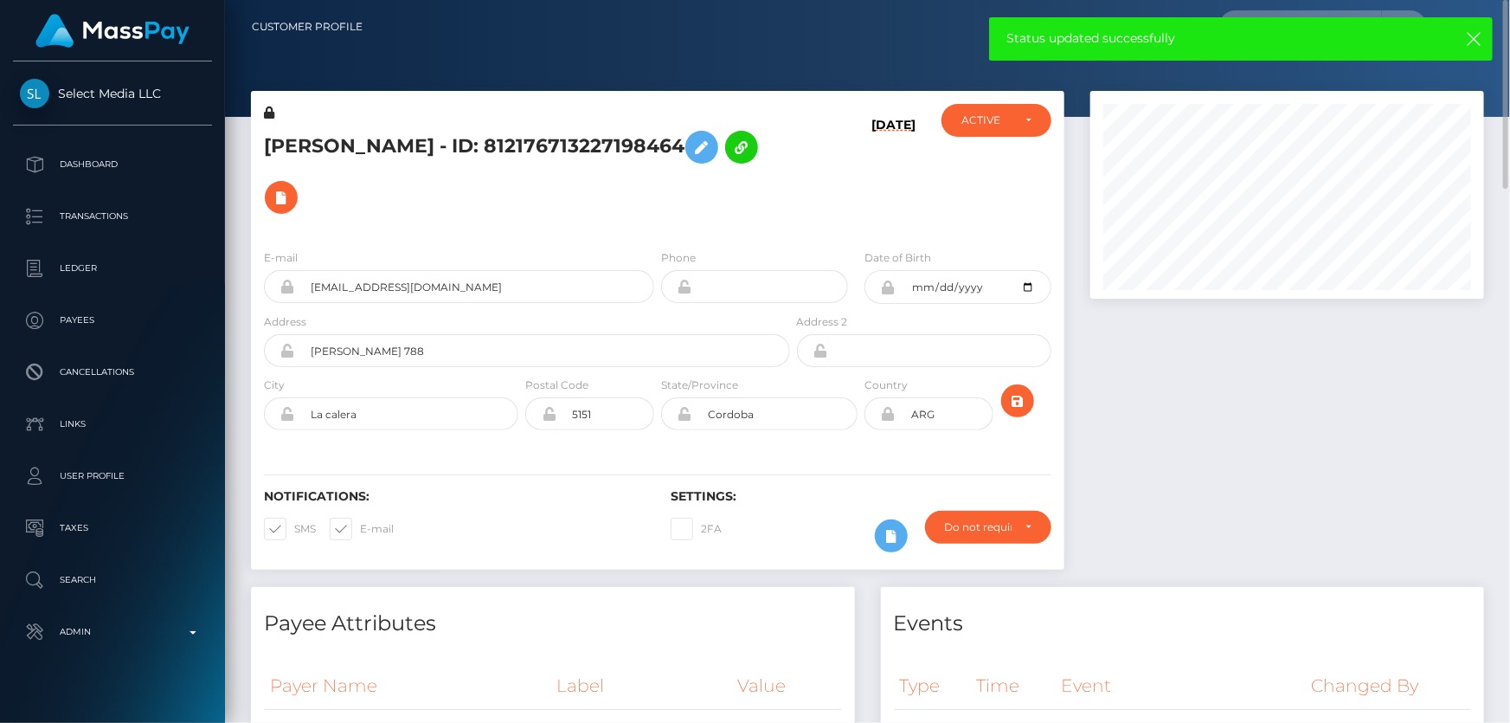
click at [370, 147] on h5 "[PERSON_NAME] - ID: 812176713227198464" at bounding box center [522, 172] width 517 height 100
copy h5 "[PERSON_NAME] - ID: 812176713227198464"
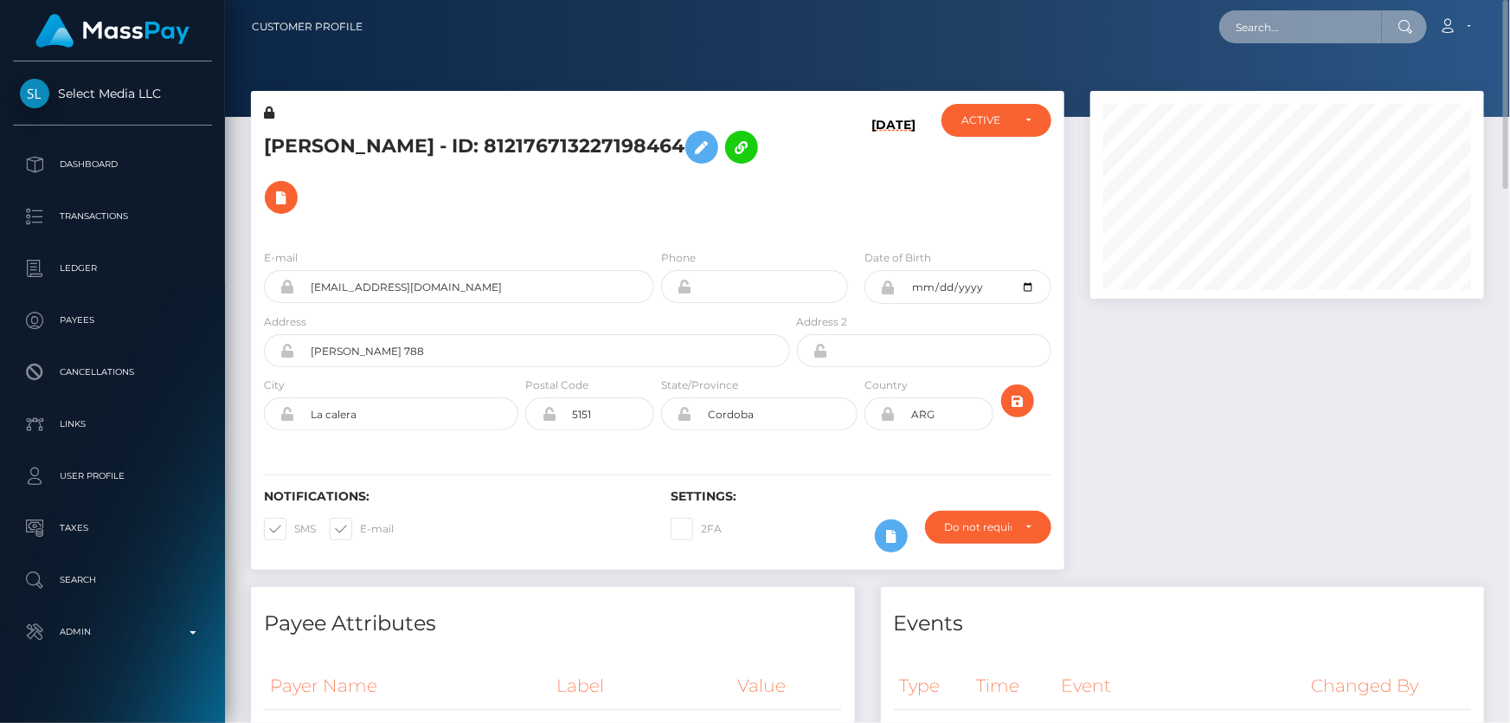
paste input "fawnirll@gmail.com"
type input "fawnirll@gmail.com"
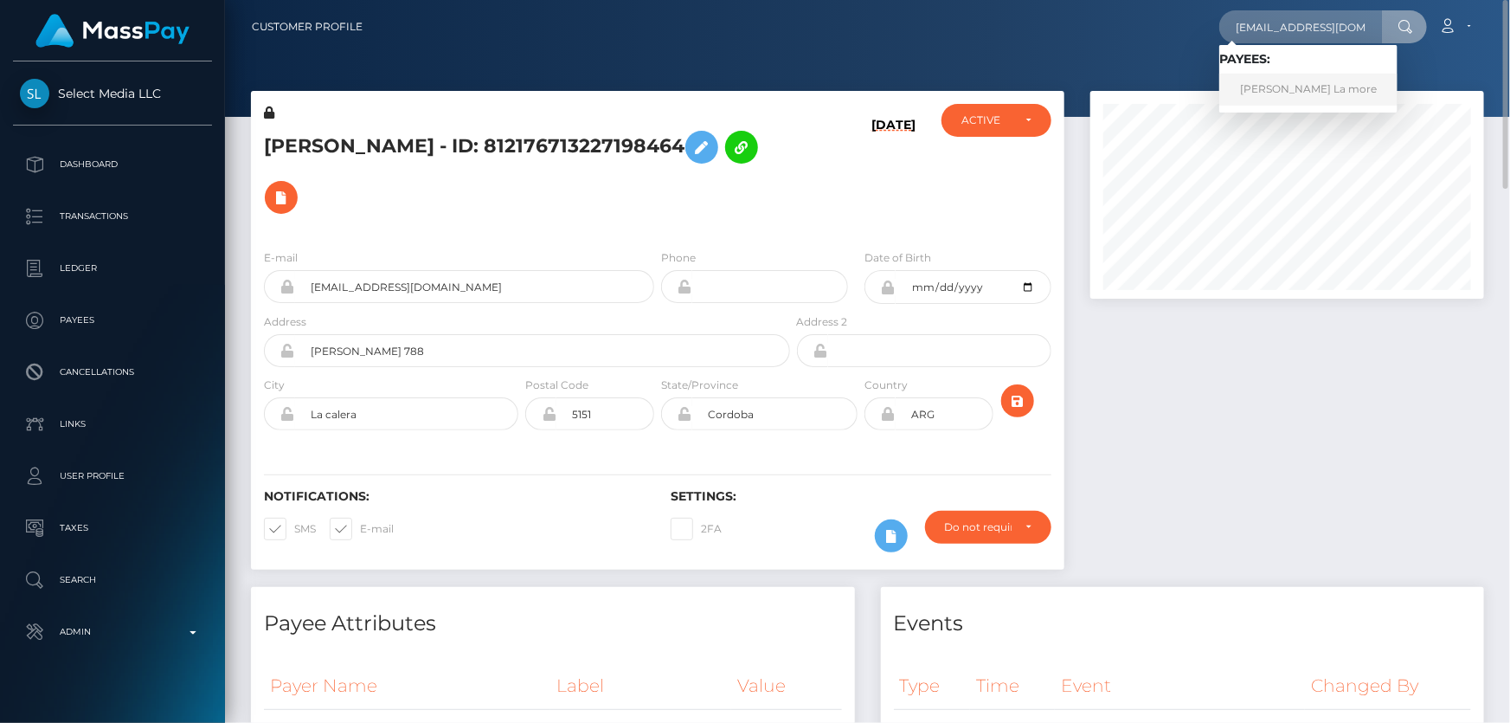
click at [1302, 91] on link "Chanel Kiara La more" at bounding box center [1308, 90] width 178 height 32
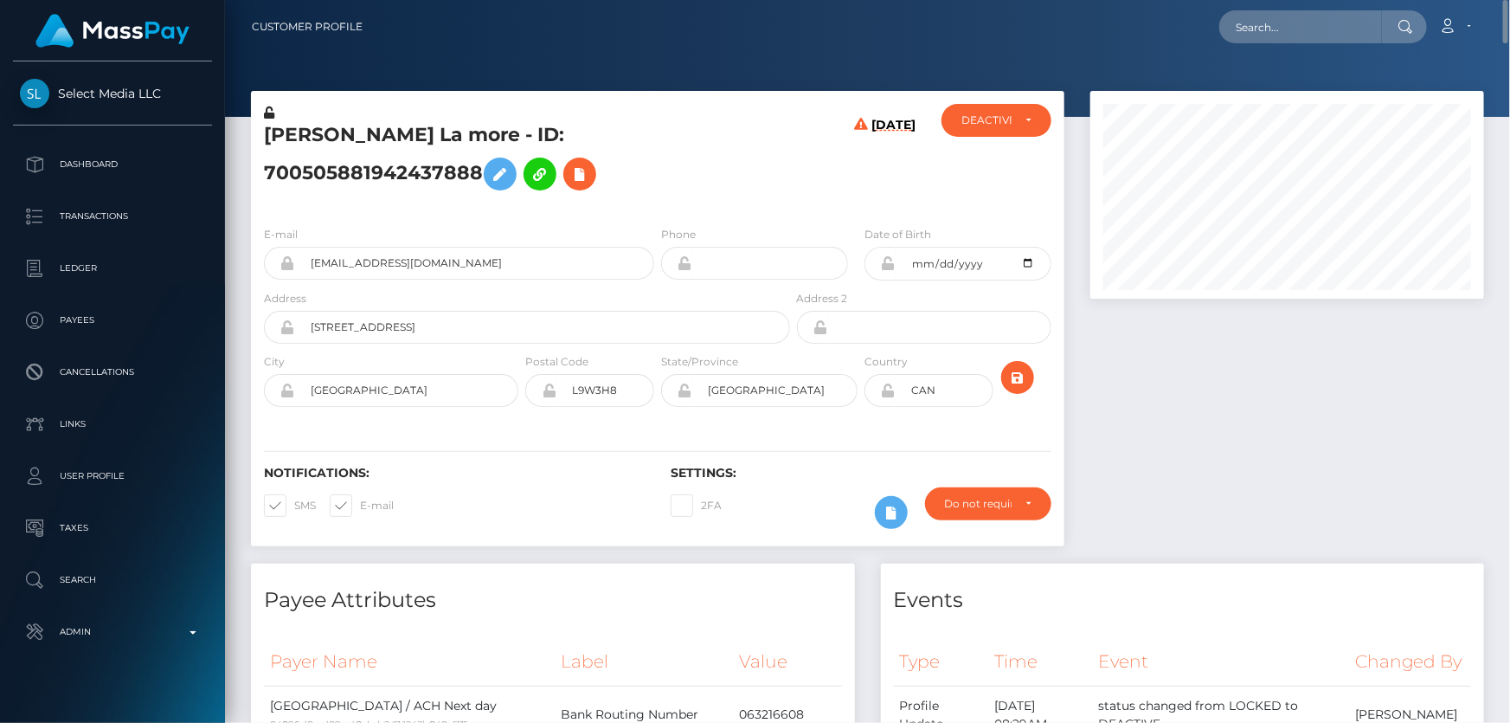
click at [685, 174] on h5 "[PERSON_NAME] La more - ID: 700505881942437888" at bounding box center [522, 160] width 517 height 77
click at [569, 174] on icon at bounding box center [579, 175] width 21 height 22
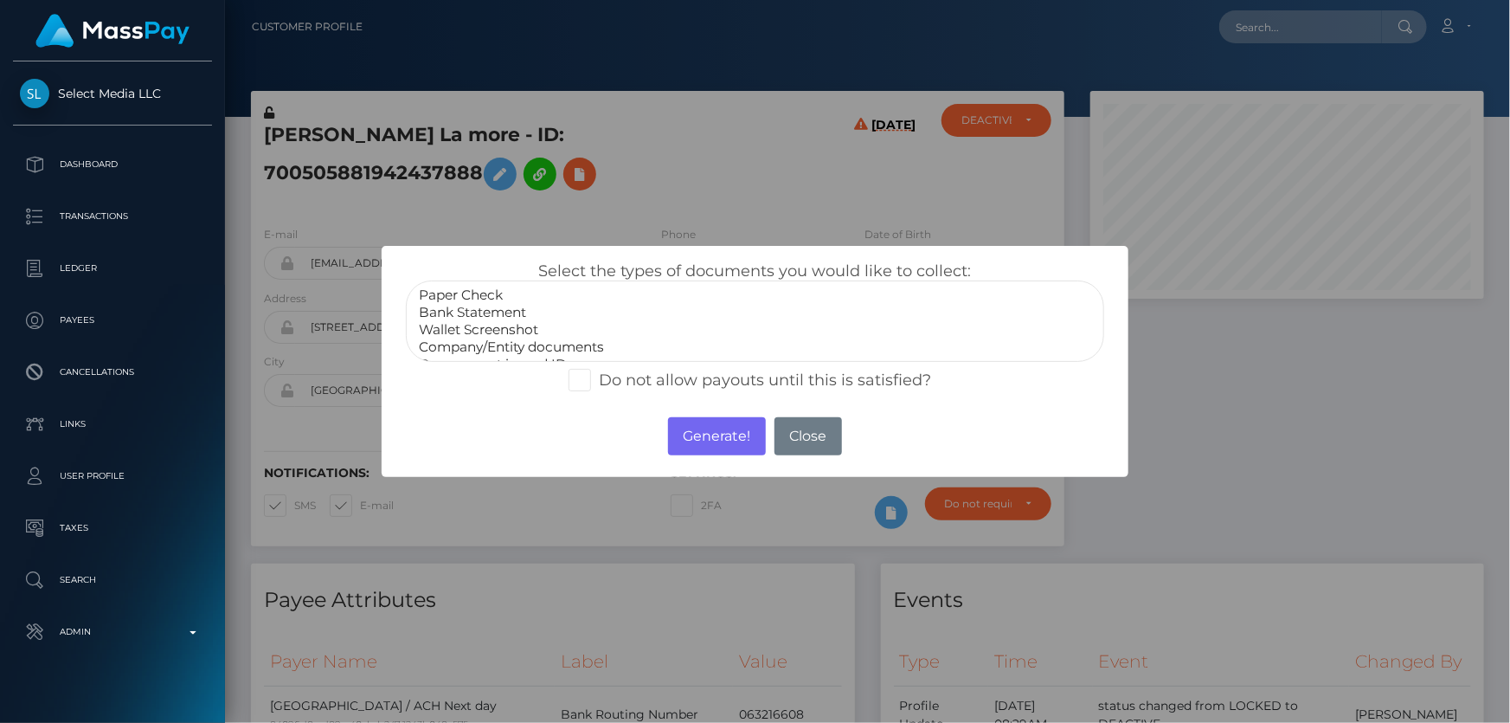
scroll to position [33, 0]
select select "Government issued ID"
click at [528, 336] on option "Government issued ID" at bounding box center [754, 331] width 675 height 17
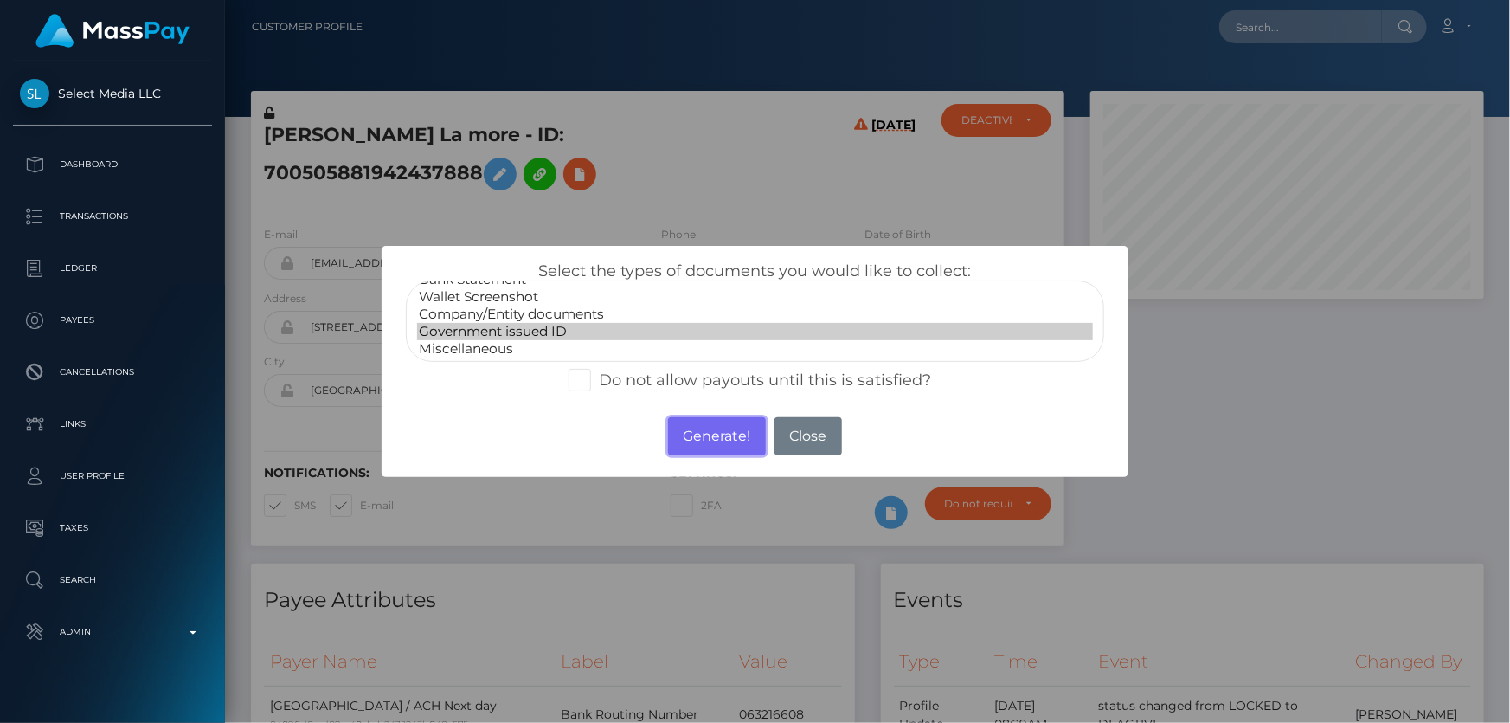
drag, startPoint x: 705, startPoint y: 441, endPoint x: 974, endPoint y: 355, distance: 282.5
click at [705, 439] on button "Generate!" at bounding box center [717, 436] width 98 height 38
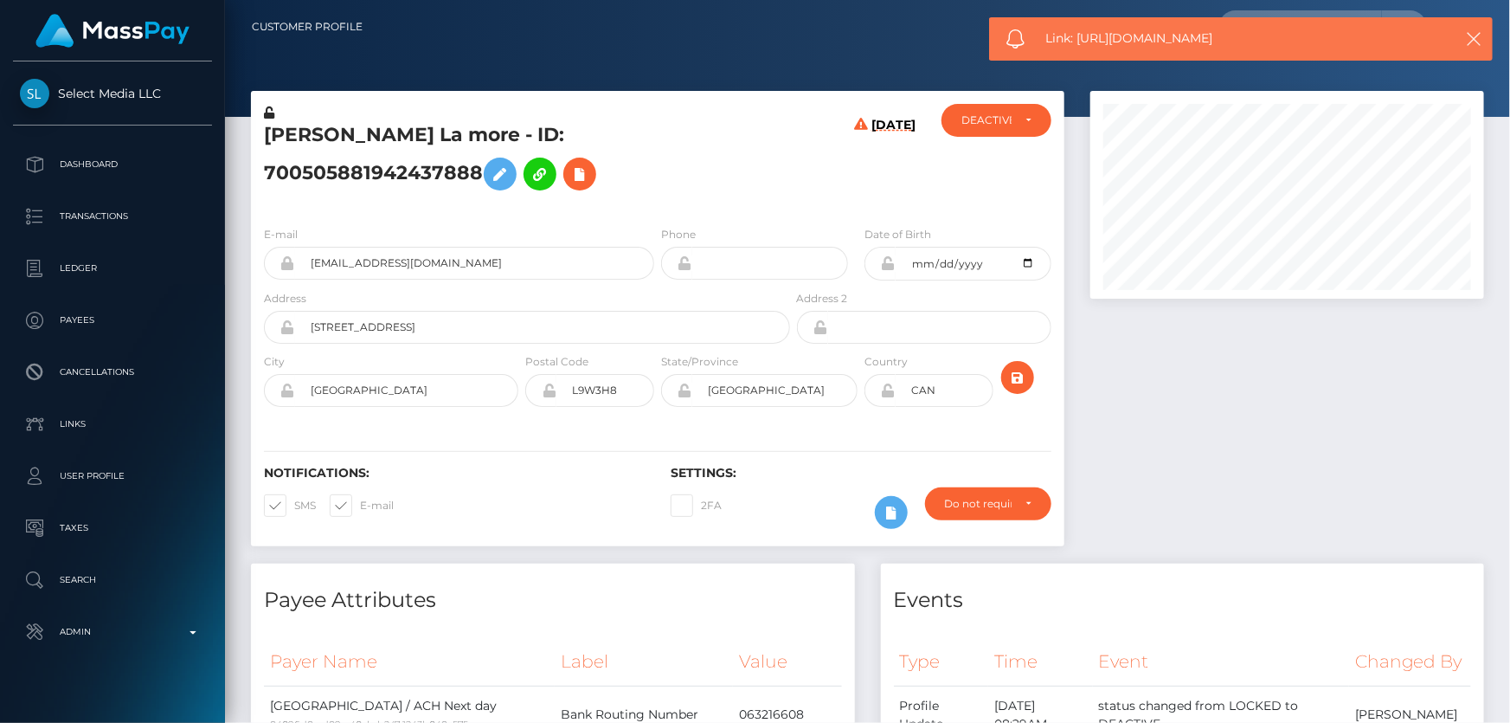
drag, startPoint x: 1242, startPoint y: 43, endPoint x: 1078, endPoint y: 42, distance: 163.6
click at [1078, 42] on span "Link: [URL][DOMAIN_NAME]" at bounding box center [1237, 38] width 383 height 18
copy span "[URL][DOMAIN_NAME]"
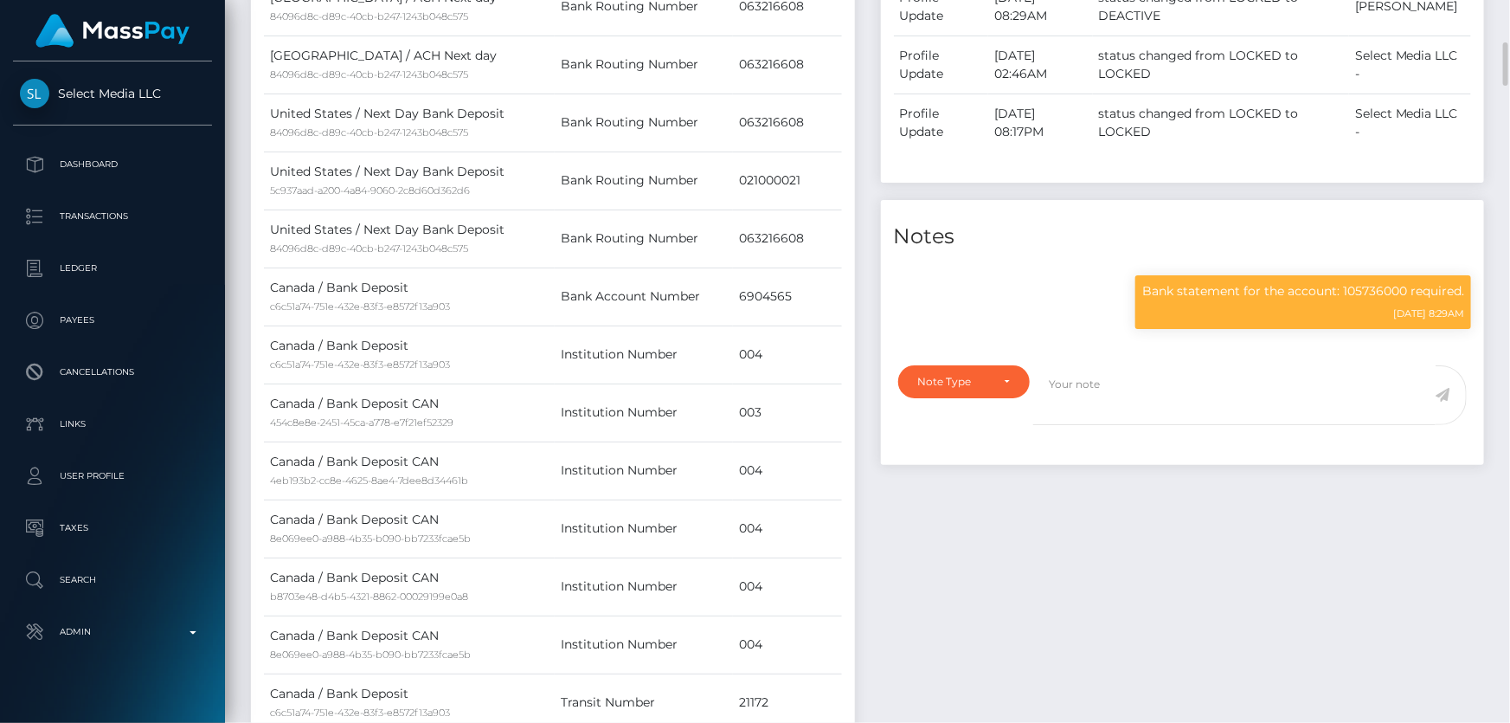
scroll to position [208, 393]
click at [961, 389] on div "Note Type" at bounding box center [954, 382] width 73 height 14
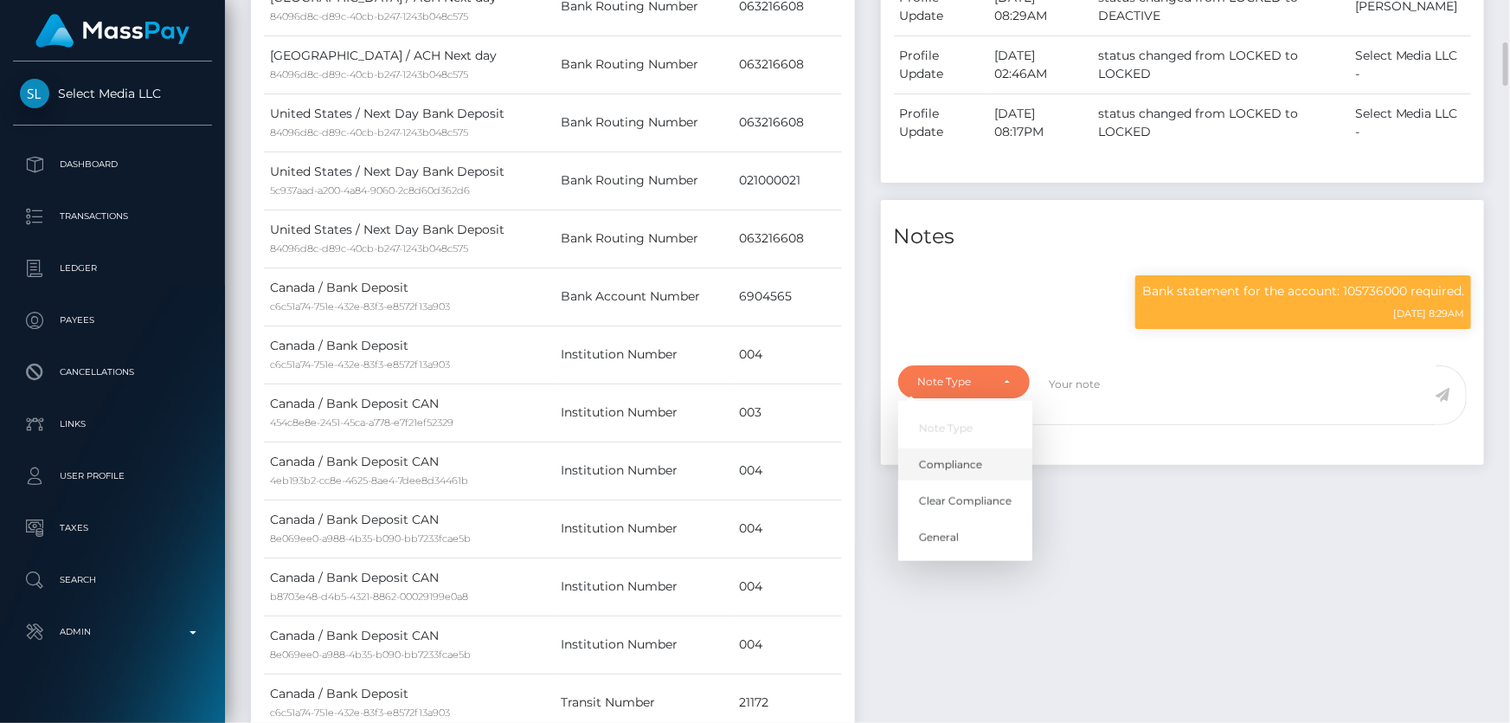
click at [969, 473] on span "Compliance" at bounding box center [950, 465] width 63 height 16
select select "COMPLIANCE"
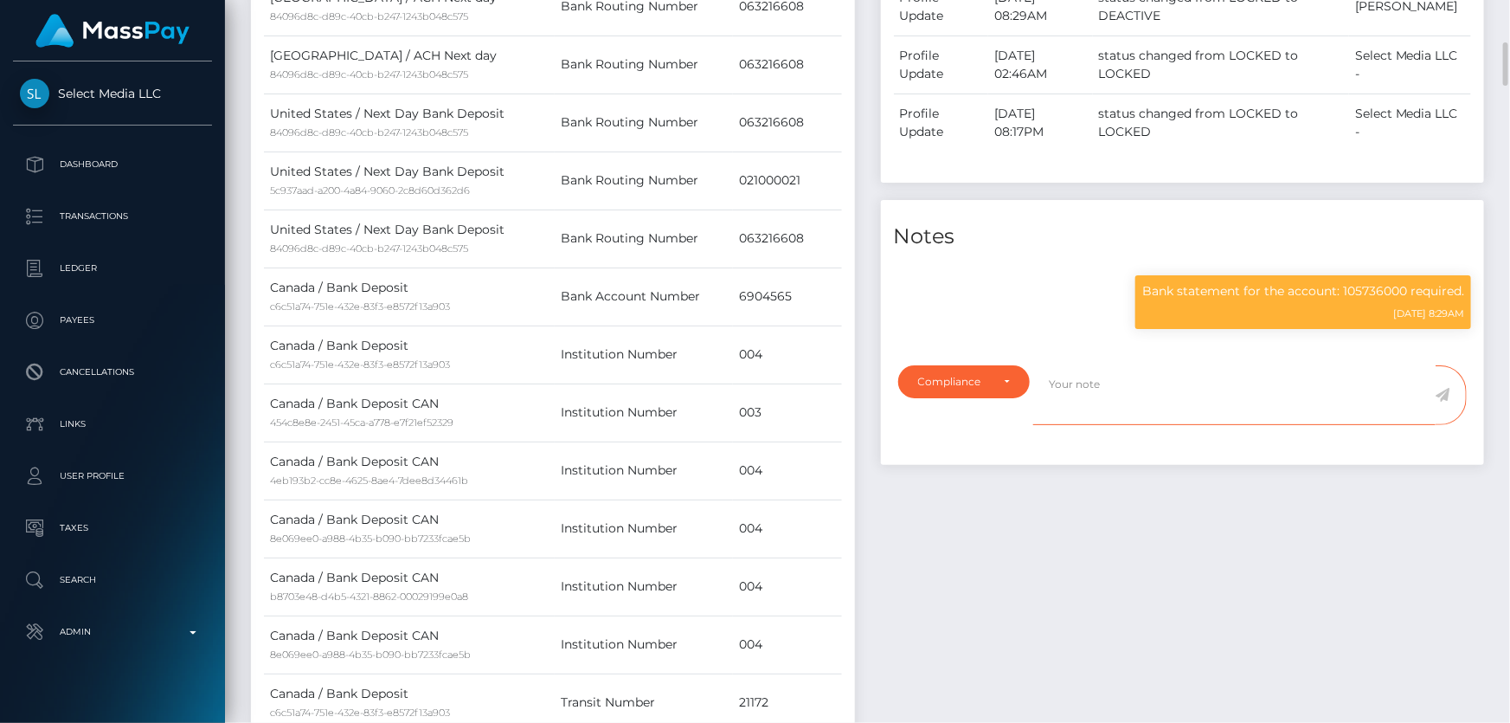
click at [1135, 420] on textarea at bounding box center [1234, 395] width 402 height 60
click at [1207, 407] on textarea "ID on file ( exp" at bounding box center [1234, 395] width 402 height 60
type textarea "ID on file ( exp 09/2028 iss Can )."
click at [1444, 402] on icon at bounding box center [1443, 395] width 15 height 14
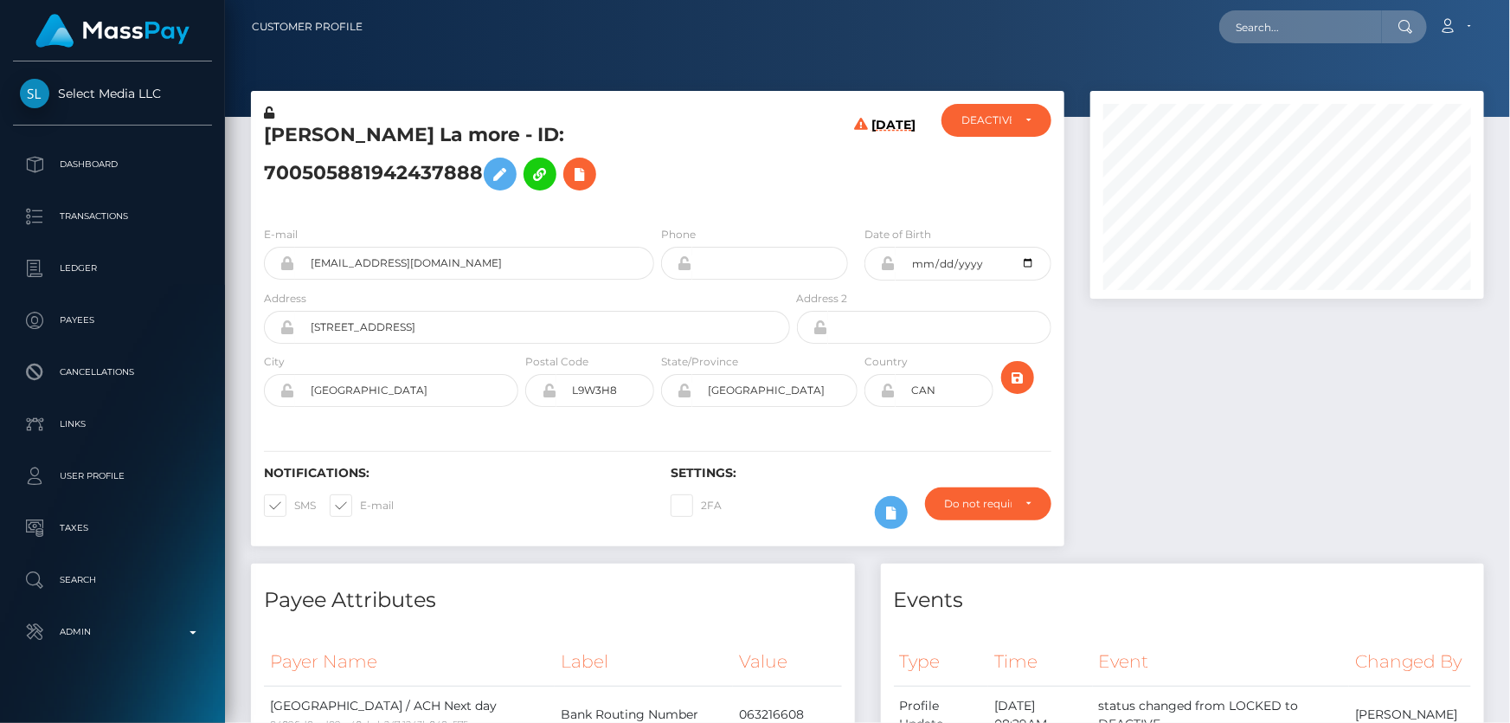
scroll to position [208, 393]
drag, startPoint x: 1030, startPoint y: 685, endPoint x: 1013, endPoint y: 679, distance: 17.2
click at [1030, 685] on th "Time" at bounding box center [1040, 662] width 105 height 48
click at [267, 113] on icon at bounding box center [269, 112] width 10 height 12
drag, startPoint x: 1339, startPoint y: 474, endPoint x: 1319, endPoint y: 459, distance: 25.3
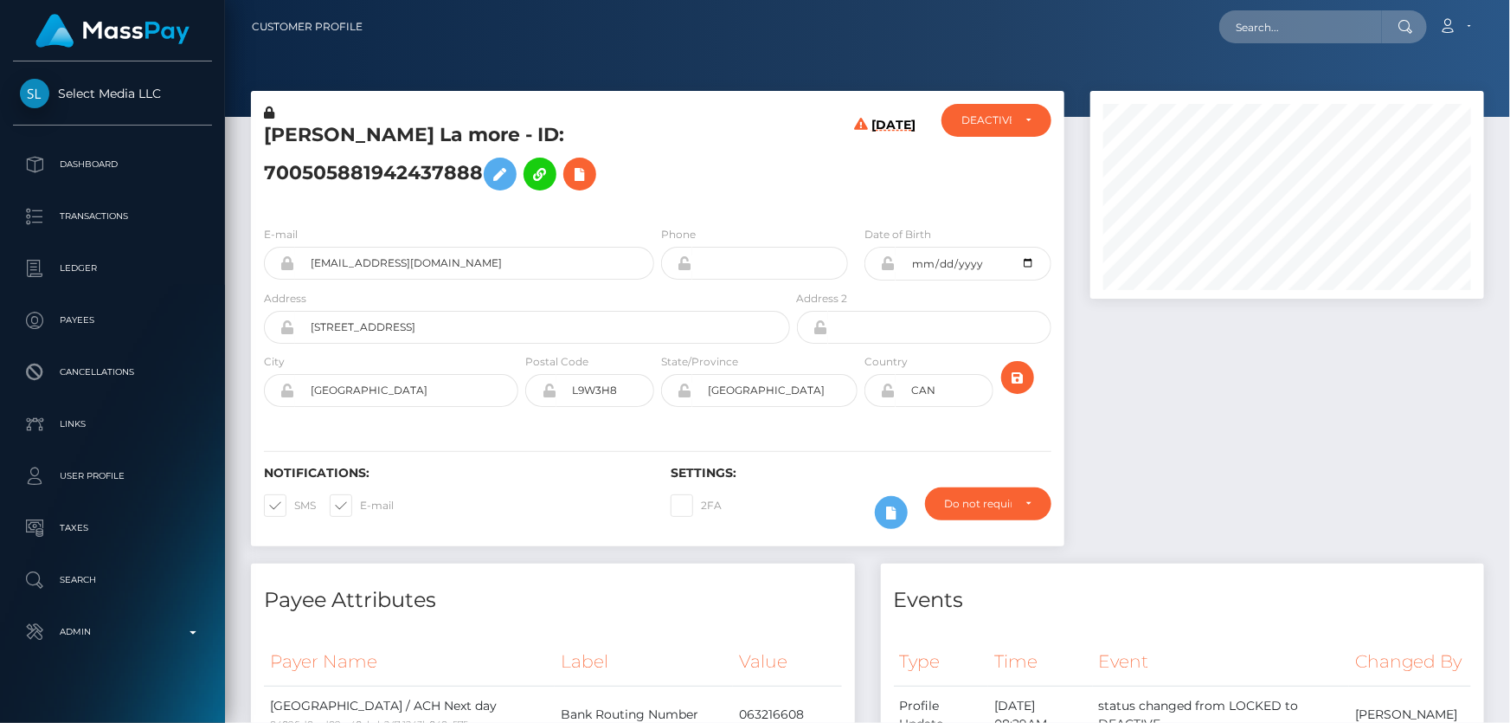
click at [1339, 474] on div at bounding box center [1288, 327] width 420 height 473
click at [885, 266] on icon at bounding box center [888, 263] width 15 height 14
click at [891, 389] on icon at bounding box center [888, 390] width 15 height 14
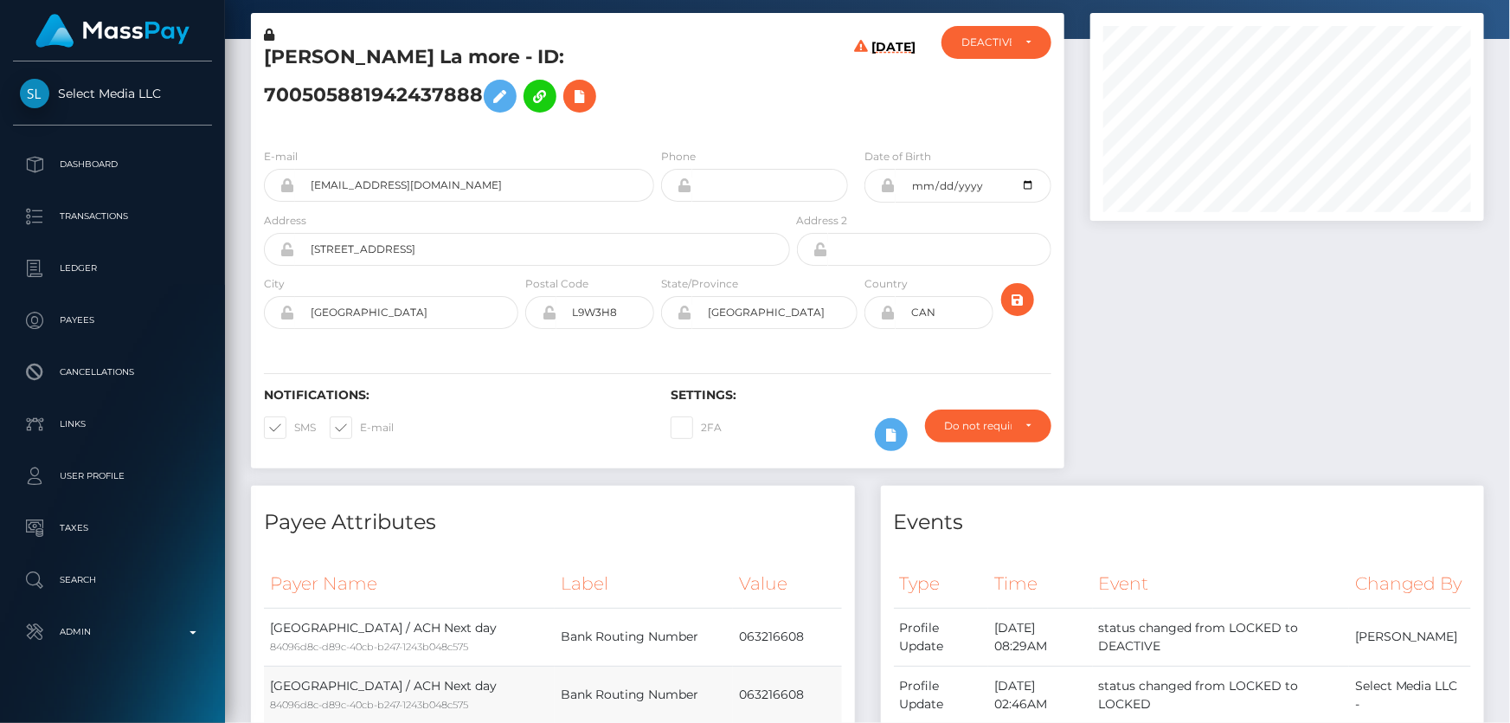
scroll to position [0, 0]
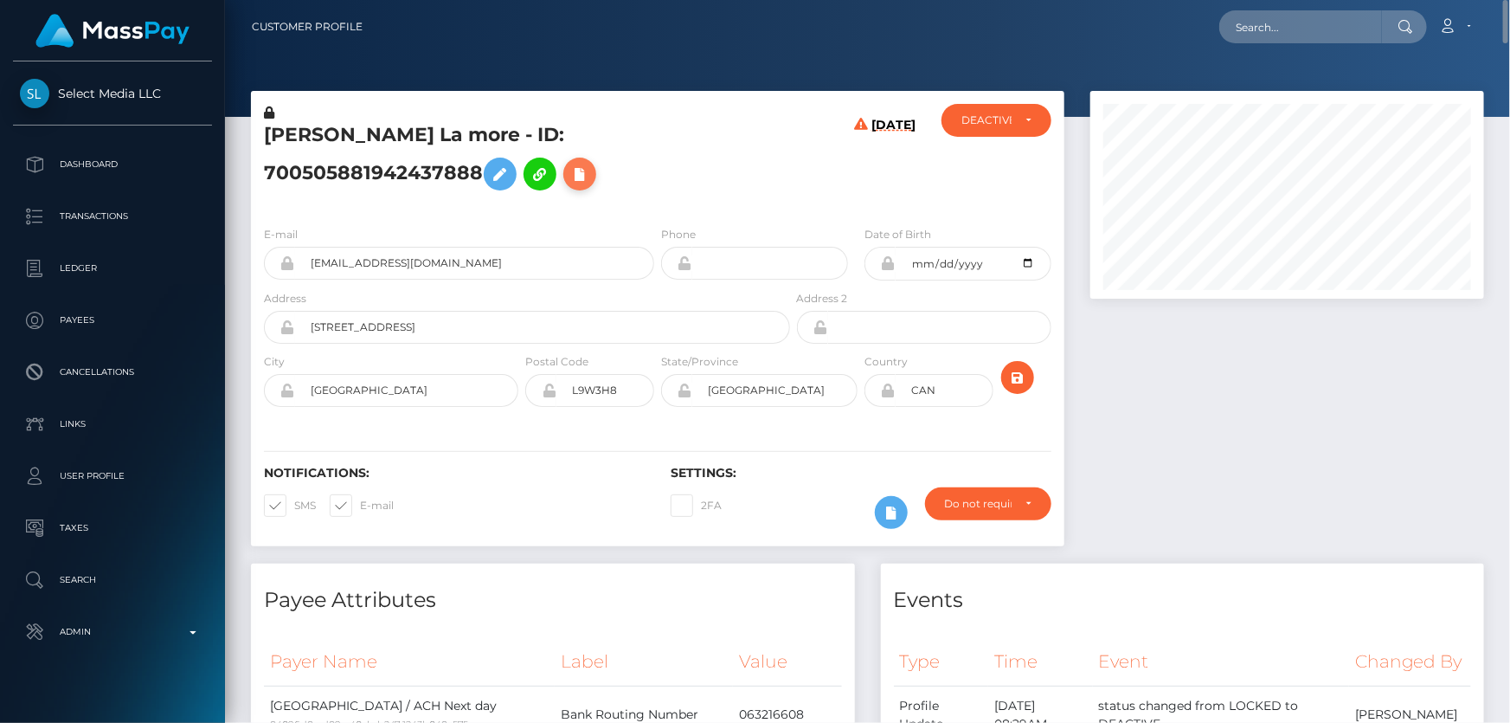
click at [569, 179] on icon at bounding box center [579, 175] width 21 height 22
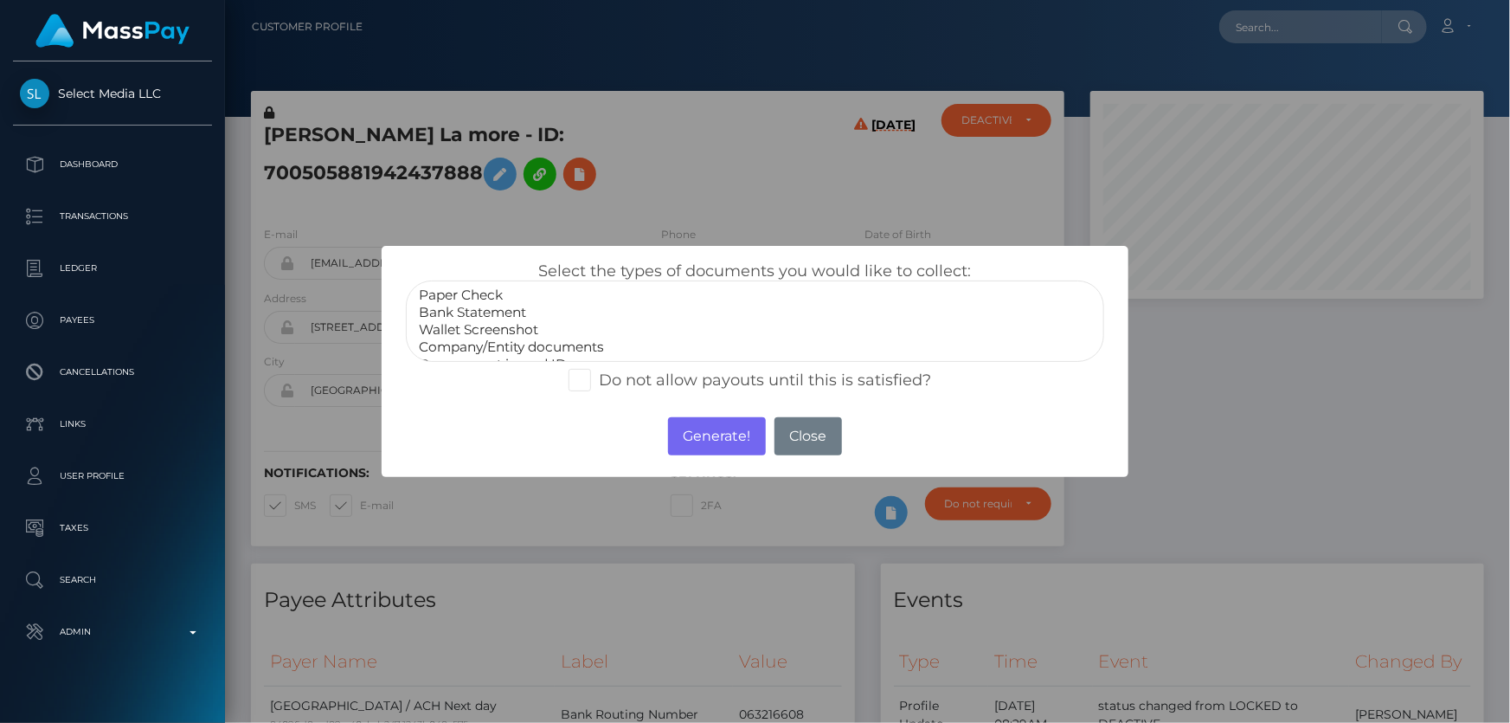
select select "Bank Statement"
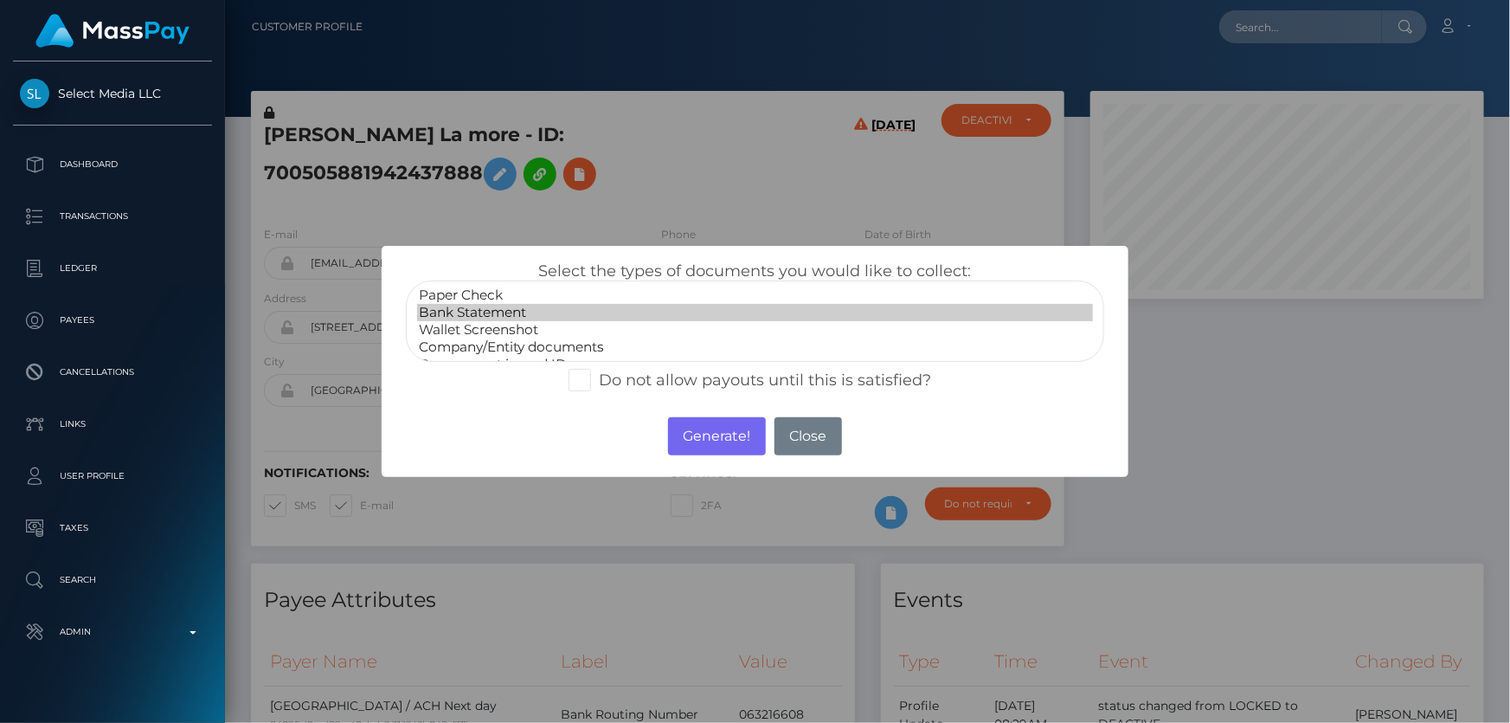
click at [508, 319] on option "Bank Statement" at bounding box center [754, 312] width 675 height 17
click at [710, 436] on button "Generate!" at bounding box center [717, 436] width 98 height 38
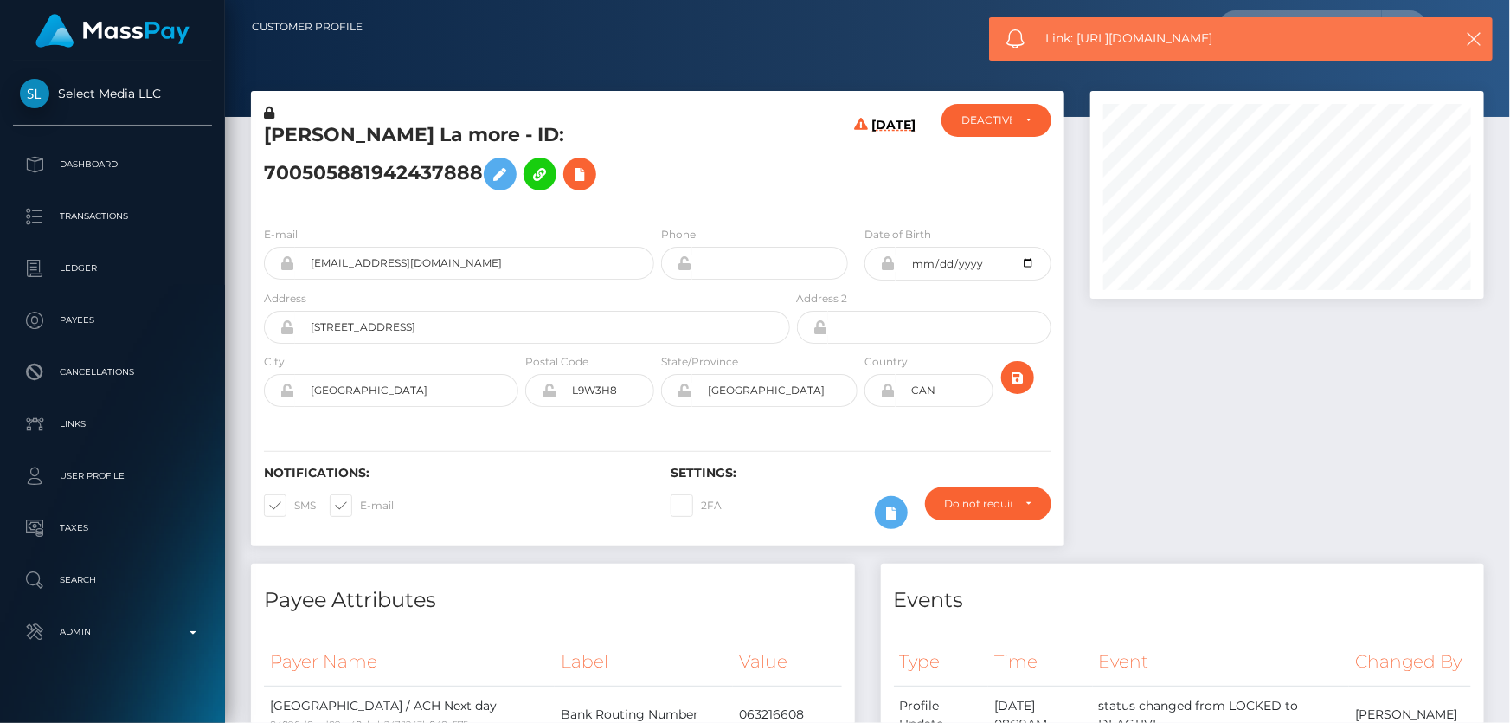
drag, startPoint x: 1239, startPoint y: 44, endPoint x: 1081, endPoint y: 45, distance: 158.4
click at [1081, 45] on span "Link: https://l.maspay.io/mkgcN" at bounding box center [1237, 38] width 383 height 18
copy span "https://l.maspay.io/mkgcN"
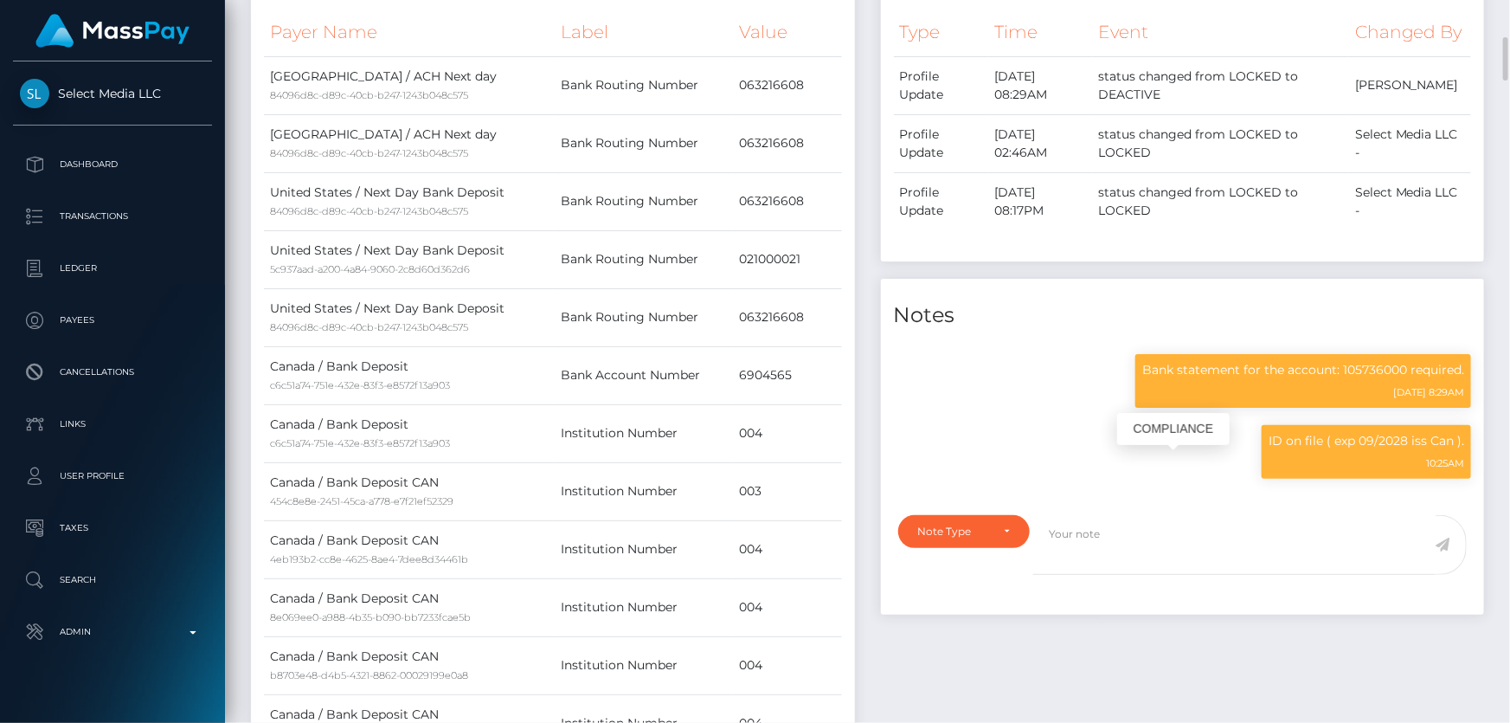
scroll to position [208, 393]
drag, startPoint x: 1406, startPoint y: 394, endPoint x: 1134, endPoint y: 392, distance: 271.8
click at [1134, 392] on div "Bank statement for the account: 105736000 required. 08/28/25 8:29AM" at bounding box center [1304, 389] width 362 height 71
copy p "Bank statement for the account: 105736000"
click at [965, 548] on div "Note Type" at bounding box center [964, 531] width 132 height 33
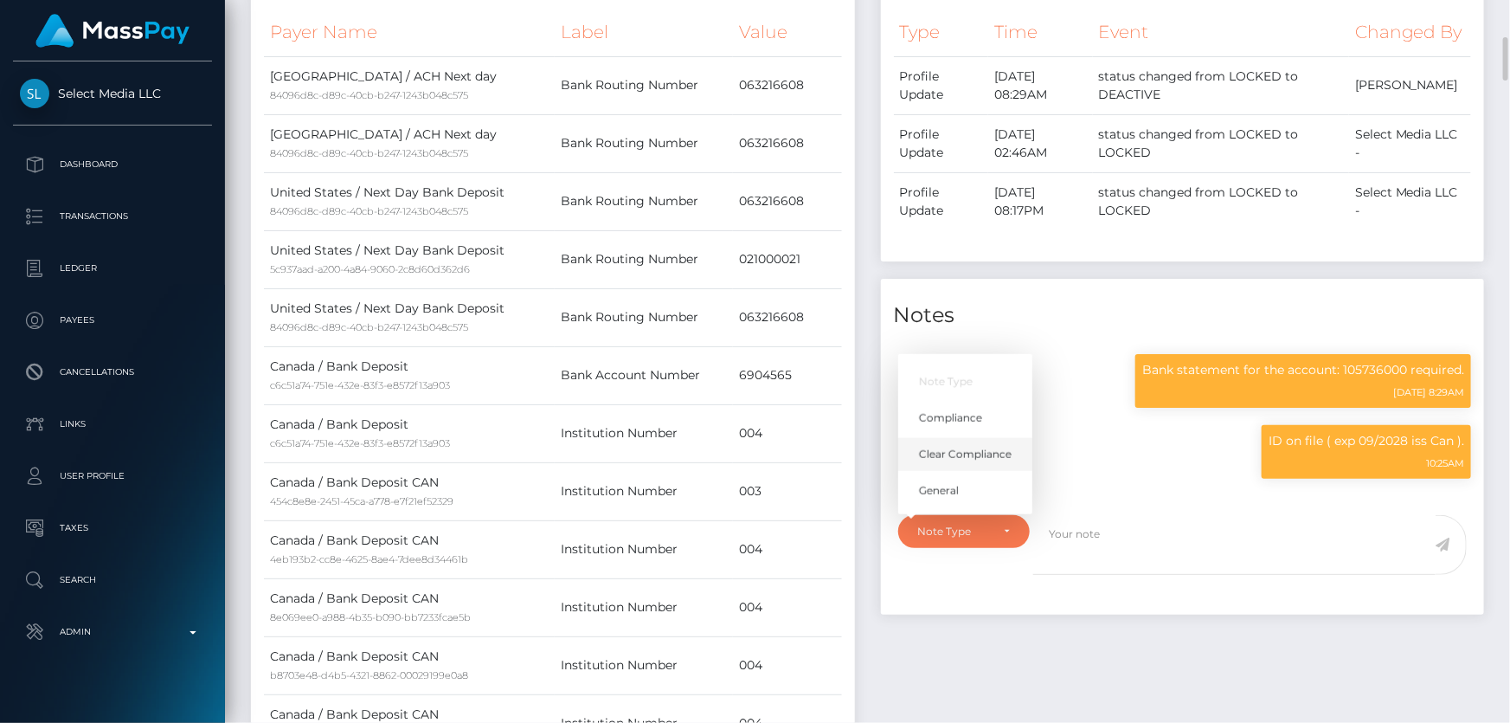
click at [961, 462] on span "Clear Compliance" at bounding box center [965, 455] width 93 height 16
select select "CLEAR_COMPLIANCE"
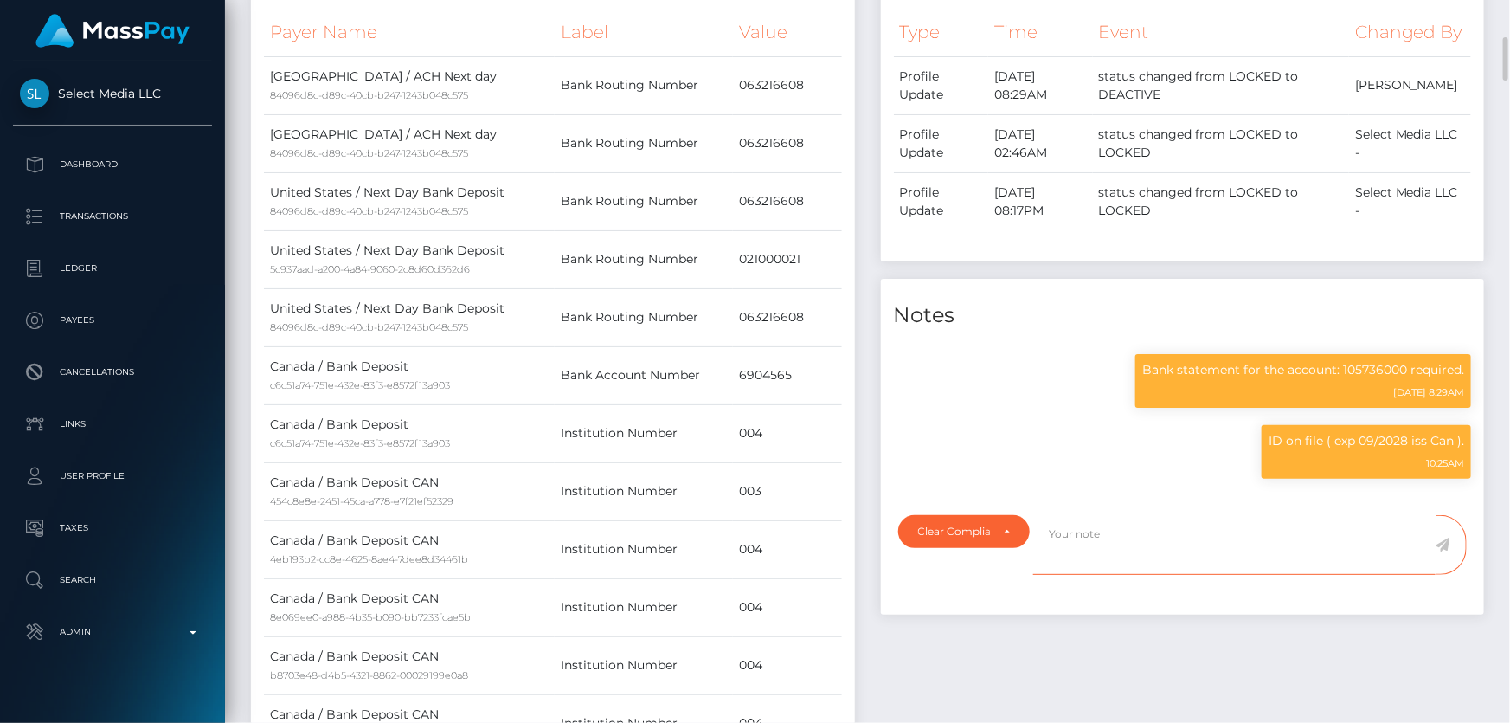
paste textarea "Bank statement for the account: 105736000"
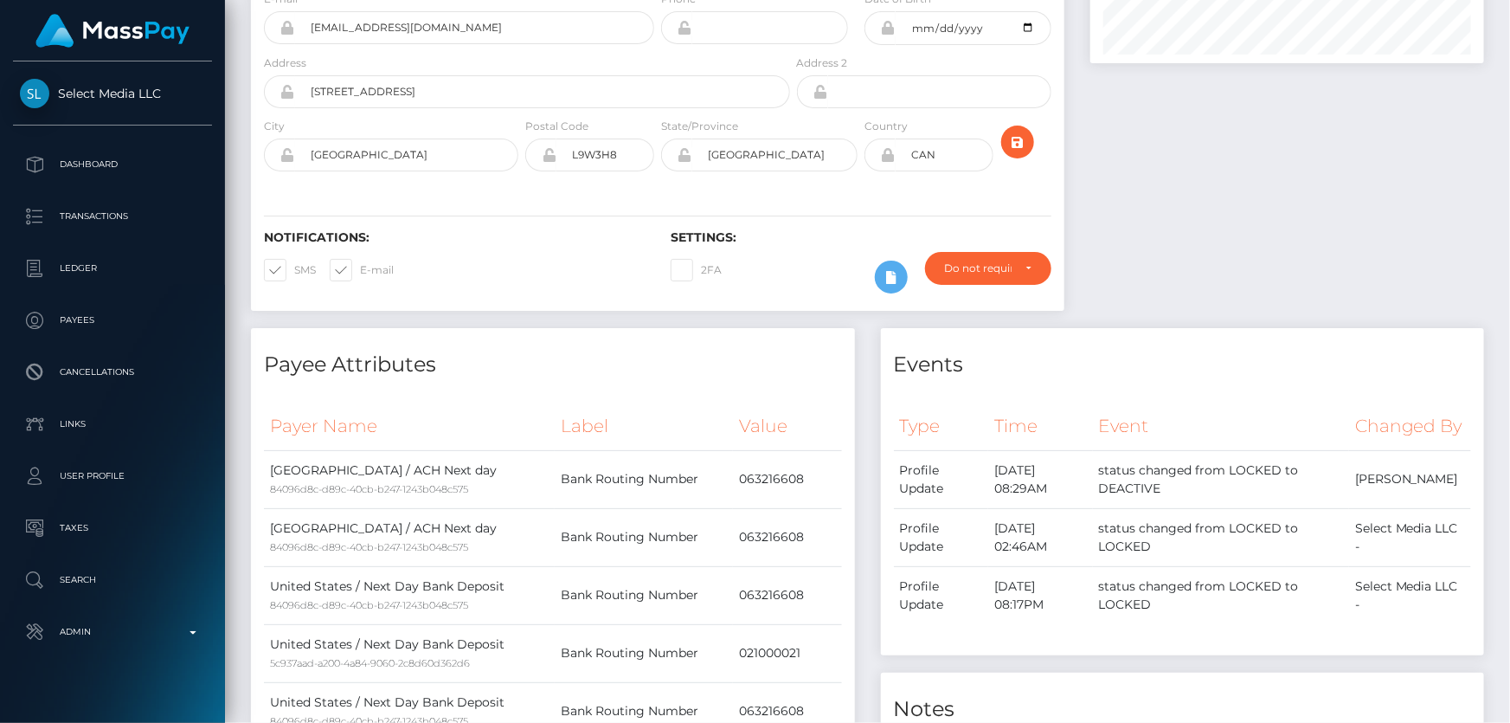
scroll to position [0, 0]
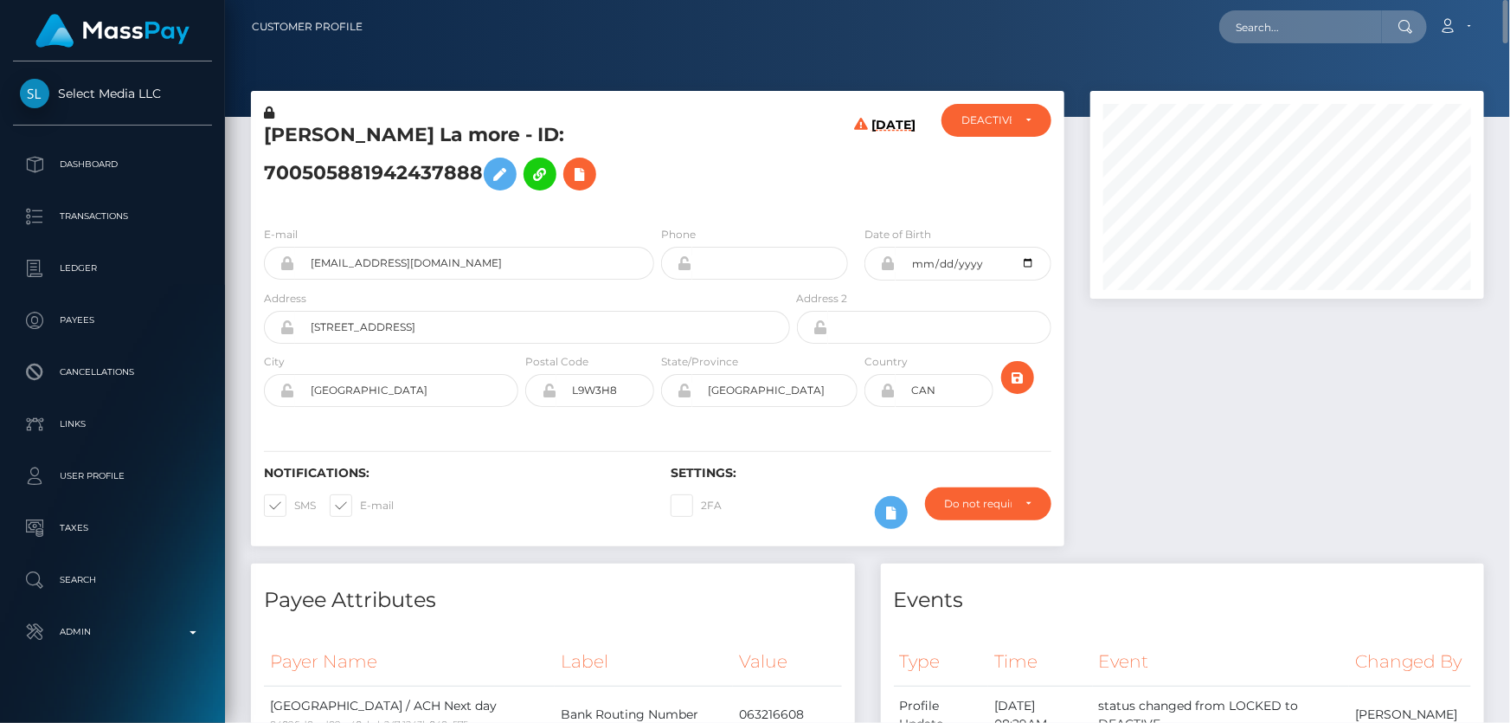
type textarea "Bank statement for the account: 105736000 provided. NBCOU flag cleared."
drag, startPoint x: 456, startPoint y: 140, endPoint x: 254, endPoint y: 140, distance: 202.5
click at [254, 140] on div "Chanel Kiara La more - ID: 700505881942437888" at bounding box center [522, 158] width 543 height 108
copy h5 "Chanel Kiara La more"
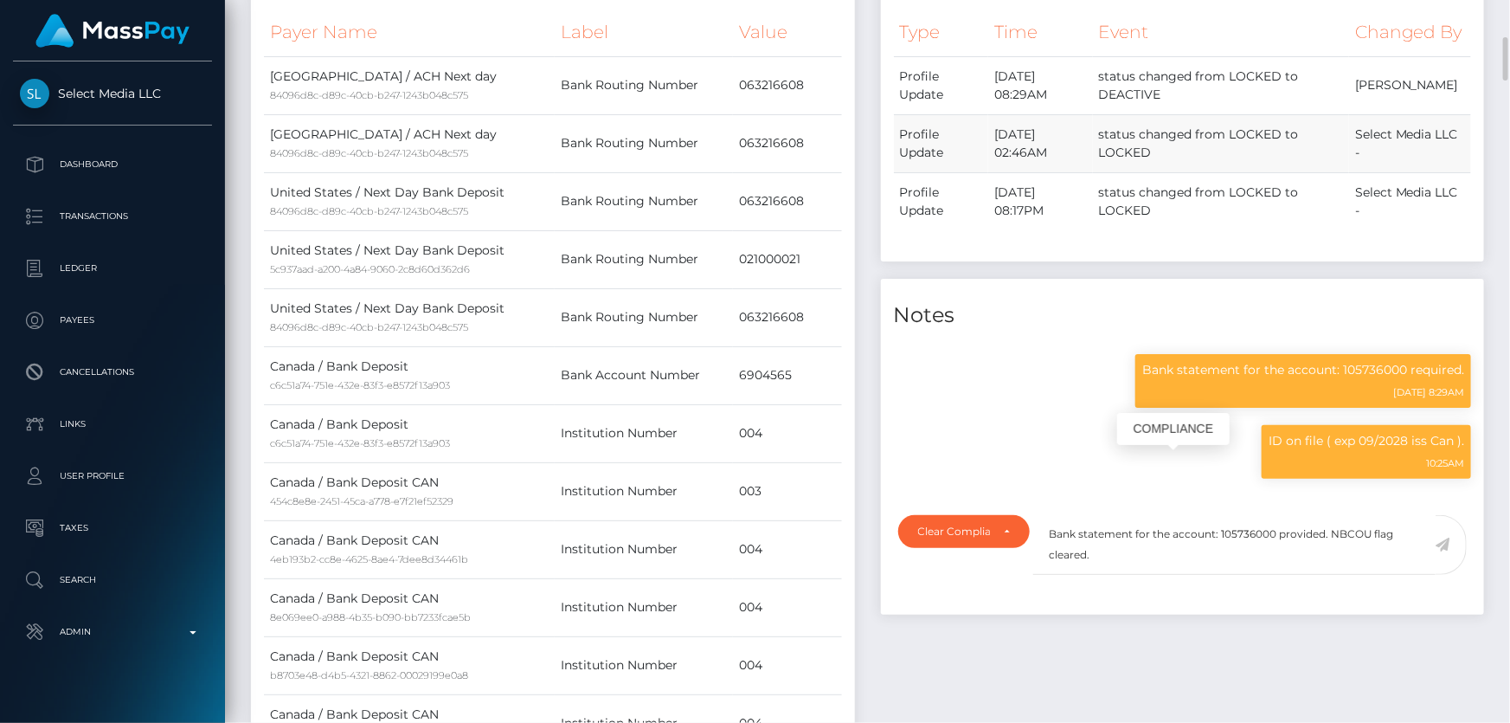
scroll to position [208, 393]
click at [1142, 555] on textarea "Bank statement for the account: 105736000 provided. NBCOU flag cleared." at bounding box center [1234, 545] width 402 height 60
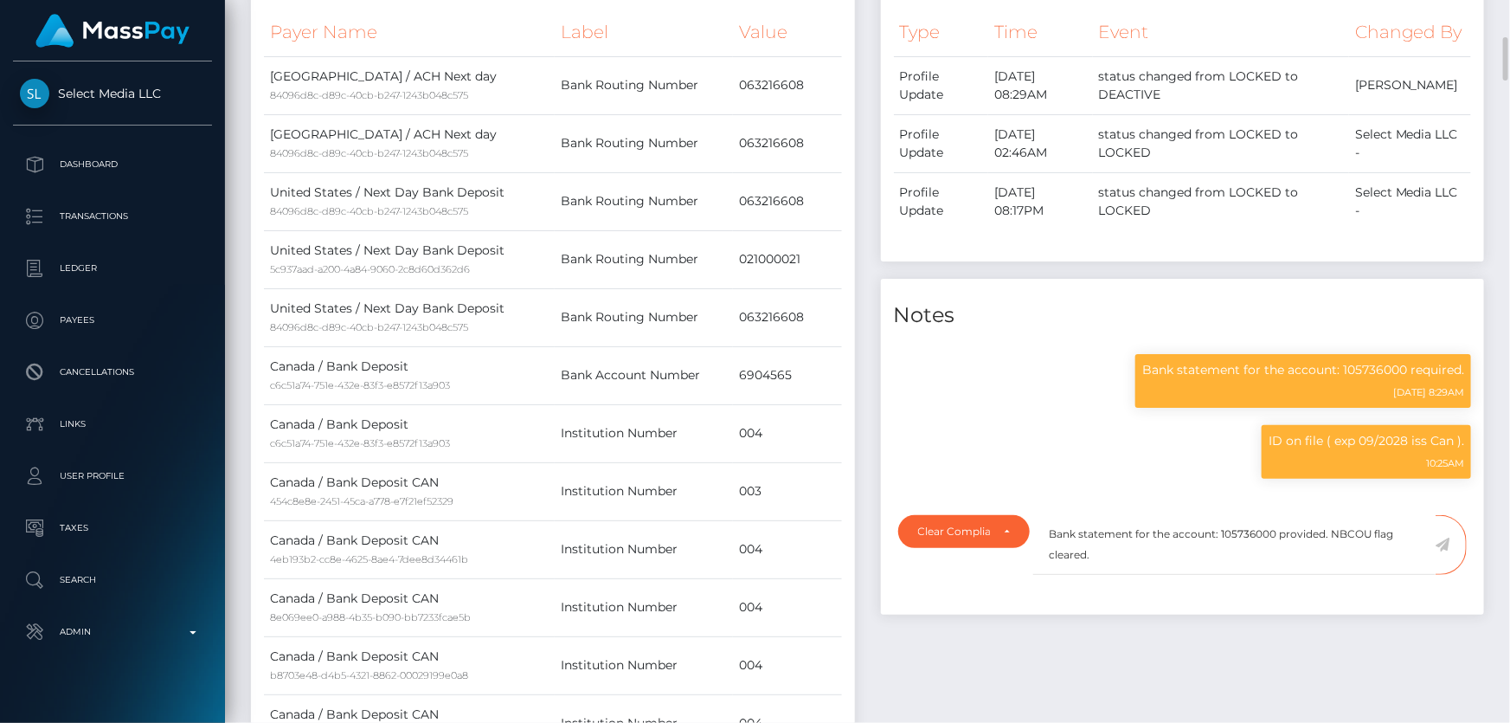
click at [1443, 551] on icon at bounding box center [1443, 544] width 15 height 14
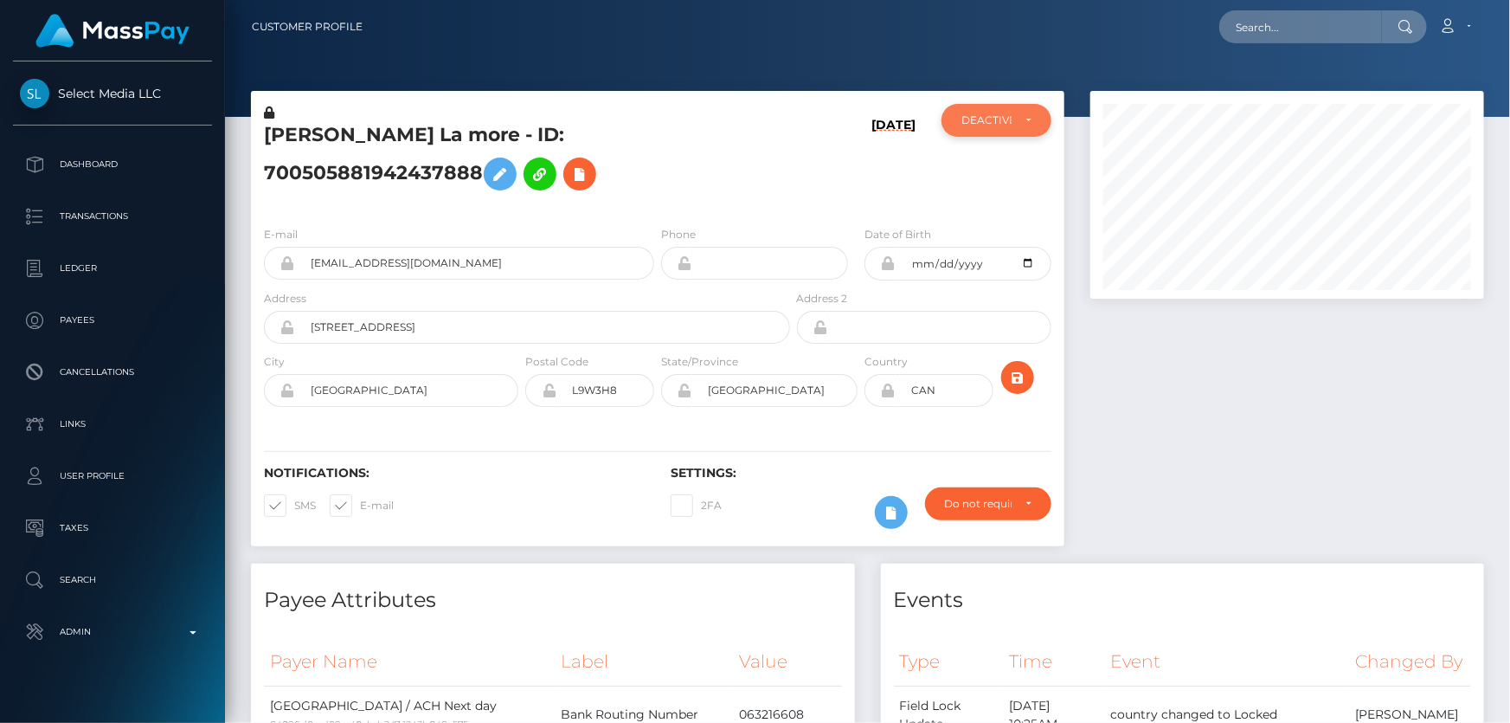
scroll to position [865276, 865089]
click at [982, 130] on div "DEACTIVE" at bounding box center [997, 120] width 110 height 33
click at [990, 174] on link "ACTIVE" at bounding box center [997, 167] width 110 height 32
select select "ACTIVE"
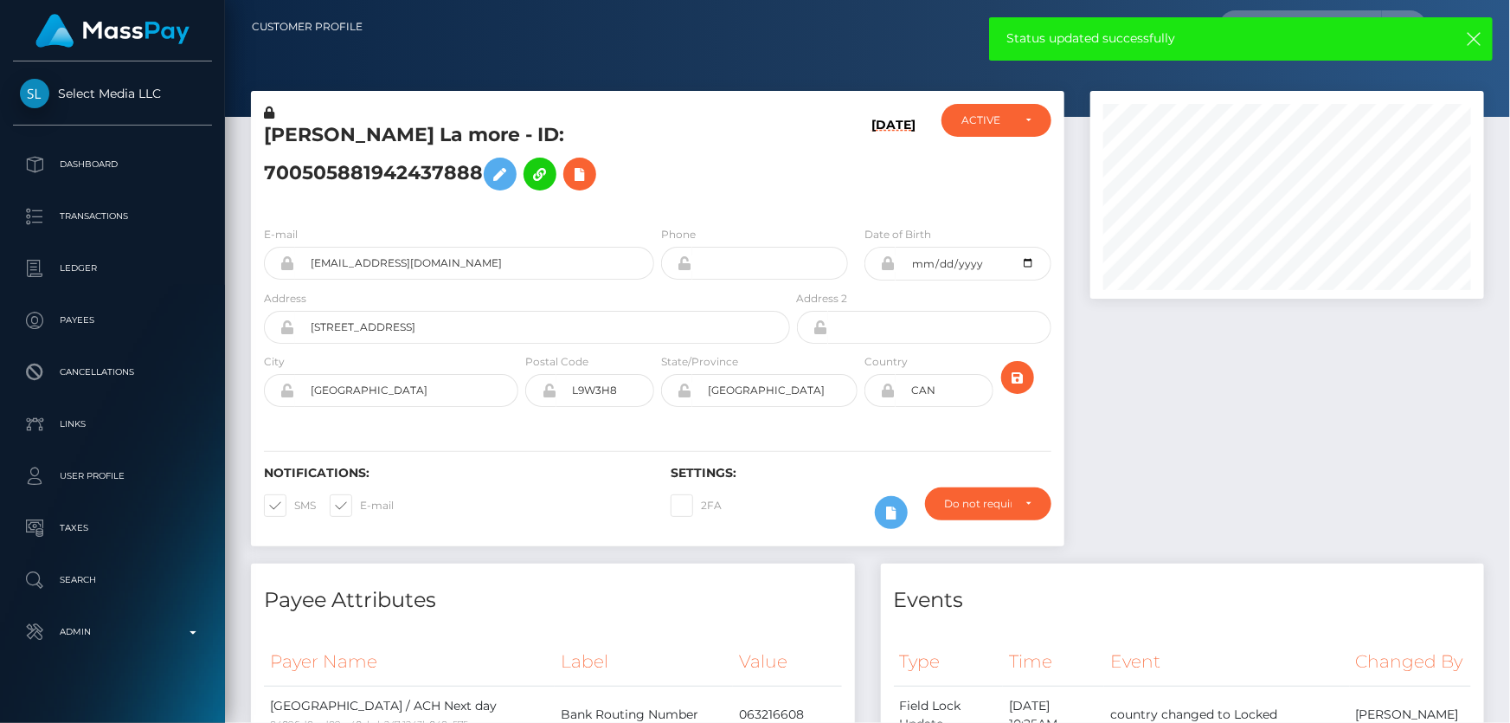
click at [486, 137] on h5 "[PERSON_NAME] La more - ID: 700505881942437888" at bounding box center [522, 160] width 517 height 77
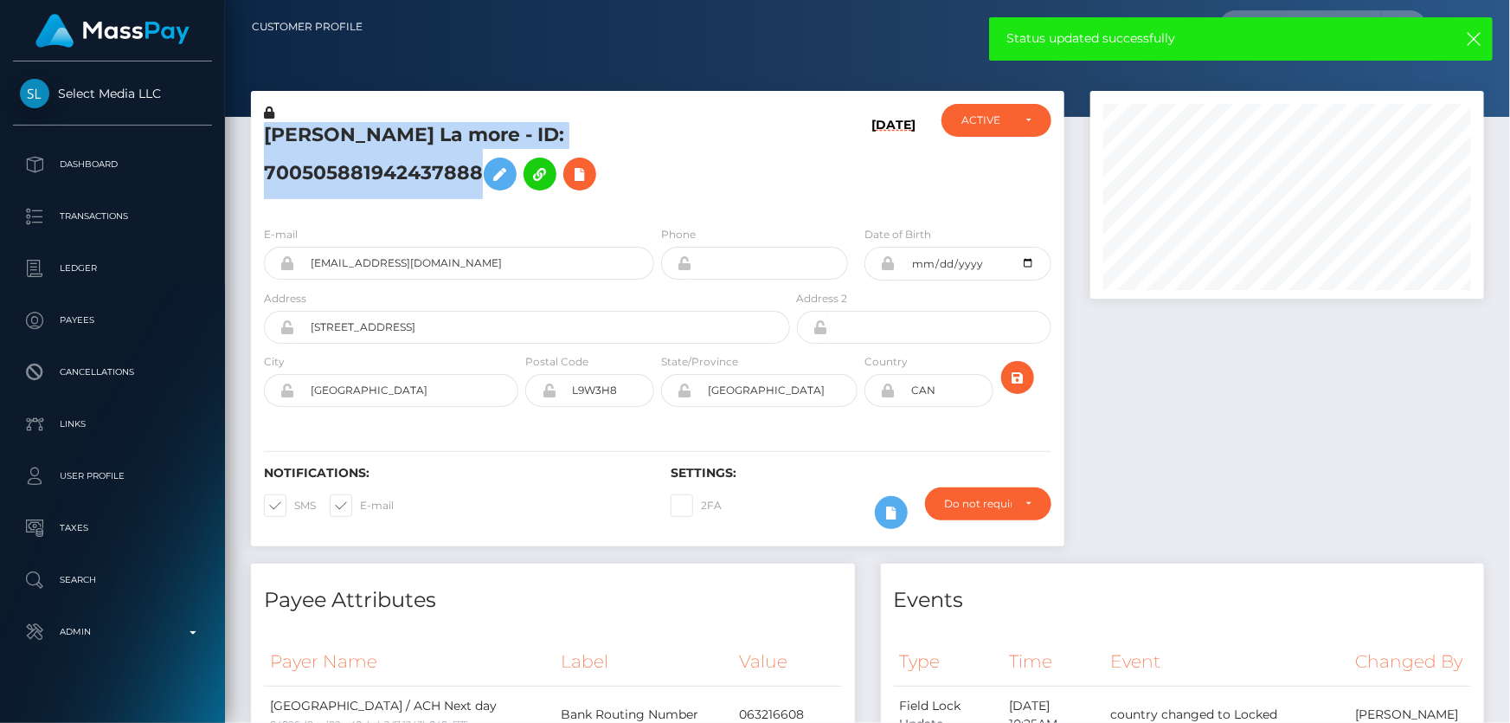
click at [486, 137] on h5 "[PERSON_NAME] La more - ID: 700505881942437888" at bounding box center [522, 160] width 517 height 77
copy h5 "[PERSON_NAME] La more - ID: 700505881942437888"
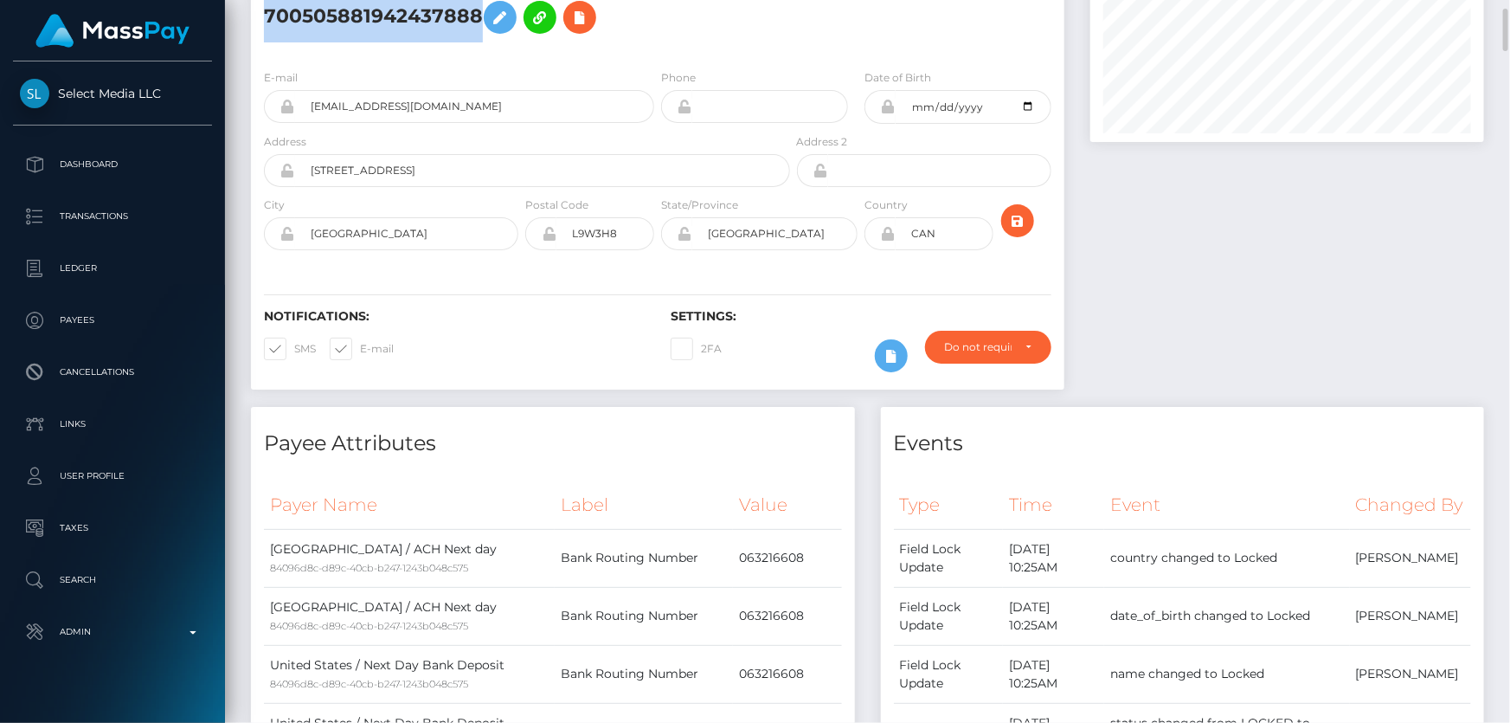
scroll to position [0, 0]
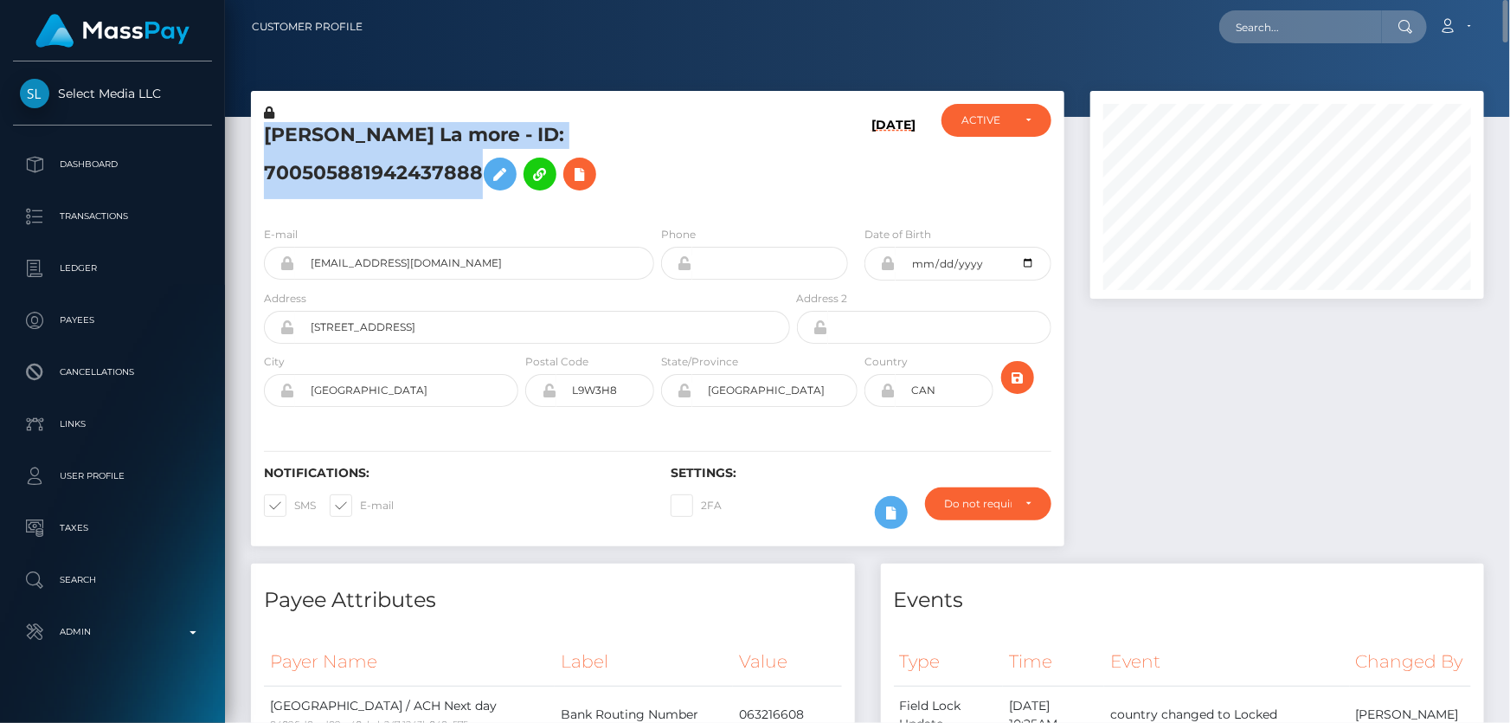
copy h5 "[PERSON_NAME] La more - ID: 700505881942437888"
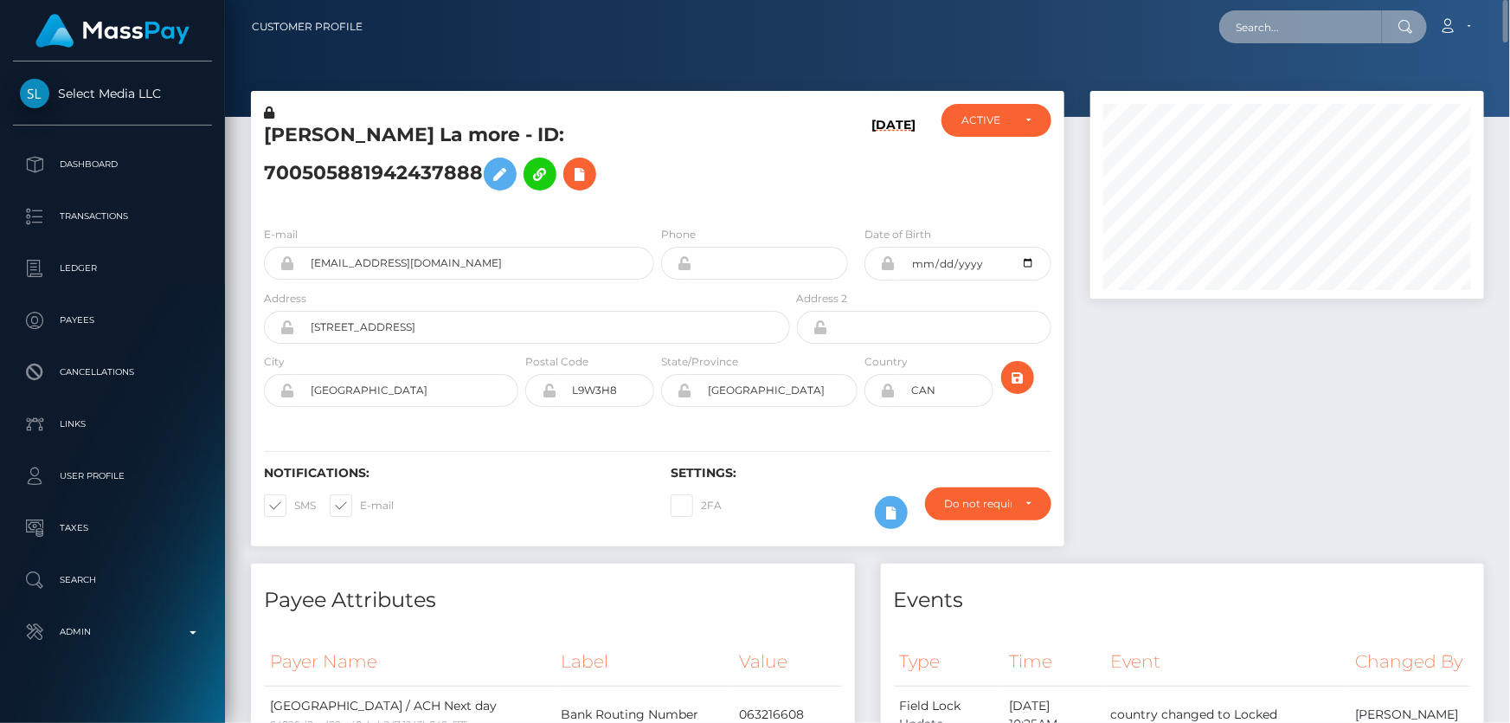
paste input "tyler@evolvemgmtgroup.com"
type input "tyler@evolvemgmtgroup.com"
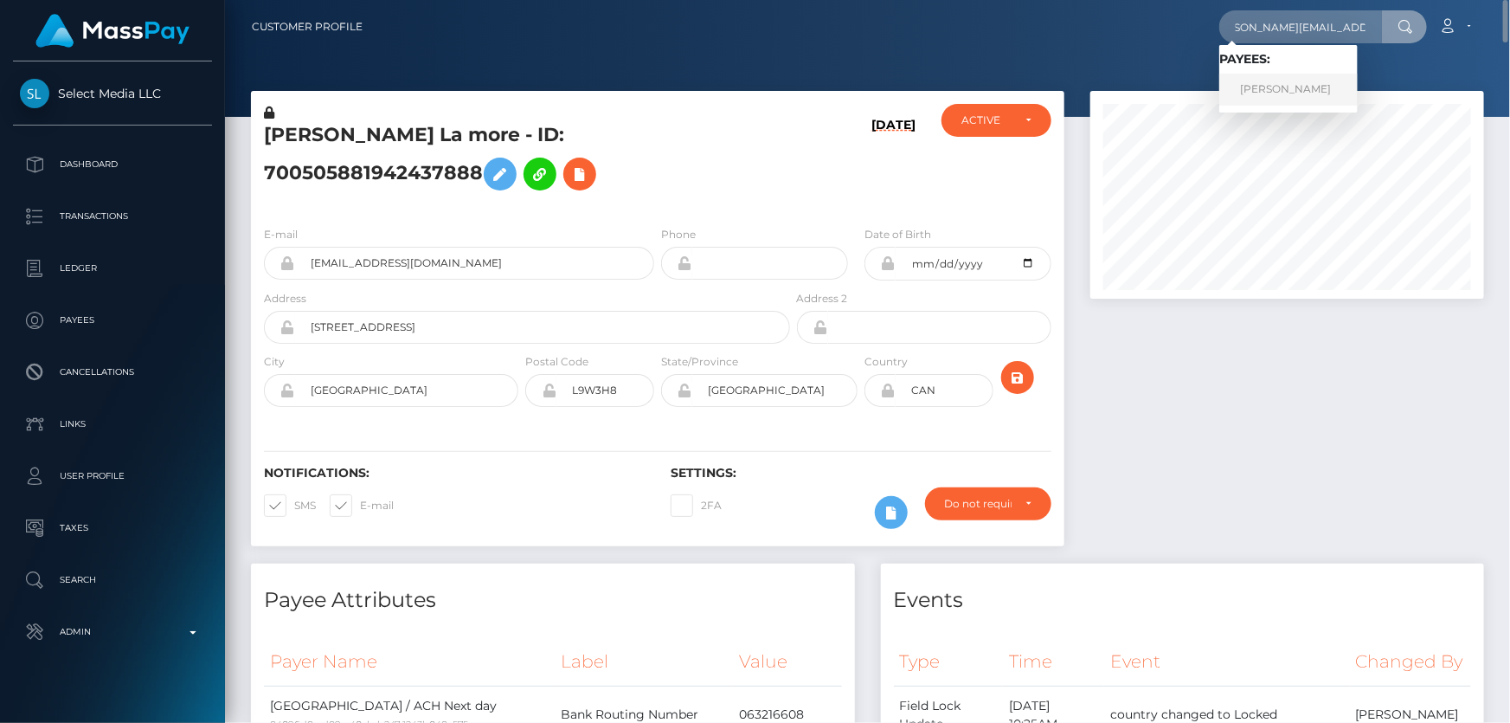
click at [1277, 91] on link "KIRSTY HILL" at bounding box center [1288, 90] width 138 height 32
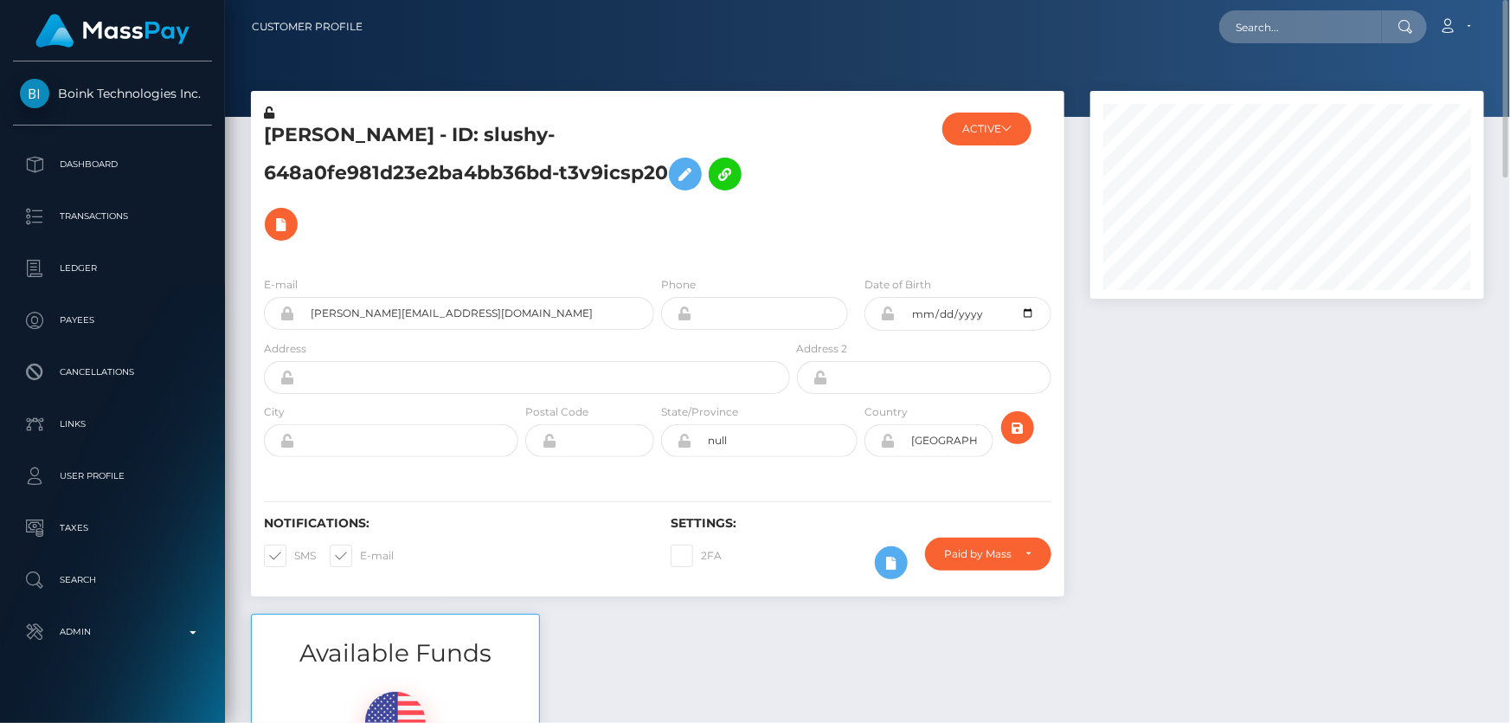
scroll to position [314, 0]
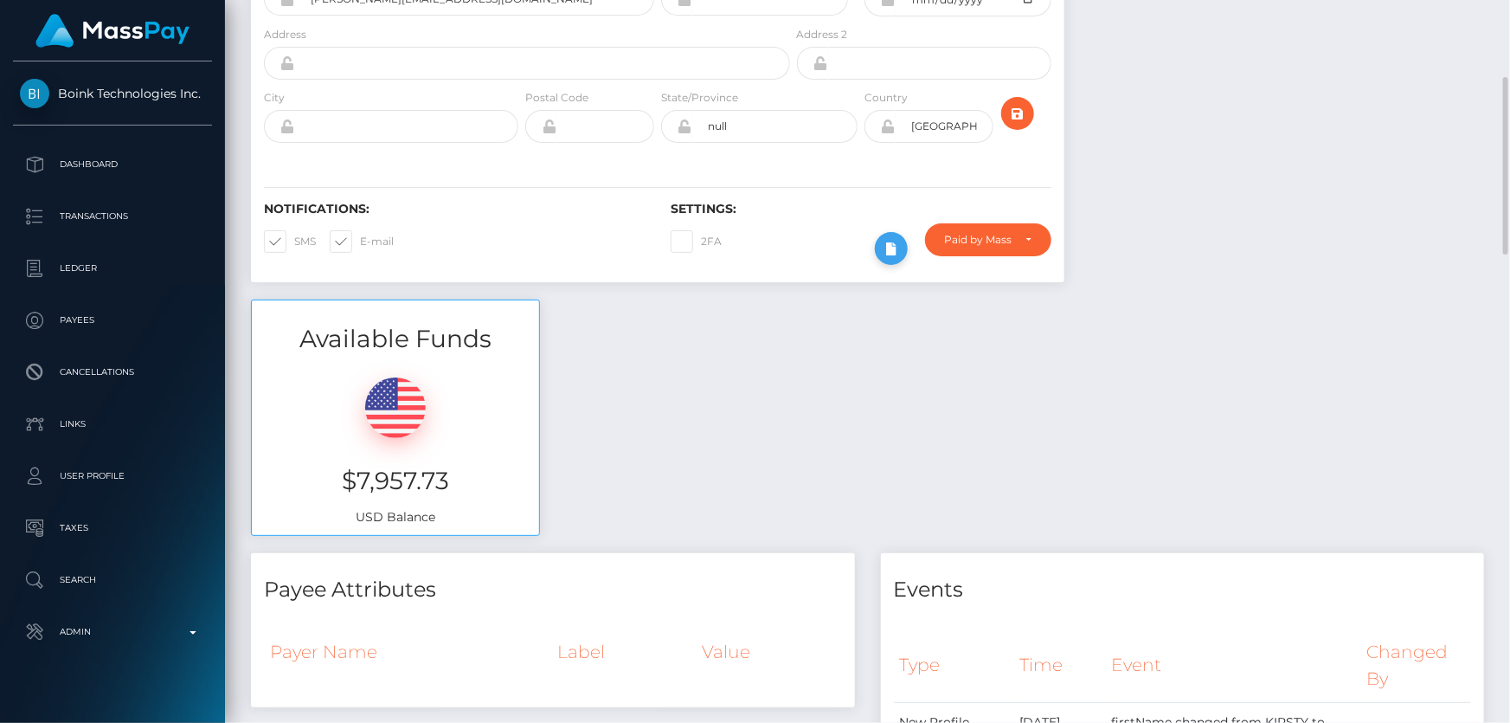
click at [888, 243] on icon at bounding box center [891, 249] width 21 height 22
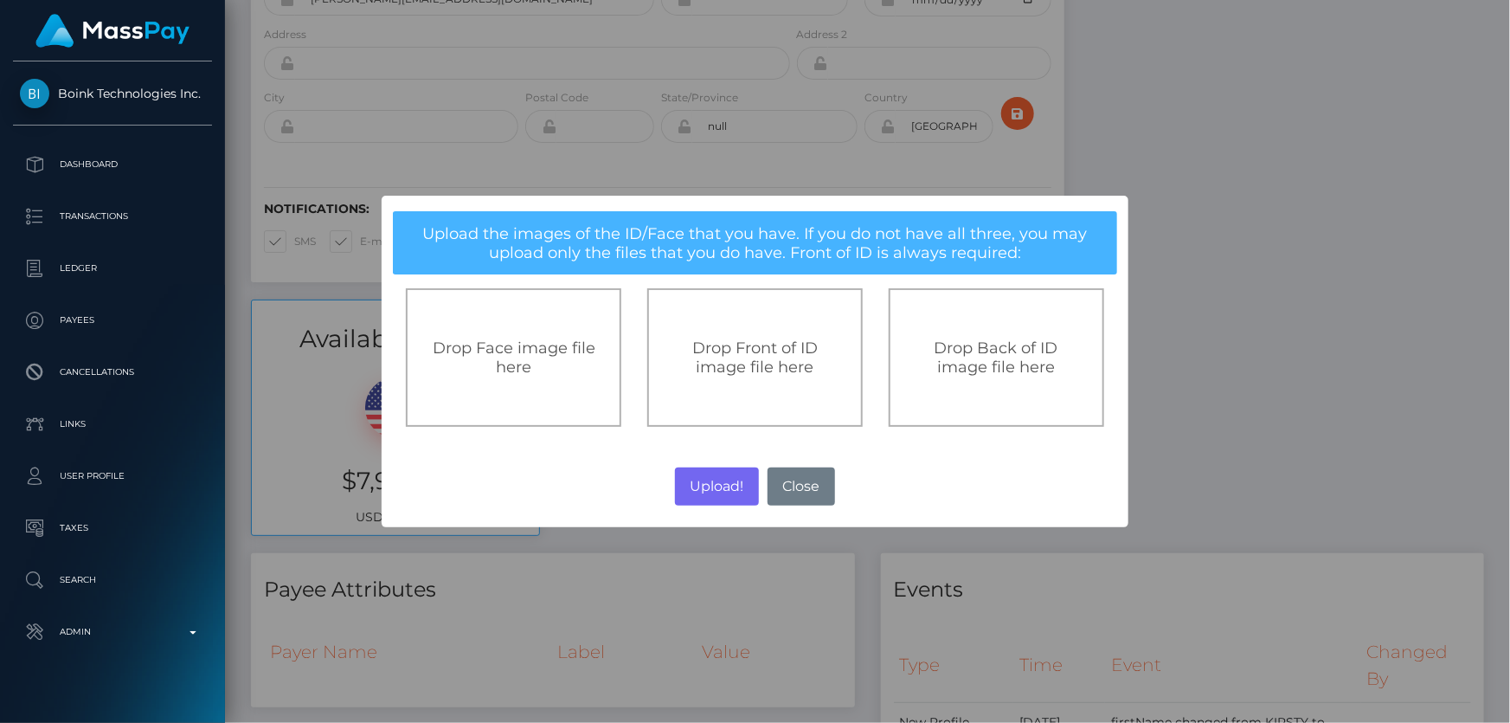
click at [734, 360] on span "Drop Front of ID image file here" at bounding box center [754, 357] width 125 height 38
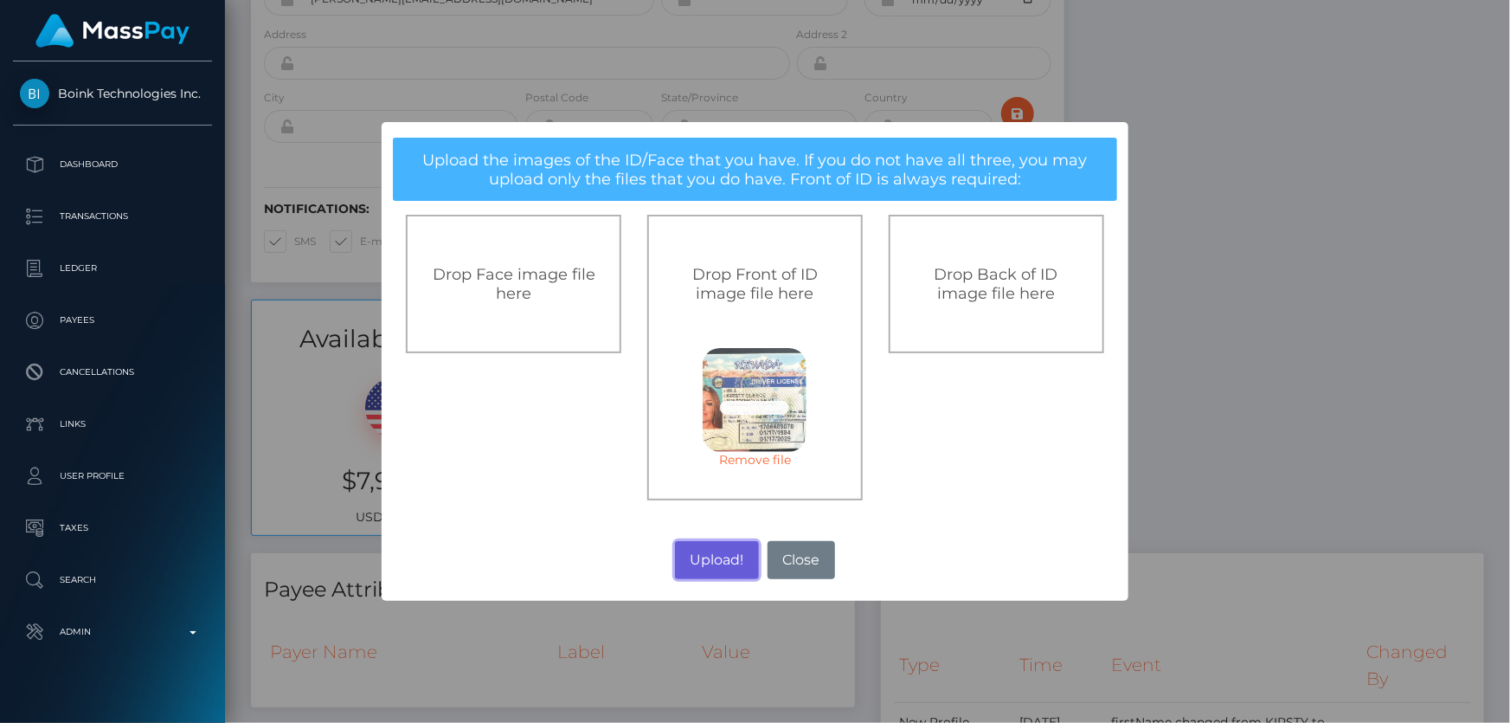
click at [718, 563] on button "Upload!" at bounding box center [717, 560] width 84 height 38
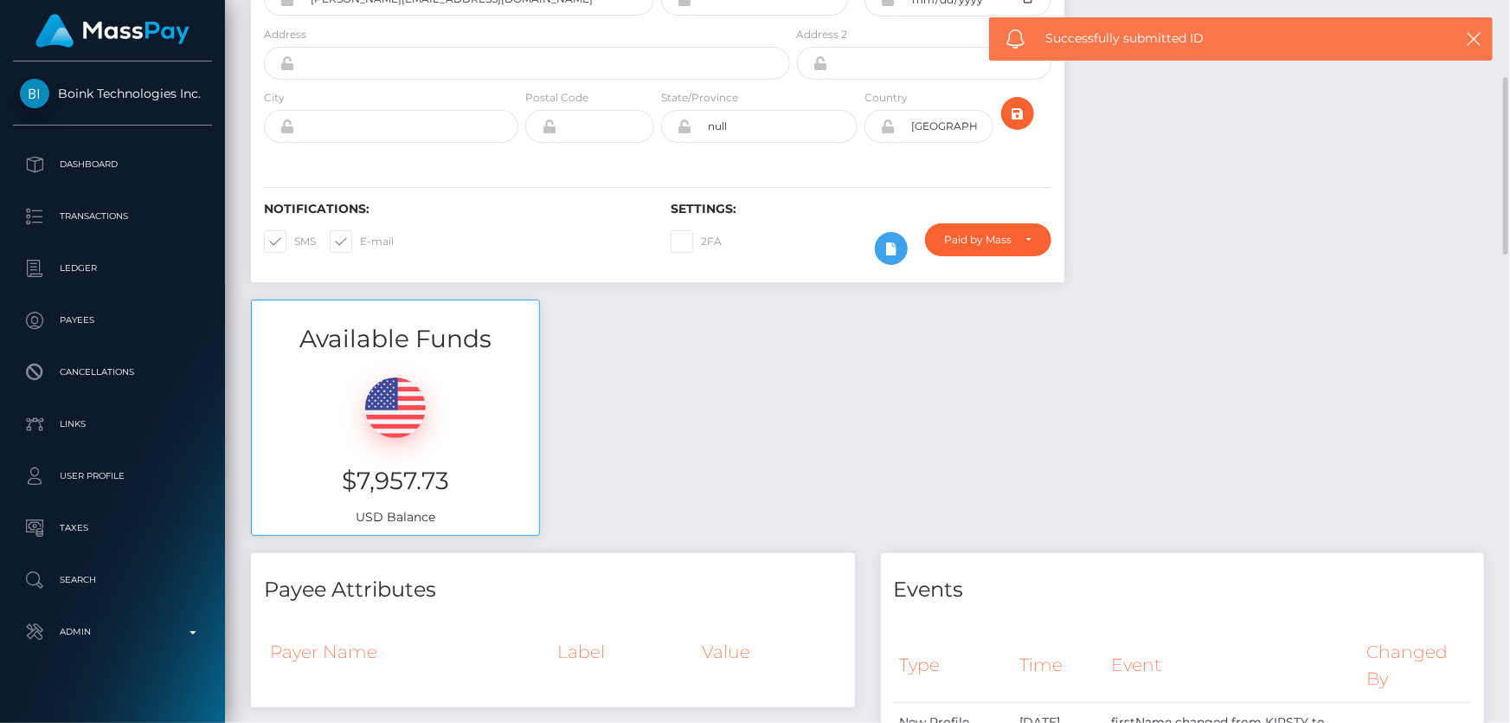
scroll to position [78, 0]
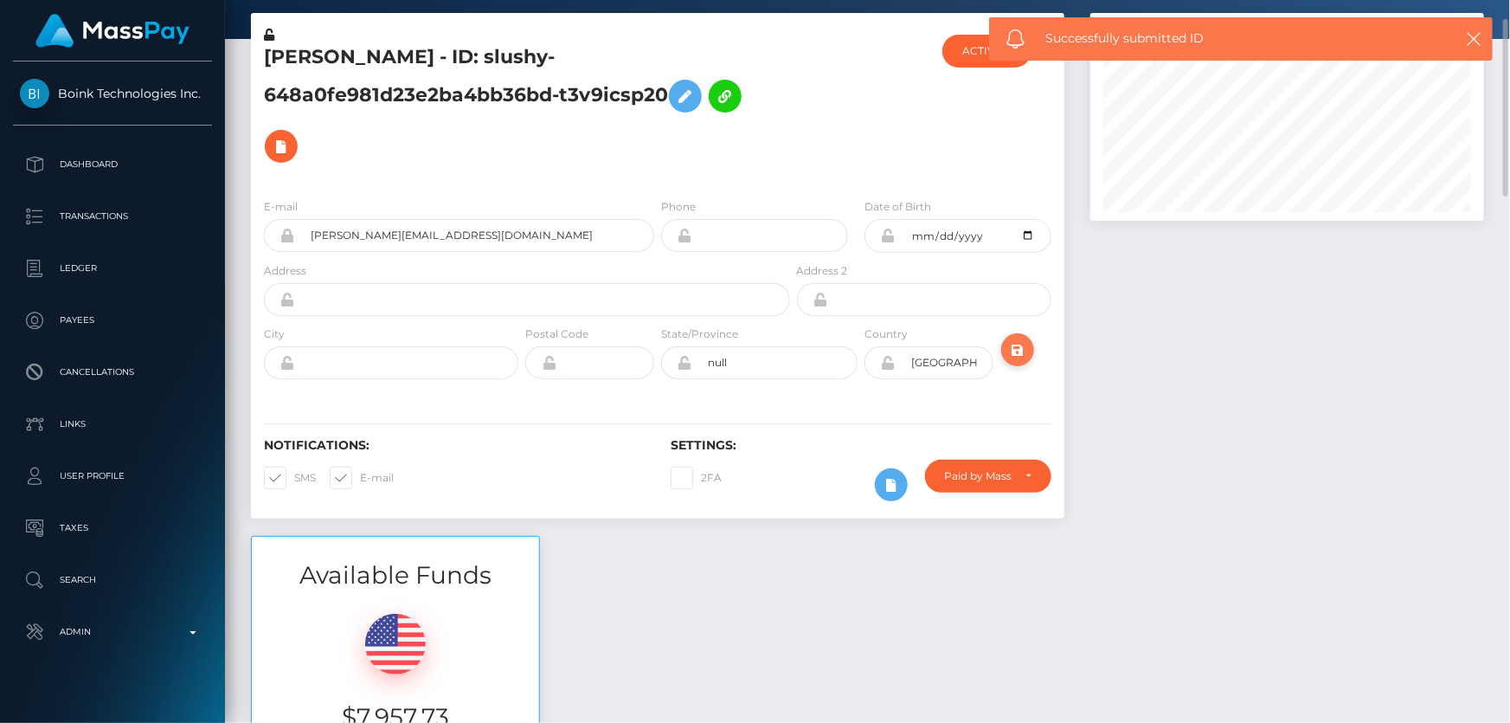
click at [1026, 344] on icon "submit" at bounding box center [1017, 350] width 21 height 22
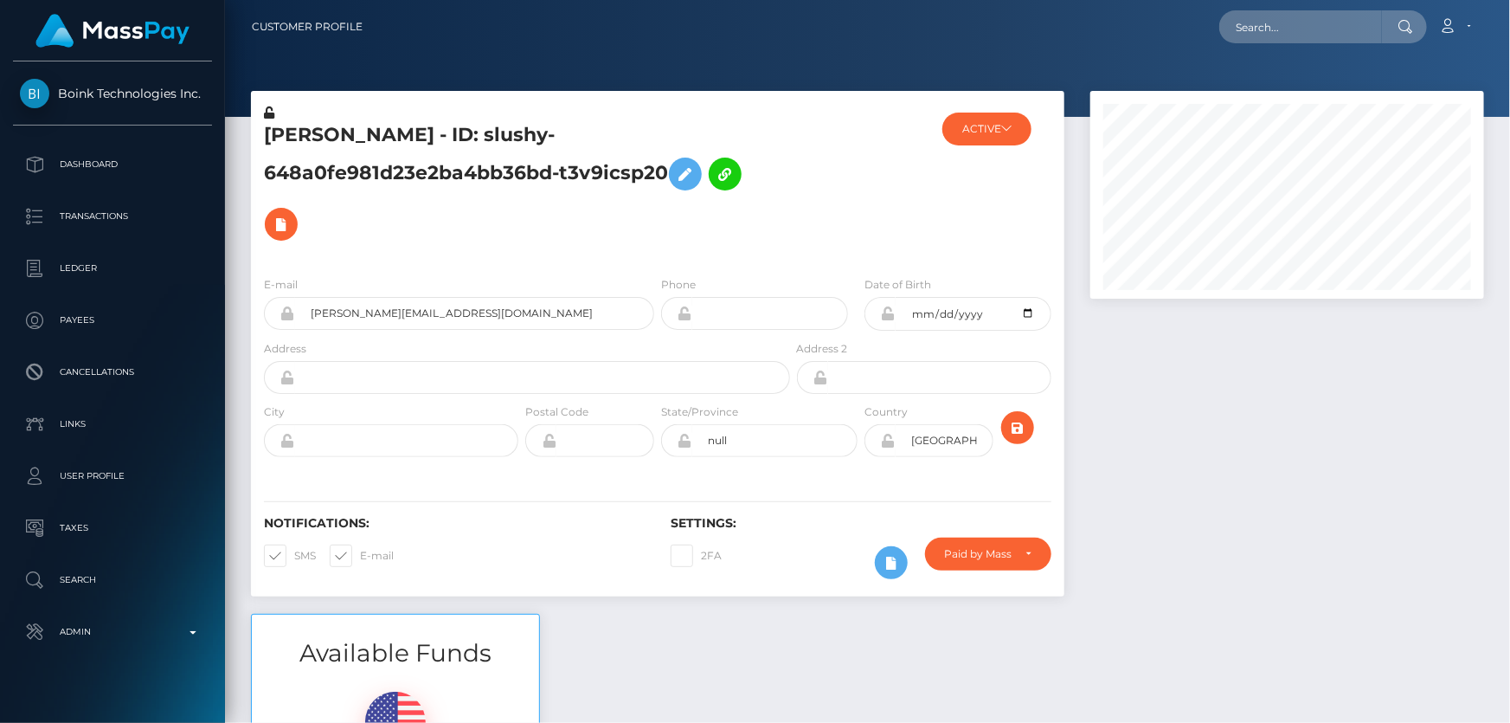
scroll to position [208, 393]
click at [1014, 427] on icon "submit" at bounding box center [1017, 428] width 21 height 22
click at [1007, 130] on icon at bounding box center [1006, 128] width 10 height 10
